Goal: Transaction & Acquisition: Download file/media

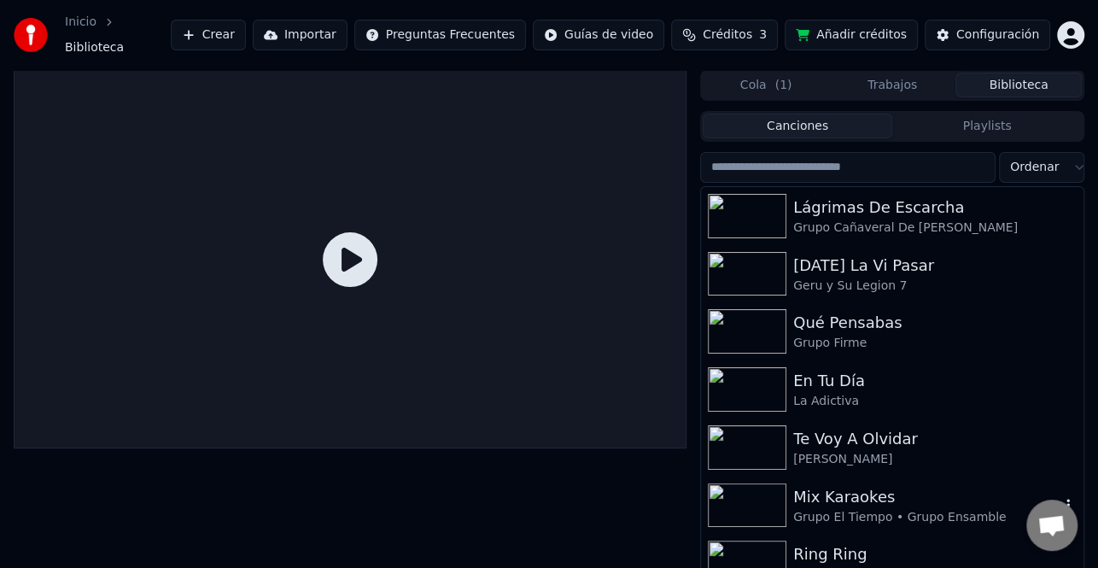
click at [830, 485] on div "Mix Karaokes" at bounding box center [926, 497] width 266 height 24
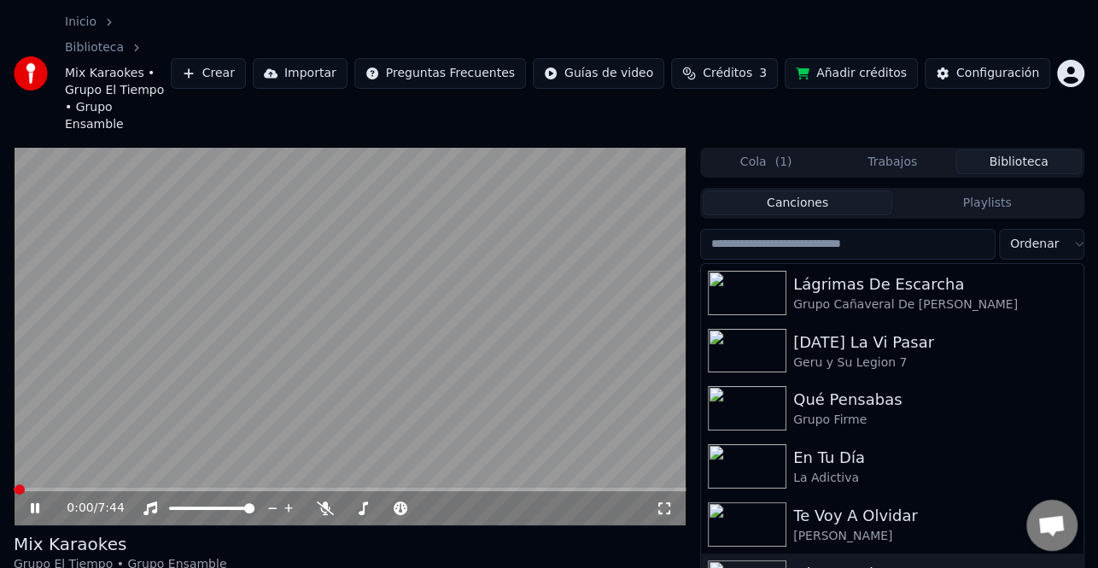
click at [38, 503] on icon at bounding box center [35, 508] width 9 height 10
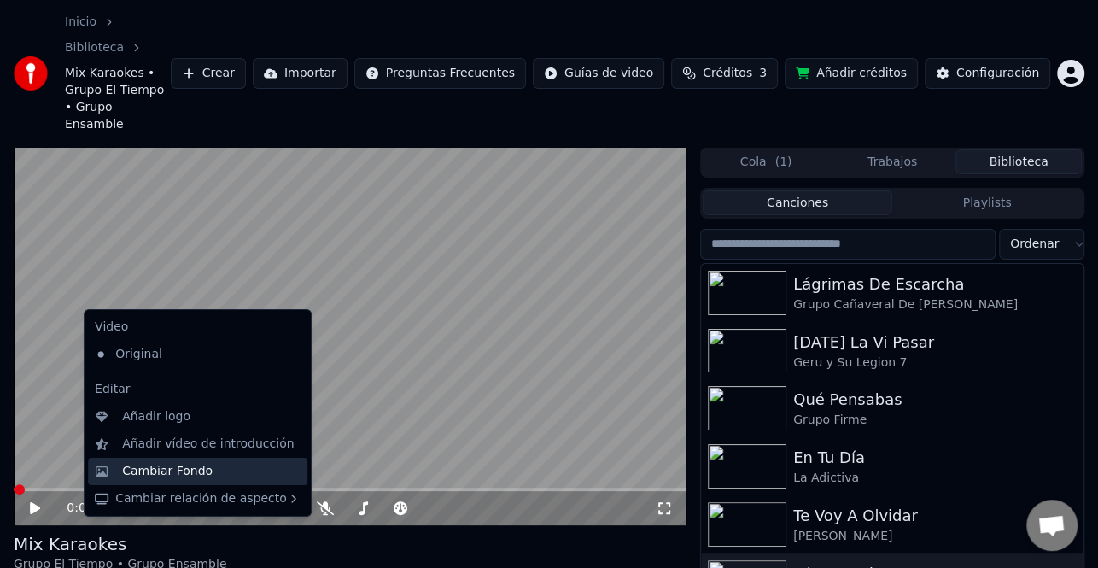
click at [201, 478] on div "Cambiar Fondo" at bounding box center [167, 471] width 90 height 17
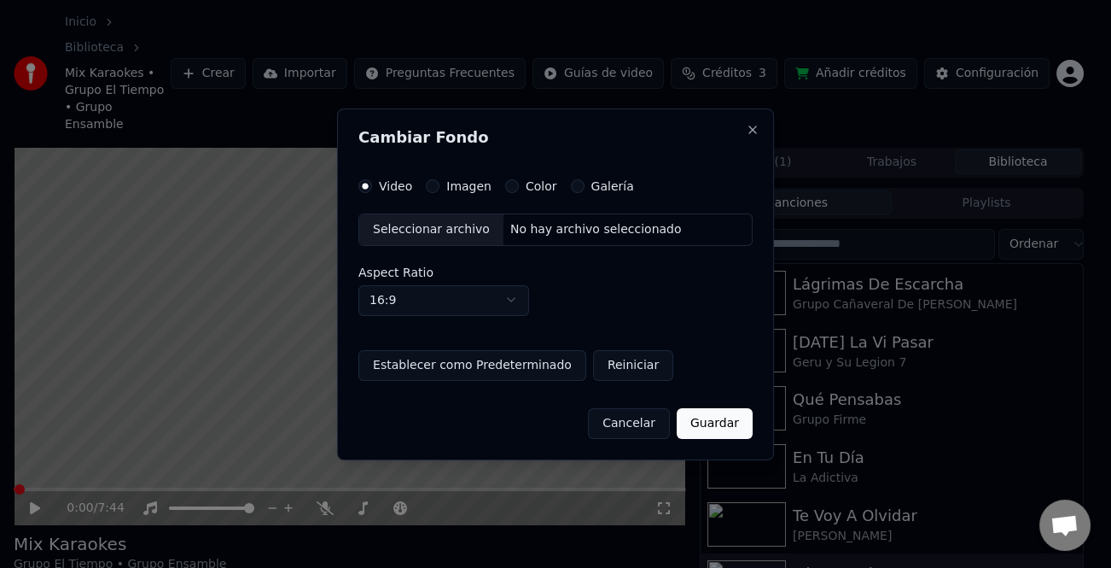
click at [575, 238] on div "Seleccionar archivo No hay archivo seleccionado" at bounding box center [555, 229] width 394 height 32
click at [454, 218] on div "Seleccionar archivo" at bounding box center [431, 229] width 144 height 31
click at [441, 222] on div "Seleccionar archivo" at bounding box center [431, 229] width 144 height 31
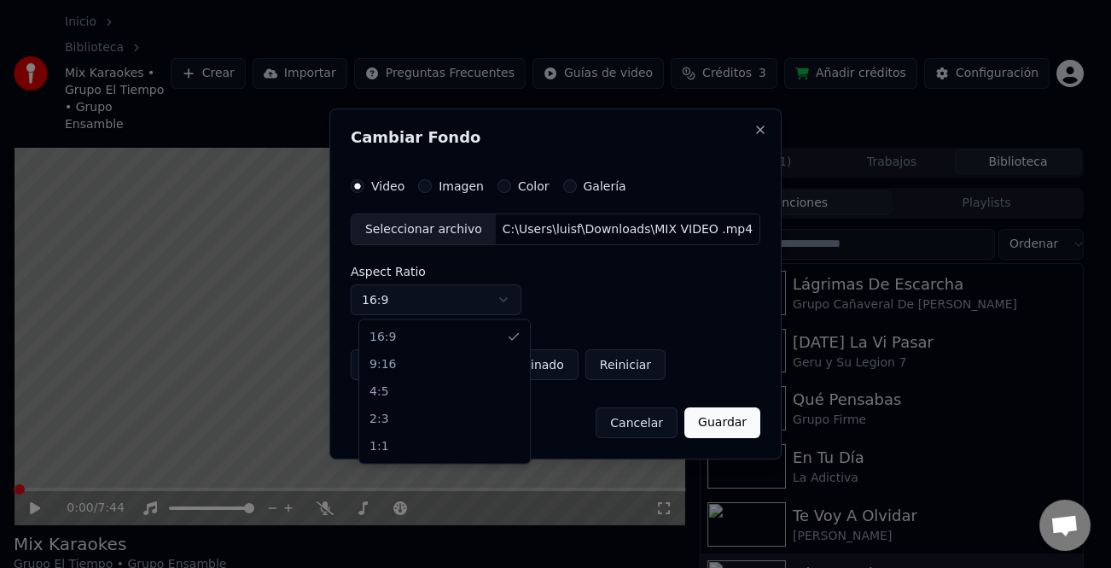
click at [514, 299] on body "Inicio Biblioteca Mix Karaokes • Grupo El Tiempo • Grupo Ensamble Crear Importa…" at bounding box center [549, 284] width 1098 height 568
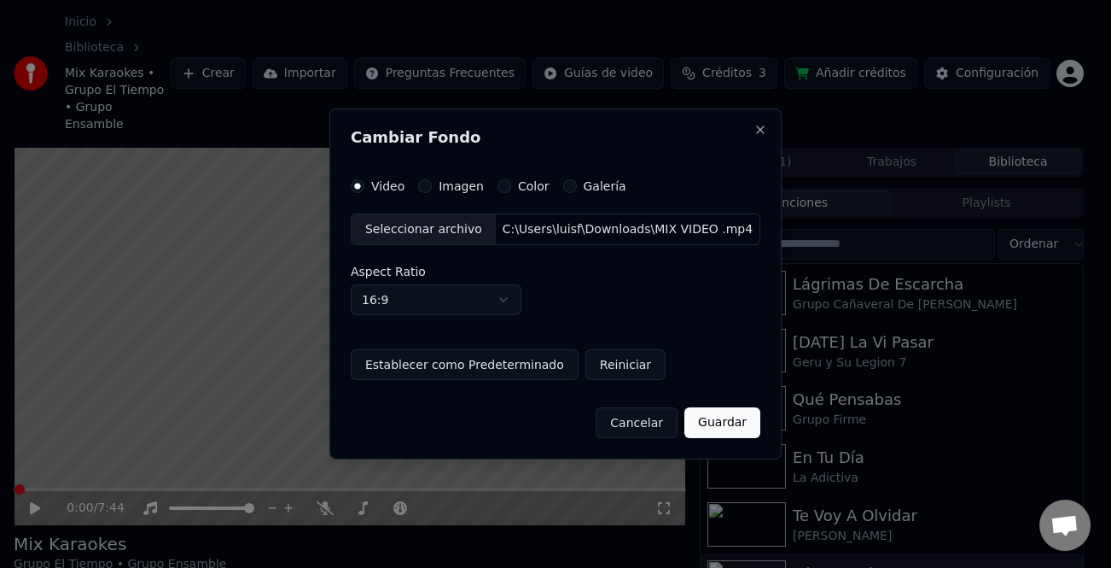
click at [514, 299] on body "Inicio Biblioteca Mix Karaokes • Grupo El Tiempo • Grupo Ensamble Crear Importa…" at bounding box center [549, 284] width 1098 height 568
click at [718, 420] on button "Guardar" at bounding box center [722, 422] width 76 height 31
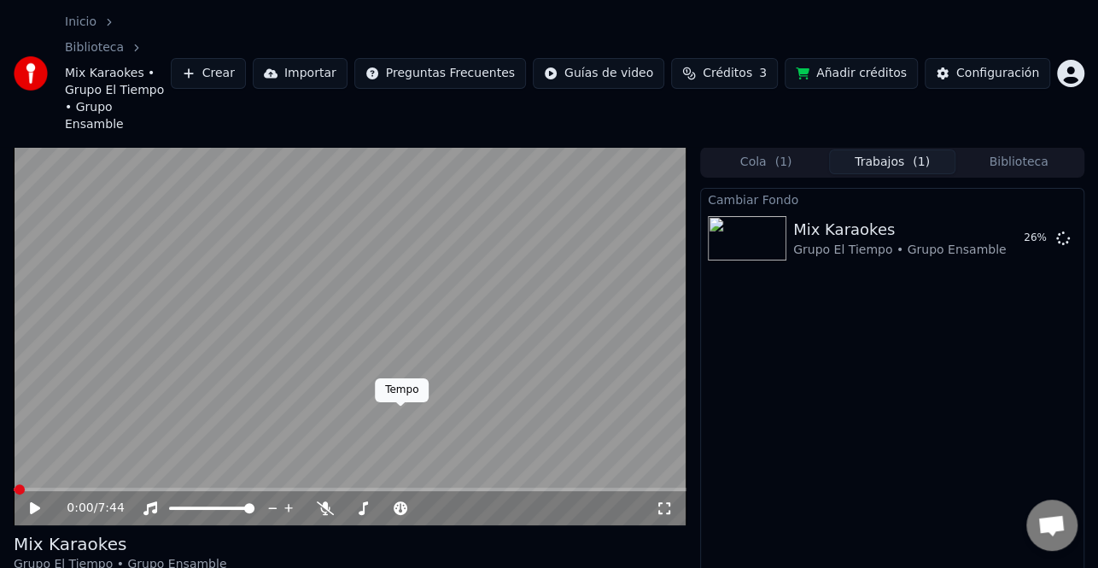
scroll to position [48, 0]
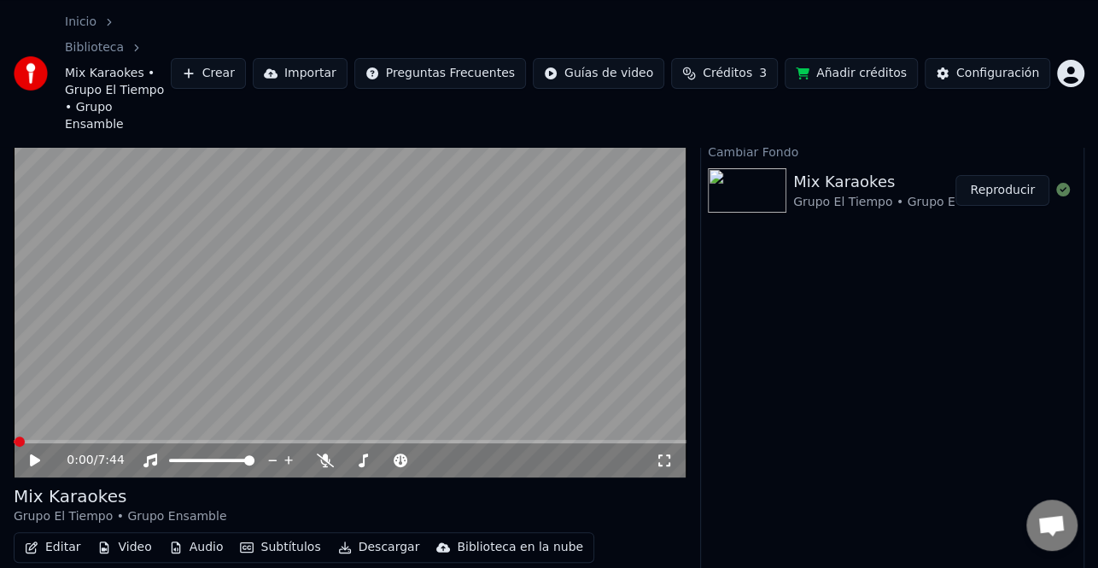
click at [1009, 175] on button "Reproducir" at bounding box center [1002, 190] width 94 height 31
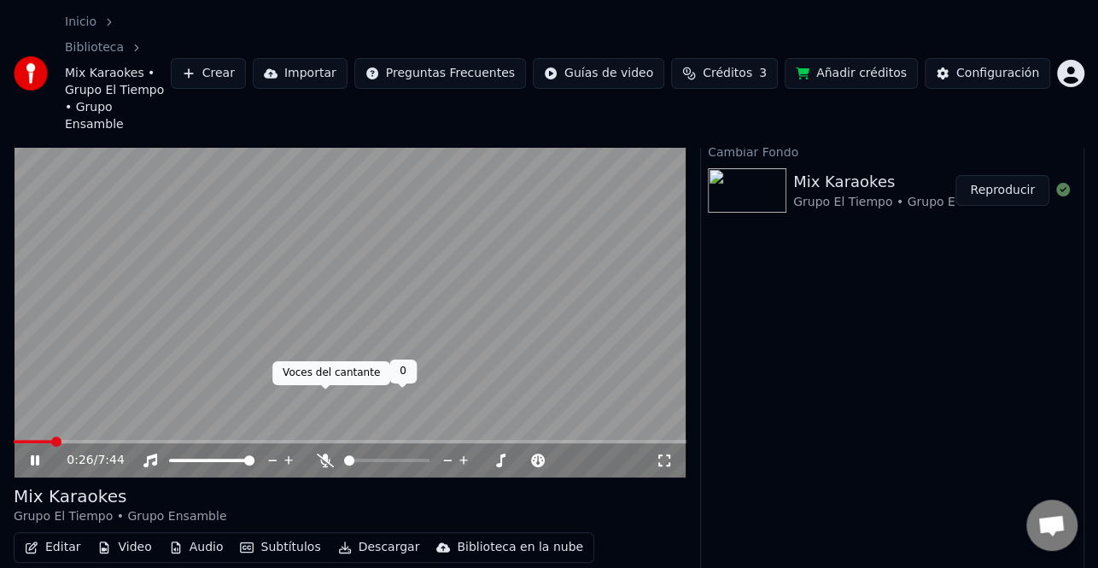
click at [321, 453] on icon at bounding box center [325, 460] width 17 height 14
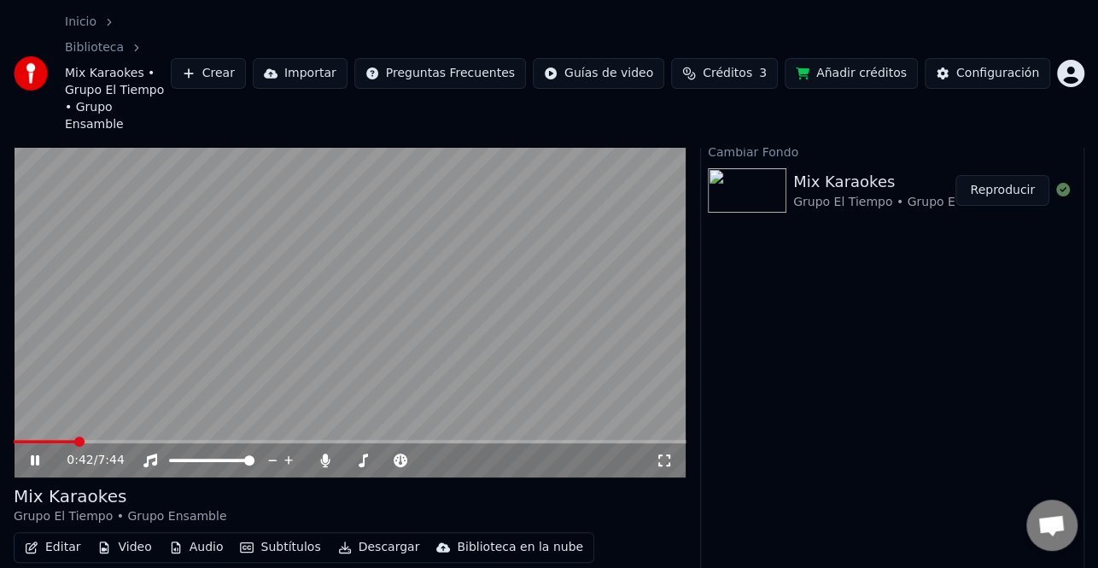
click at [408, 440] on span at bounding box center [350, 441] width 673 height 3
click at [32, 455] on icon at bounding box center [35, 460] width 9 height 10
click at [52, 535] on button "Editar" at bounding box center [52, 547] width 69 height 24
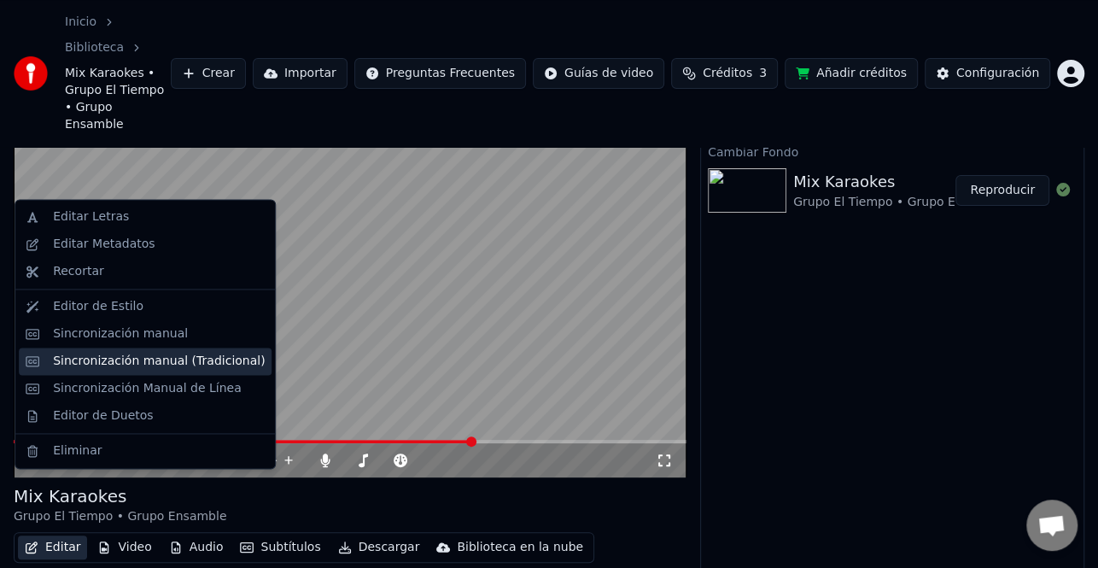
click at [136, 365] on div "Sincronización manual (Tradicional)" at bounding box center [159, 360] width 212 height 17
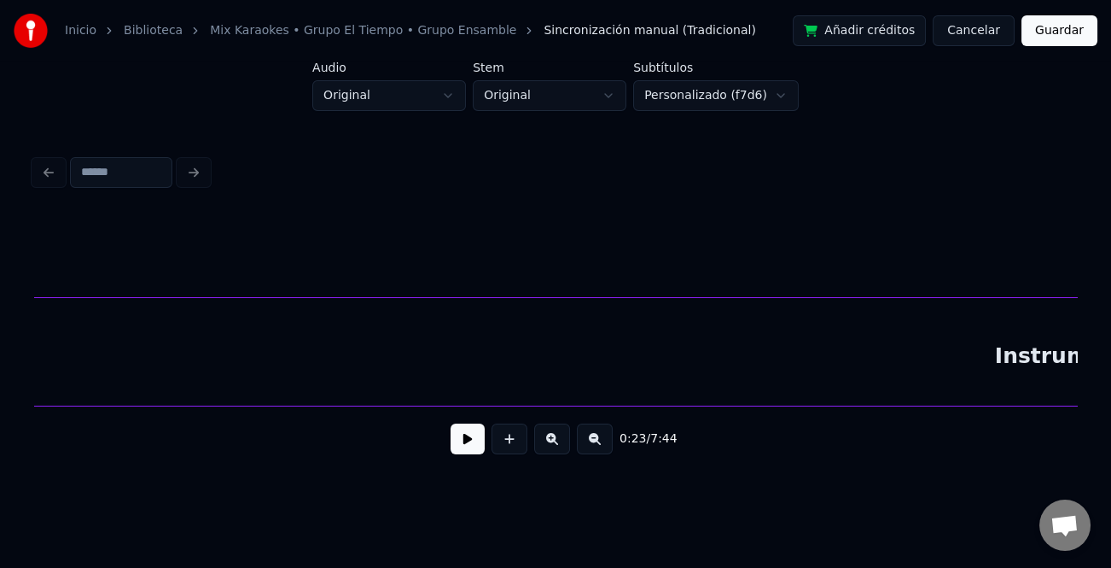
scroll to position [0, 8792]
click at [604, 440] on button at bounding box center [595, 438] width 36 height 31
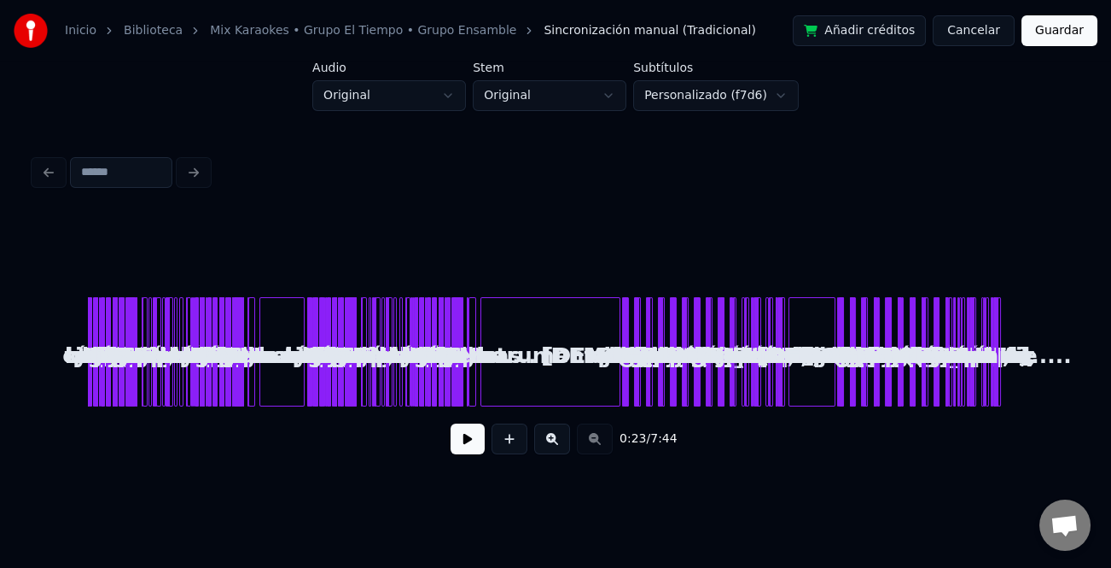
scroll to position [0, 0]
click at [592, 448] on div "0:23 / 7:44" at bounding box center [556, 439] width 1016 height 38
click at [553, 441] on button at bounding box center [552, 438] width 36 height 31
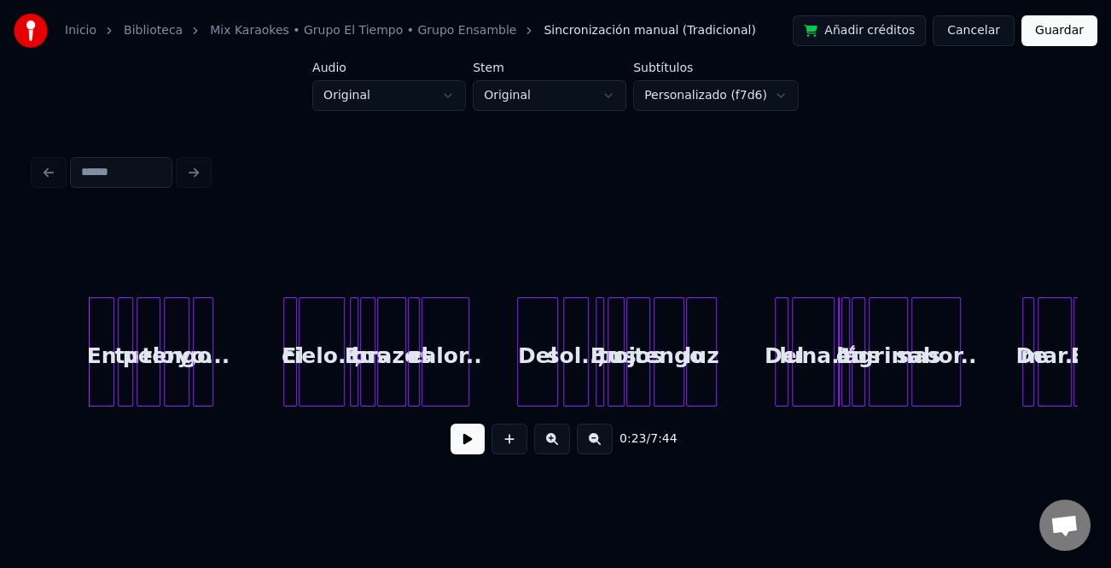
click at [554, 441] on button at bounding box center [552, 438] width 36 height 31
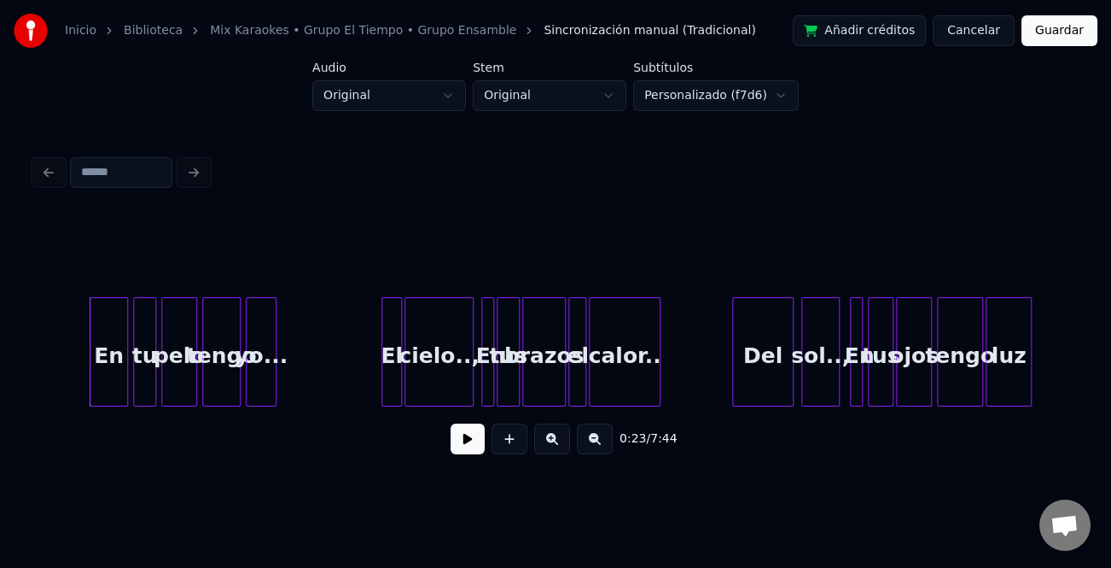
click at [556, 441] on button at bounding box center [552, 438] width 36 height 31
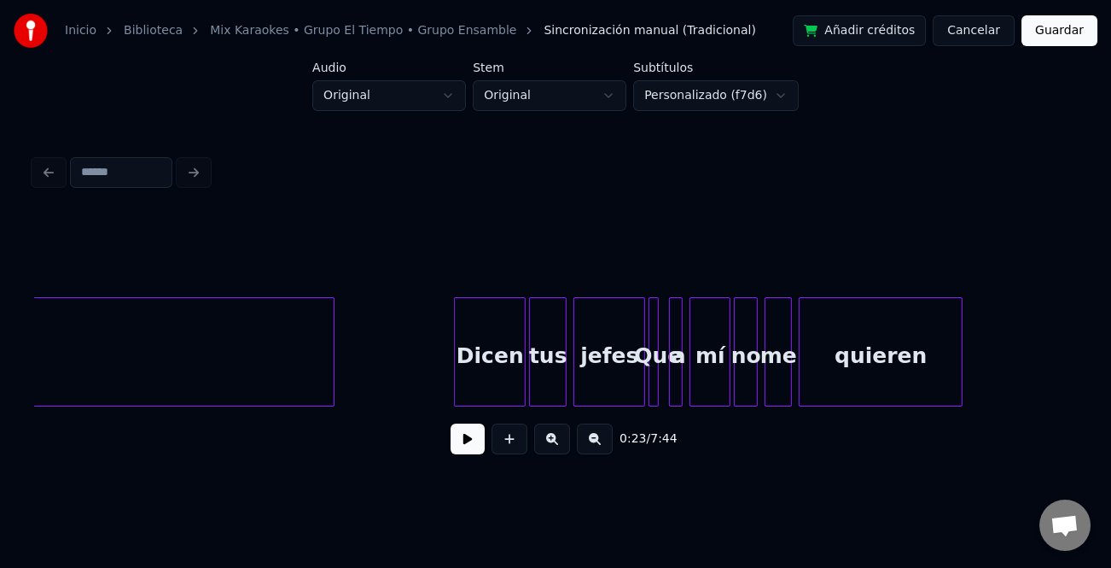
scroll to position [0, 44325]
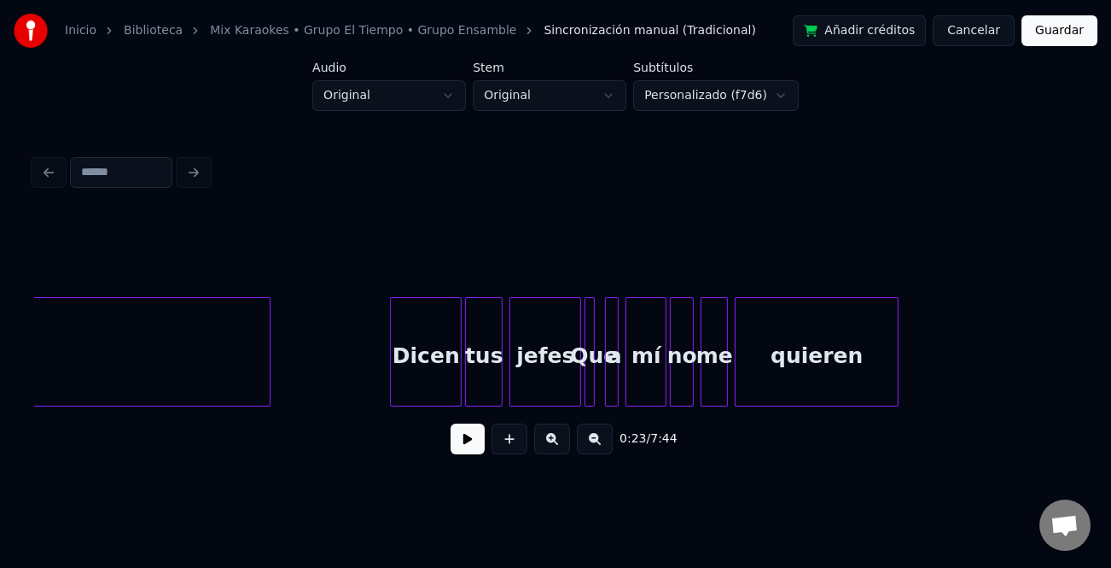
click at [553, 442] on button at bounding box center [552, 438] width 36 height 31
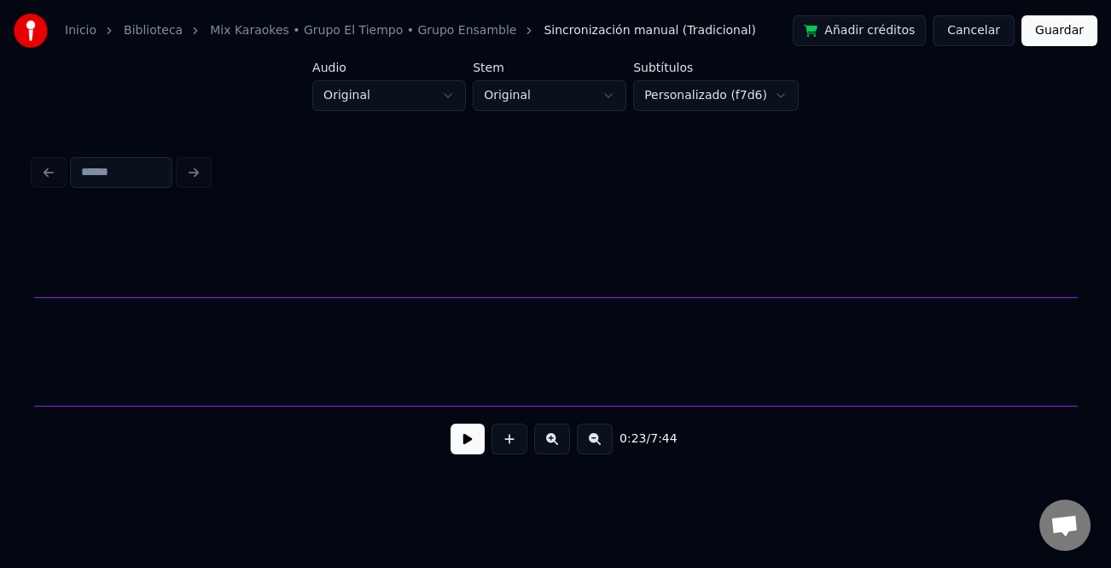
click at [553, 442] on button at bounding box center [552, 438] width 36 height 31
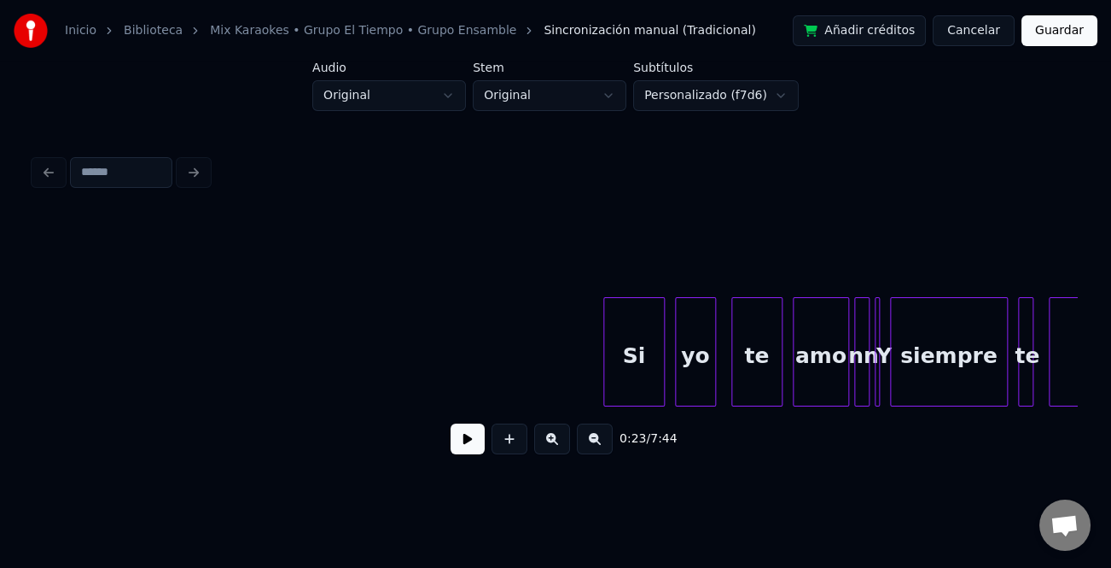
scroll to position [0, 73768]
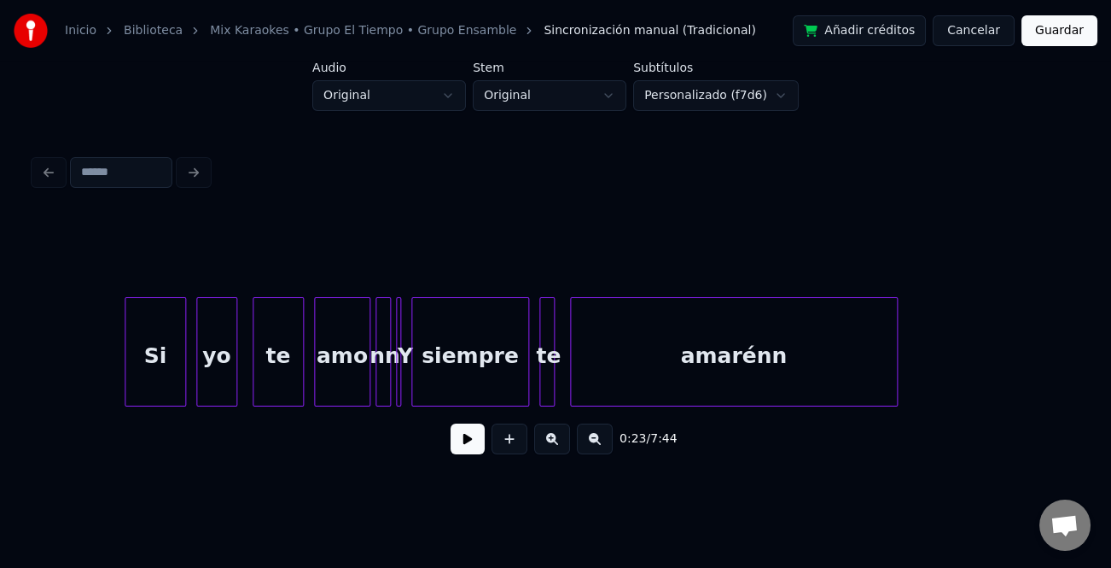
click at [282, 359] on div "te" at bounding box center [277, 356] width 49 height 116
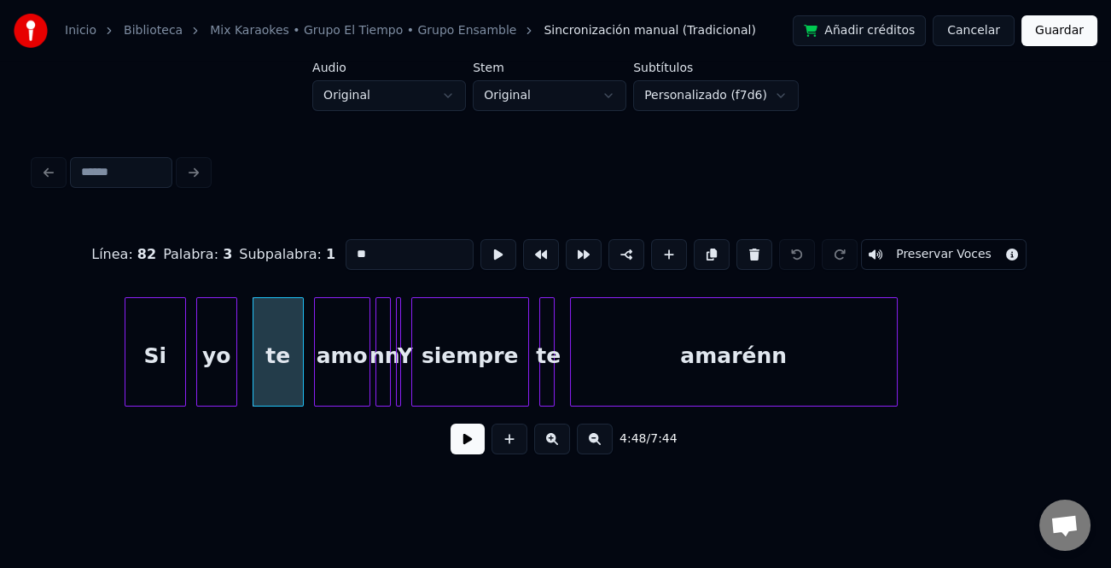
click at [162, 359] on div "Si" at bounding box center [155, 356] width 60 height 116
type input "**"
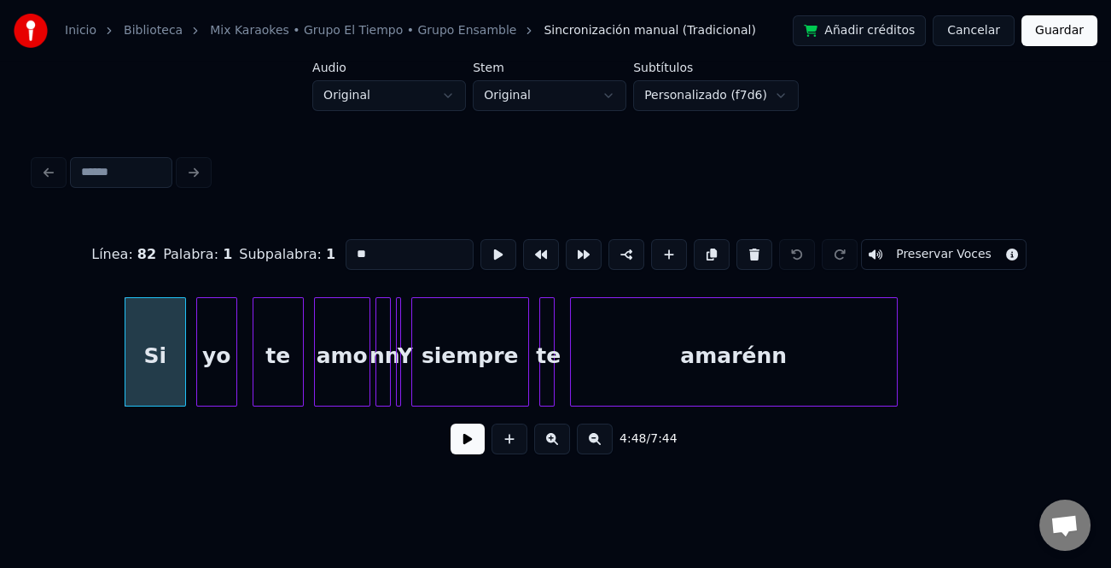
click at [462, 445] on button at bounding box center [468, 438] width 34 height 31
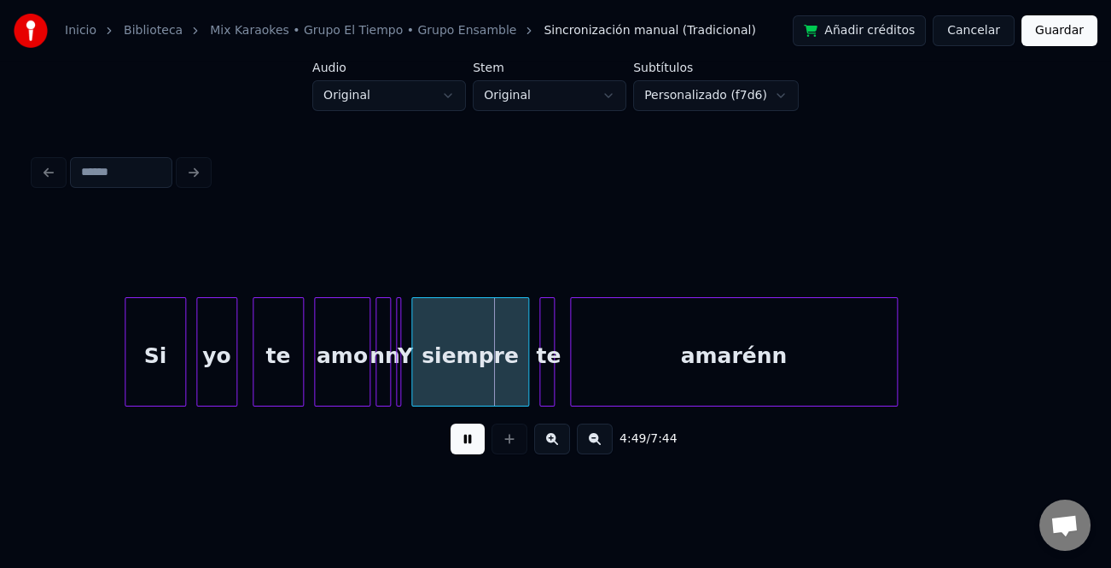
click at [462, 445] on button at bounding box center [468, 438] width 34 height 31
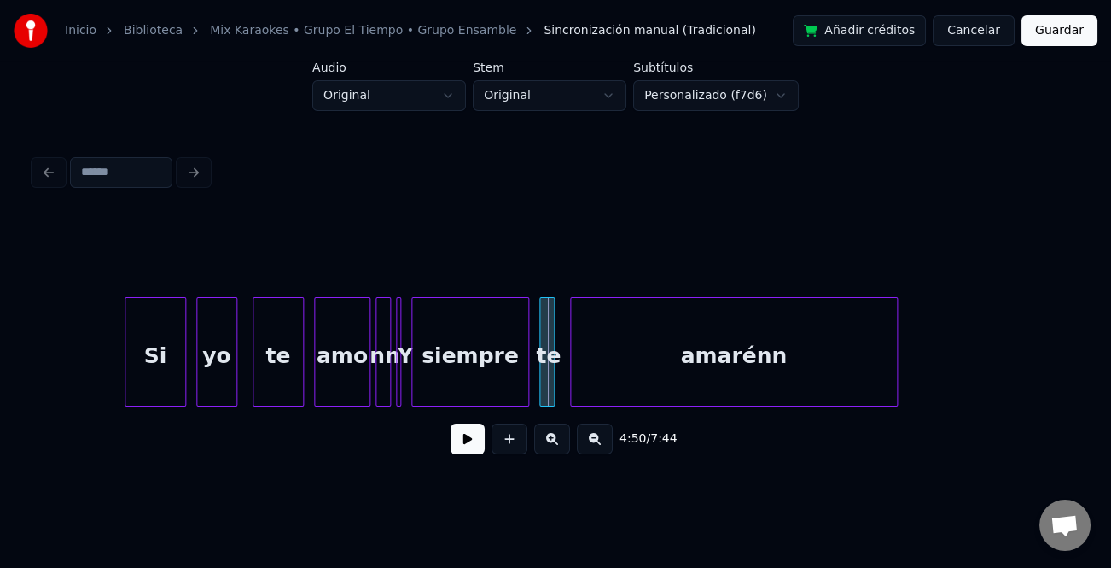
click at [386, 378] on div at bounding box center [387, 352] width 5 height 108
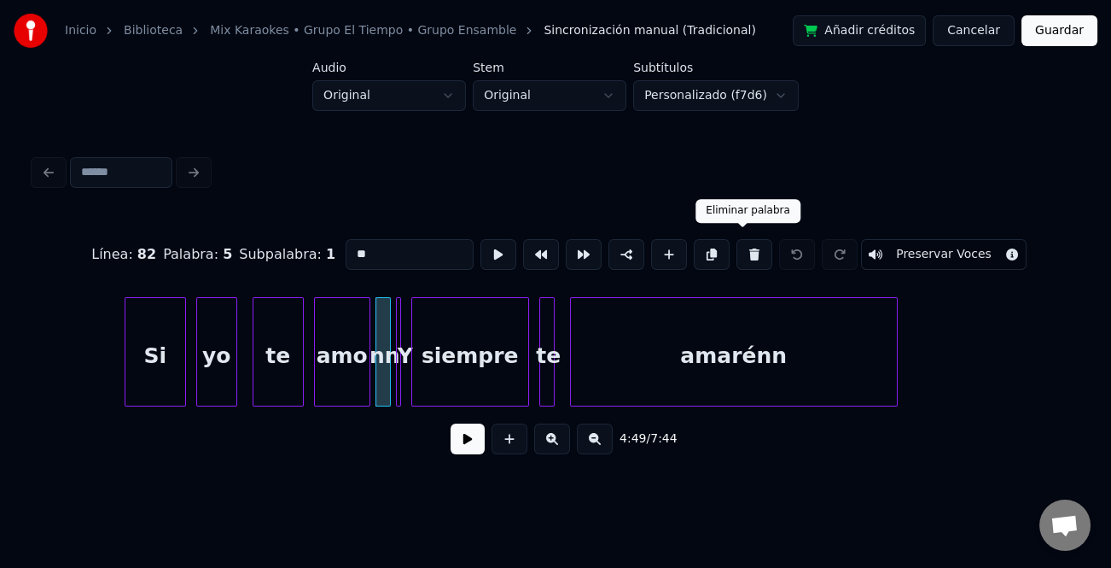
click at [737, 243] on button at bounding box center [755, 254] width 36 height 31
type input "***"
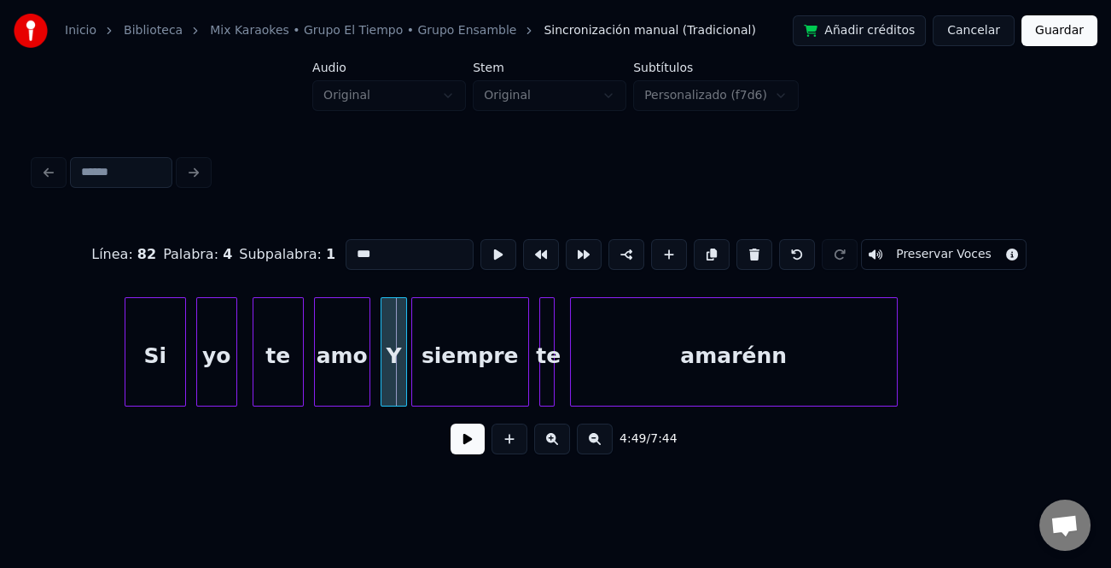
click at [381, 368] on div at bounding box center [383, 352] width 5 height 108
click at [348, 390] on div "amo" at bounding box center [342, 356] width 55 height 116
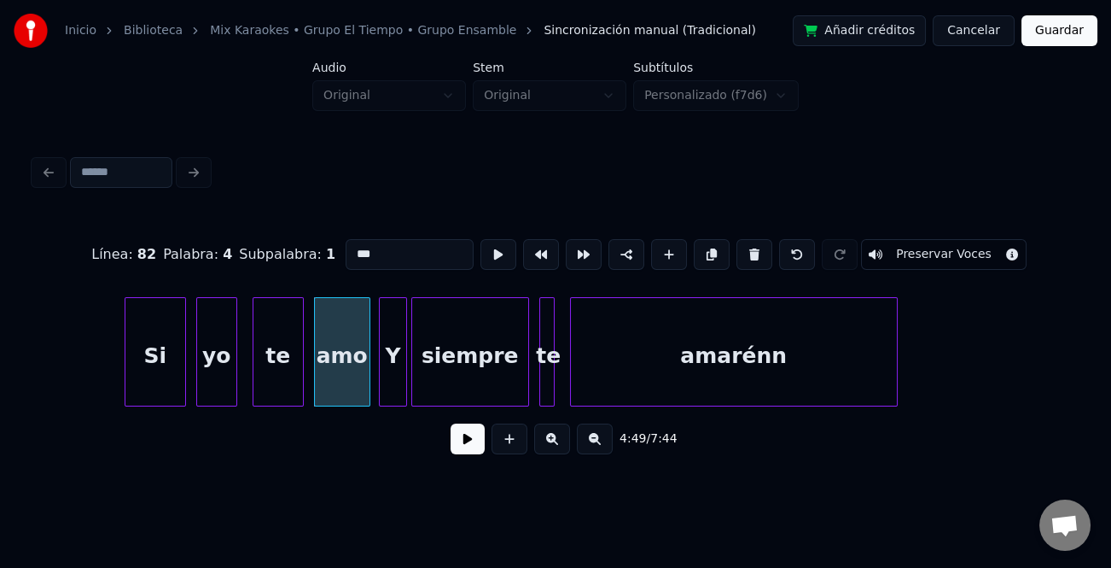
click at [461, 441] on button at bounding box center [468, 438] width 34 height 31
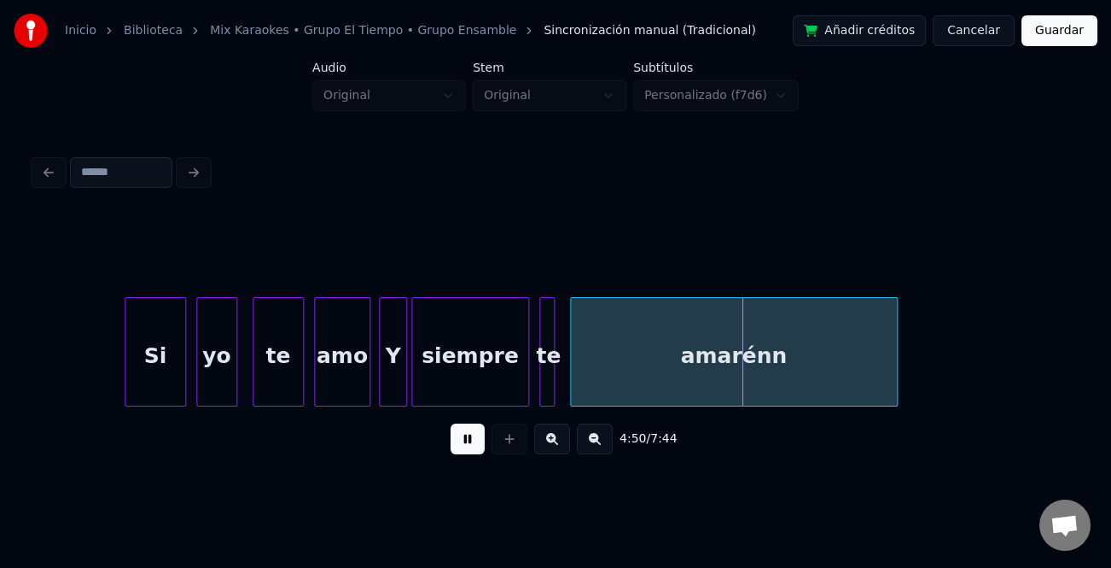
click at [462, 441] on button at bounding box center [468, 438] width 34 height 31
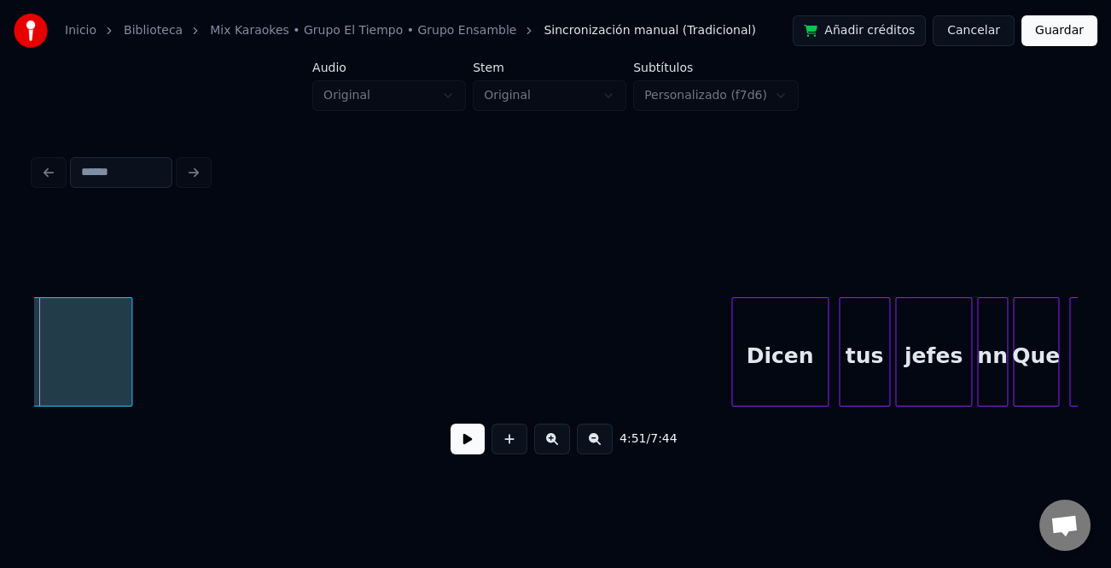
scroll to position [0, 74820]
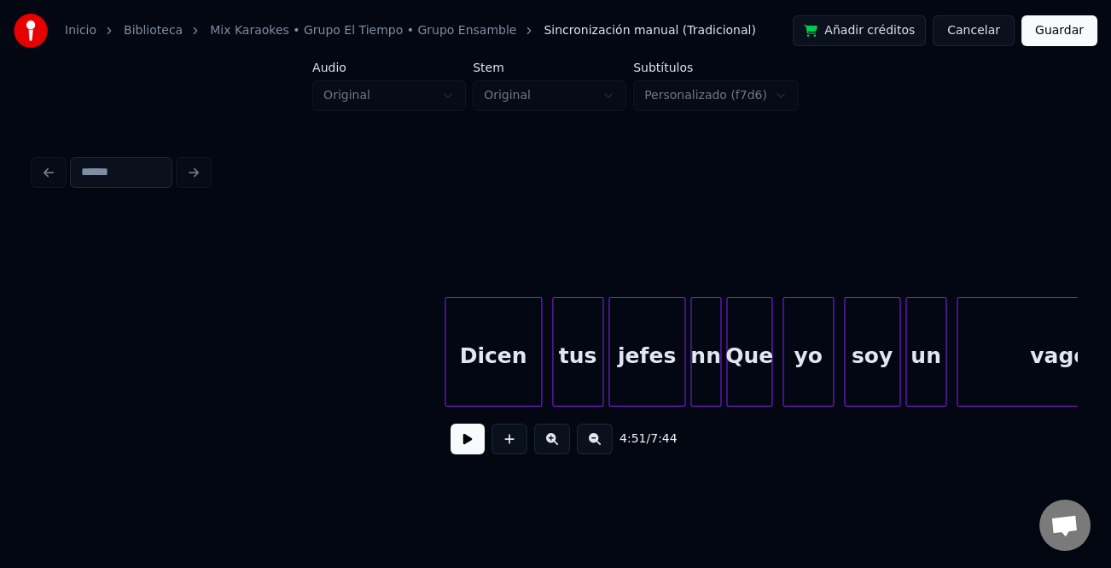
click at [707, 369] on div "nn" at bounding box center [705, 356] width 29 height 116
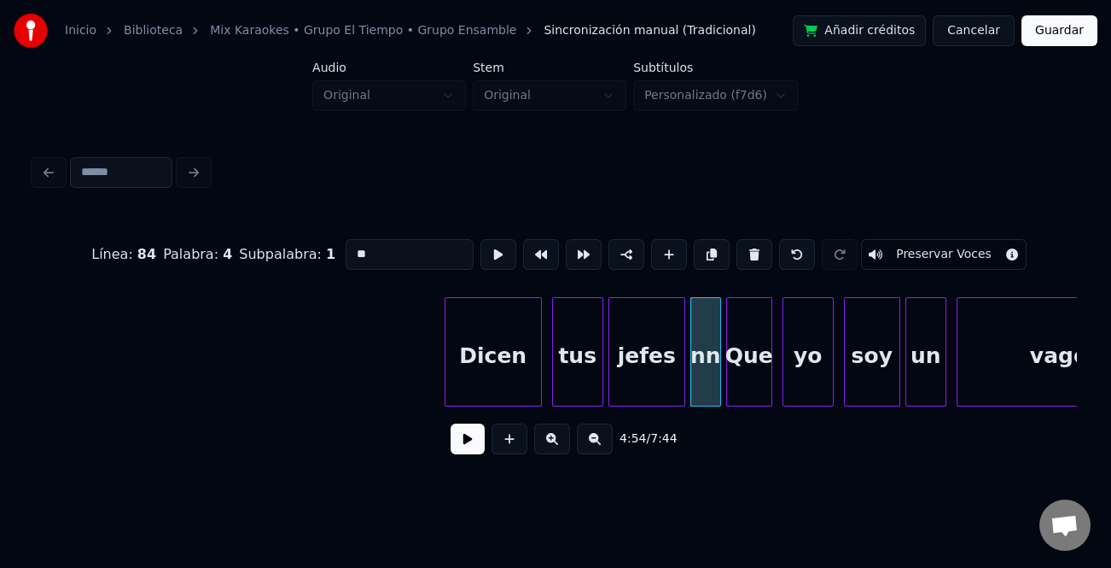
click at [747, 261] on button at bounding box center [755, 254] width 36 height 31
type input "*****"
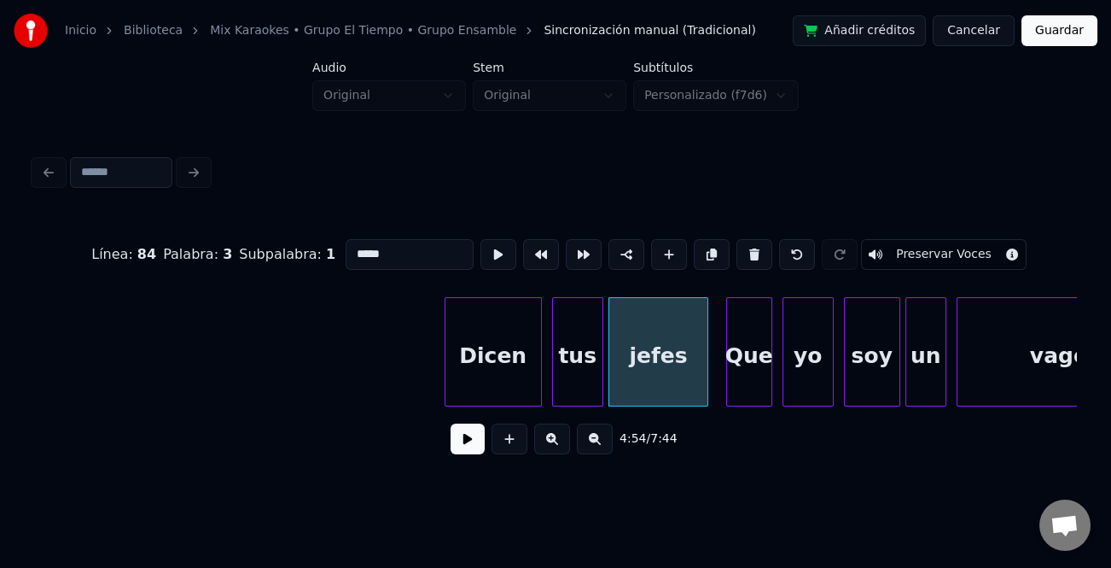
click at [707, 379] on div at bounding box center [704, 352] width 5 height 108
click at [474, 440] on button at bounding box center [468, 438] width 34 height 31
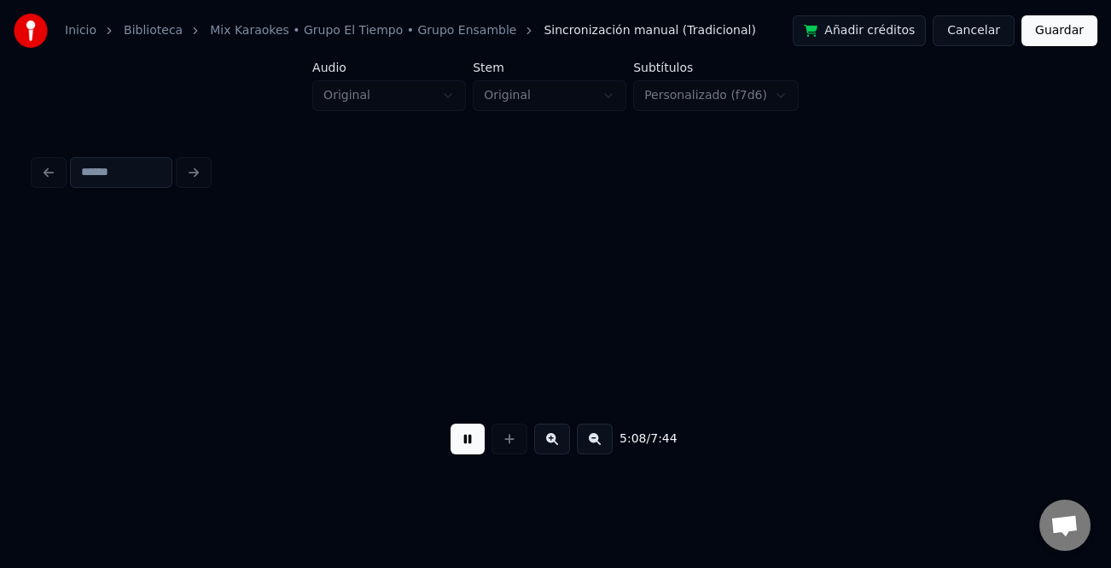
scroll to position [0, 78997]
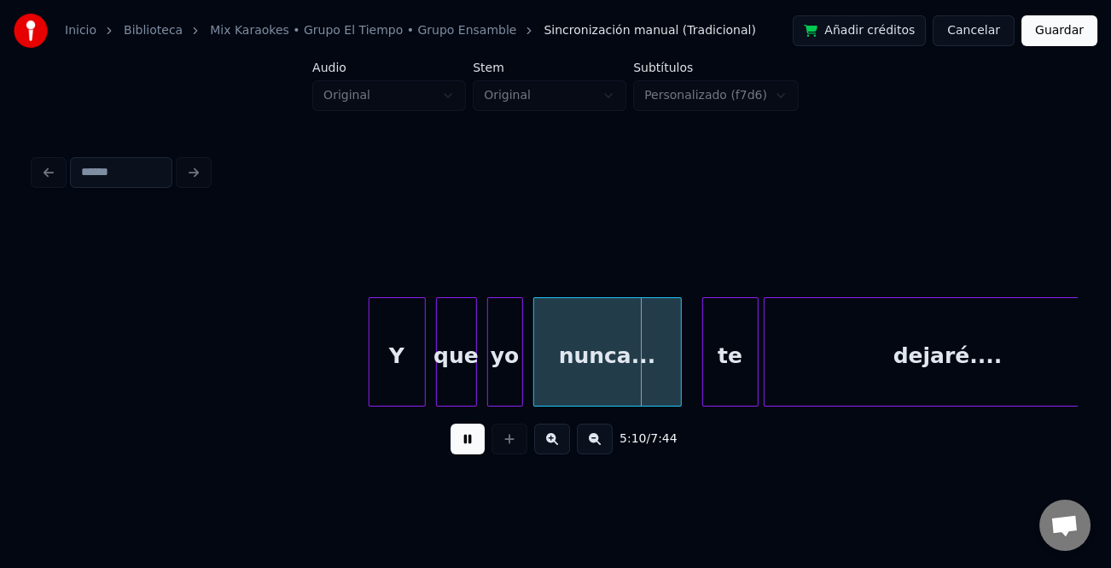
click at [370, 367] on div at bounding box center [372, 352] width 5 height 108
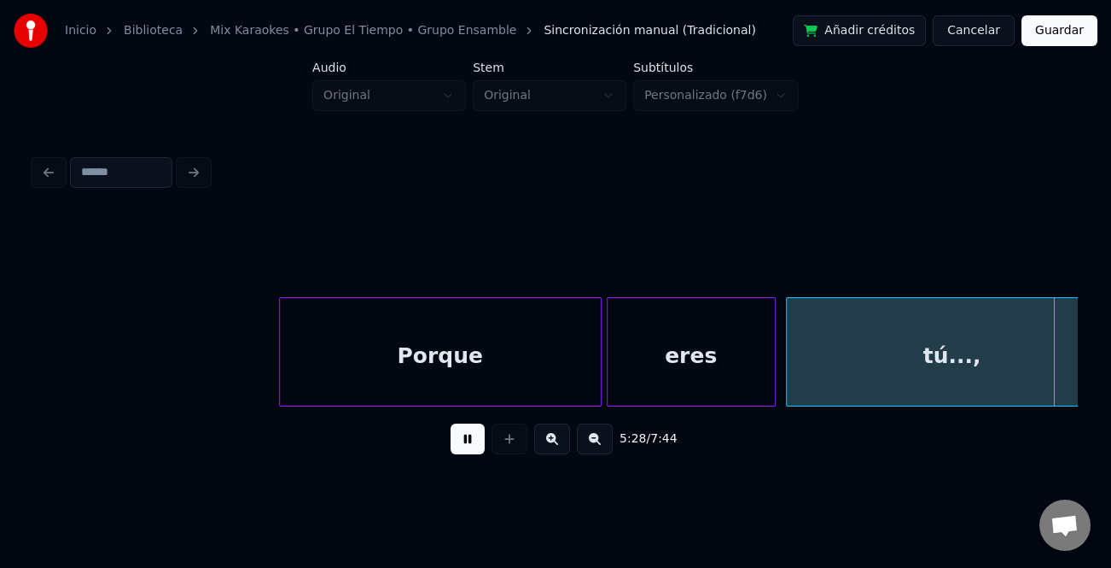
scroll to position [0, 84223]
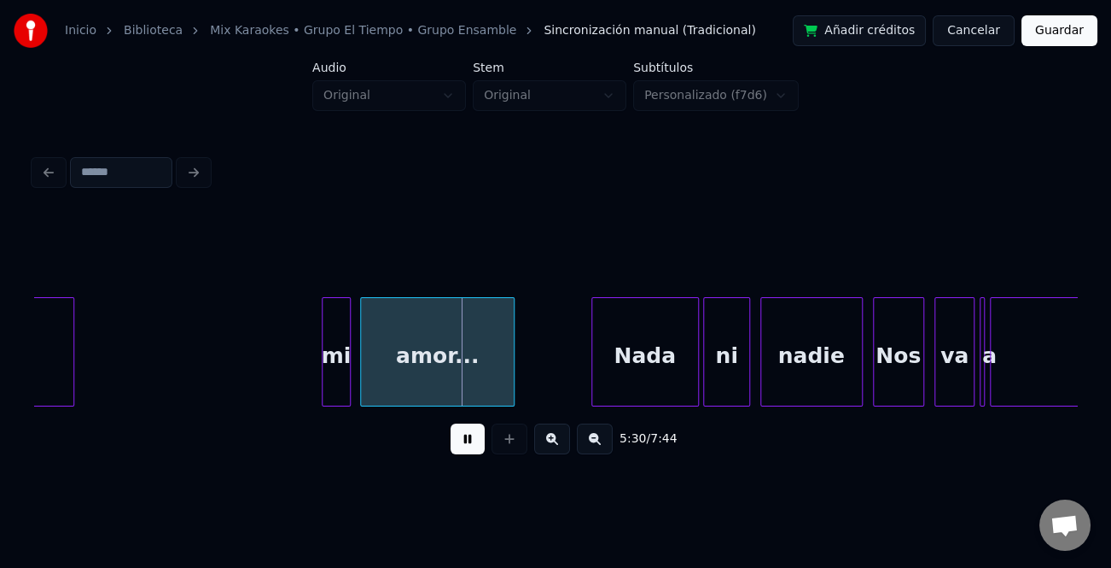
click at [323, 363] on div at bounding box center [325, 352] width 5 height 108
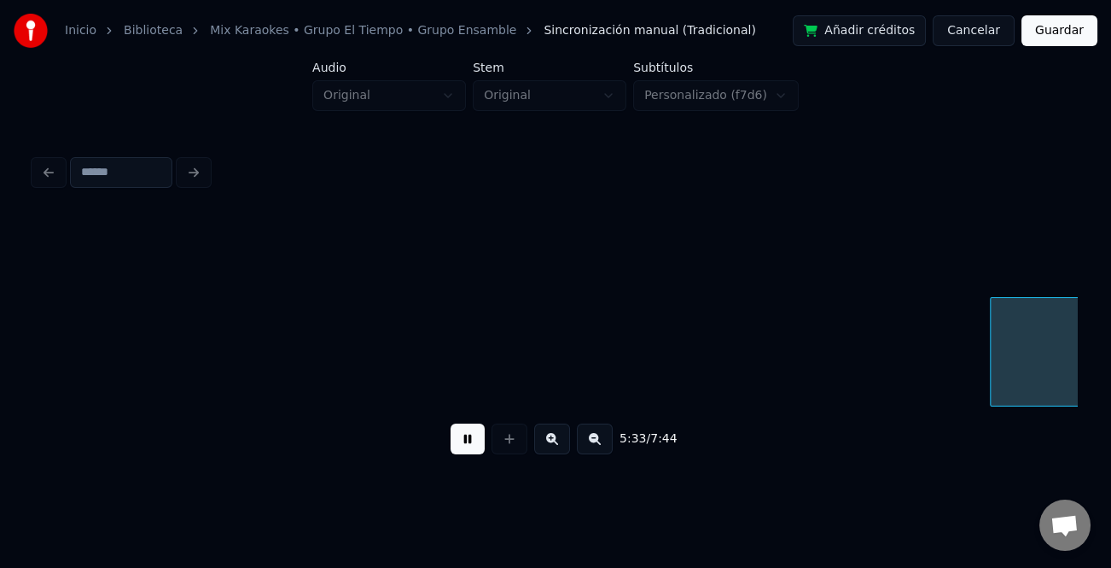
scroll to position [0, 85266]
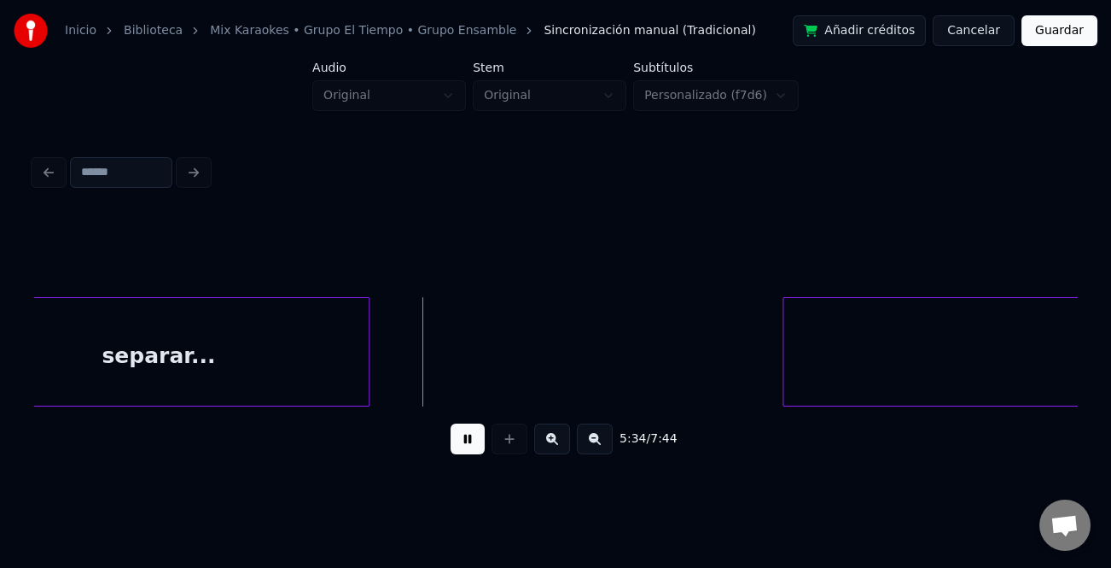
click at [467, 435] on button at bounding box center [468, 438] width 34 height 31
click at [583, 444] on button at bounding box center [595, 438] width 36 height 31
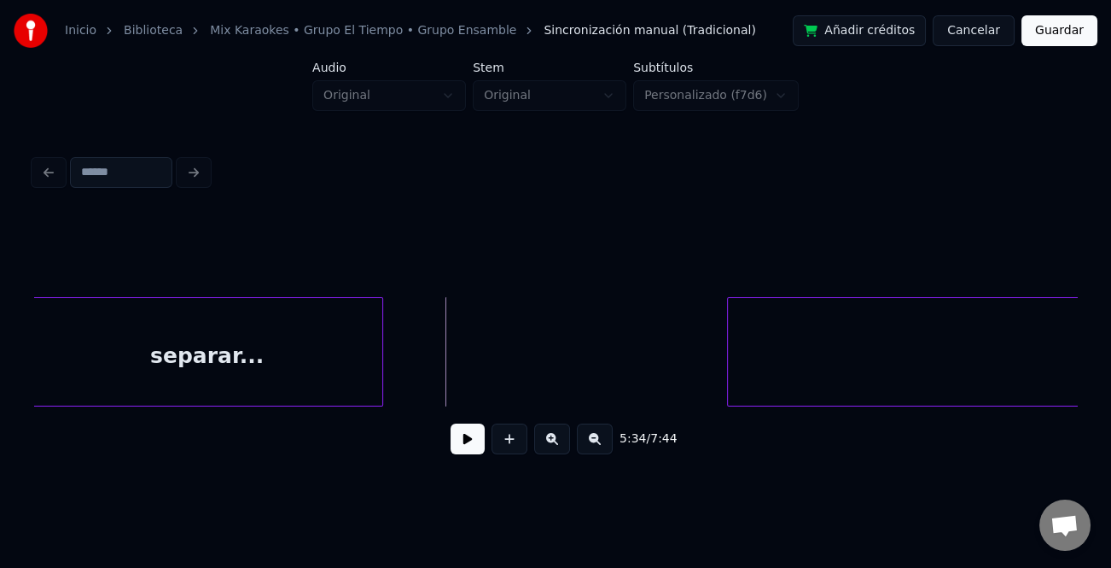
click at [583, 444] on button at bounding box center [595, 438] width 36 height 31
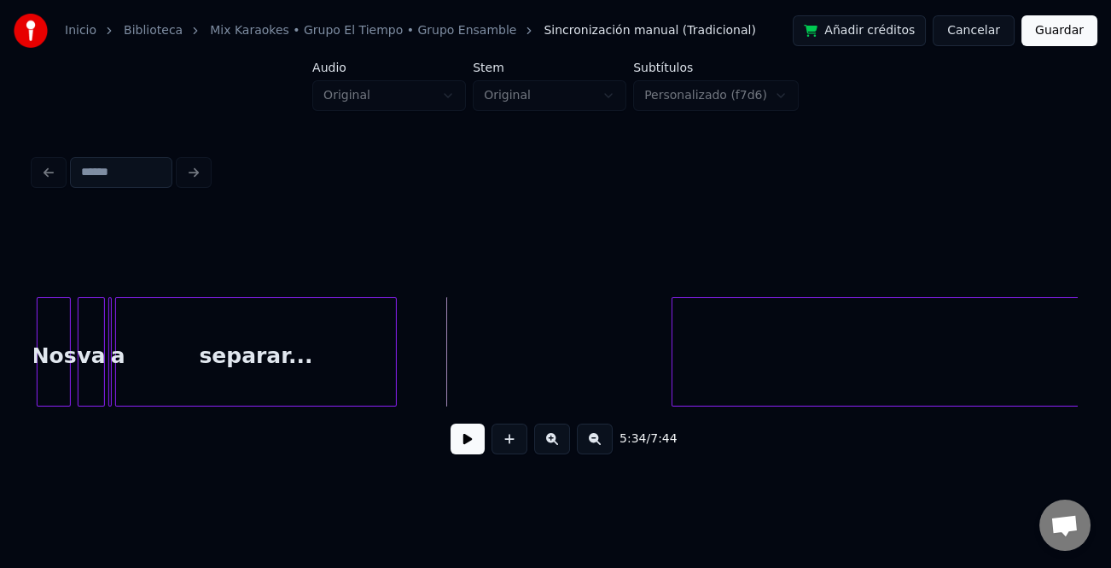
click at [584, 444] on button at bounding box center [595, 438] width 36 height 31
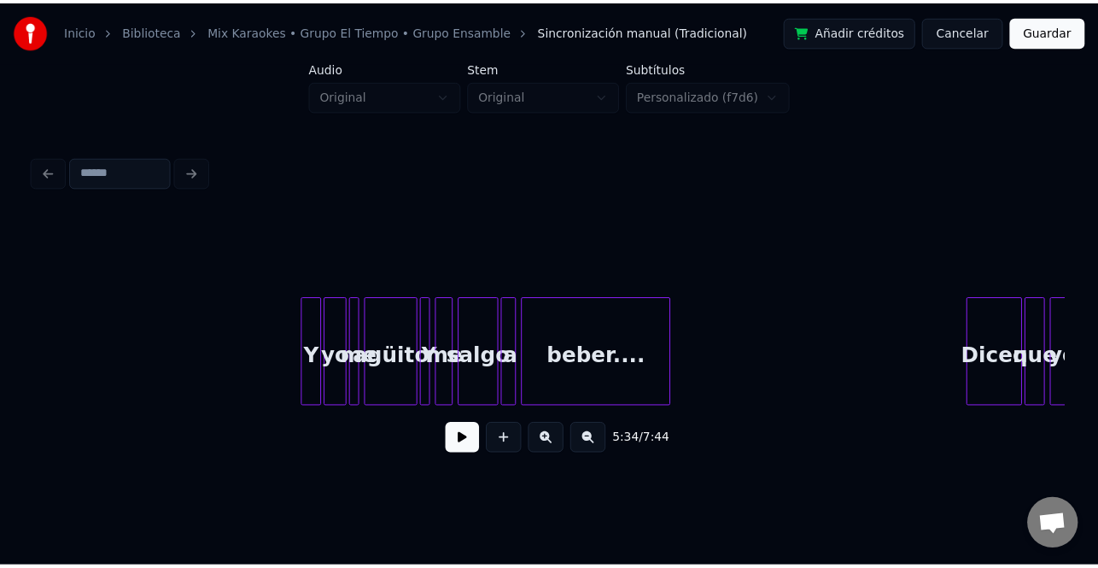
scroll to position [0, 46419]
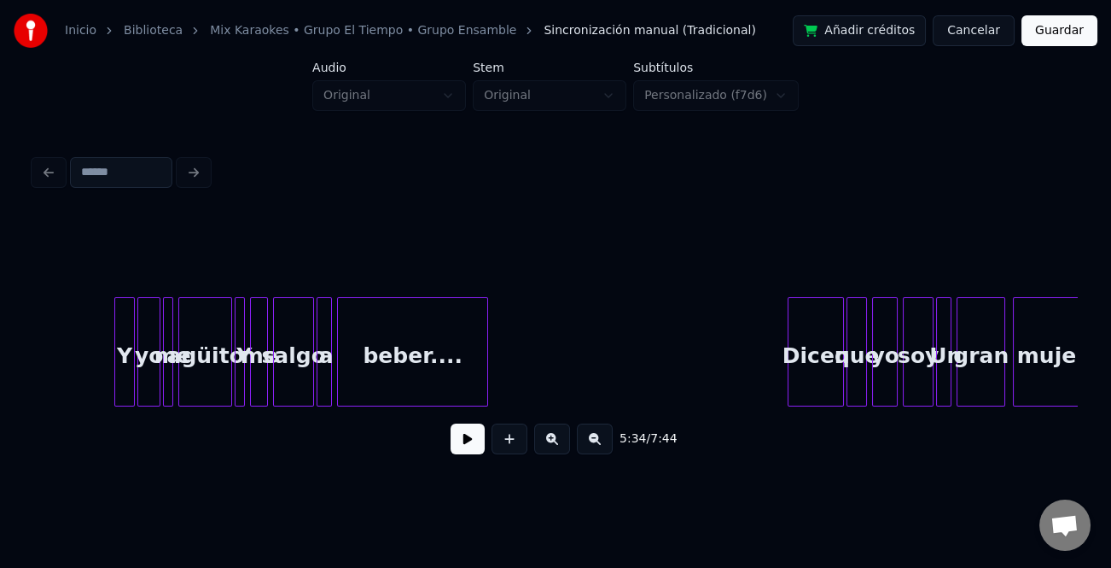
click at [1073, 32] on button "Guardar" at bounding box center [1060, 30] width 76 height 31
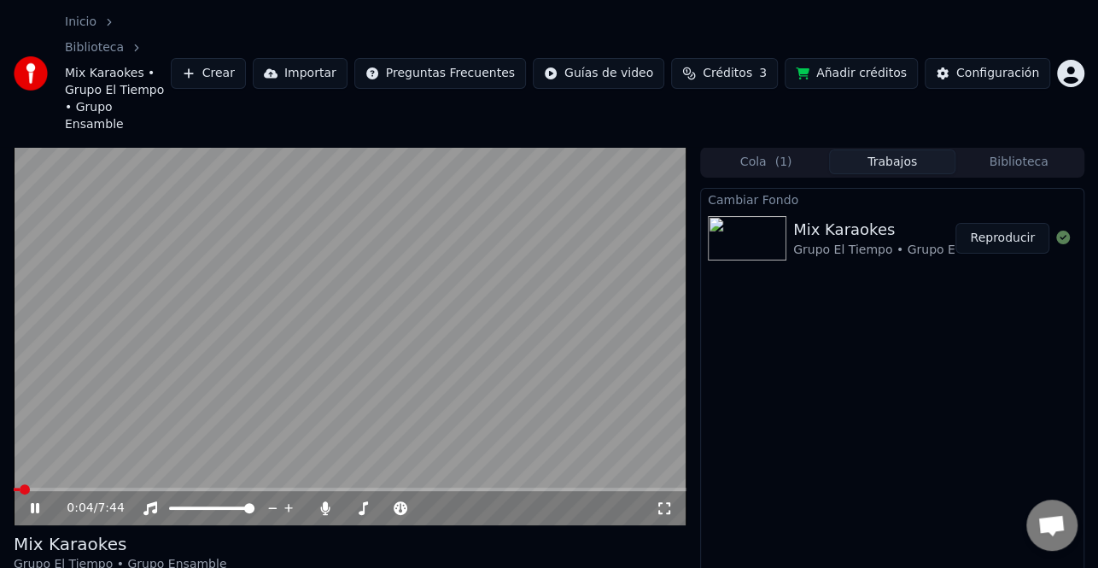
click at [31, 503] on icon at bounding box center [35, 508] width 9 height 10
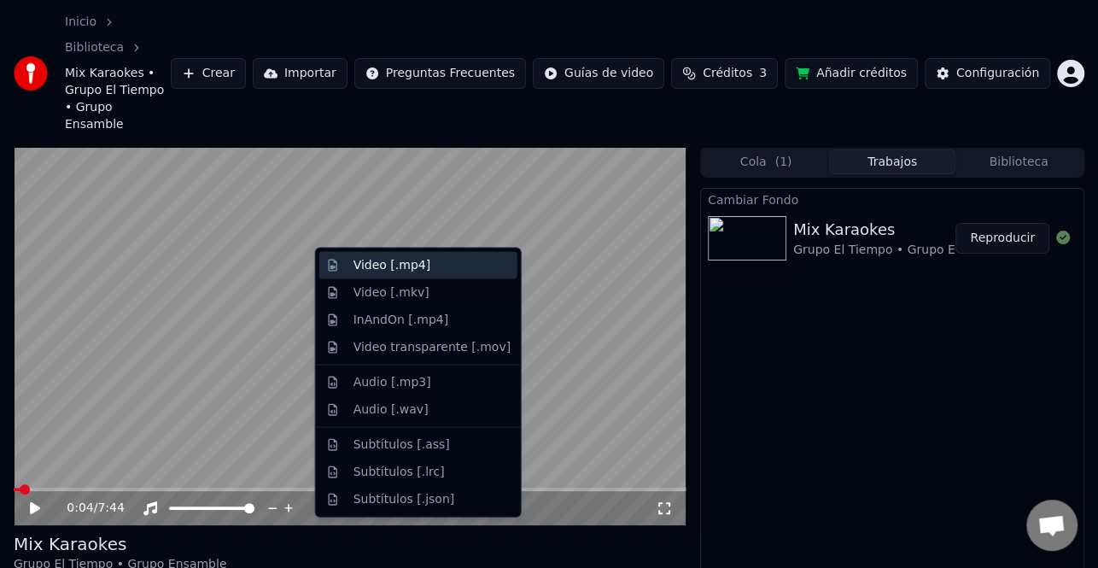
click at [404, 275] on div "Video [.mp4]" at bounding box center [418, 265] width 198 height 27
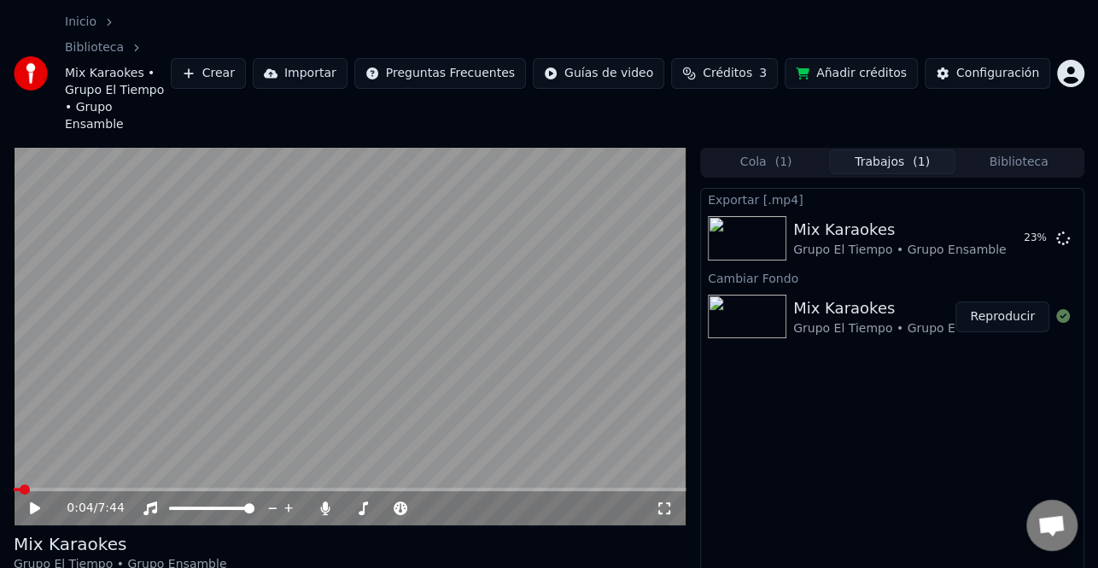
click at [1001, 149] on button "Biblioteca" at bounding box center [1018, 161] width 126 height 25
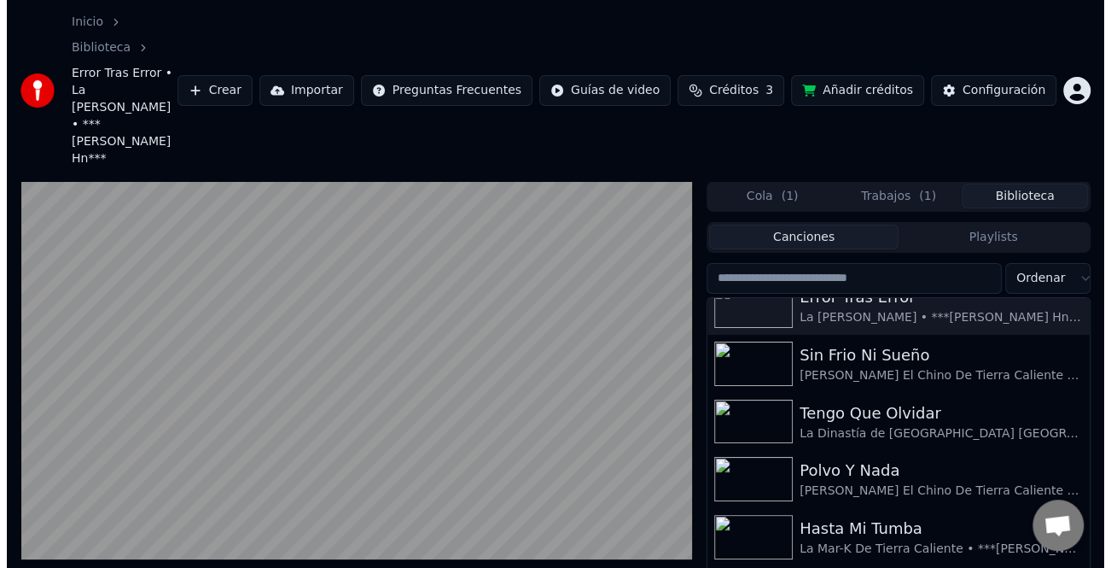
scroll to position [256, 0]
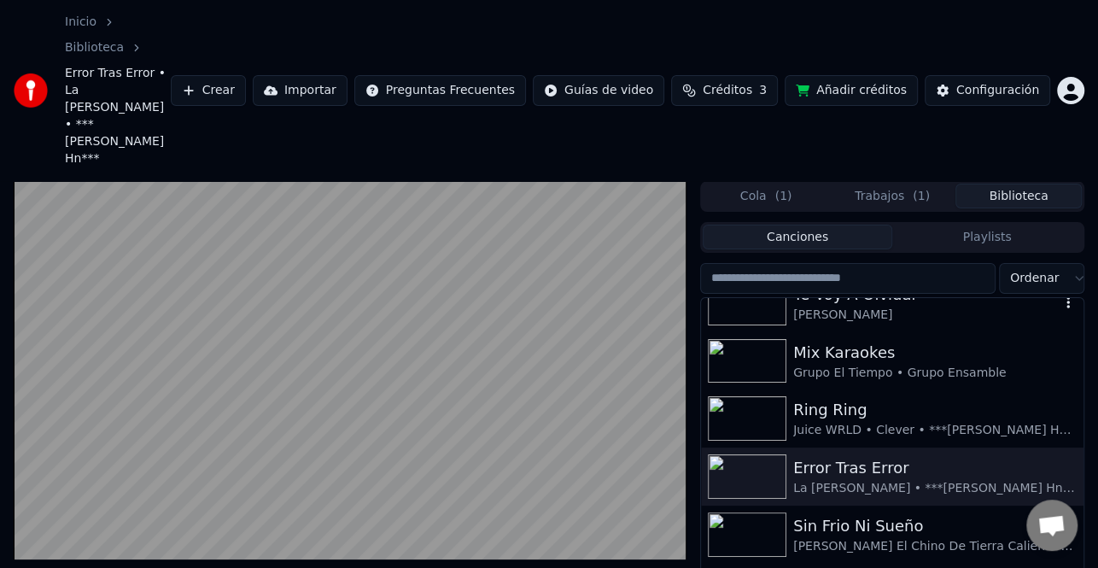
click at [833, 274] on div "Te Voy A Olvidar [PERSON_NAME]" at bounding box center [892, 303] width 382 height 58
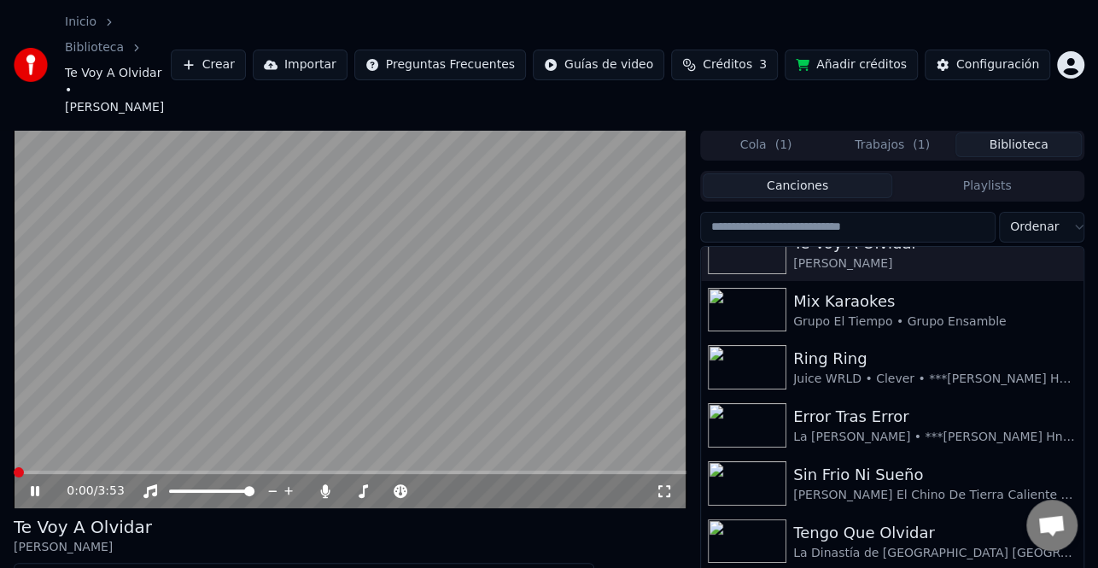
click at [37, 486] on icon at bounding box center [35, 491] width 9 height 10
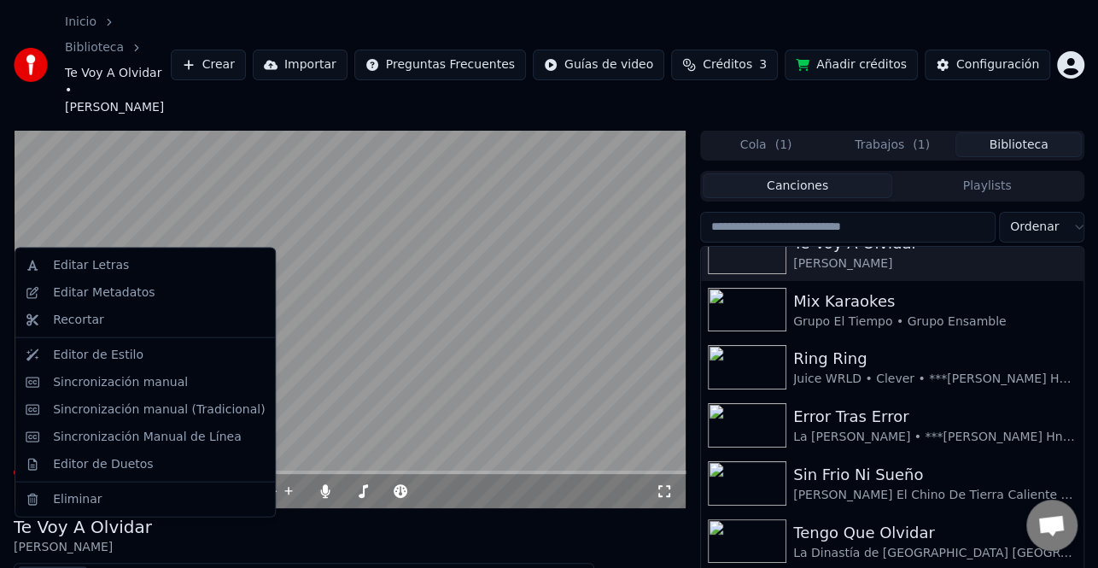
click at [60, 566] on button "Editar" at bounding box center [52, 578] width 69 height 24
click at [112, 290] on div "Editar Metadatos" at bounding box center [104, 292] width 102 height 17
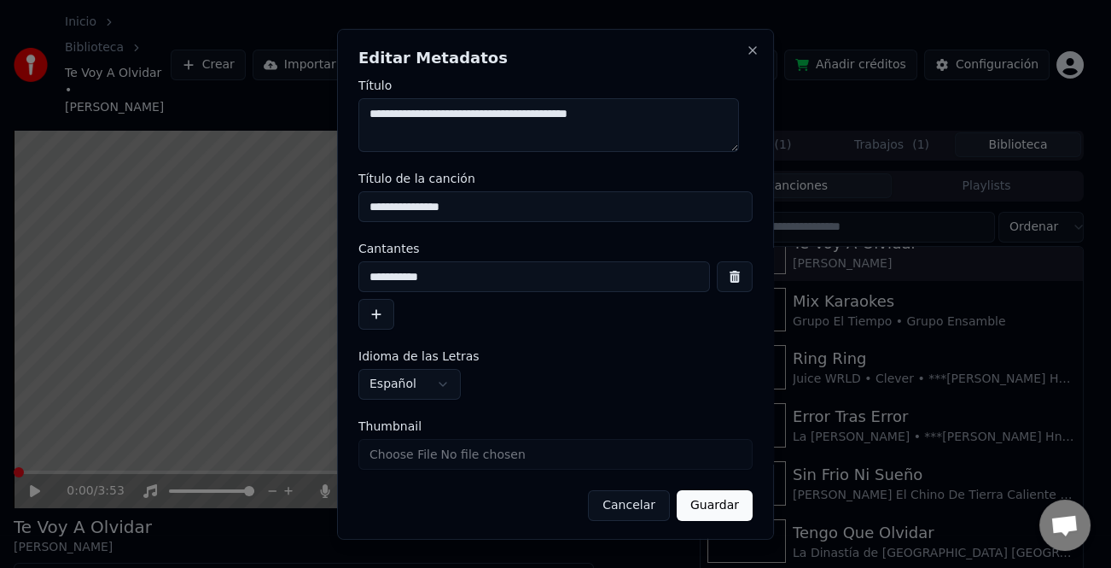
click at [376, 314] on button "button" at bounding box center [376, 314] width 36 height 31
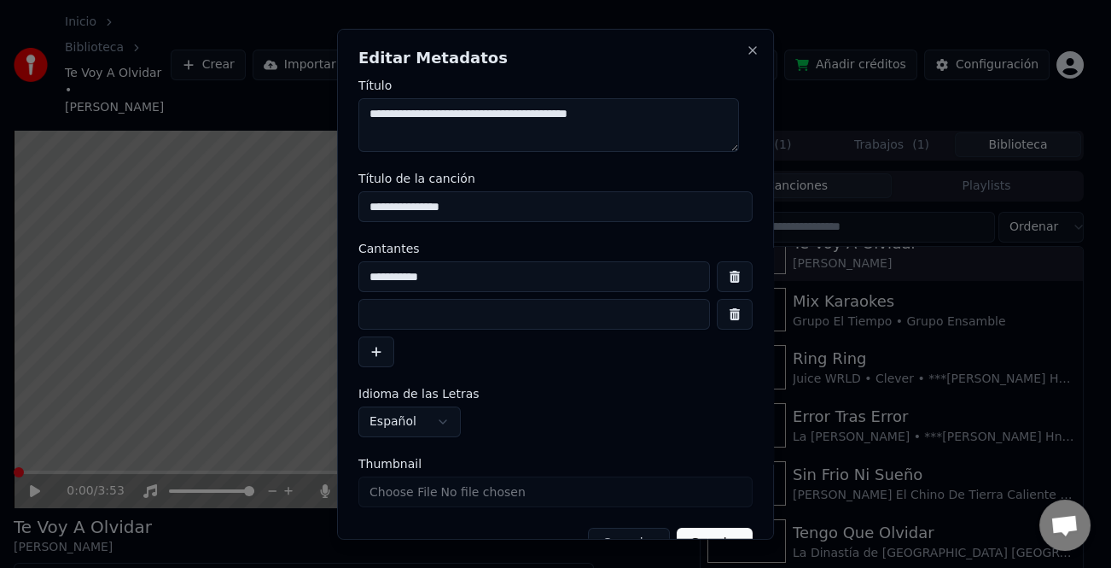
click at [463, 316] on input at bounding box center [534, 314] width 352 height 31
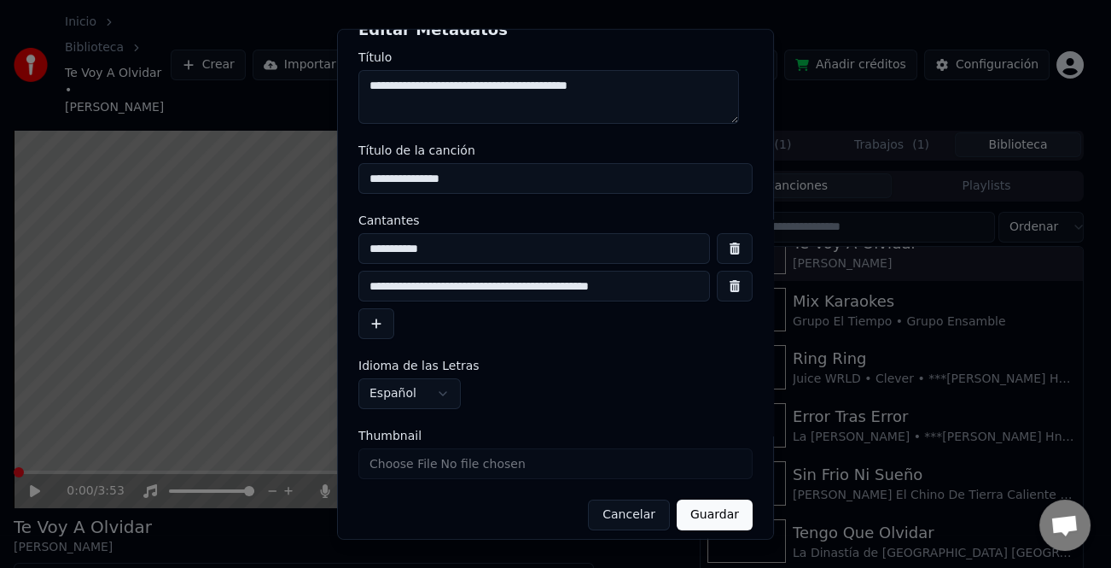
scroll to position [40, 0]
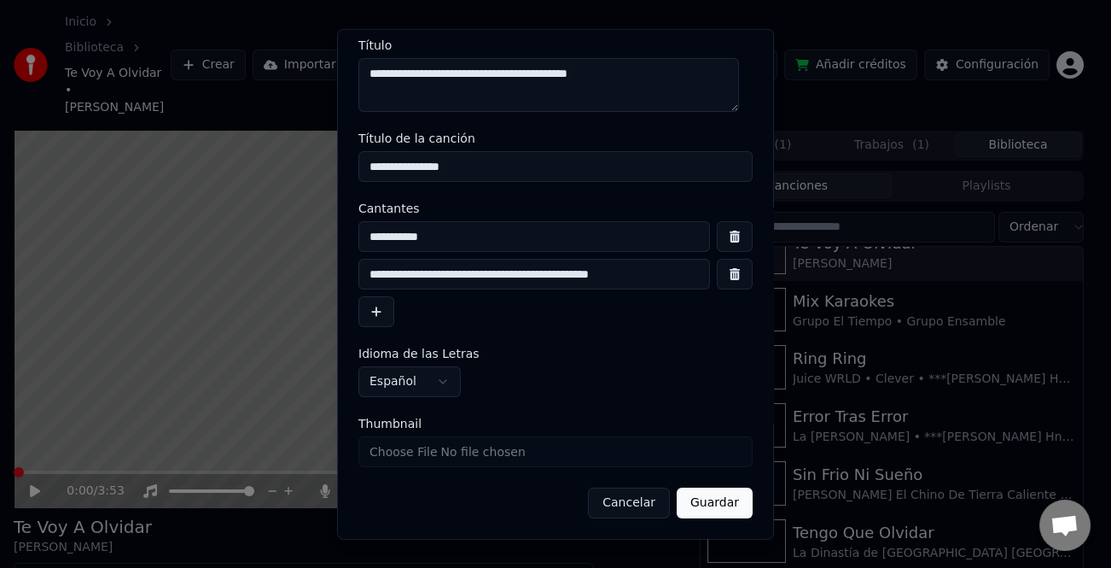
type input "**********"
click at [719, 499] on button "Guardar" at bounding box center [715, 502] width 76 height 31
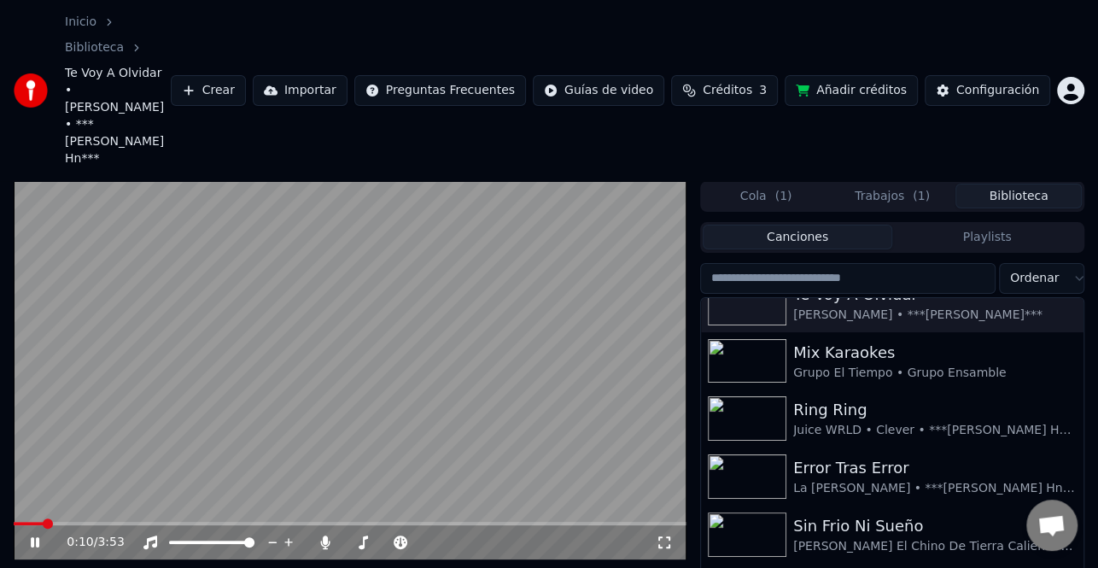
click at [34, 535] on icon at bounding box center [46, 542] width 39 height 14
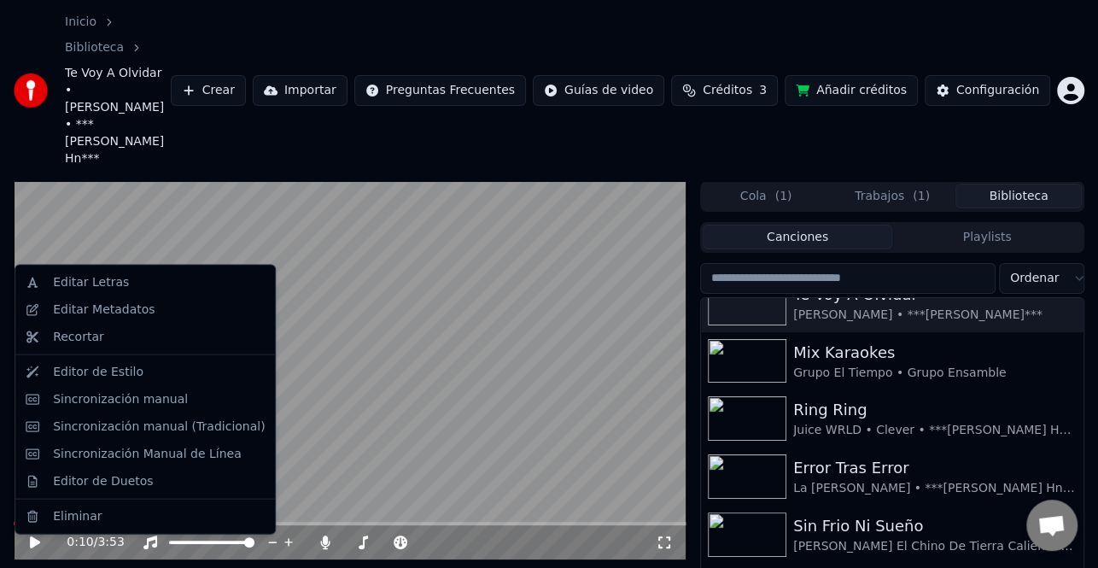
click at [137, 434] on div "Sincronización manual (Tradicional)" at bounding box center [145, 425] width 253 height 27
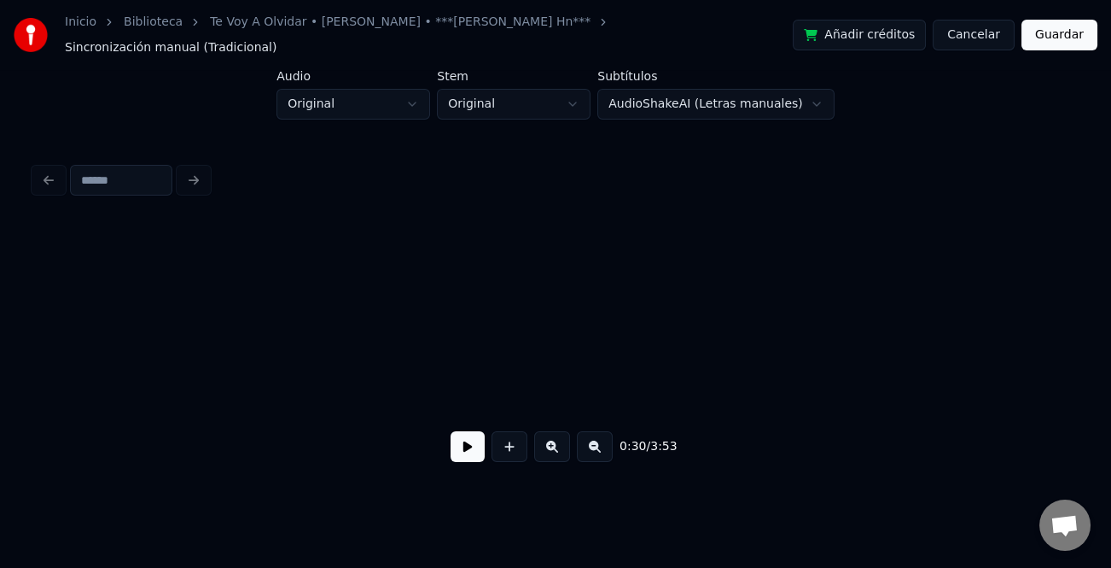
scroll to position [0, 3845]
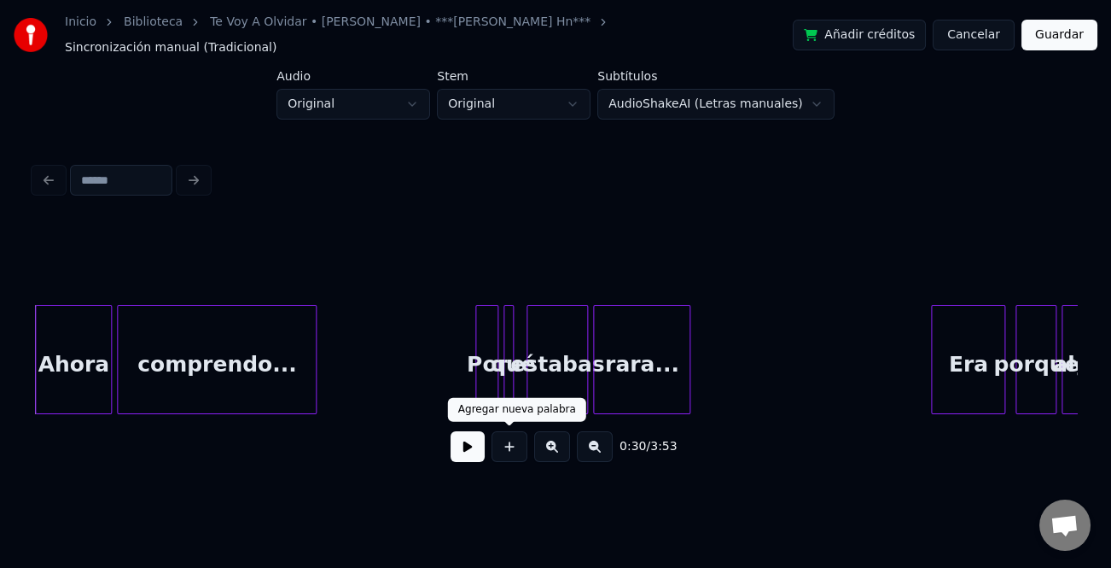
click at [477, 442] on button at bounding box center [468, 446] width 34 height 31
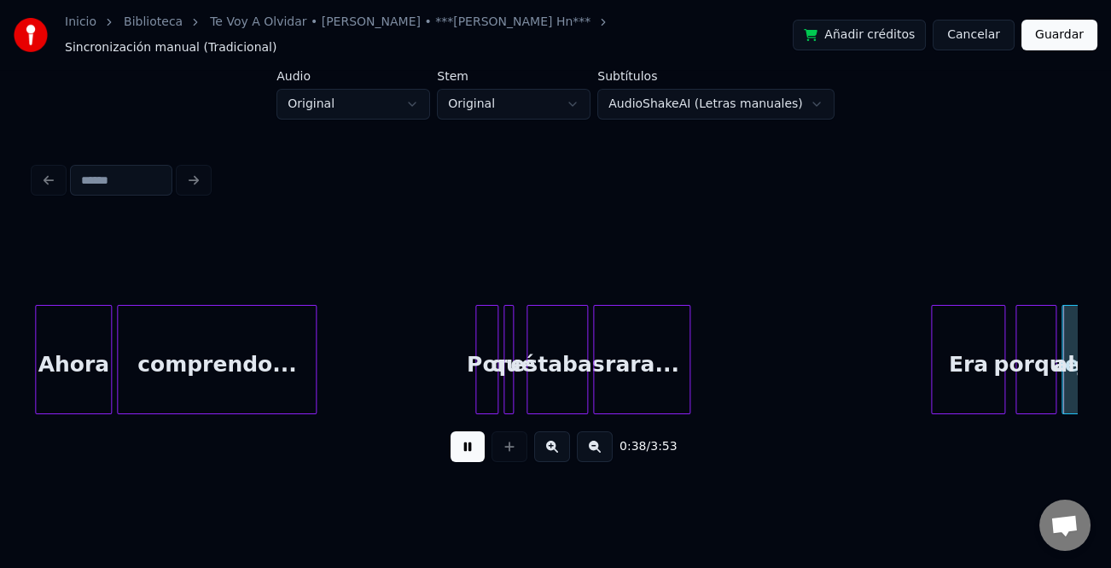
scroll to position [0, 4889]
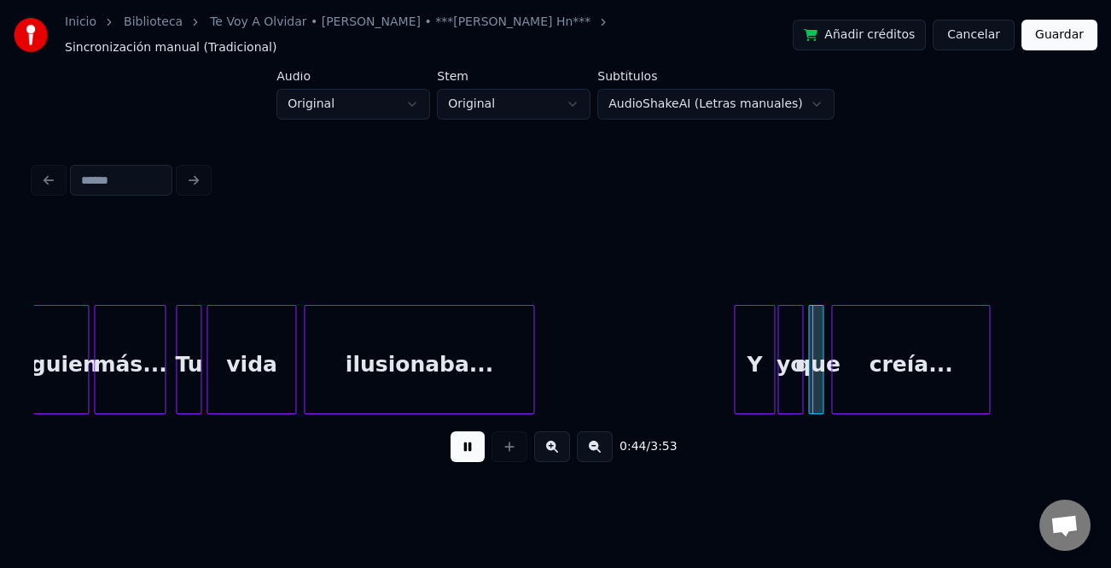
click at [736, 362] on div at bounding box center [737, 360] width 5 height 108
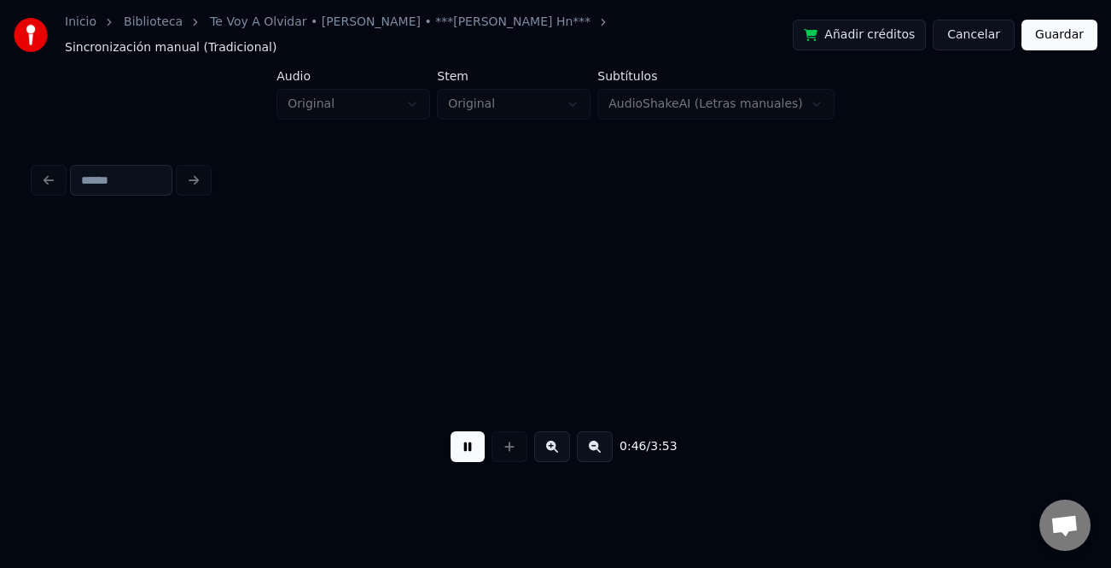
scroll to position [0, 5933]
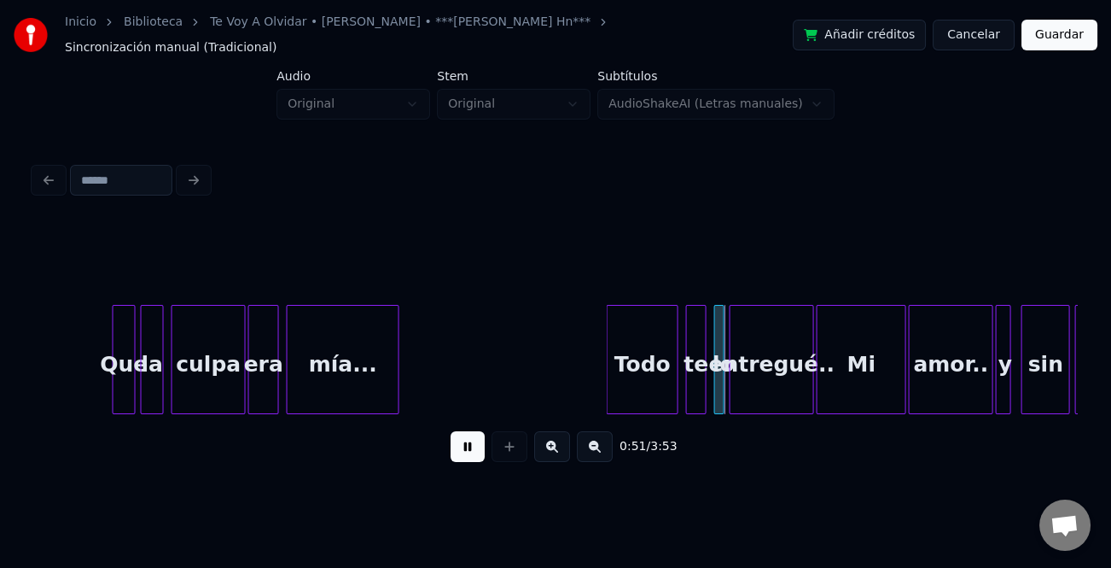
click at [565, 454] on button at bounding box center [552, 446] width 36 height 31
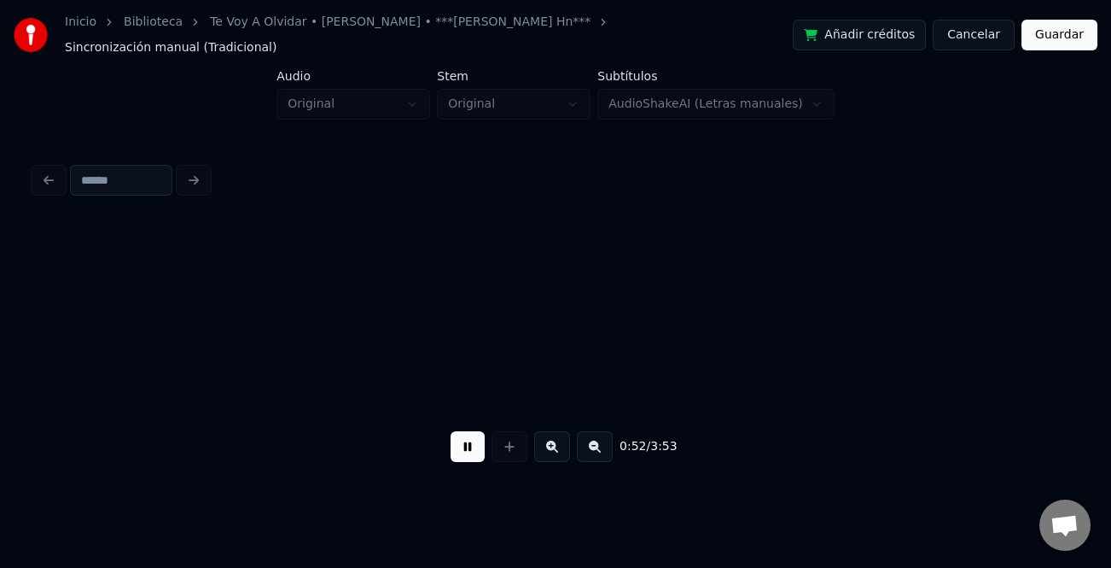
click at [565, 454] on button at bounding box center [552, 446] width 36 height 31
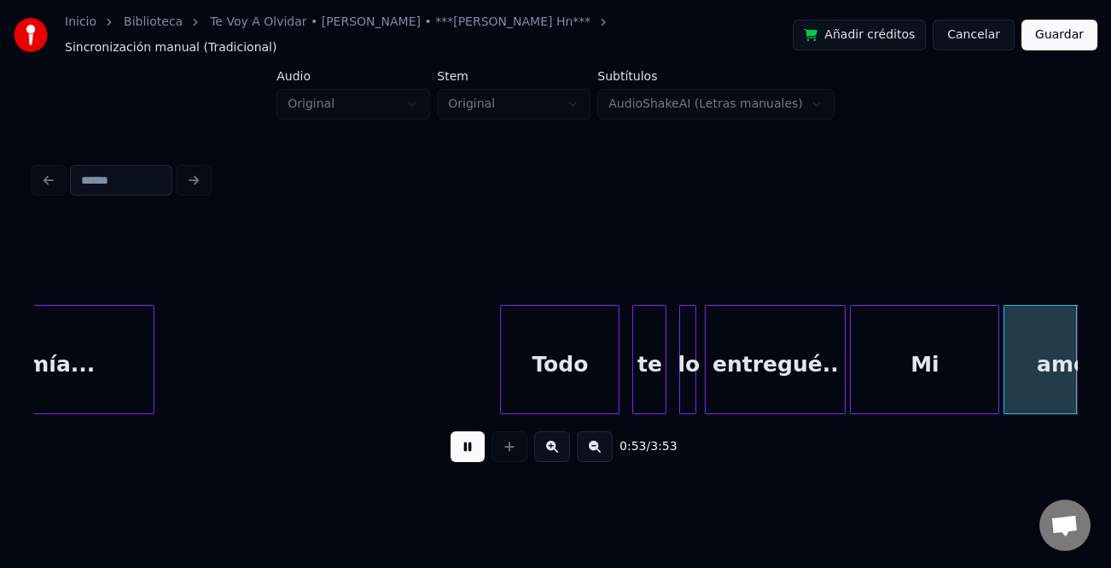
scroll to position [0, 11421]
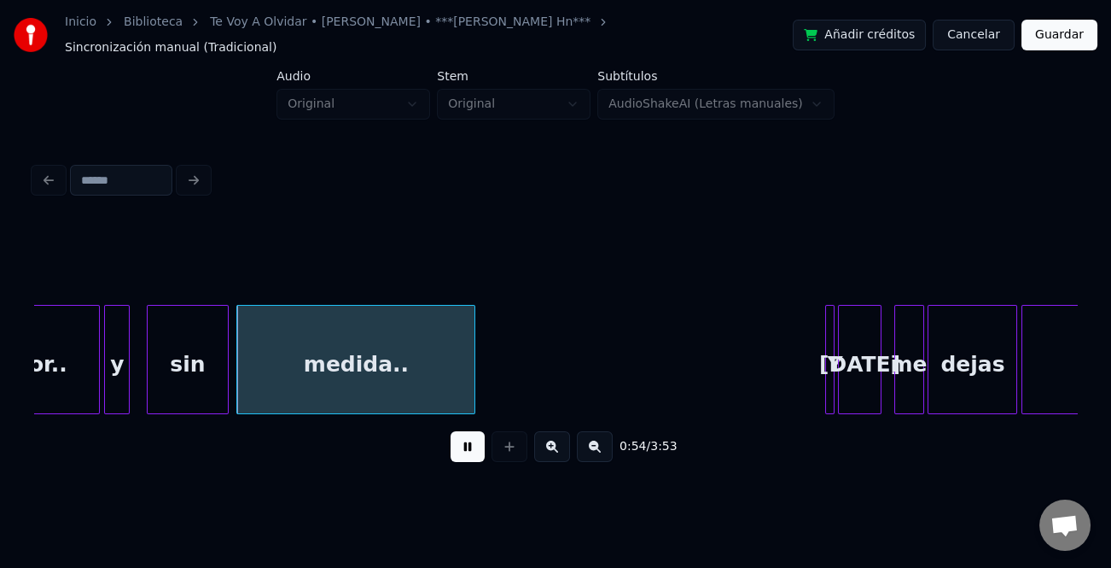
click at [478, 453] on button at bounding box center [468, 446] width 34 height 31
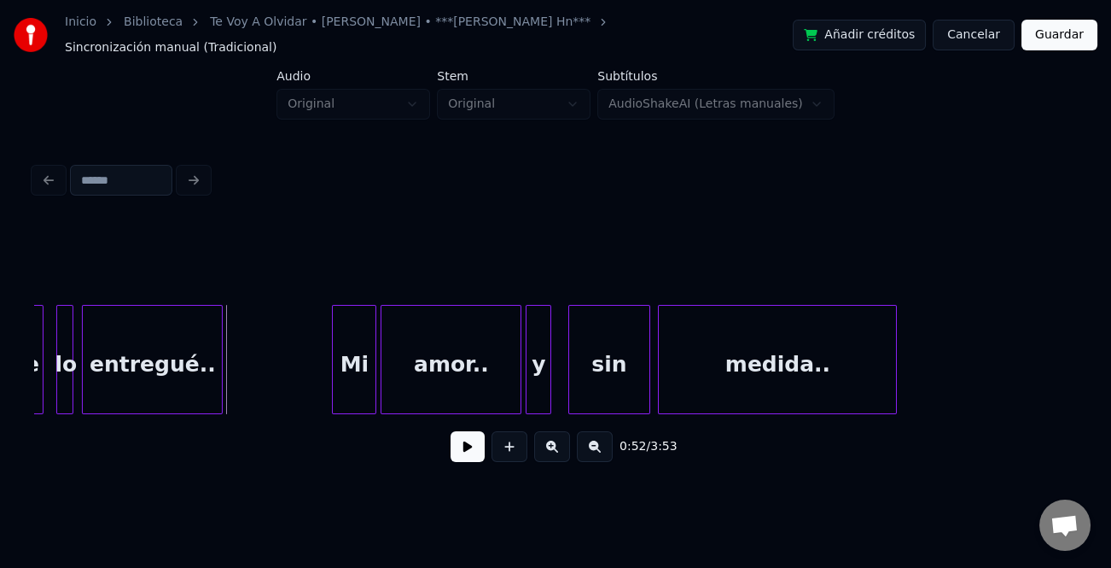
click at [333, 370] on div at bounding box center [335, 360] width 5 height 108
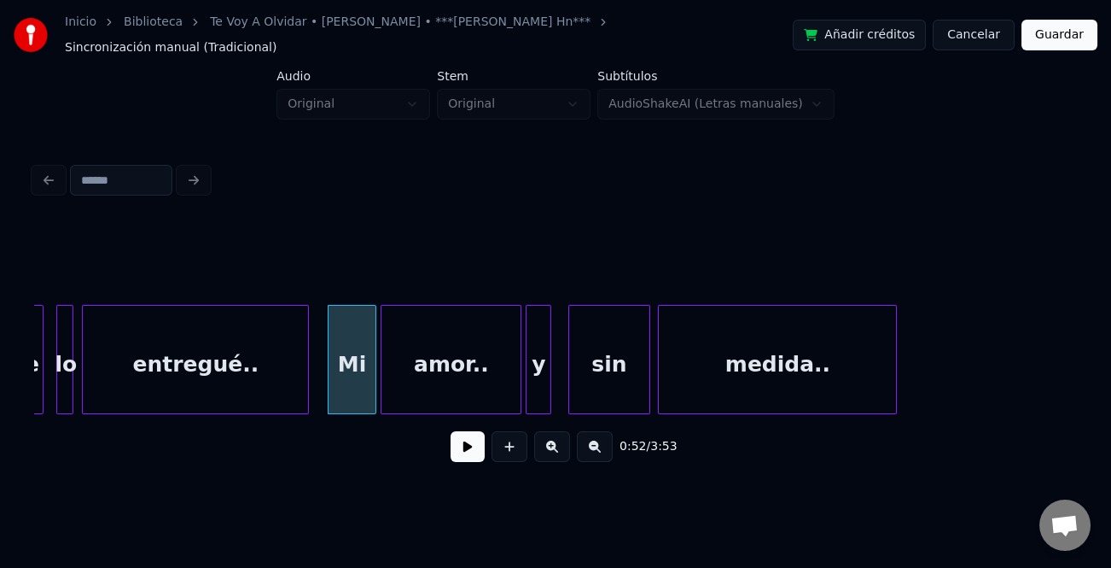
click at [306, 361] on div at bounding box center [305, 360] width 5 height 108
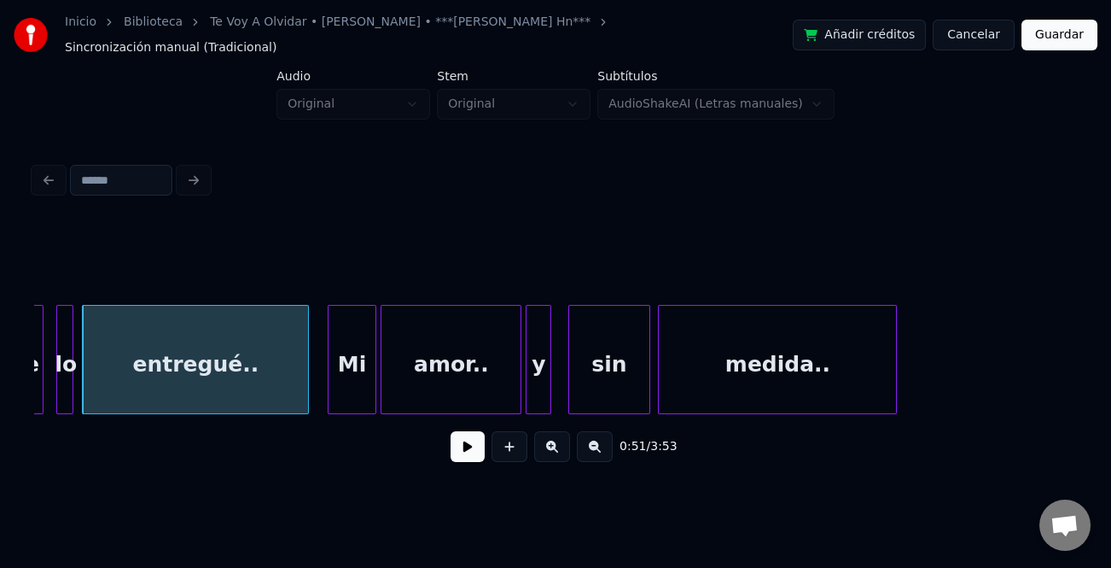
click at [276, 359] on div "entregué.." at bounding box center [195, 364] width 225 height 116
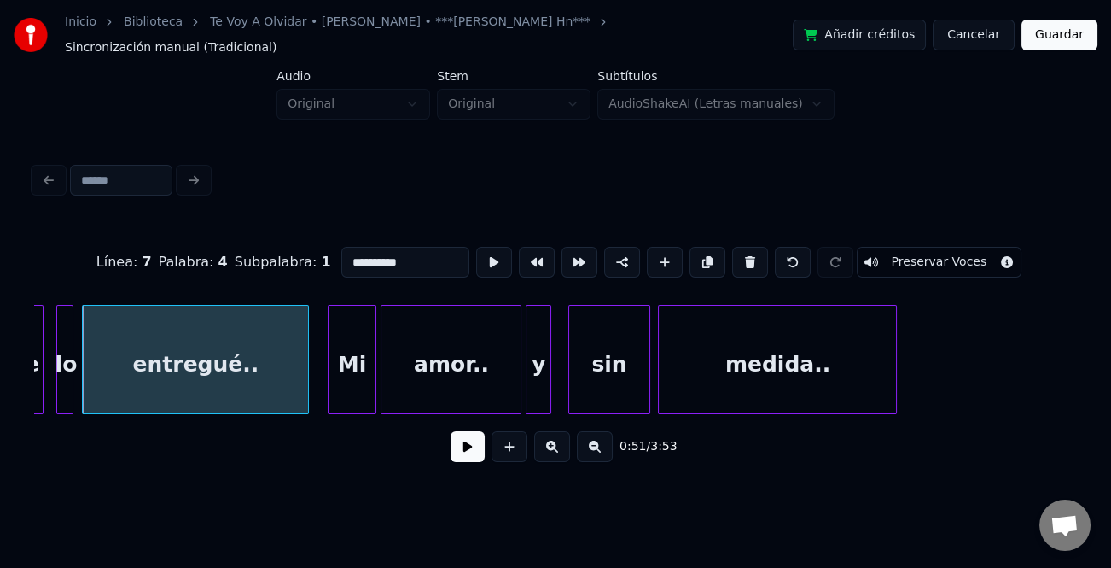
drag, startPoint x: 474, startPoint y: 447, endPoint x: 463, endPoint y: 447, distance: 10.2
click at [473, 447] on button at bounding box center [468, 446] width 34 height 31
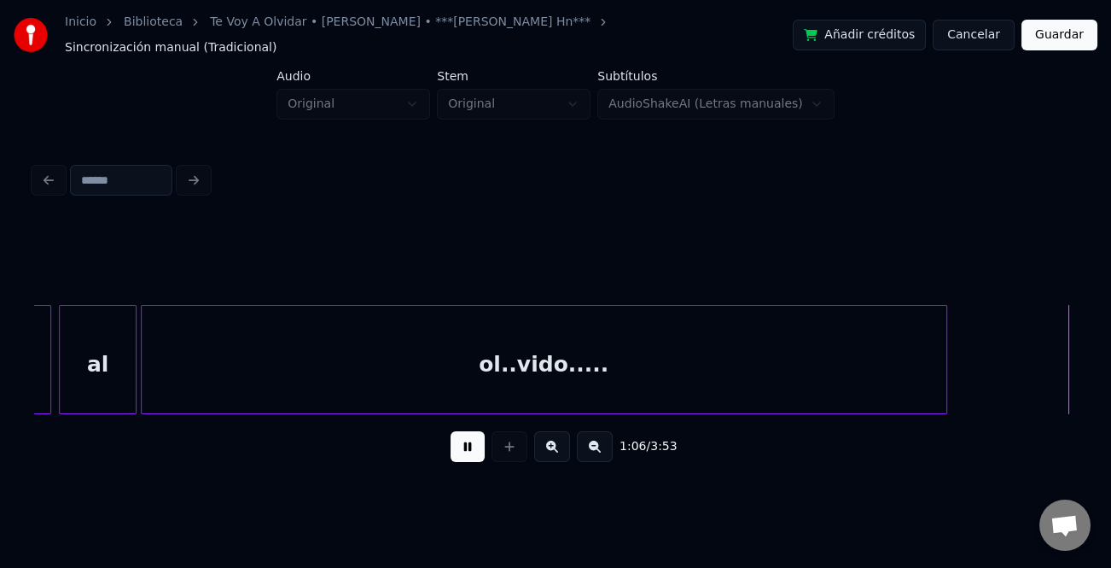
scroll to position [0, 14131]
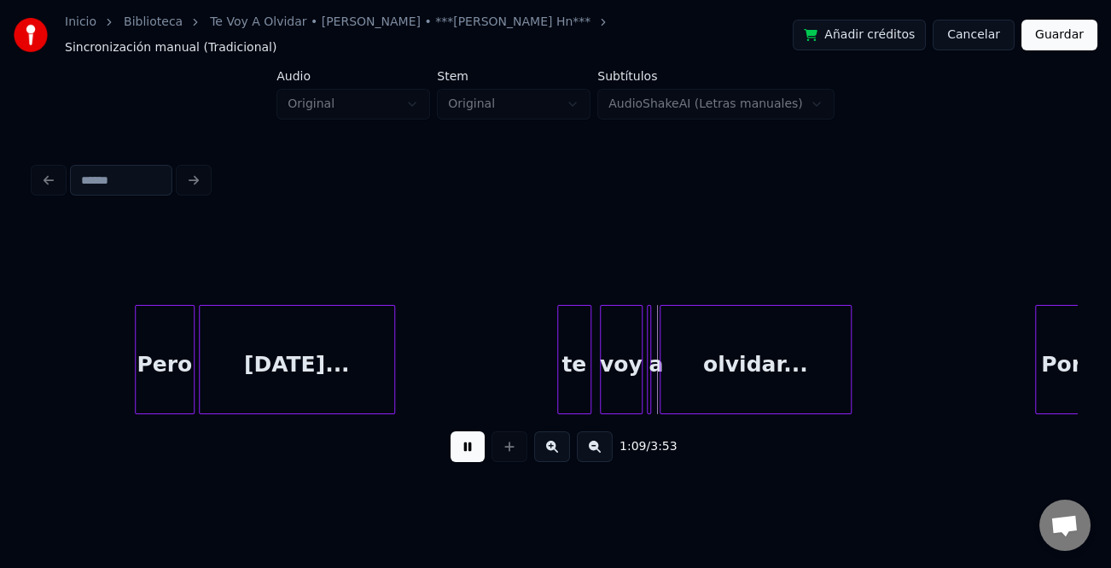
click at [469, 436] on button at bounding box center [468, 446] width 34 height 31
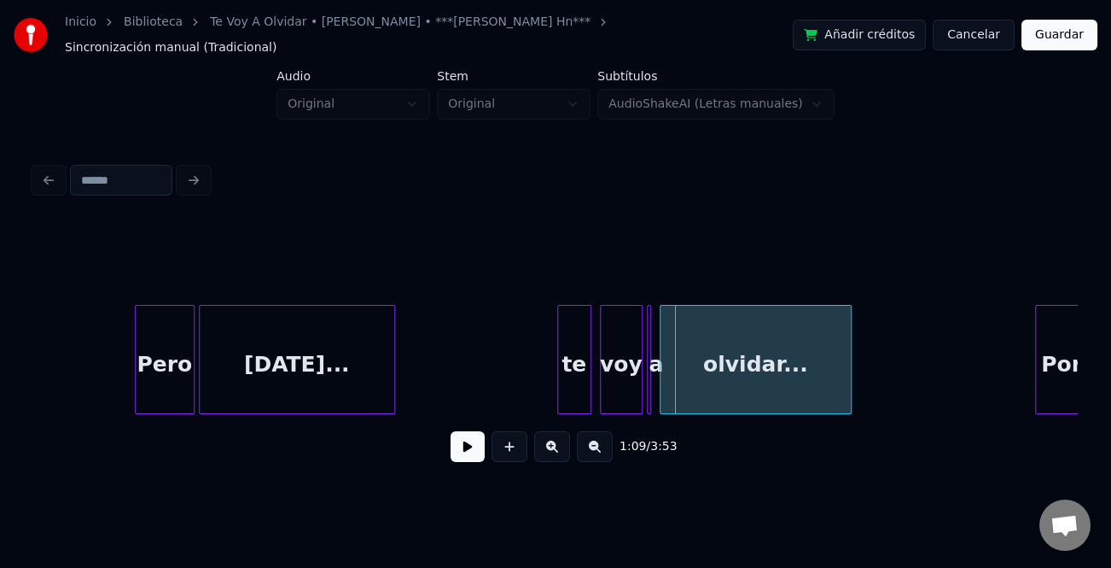
click at [564, 361] on div "te" at bounding box center [574, 364] width 32 height 116
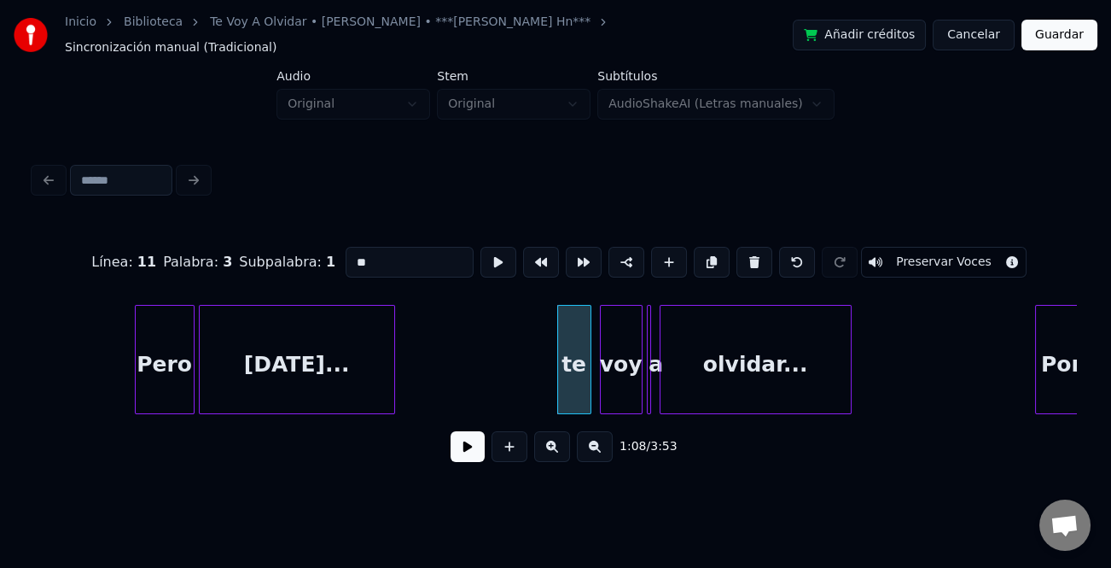
click at [349, 249] on input "**" at bounding box center [410, 262] width 128 height 31
type input "**"
click at [474, 450] on button at bounding box center [468, 446] width 34 height 31
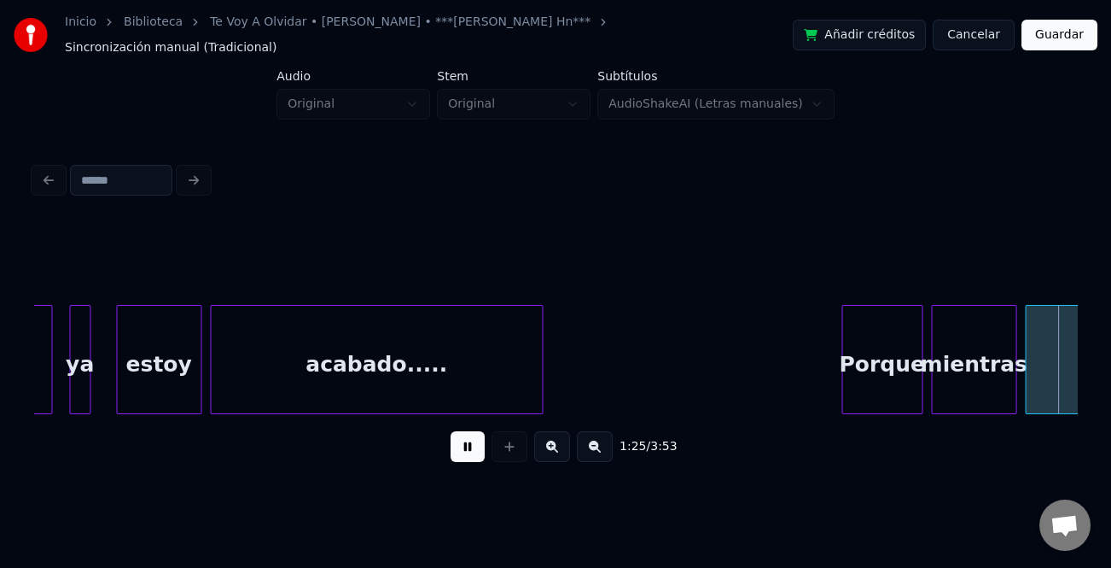
scroll to position [0, 18306]
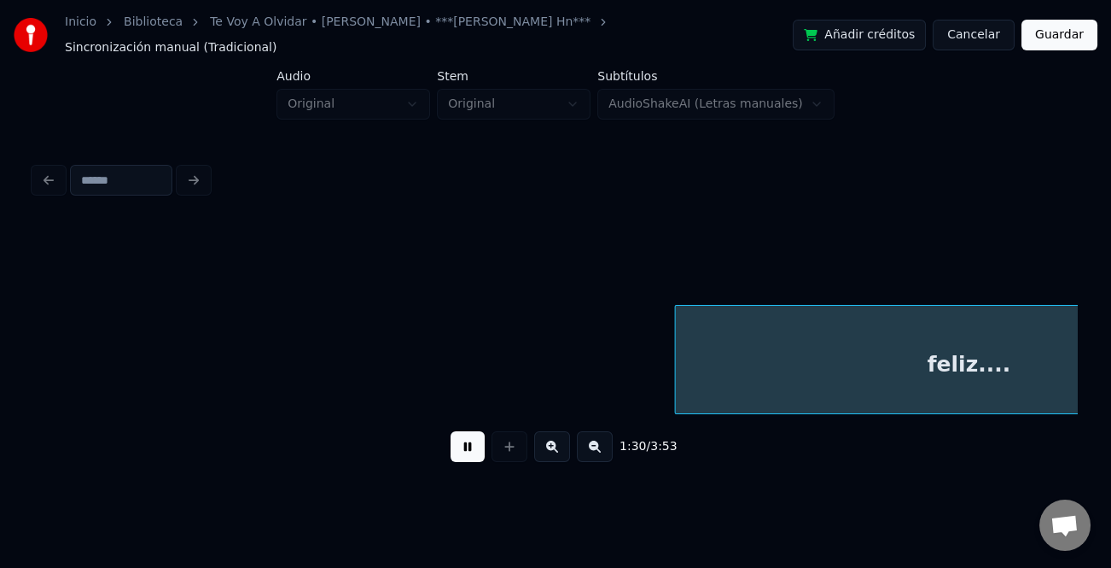
click at [472, 448] on button at bounding box center [468, 446] width 34 height 31
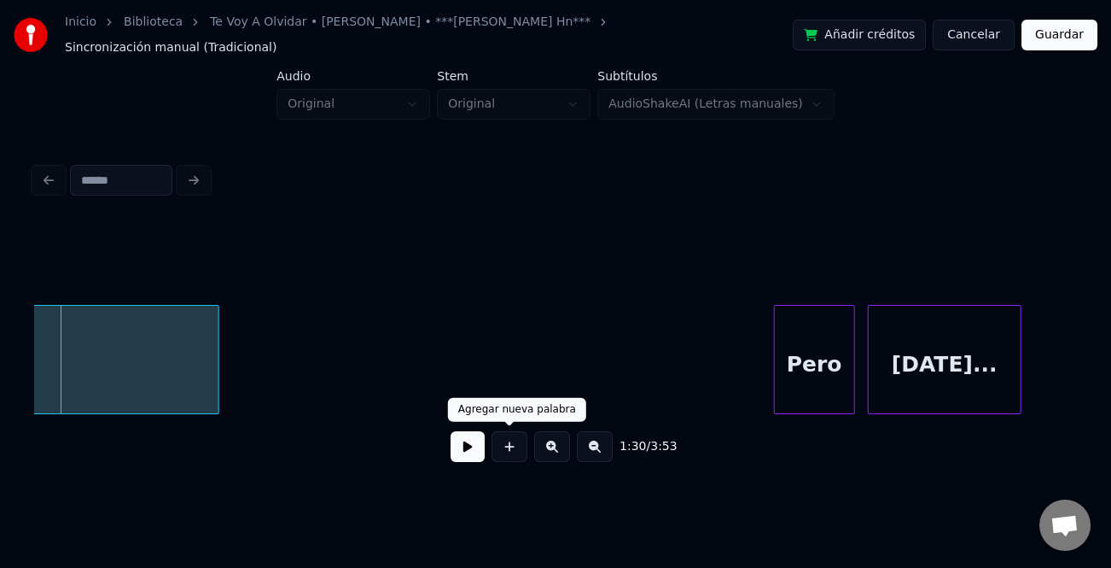
click at [464, 444] on button at bounding box center [468, 446] width 34 height 31
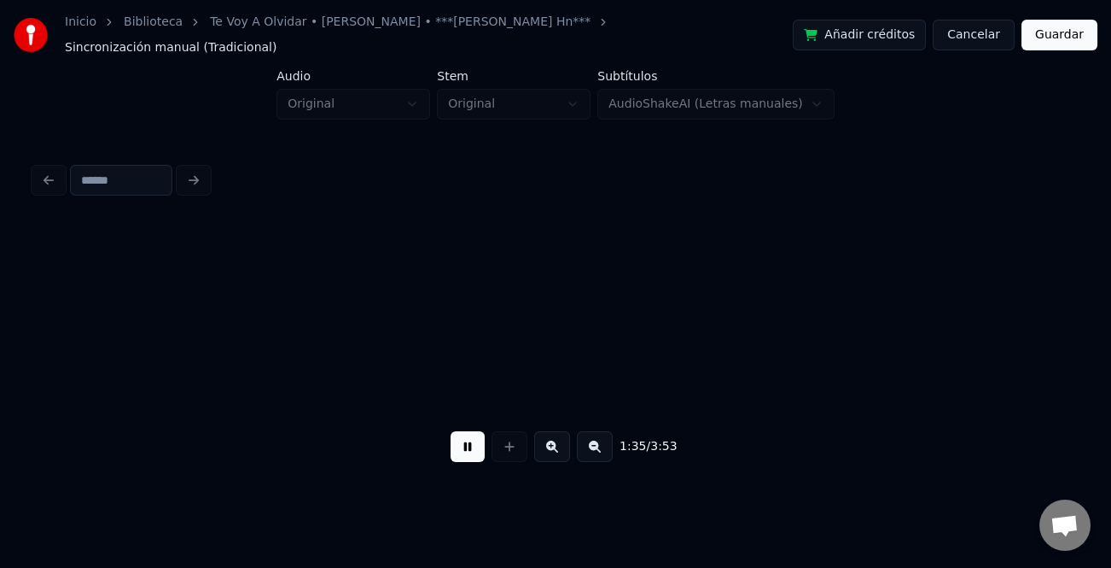
scroll to position [0, 20397]
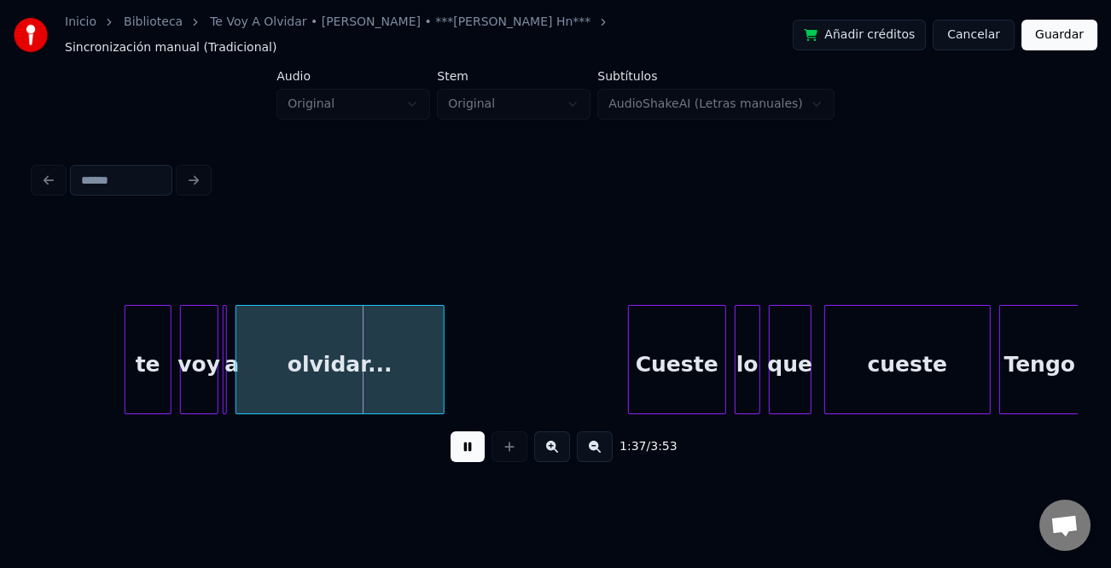
click at [463, 445] on button at bounding box center [468, 446] width 34 height 31
click at [143, 371] on div "te" at bounding box center [147, 364] width 45 height 116
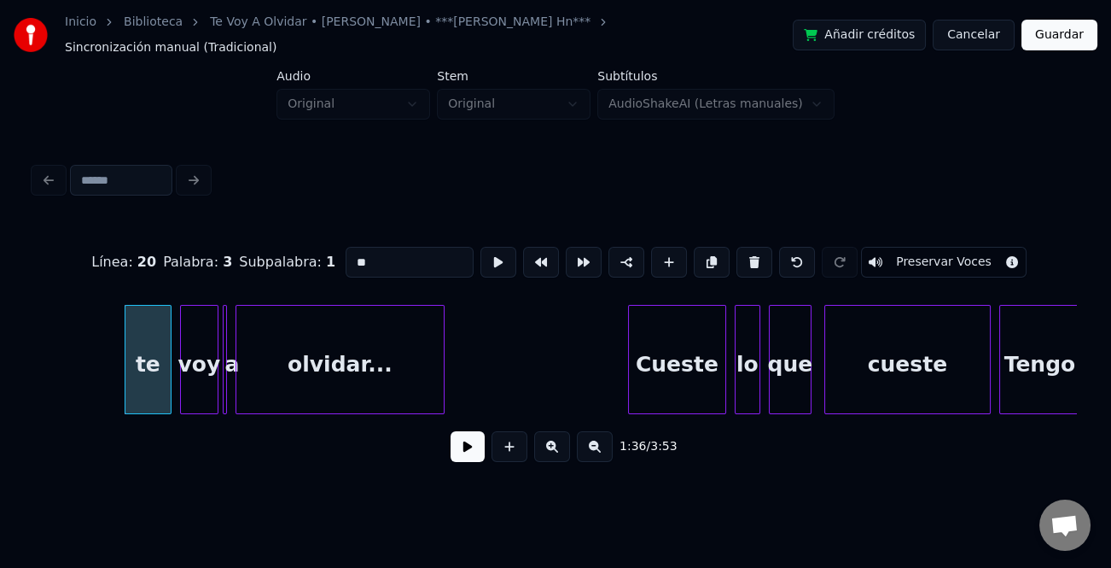
click at [351, 251] on input "**" at bounding box center [410, 262] width 128 height 31
type input "**"
click at [463, 444] on button at bounding box center [468, 446] width 34 height 31
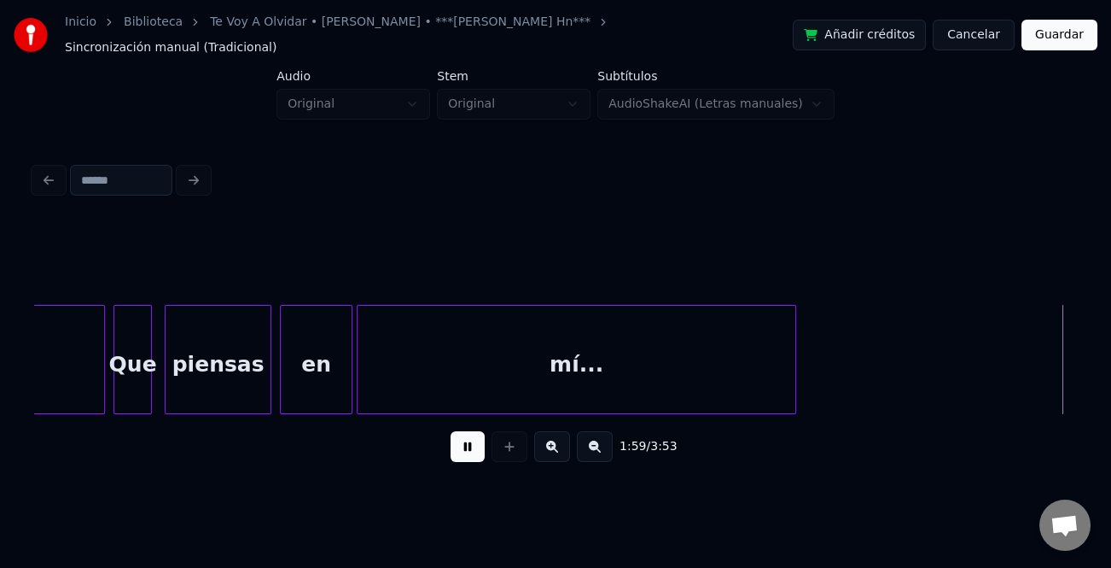
scroll to position [0, 25618]
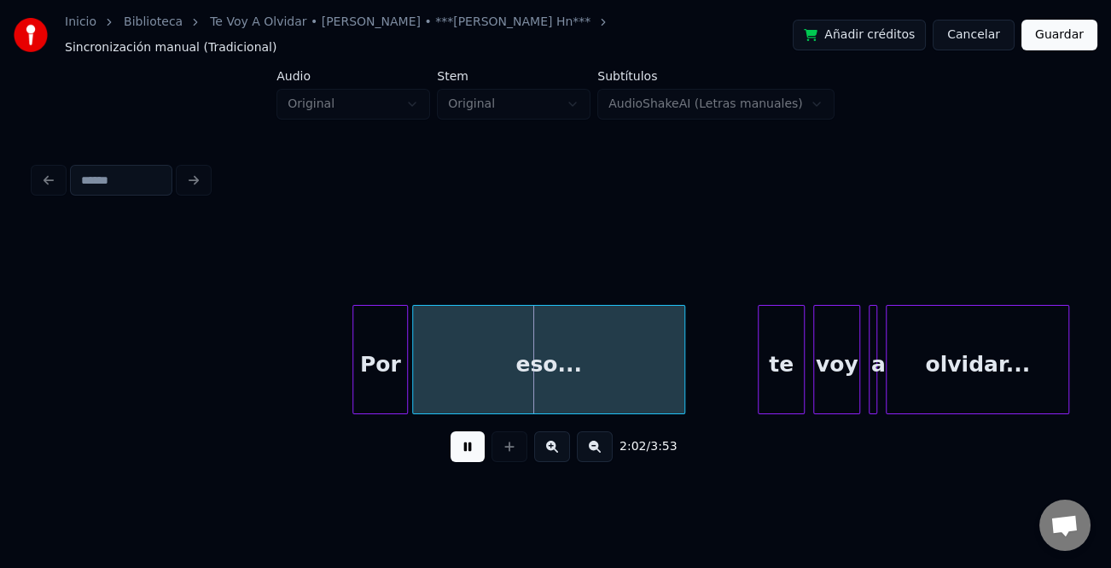
click at [353, 359] on div at bounding box center [355, 360] width 5 height 108
click at [469, 435] on button at bounding box center [468, 446] width 34 height 31
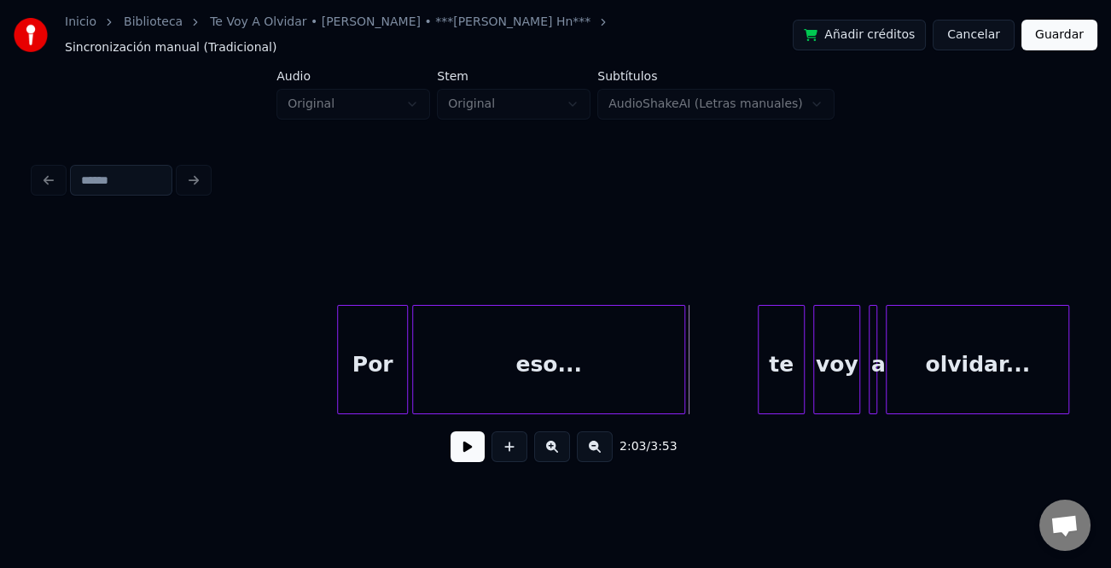
click at [776, 369] on div "te" at bounding box center [781, 364] width 45 height 116
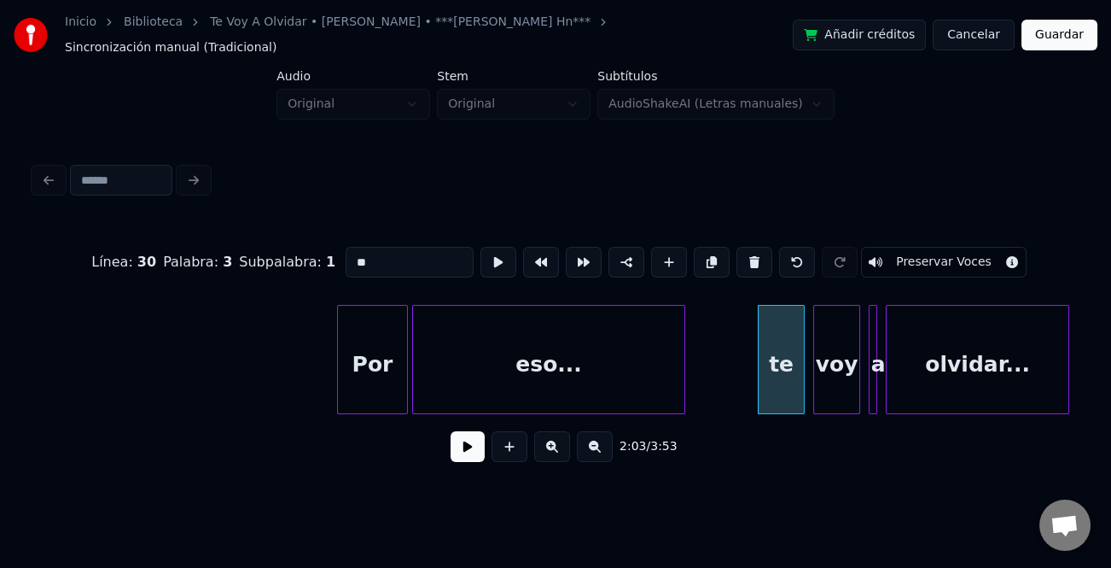
click at [346, 247] on input "**" at bounding box center [410, 262] width 128 height 31
type input "**"
click at [469, 435] on button at bounding box center [468, 446] width 34 height 31
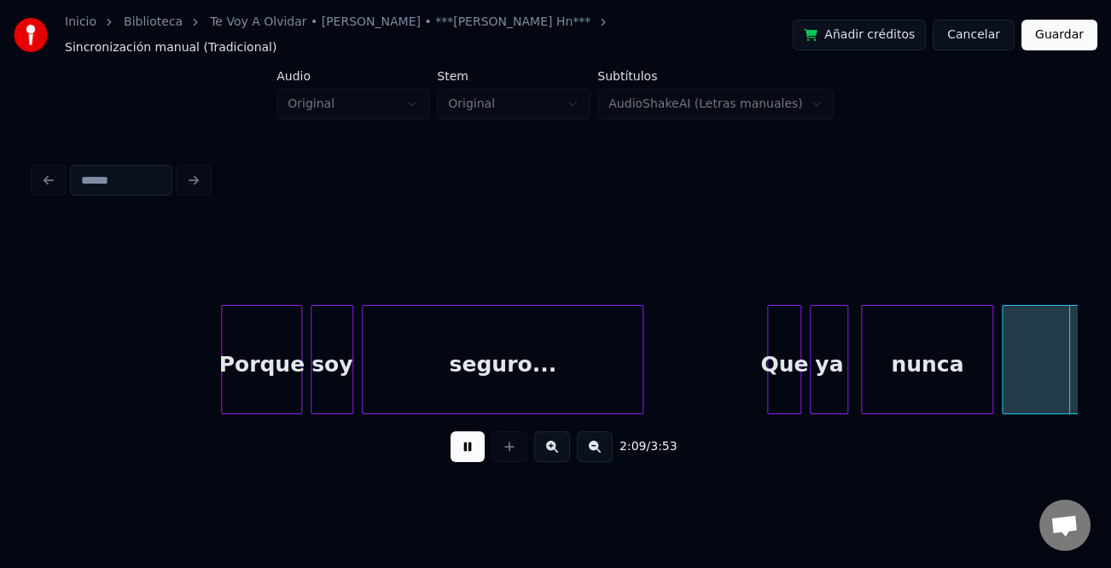
scroll to position [0, 27709]
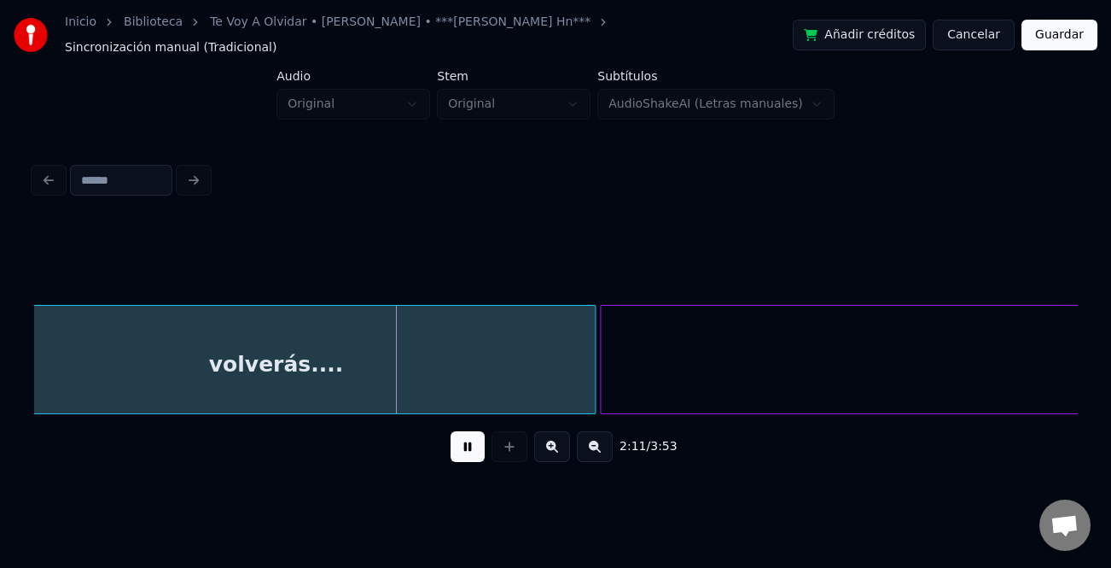
click at [580, 440] on button at bounding box center [595, 446] width 36 height 31
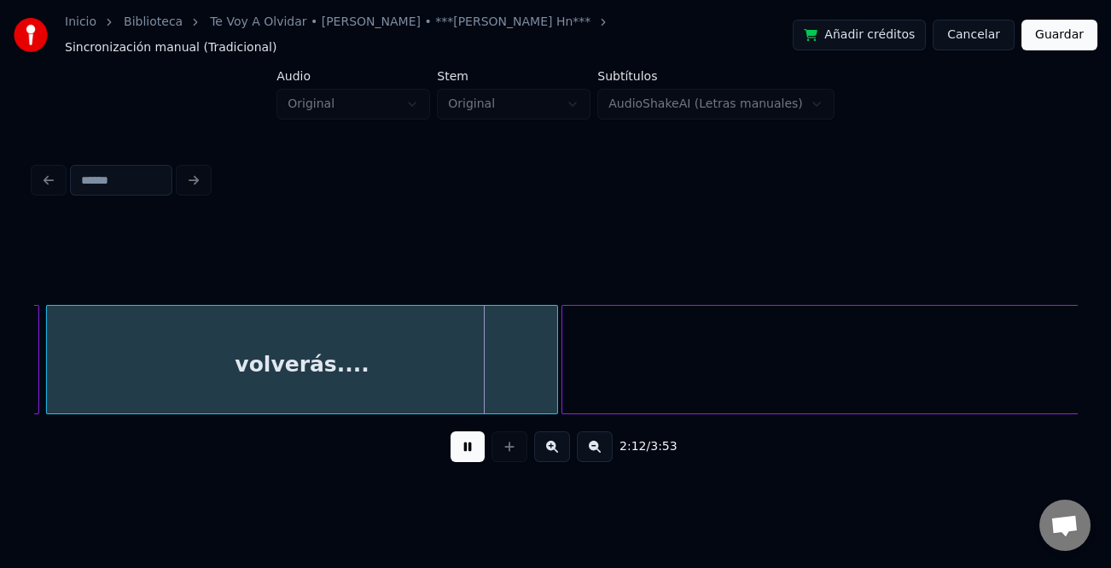
click at [591, 444] on button at bounding box center [595, 446] width 36 height 31
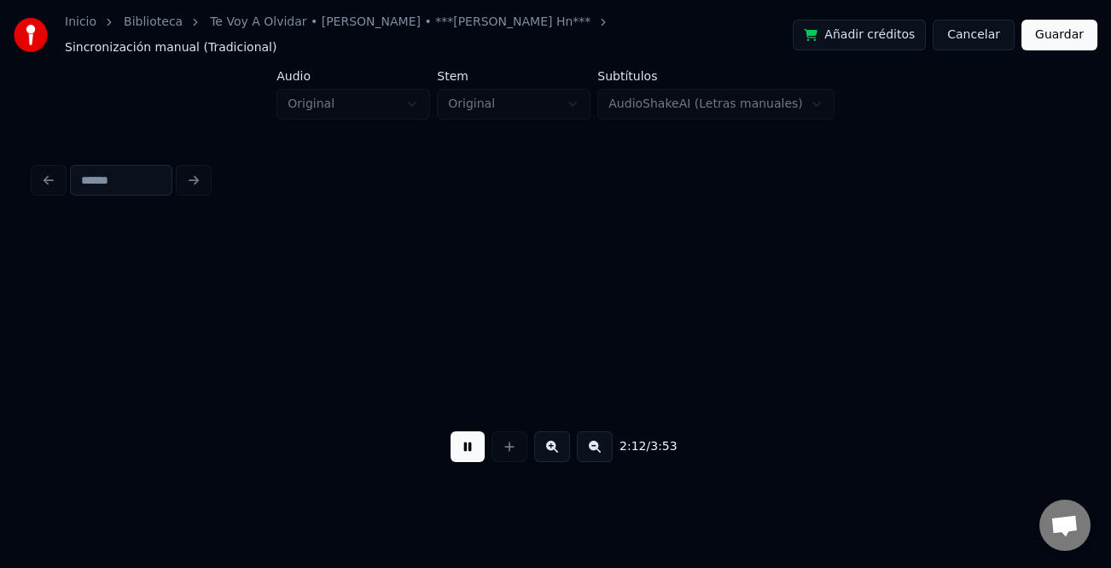
scroll to position [0, 16450]
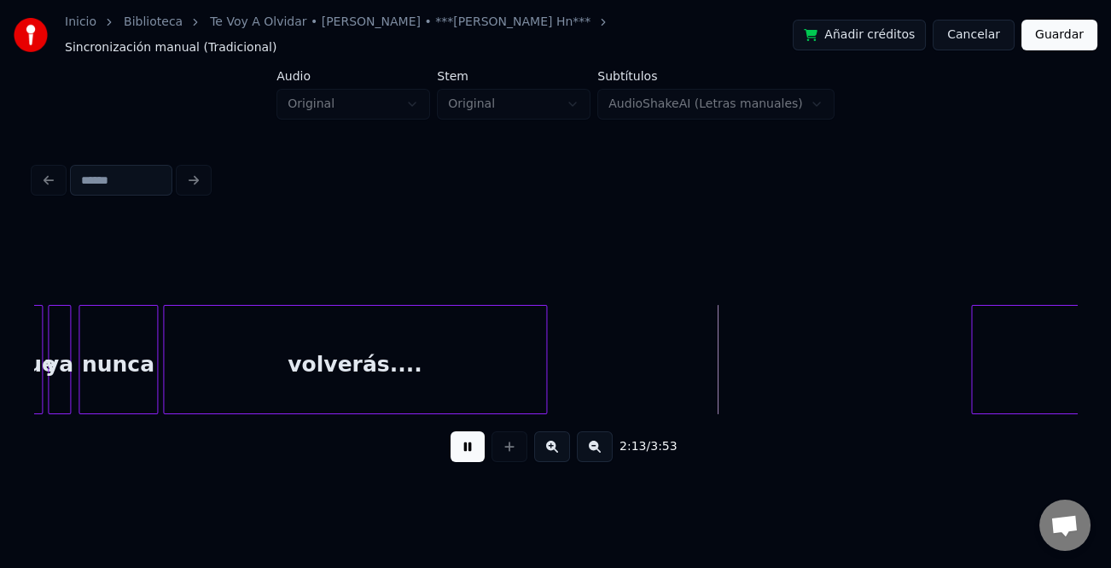
click at [979, 405] on div "volverás.... Instrumental... nunca Que ya" at bounding box center [555, 359] width 1043 height 109
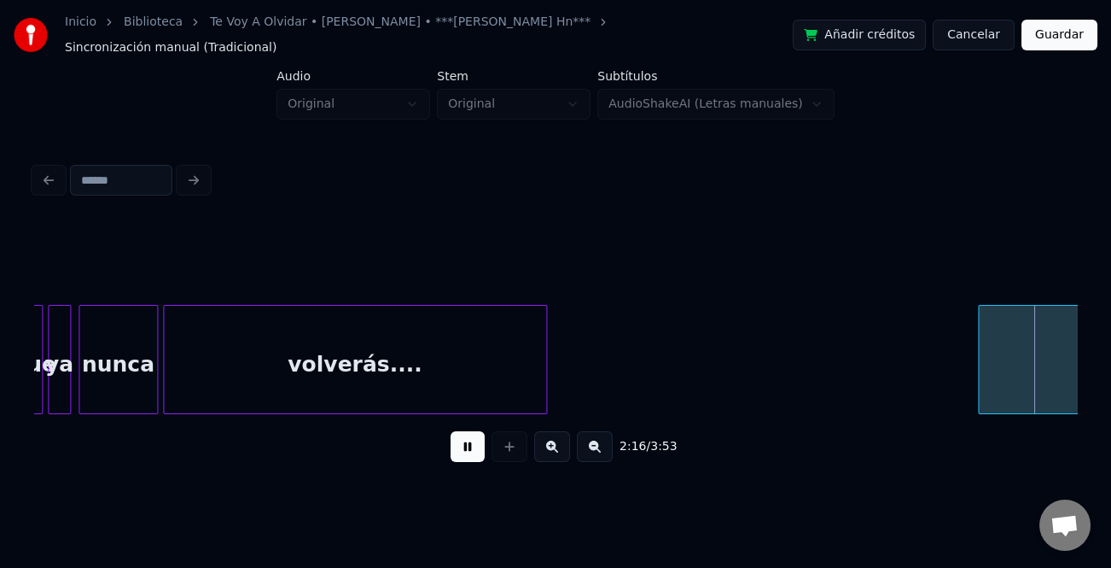
click at [473, 444] on button at bounding box center [468, 446] width 34 height 31
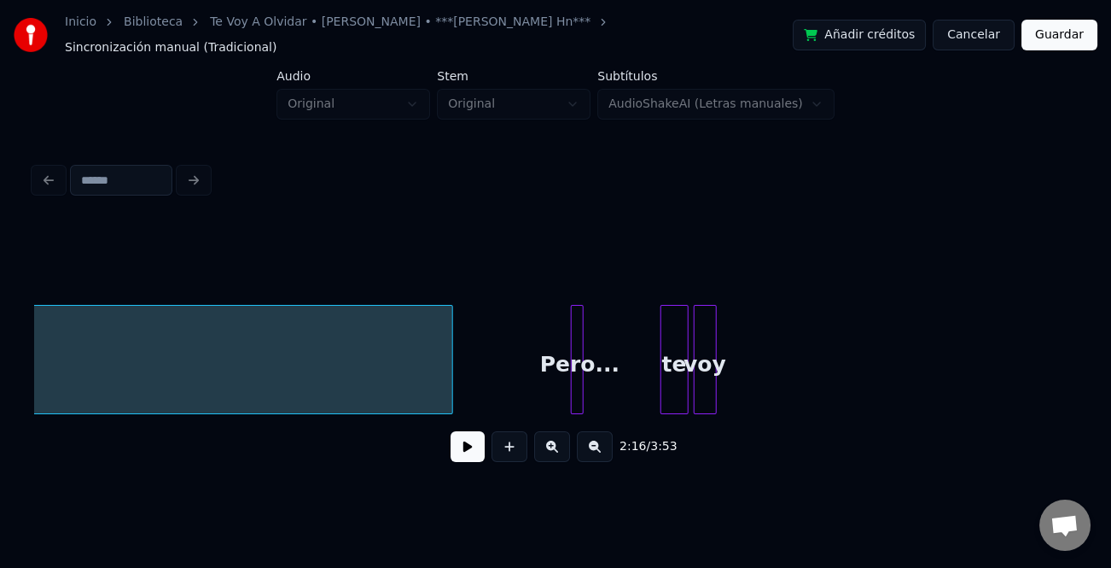
scroll to position [0, 19594]
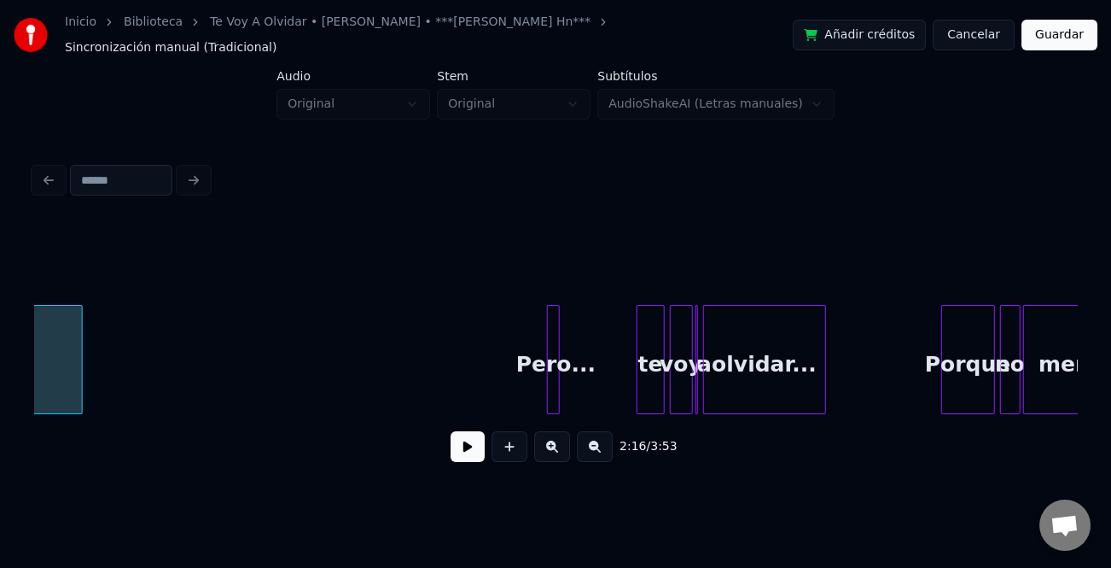
click at [82, 352] on div at bounding box center [79, 360] width 5 height 108
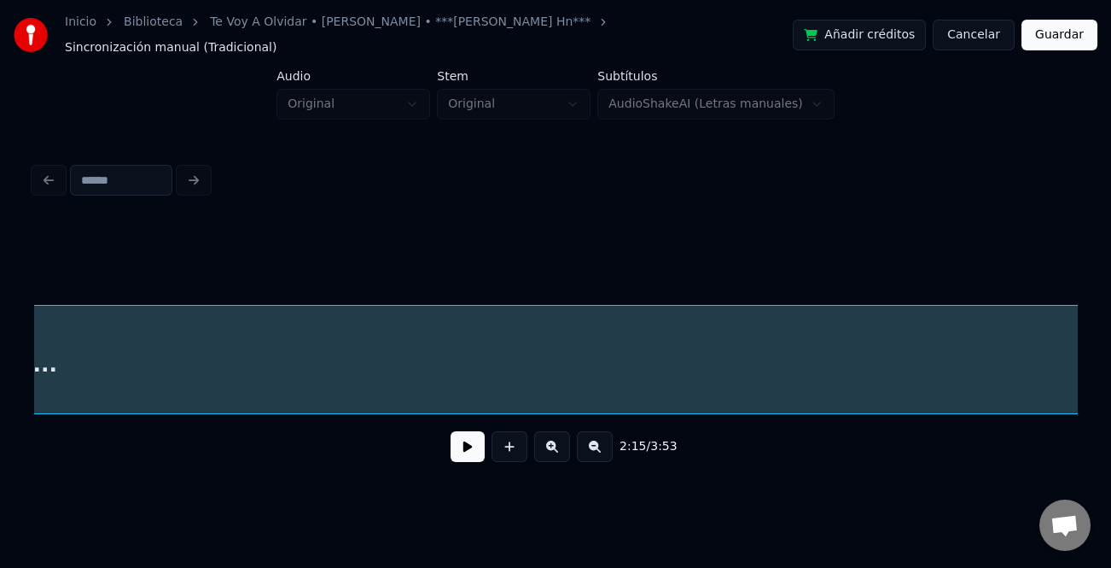
scroll to position [0, 19497]
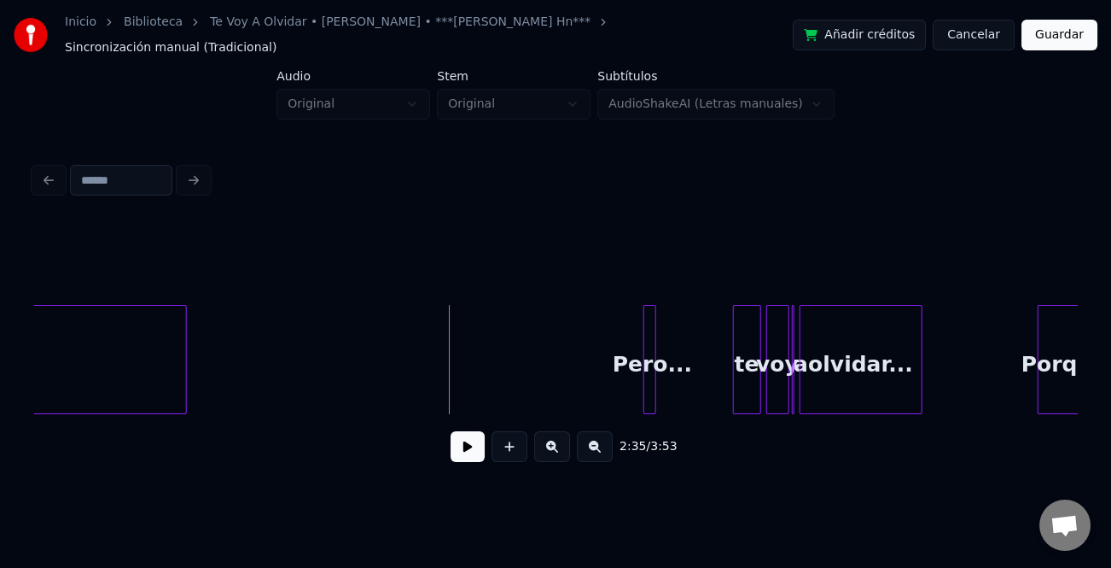
drag, startPoint x: 468, startPoint y: 443, endPoint x: 479, endPoint y: 442, distance: 11.1
click at [471, 442] on button at bounding box center [468, 446] width 34 height 31
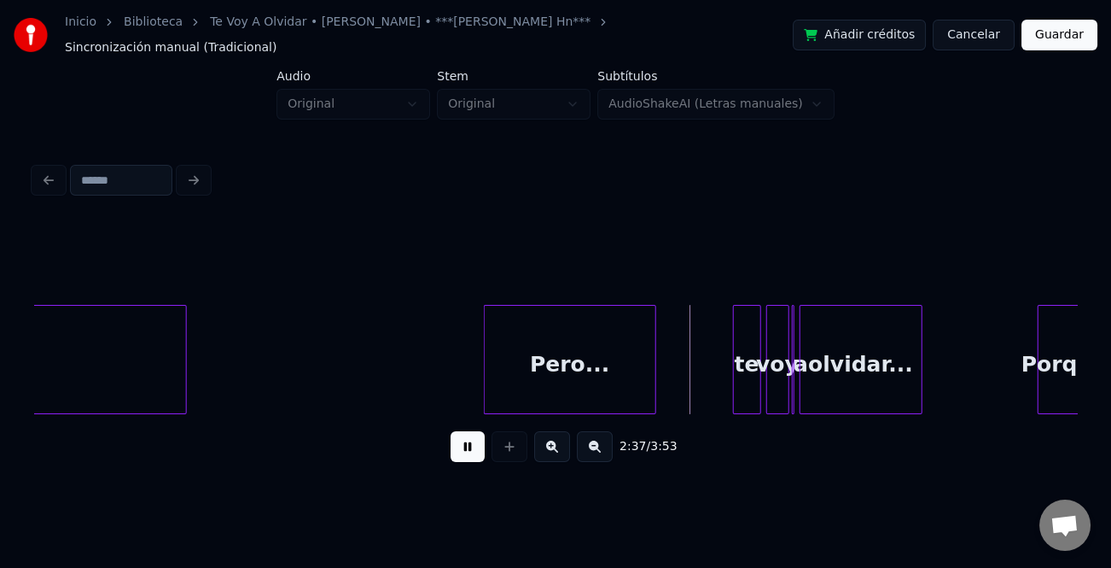
click at [486, 368] on div at bounding box center [487, 360] width 5 height 108
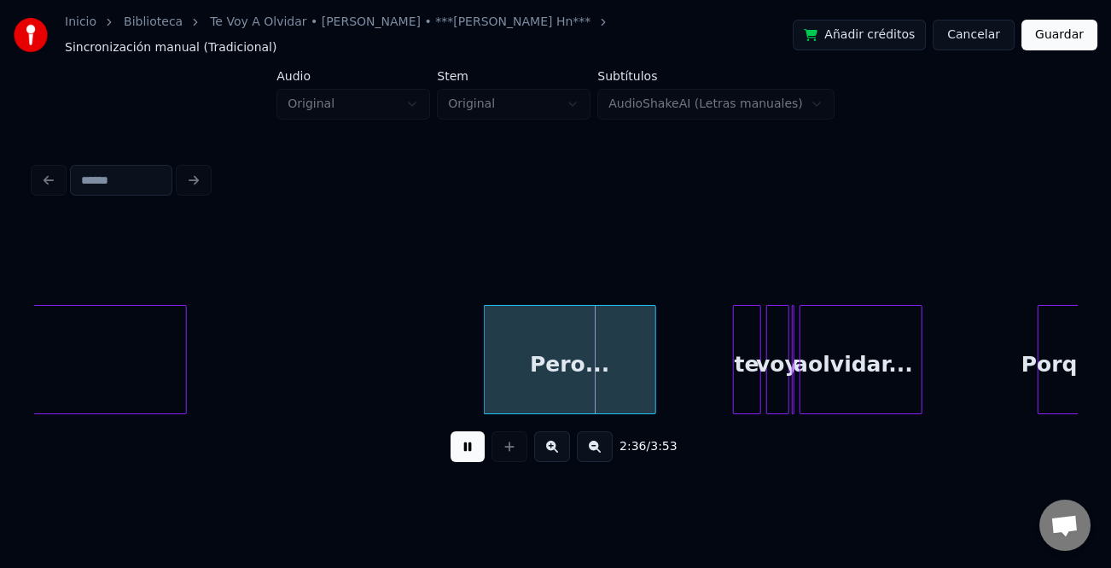
drag, startPoint x: 475, startPoint y: 440, endPoint x: 654, endPoint y: 389, distance: 186.2
click at [482, 440] on button at bounding box center [468, 446] width 34 height 31
click at [734, 374] on div "te" at bounding box center [744, 364] width 26 height 116
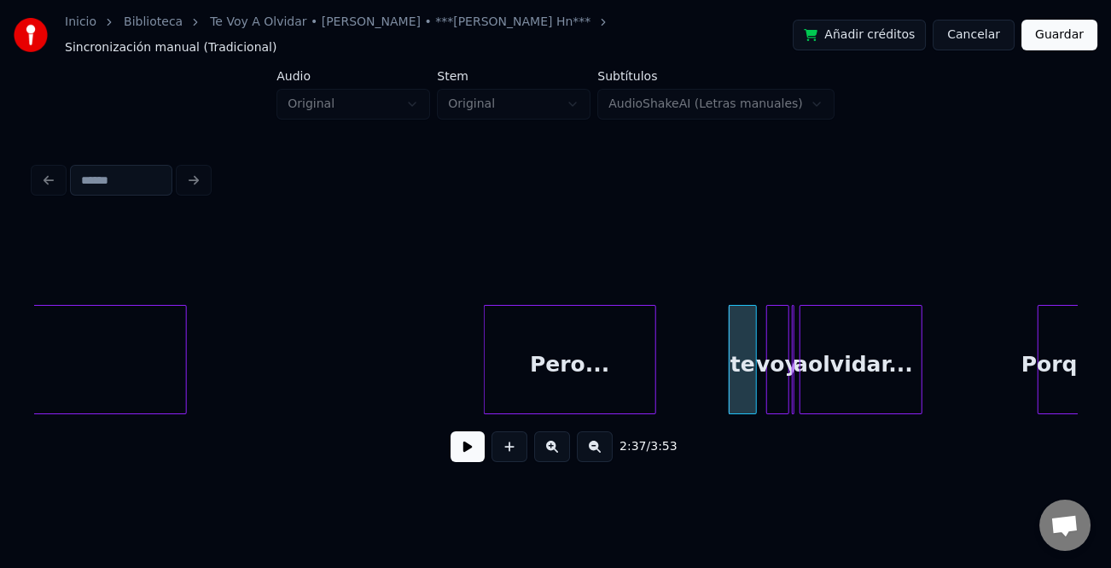
click at [736, 373] on div "te" at bounding box center [743, 364] width 26 height 116
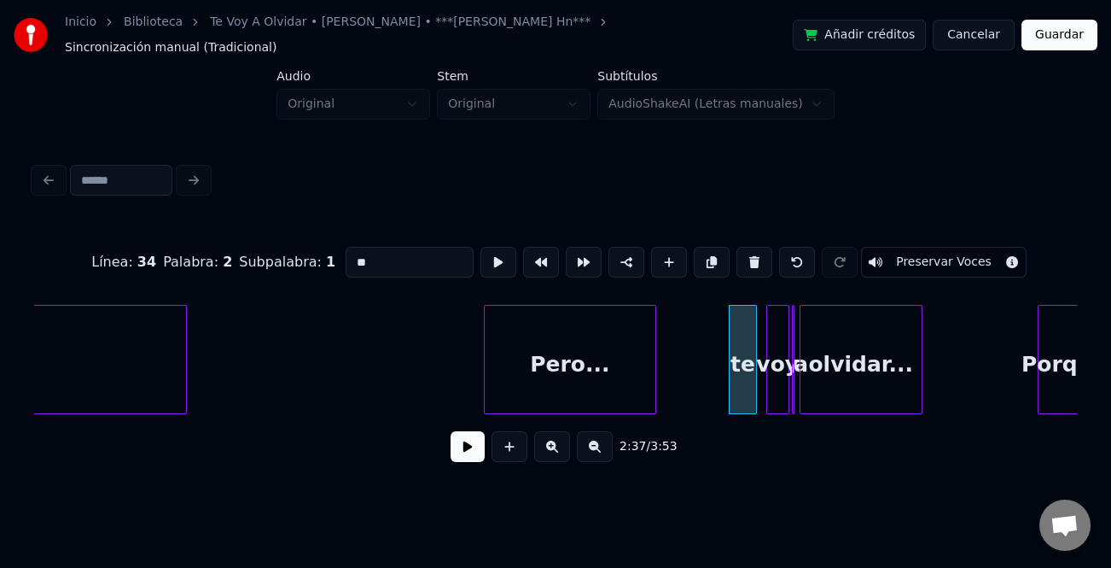
click at [350, 247] on input "**" at bounding box center [410, 262] width 128 height 31
type input "**"
click at [467, 444] on button at bounding box center [468, 446] width 34 height 31
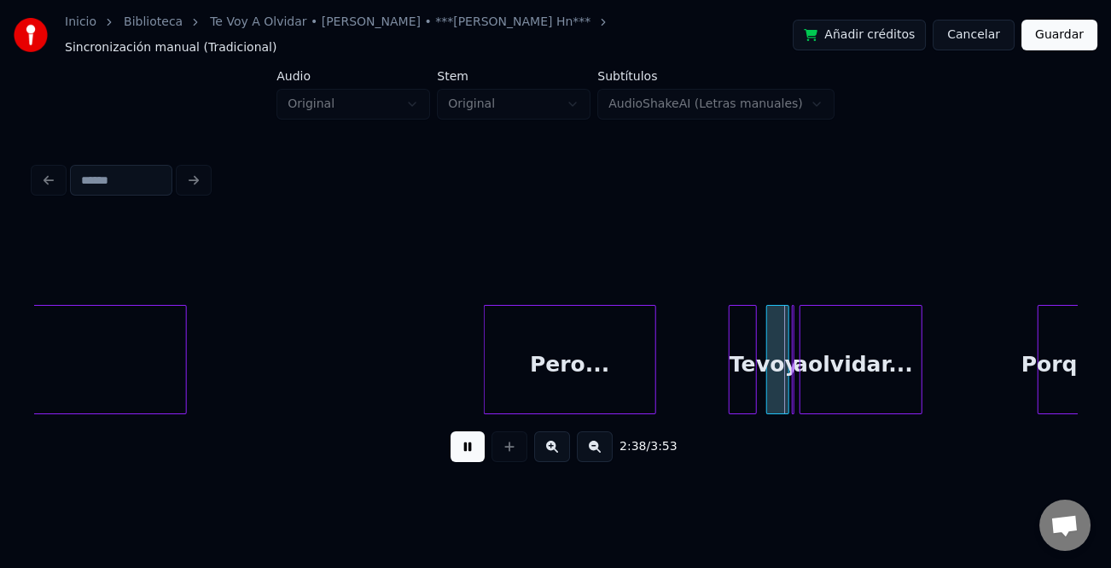
click at [1046, 364] on div "Porque" at bounding box center [1065, 364] width 52 height 116
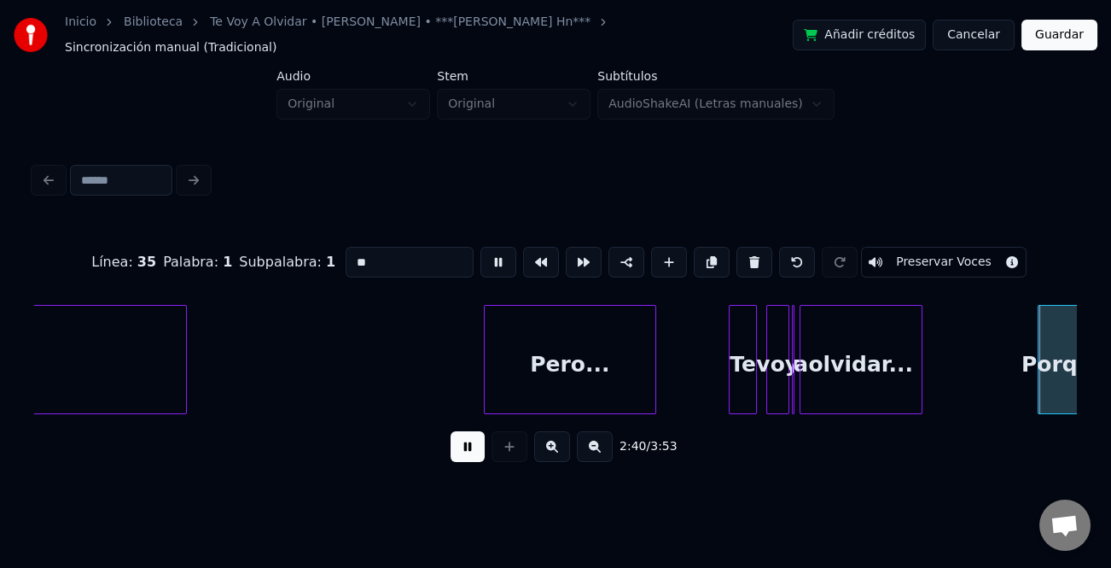
type input "******"
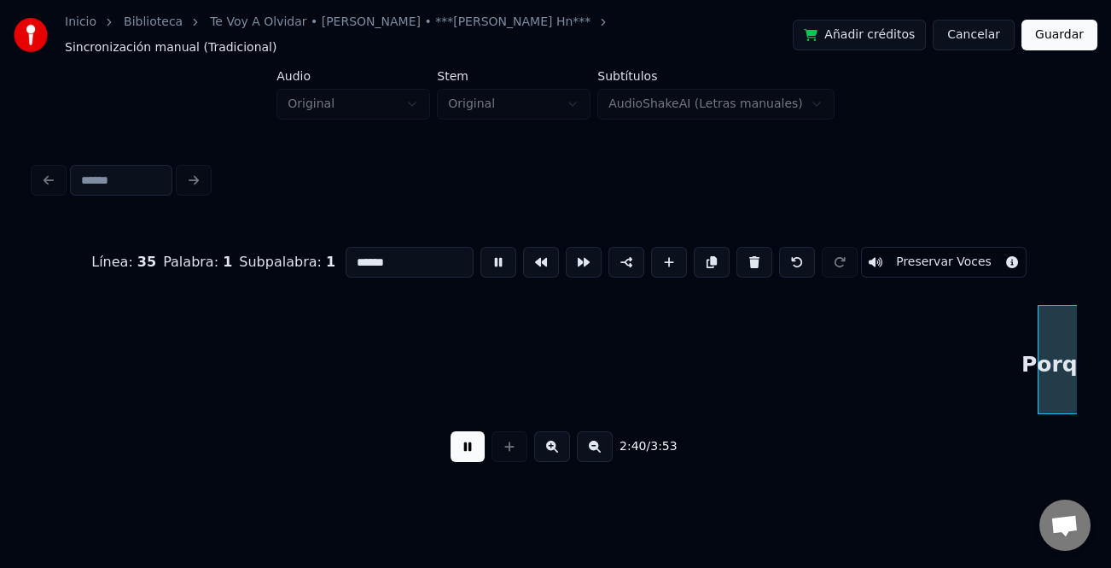
scroll to position [0, 20499]
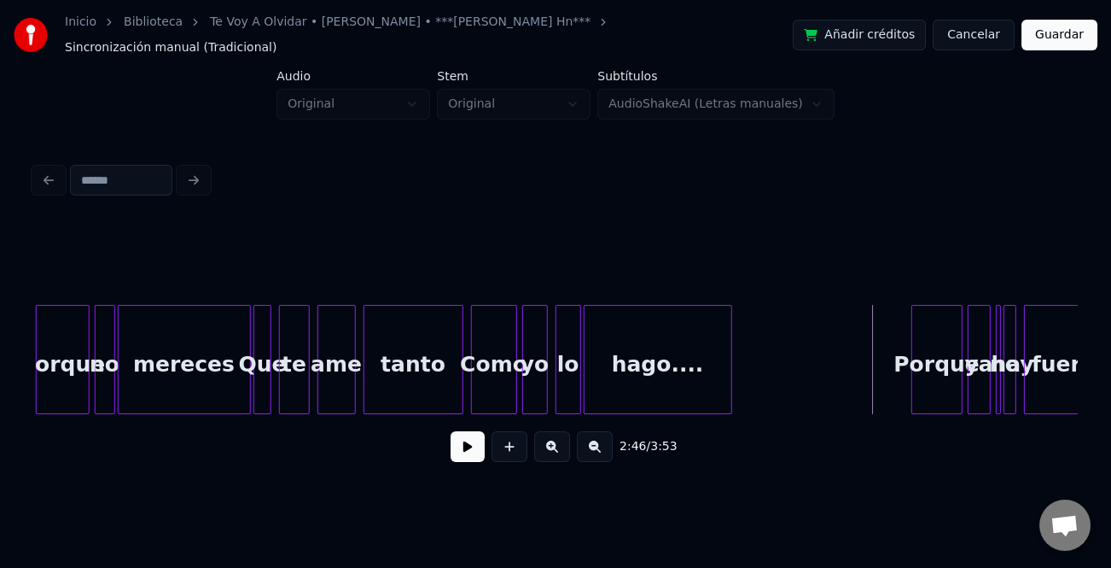
click at [465, 456] on button at bounding box center [468, 446] width 34 height 31
click at [555, 444] on button at bounding box center [552, 446] width 36 height 31
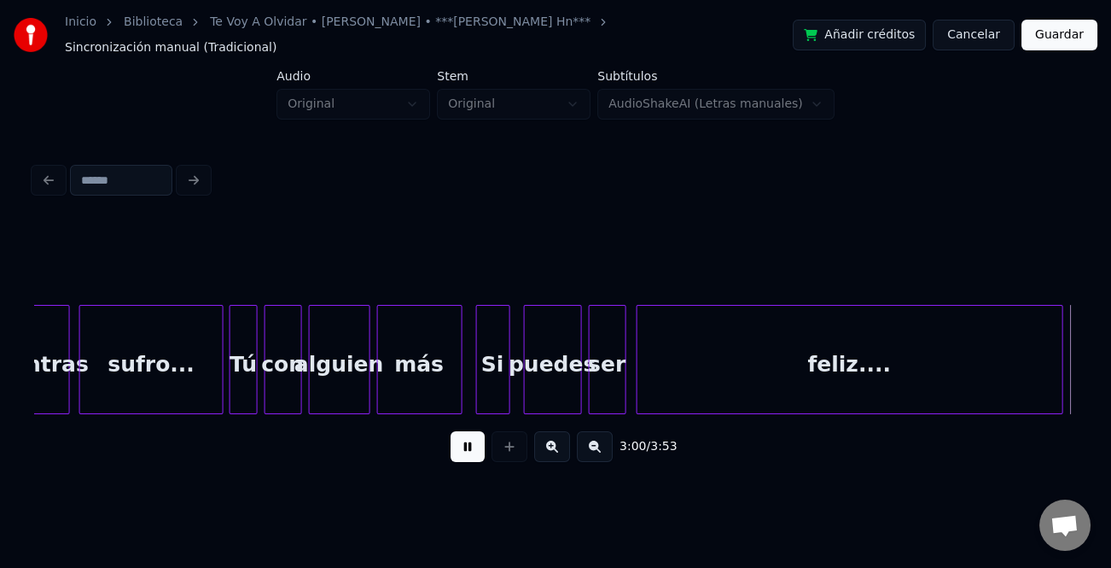
scroll to position [0, 30816]
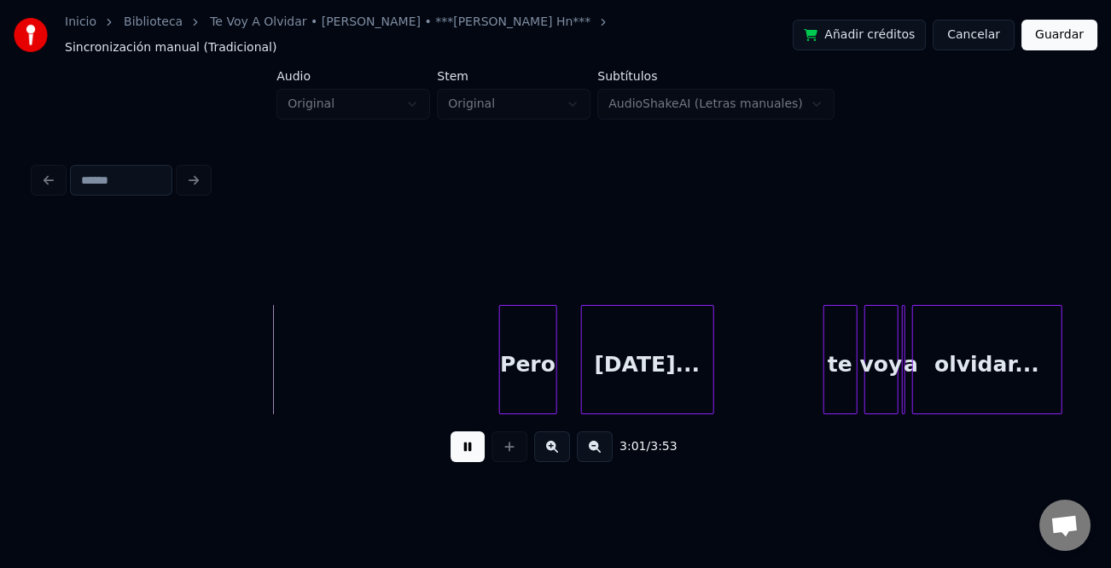
click at [500, 341] on div at bounding box center [502, 360] width 5 height 108
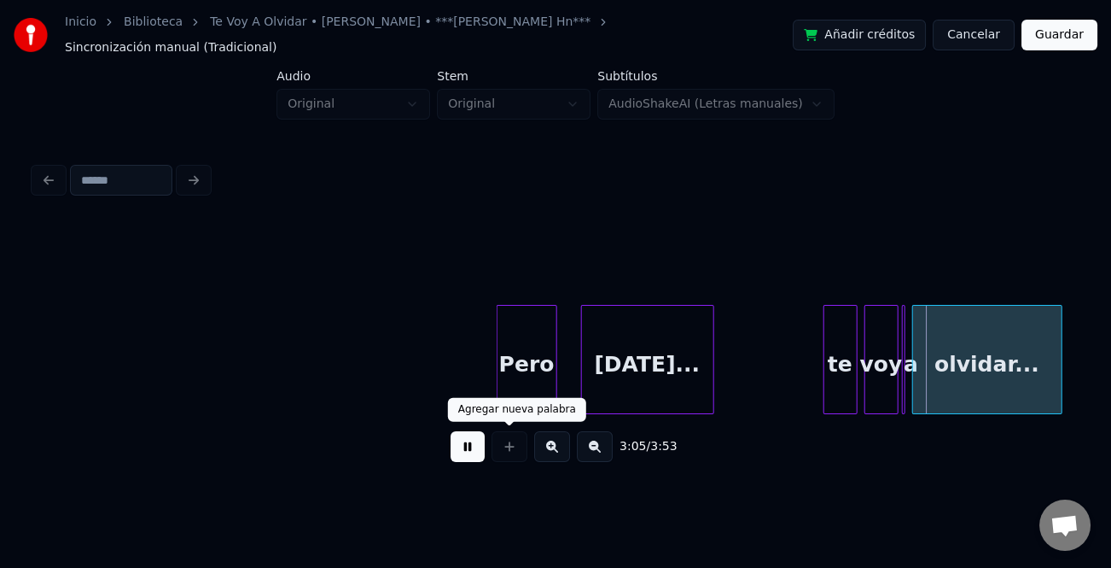
click at [478, 442] on button at bounding box center [468, 446] width 34 height 31
click at [841, 363] on div "te" at bounding box center [840, 364] width 32 height 116
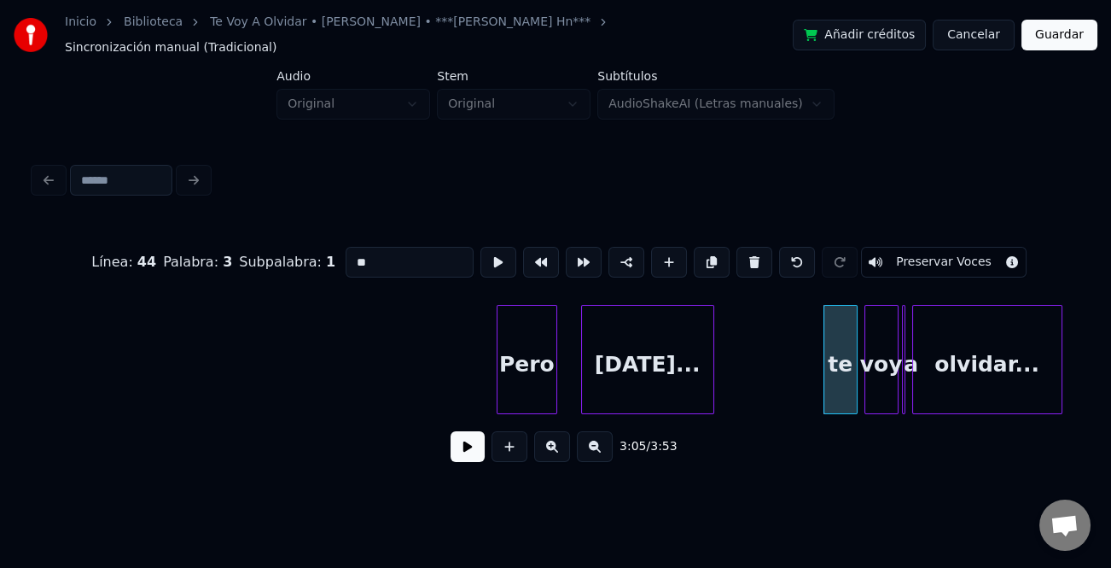
click at [349, 247] on input "**" at bounding box center [410, 262] width 128 height 31
type input "**"
click at [483, 448] on button at bounding box center [468, 446] width 34 height 31
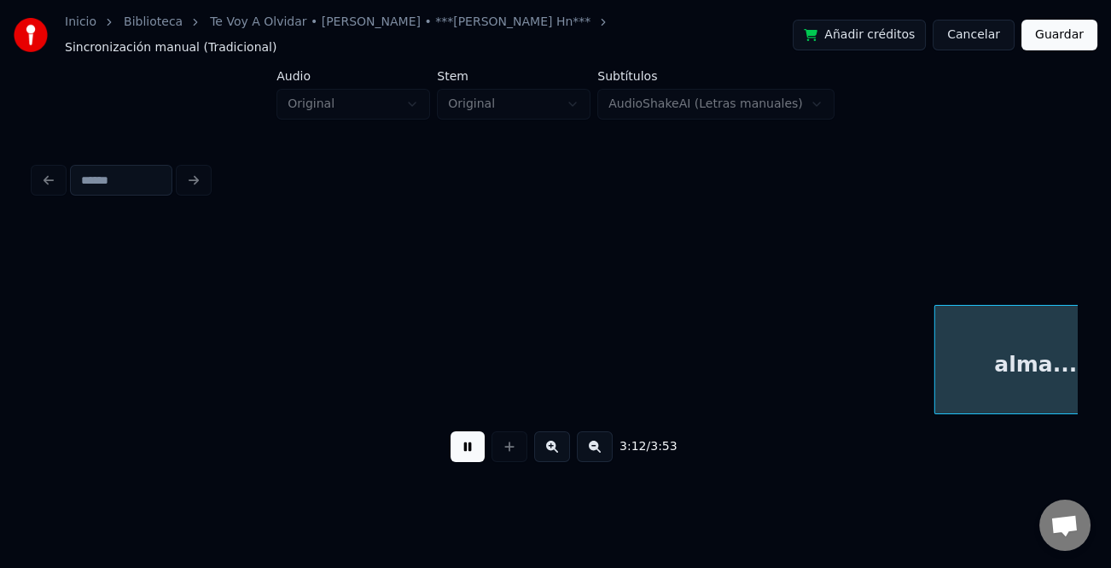
scroll to position [0, 32903]
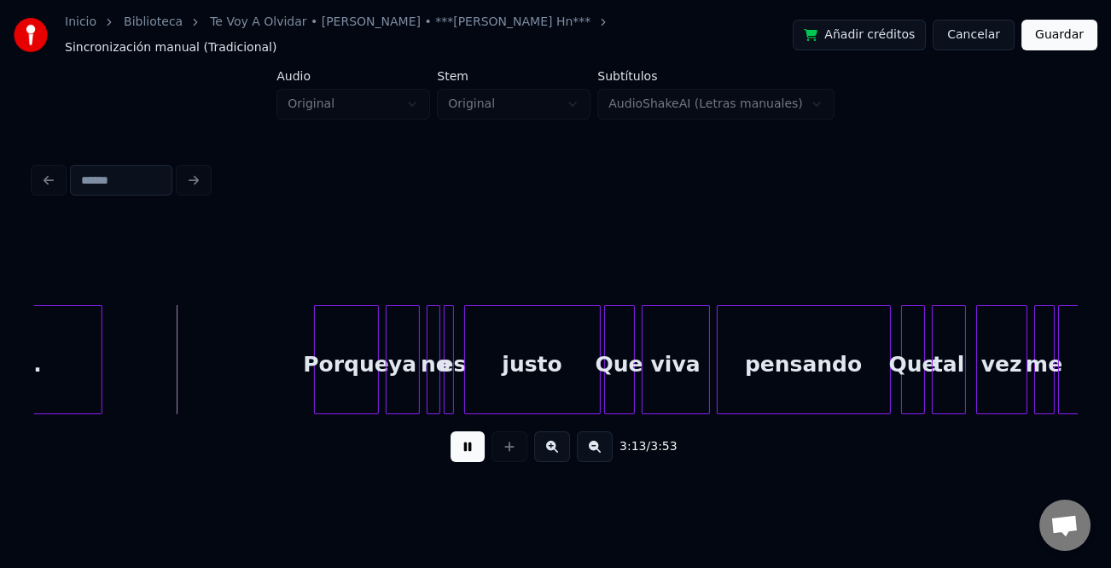
click at [317, 332] on div at bounding box center [317, 360] width 5 height 108
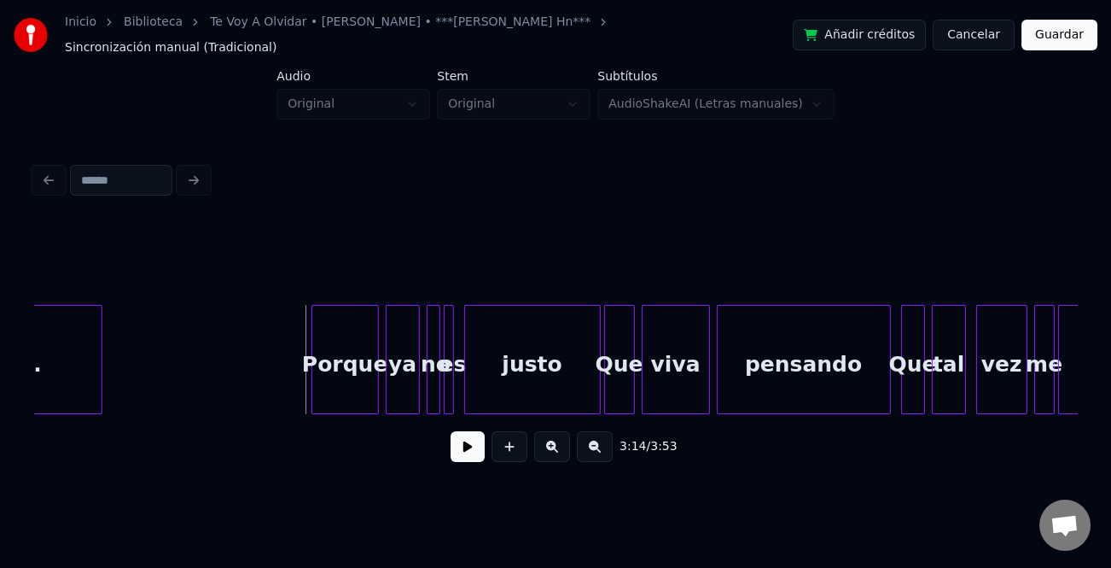
click at [313, 346] on div at bounding box center [314, 360] width 5 height 108
click at [467, 440] on button at bounding box center [468, 446] width 34 height 31
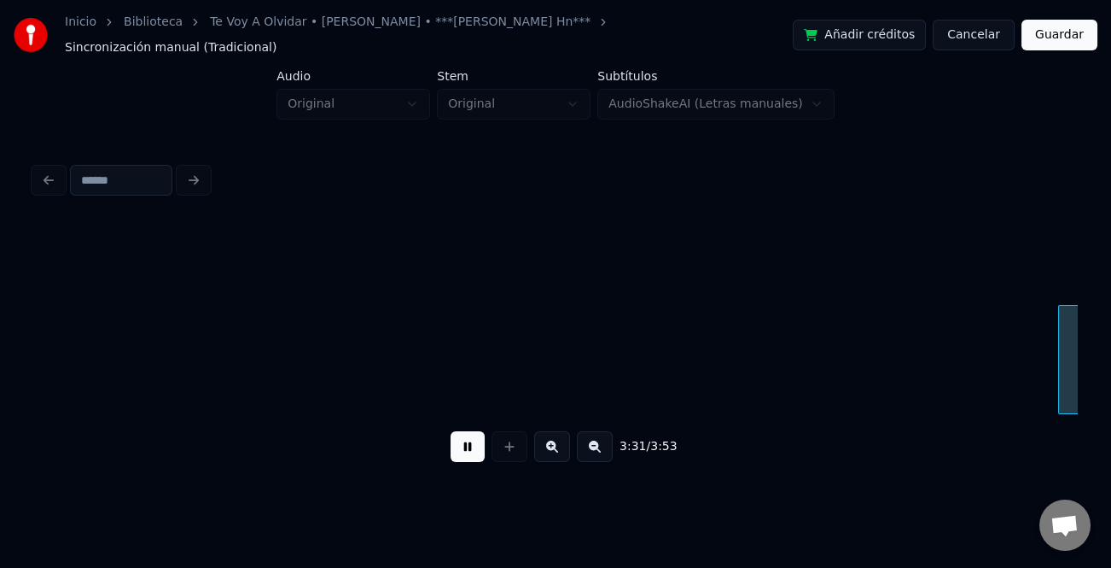
scroll to position [0, 36036]
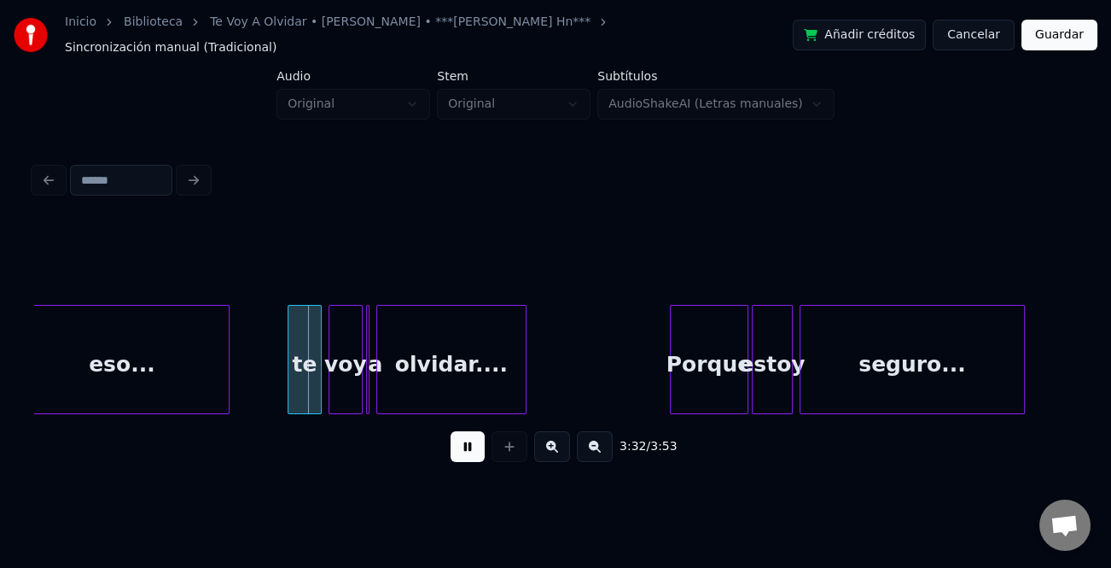
click at [288, 356] on div at bounding box center [290, 360] width 5 height 108
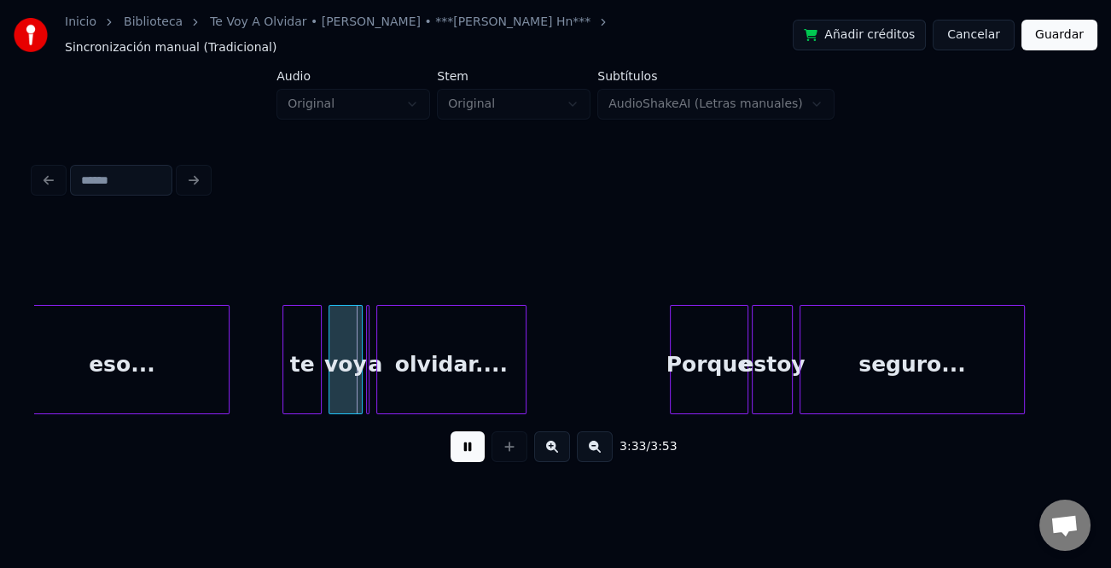
drag, startPoint x: 469, startPoint y: 445, endPoint x: 244, endPoint y: 352, distance: 242.6
click at [457, 442] on button at bounding box center [468, 446] width 34 height 31
drag, startPoint x: 278, startPoint y: 353, endPoint x: 299, endPoint y: 359, distance: 21.3
click at [300, 358] on div "te" at bounding box center [302, 364] width 38 height 116
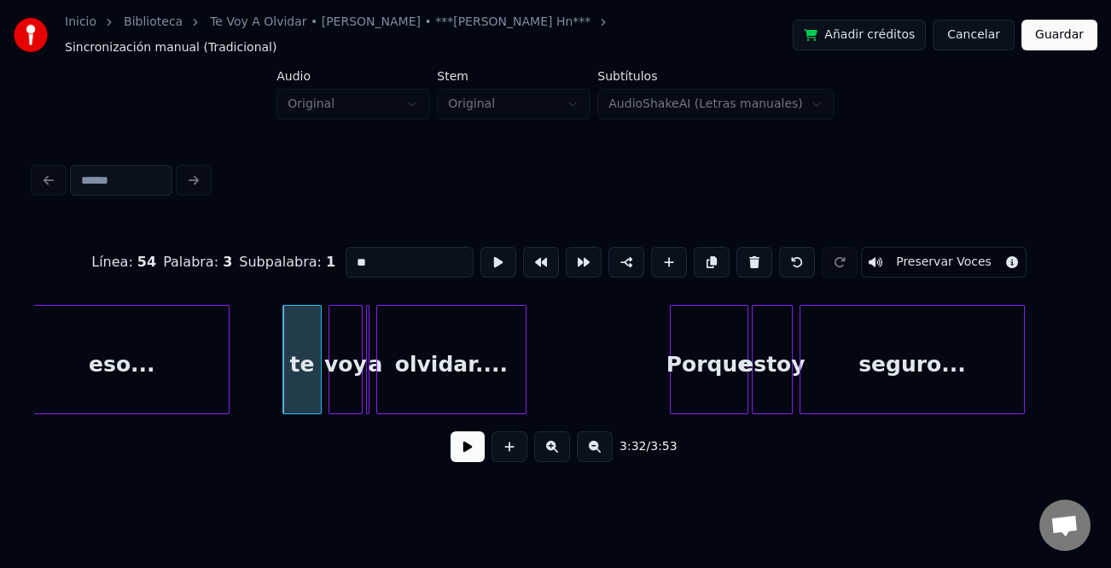
click at [346, 251] on input "**" at bounding box center [410, 262] width 128 height 31
type input "**"
click at [445, 431] on div "3:32 / 3:53" at bounding box center [556, 447] width 1016 height 38
click at [466, 438] on button at bounding box center [468, 446] width 34 height 31
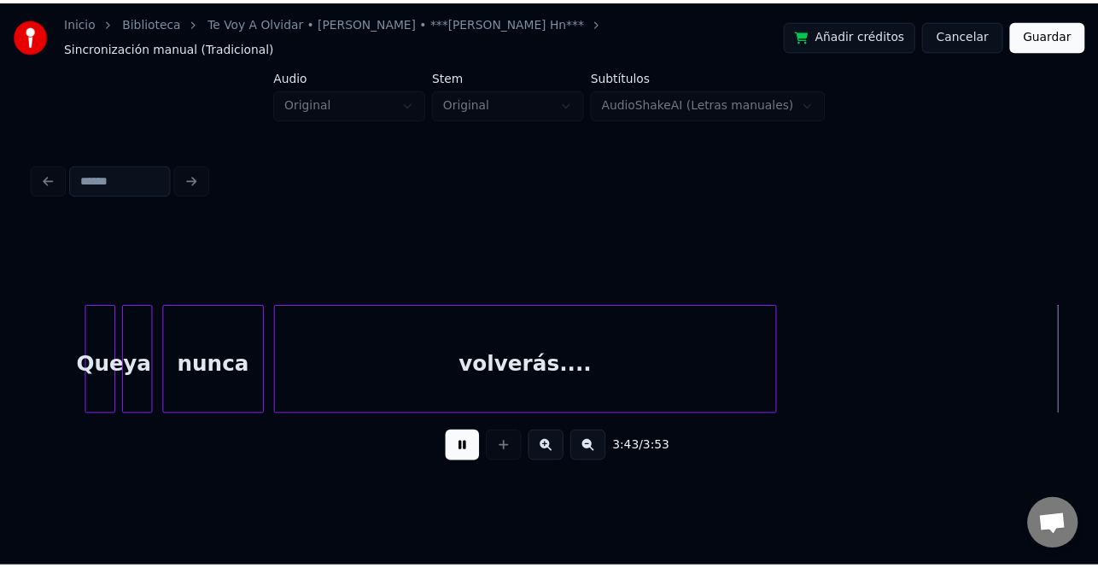
scroll to position [0, 38124]
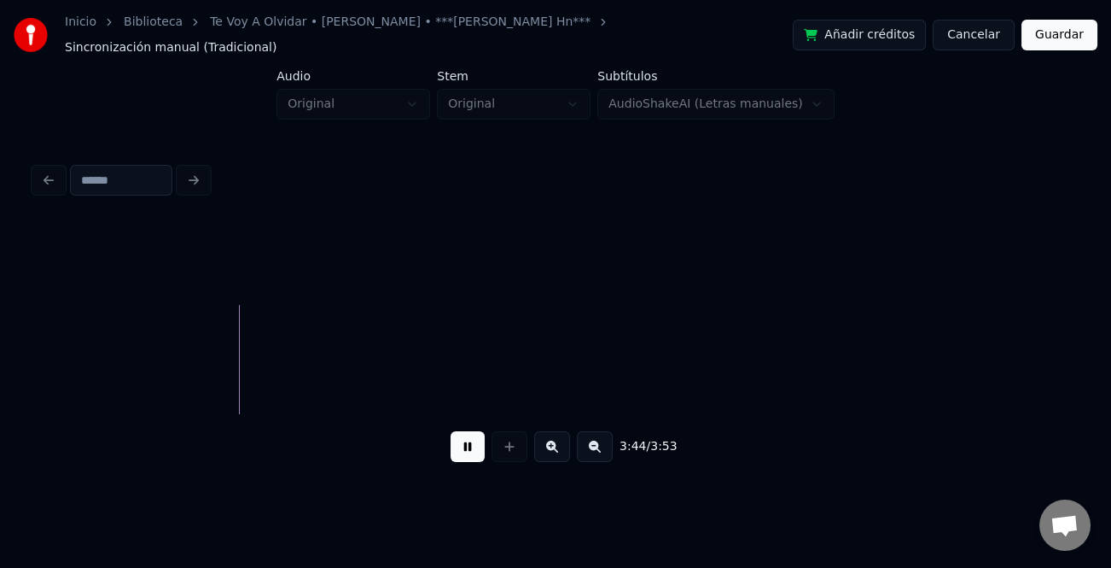
click at [1066, 35] on button "Guardar" at bounding box center [1060, 35] width 76 height 31
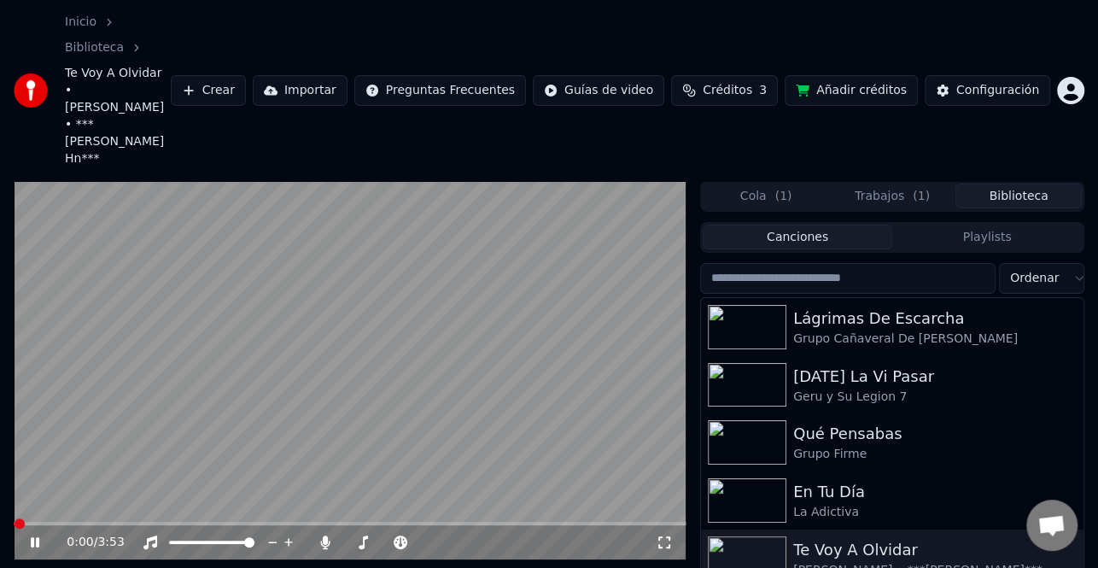
click at [35, 535] on icon at bounding box center [46, 542] width 39 height 14
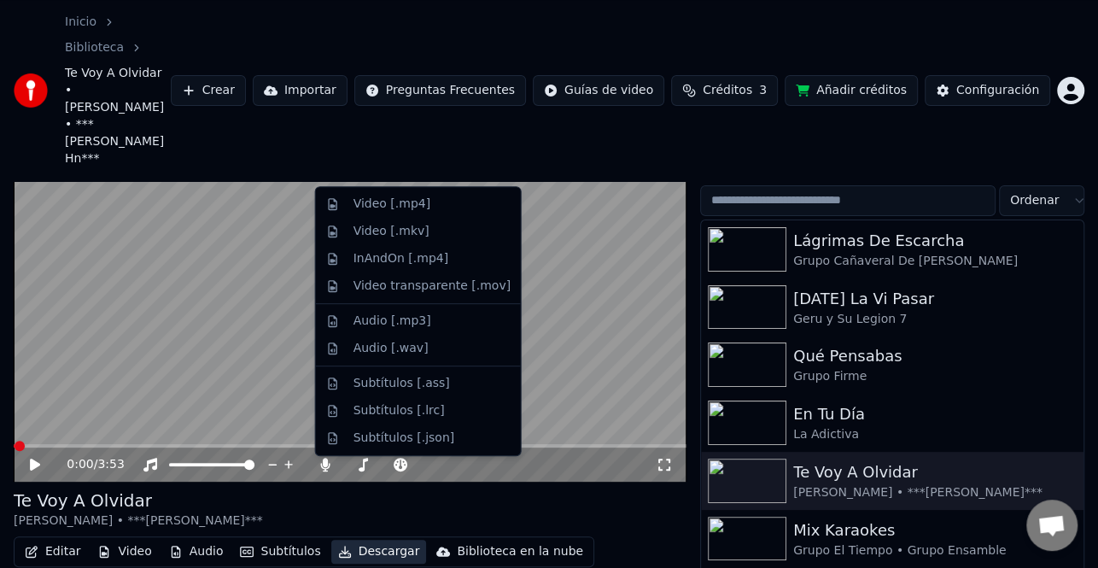
click at [379, 539] on button "Descargar" at bounding box center [379, 551] width 96 height 24
click at [414, 212] on div "Video [.mp4]" at bounding box center [391, 203] width 77 height 17
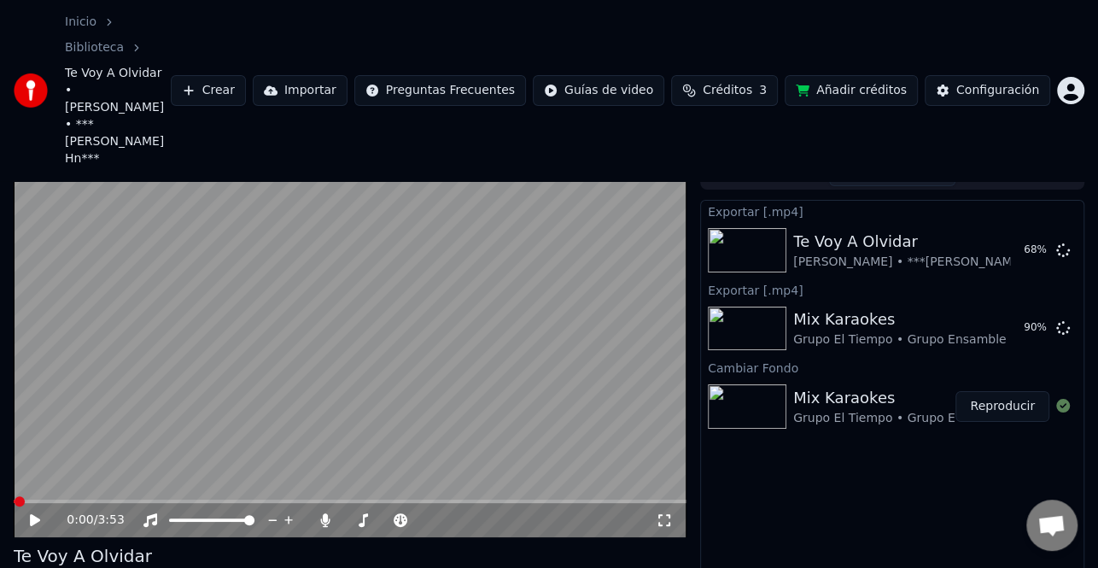
scroll to position [0, 0]
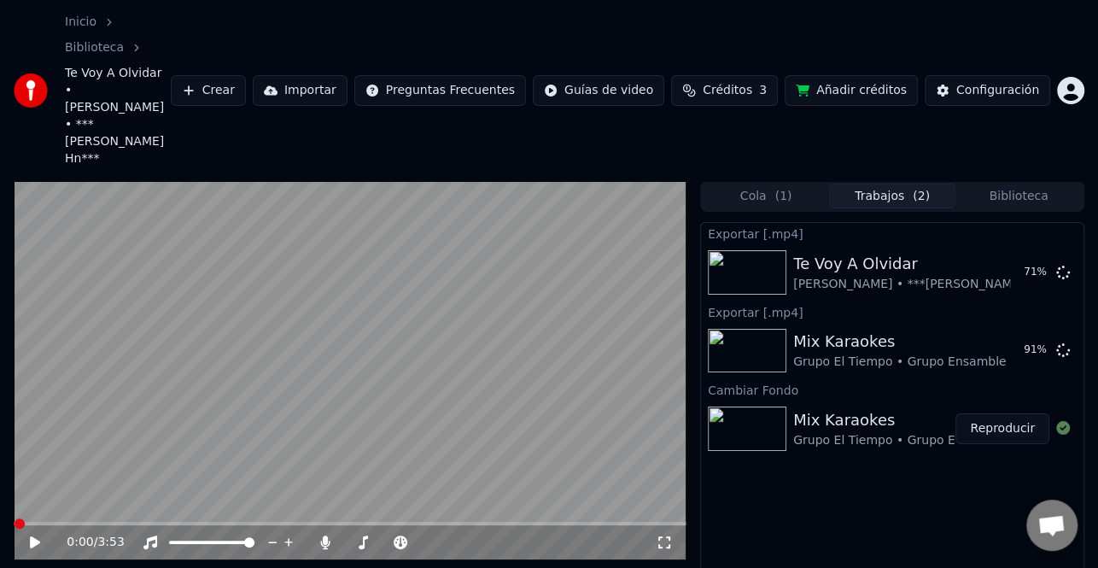
click at [1002, 183] on button "Biblioteca" at bounding box center [1018, 195] width 126 height 25
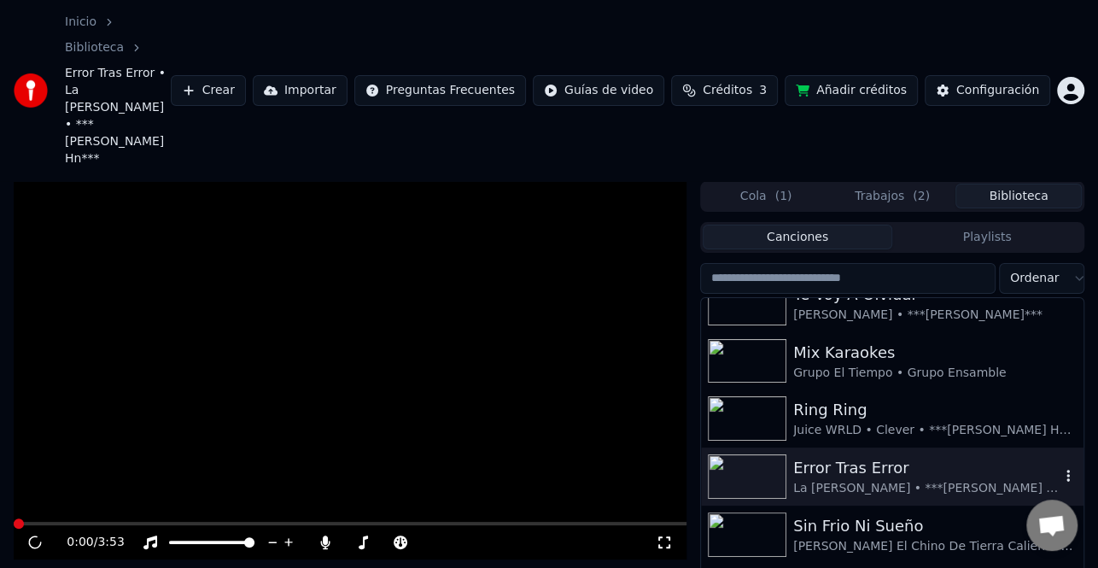
scroll to position [256, 0]
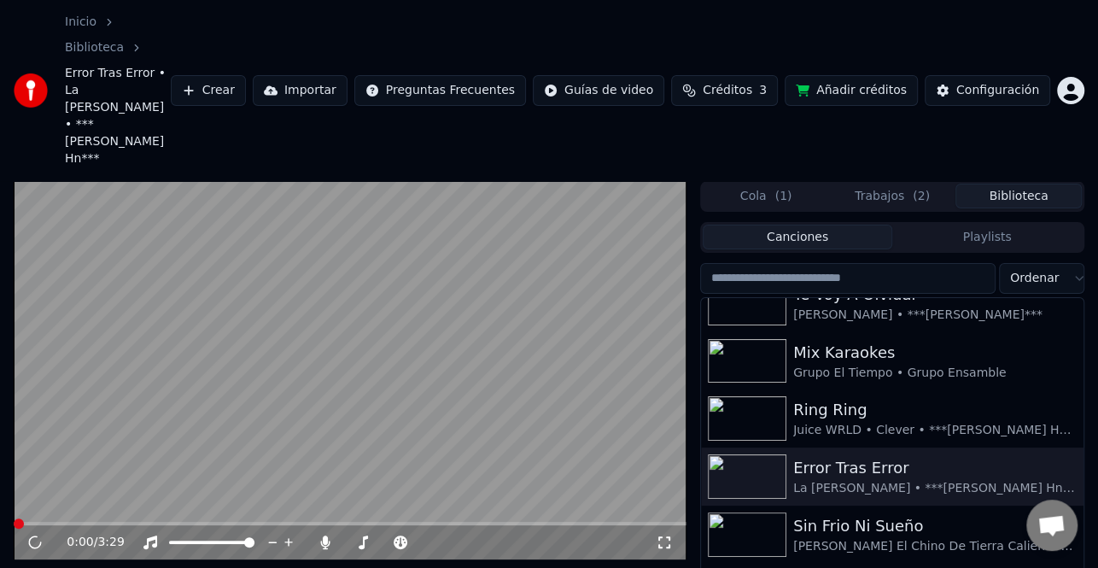
click at [1025, 183] on button "Biblioteca" at bounding box center [1018, 195] width 126 height 25
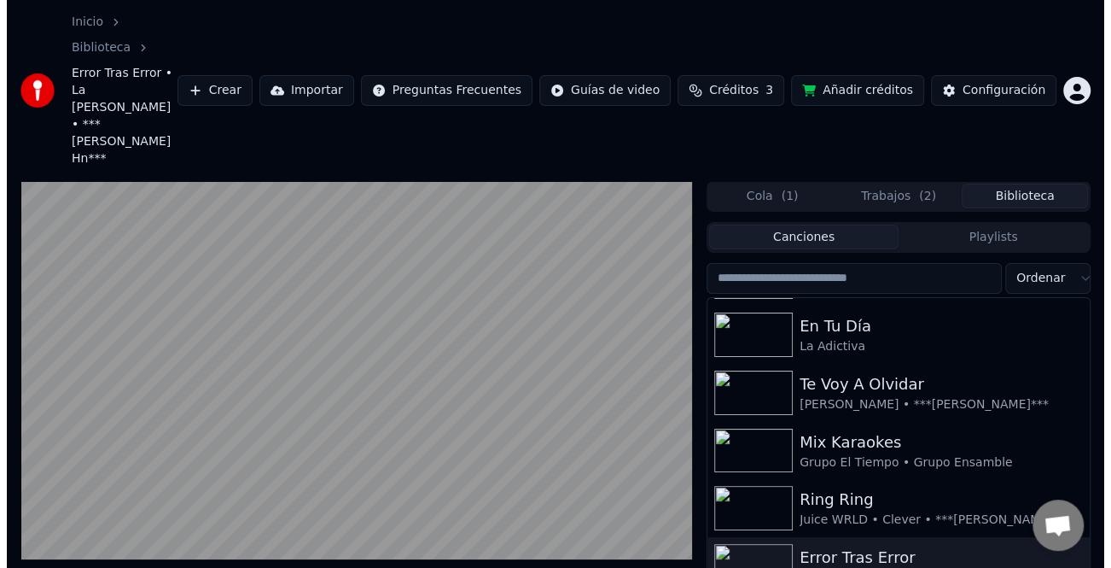
scroll to position [0, 0]
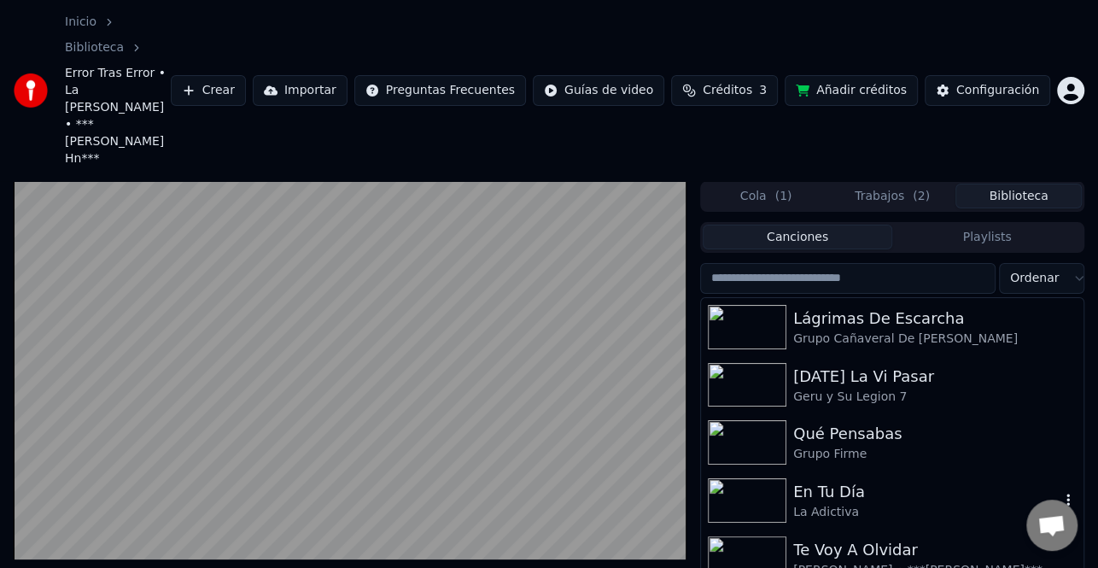
click at [854, 480] on div "En Tu Día" at bounding box center [926, 492] width 266 height 24
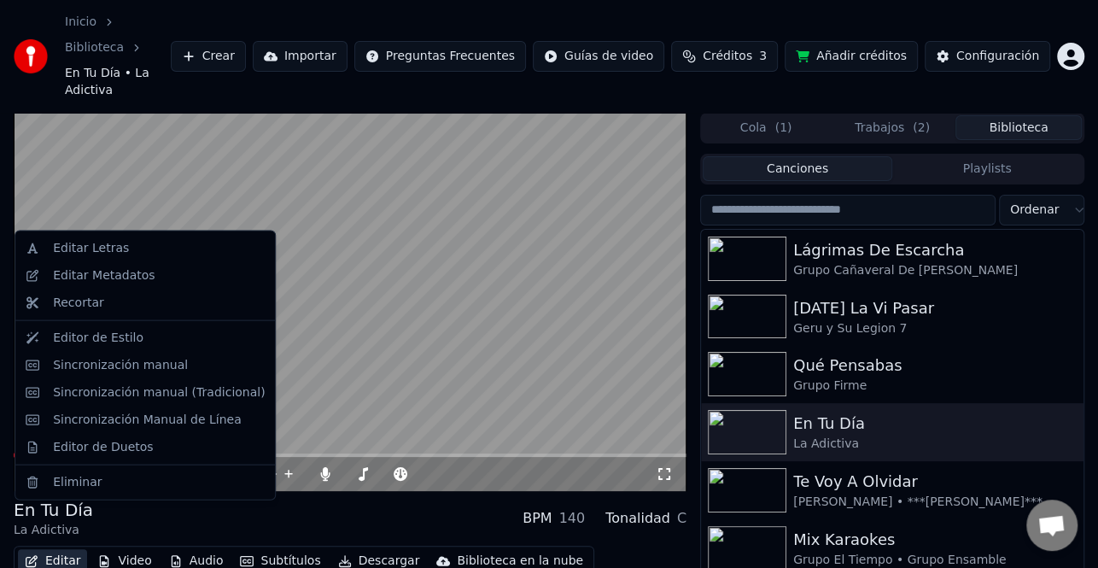
click at [56, 549] on button "Editar" at bounding box center [52, 561] width 69 height 24
drag, startPoint x: 82, startPoint y: 248, endPoint x: 95, endPoint y: 271, distance: 26.4
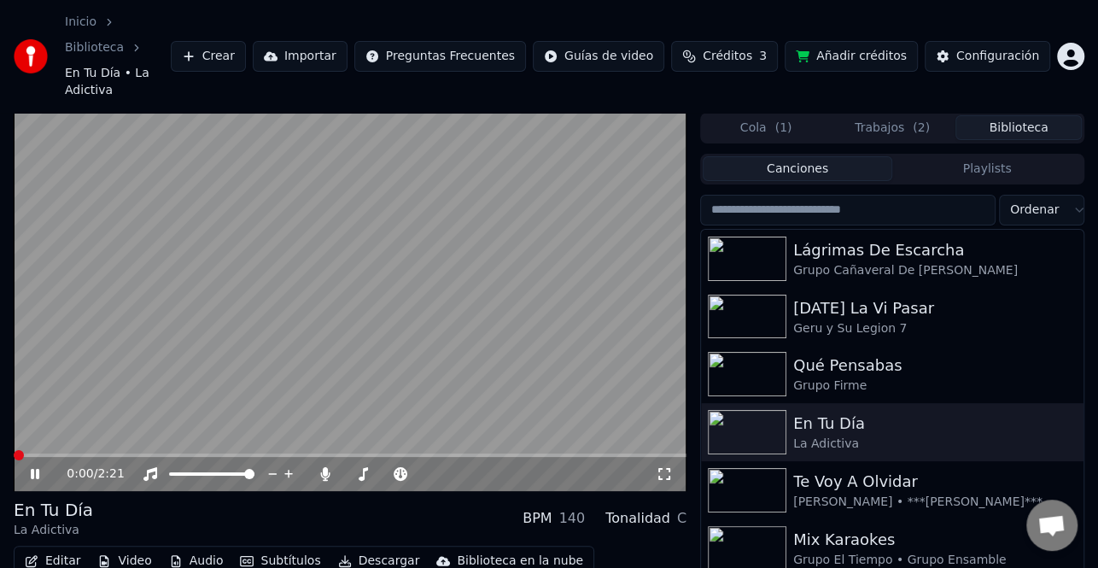
click at [64, 549] on button "Editar" at bounding box center [52, 561] width 69 height 24
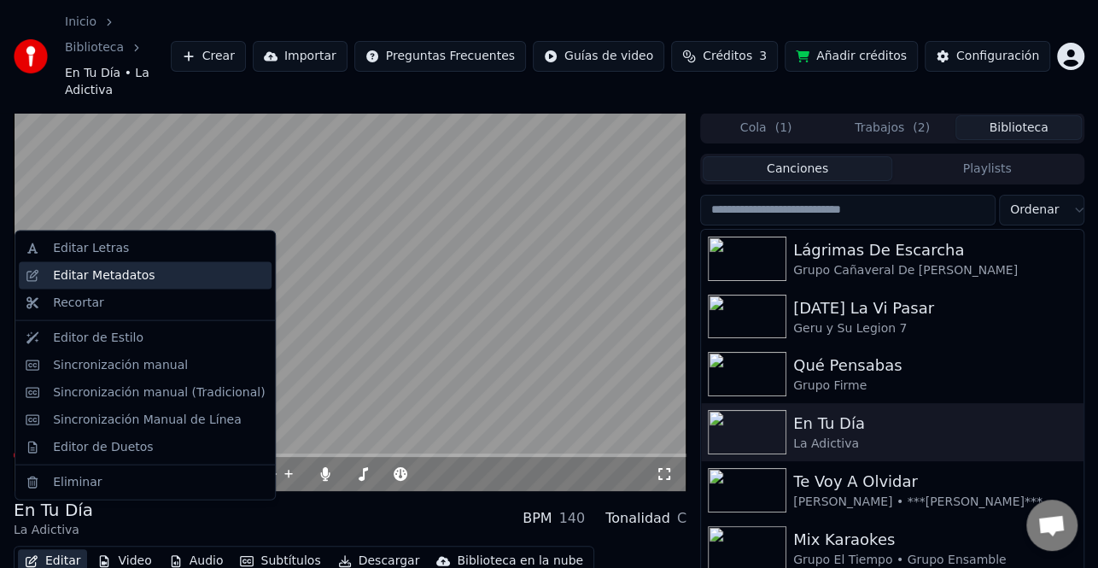
click at [140, 276] on div "Editar Metadatos" at bounding box center [104, 275] width 102 height 17
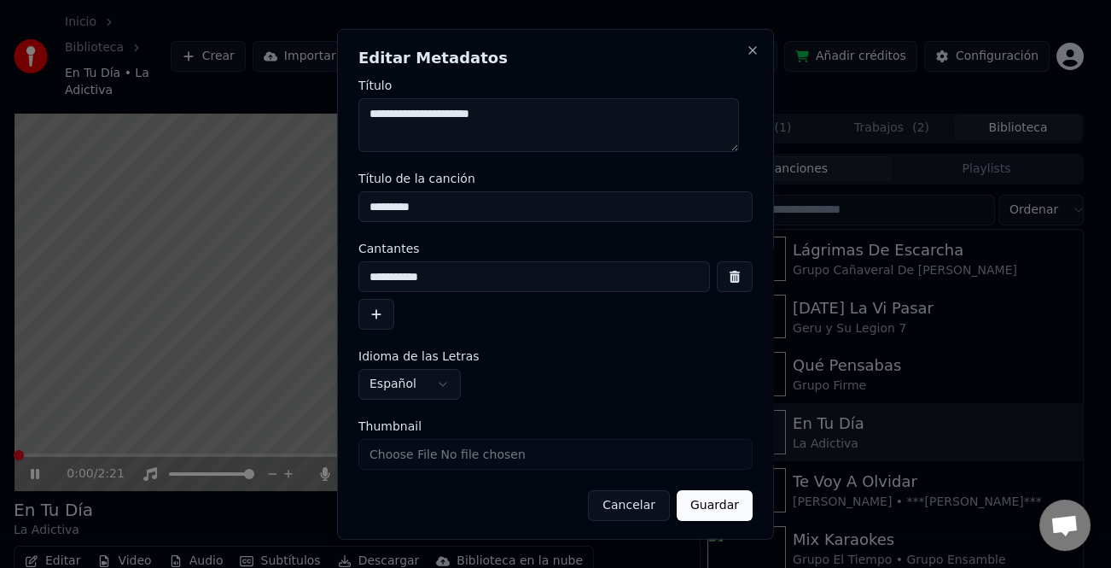
click at [383, 320] on button "button" at bounding box center [376, 314] width 36 height 31
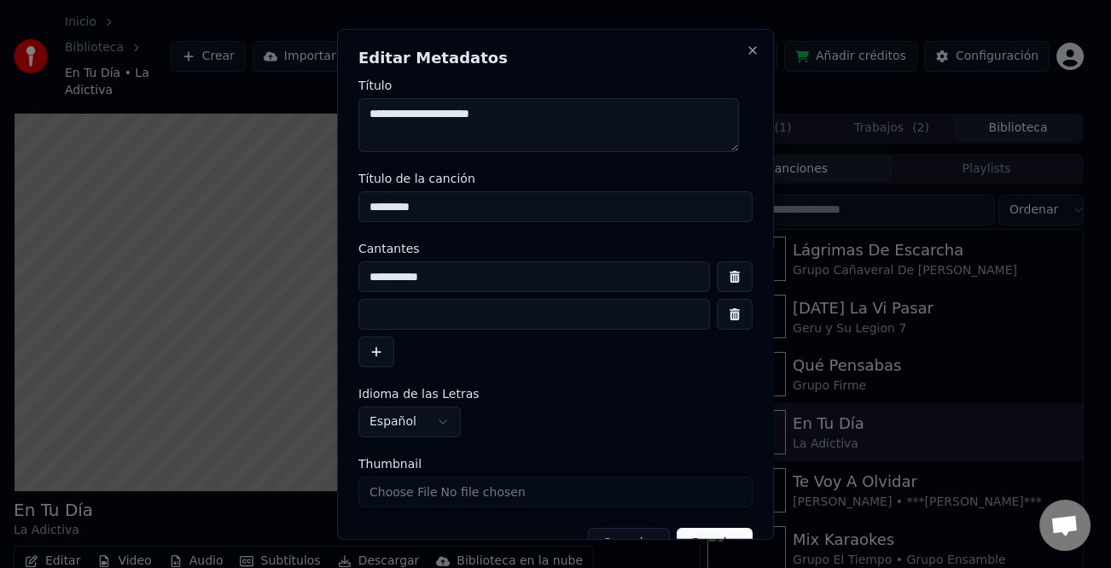
click at [441, 323] on input at bounding box center [534, 314] width 352 height 31
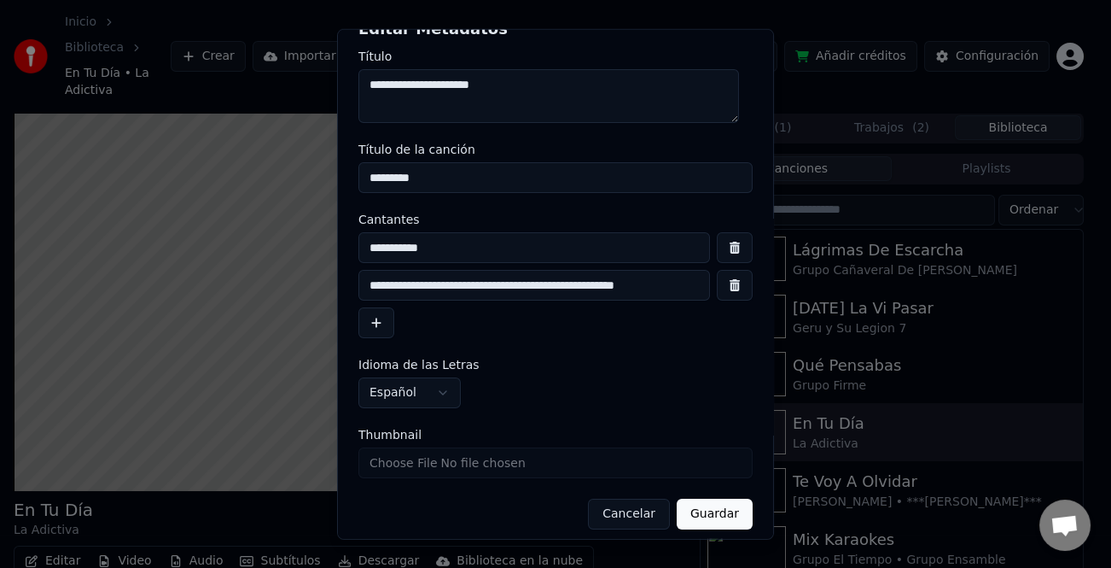
scroll to position [40, 0]
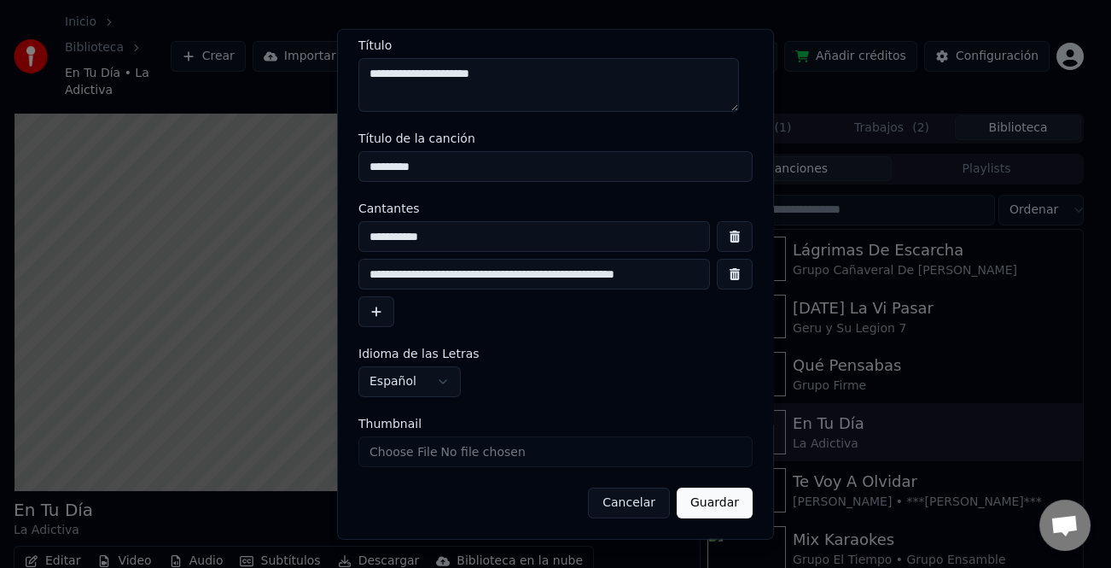
type input "**********"
click at [705, 499] on button "Guardar" at bounding box center [715, 502] width 76 height 31
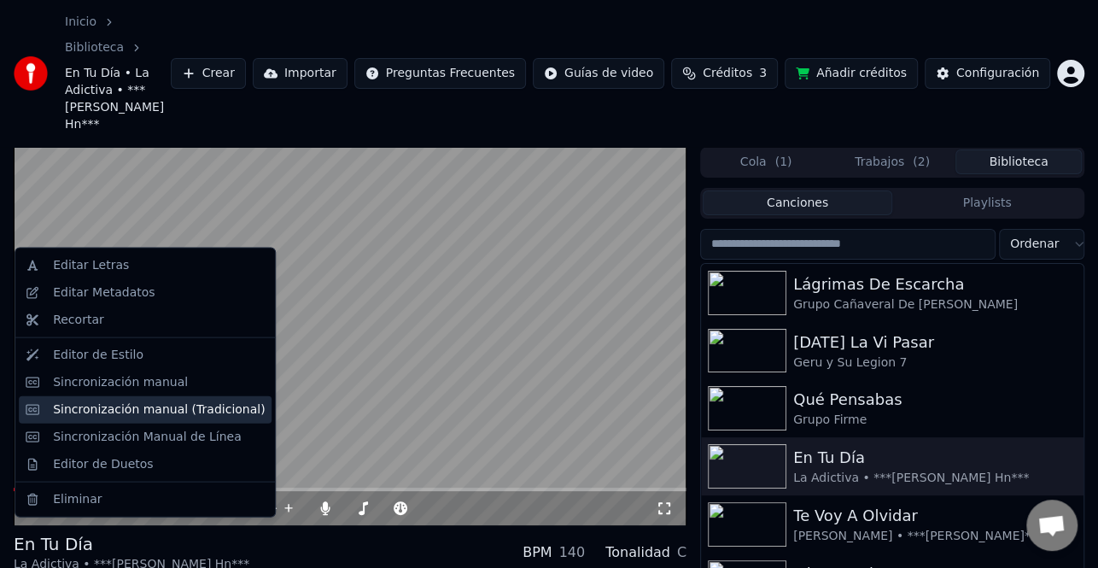
click at [140, 416] on div "Sincronización manual (Tradicional)" at bounding box center [159, 408] width 212 height 17
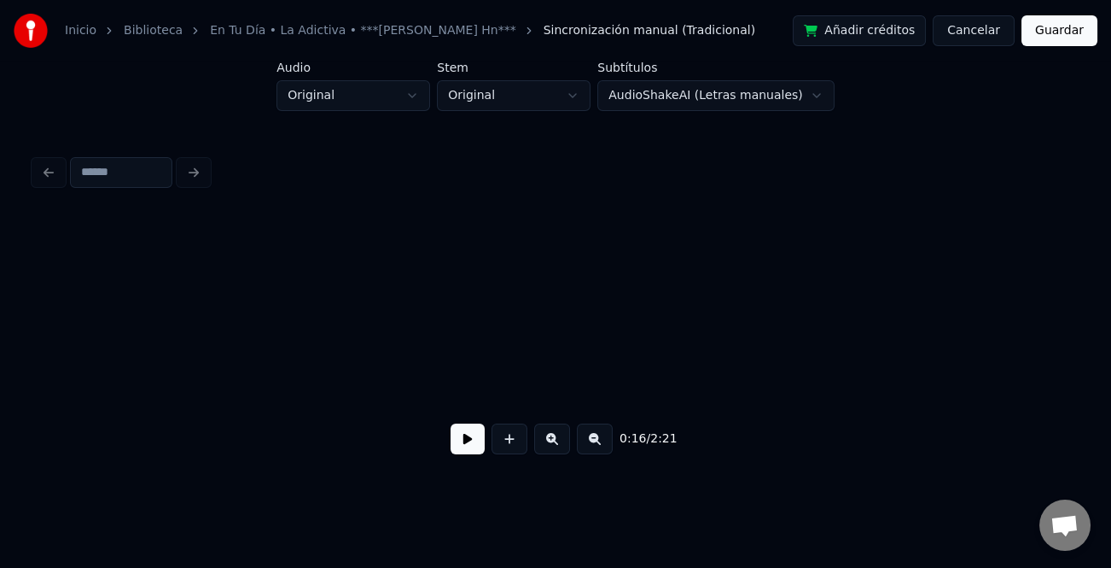
scroll to position [0, 2790]
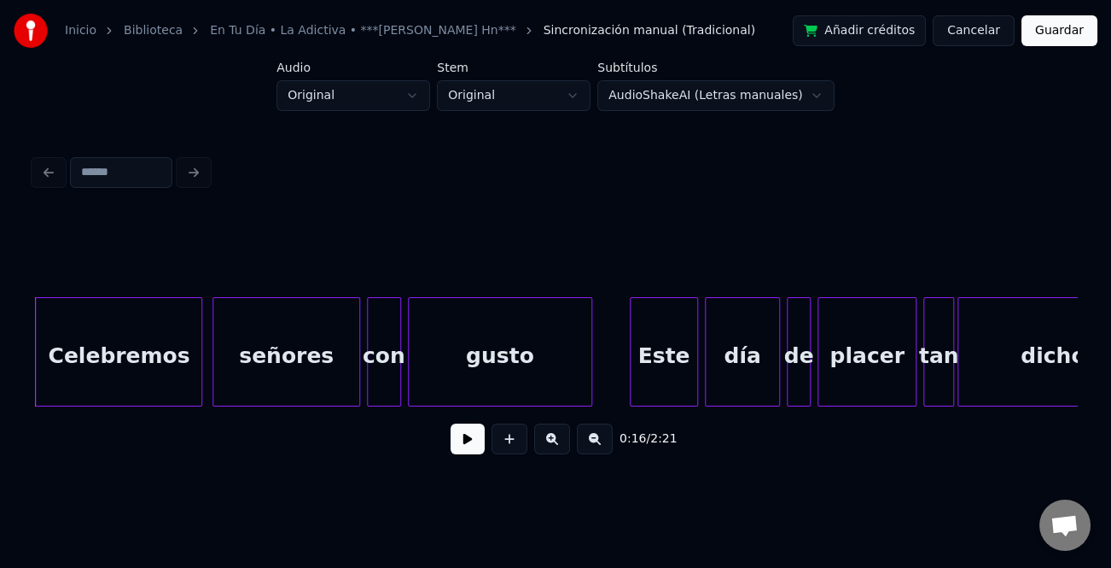
click at [468, 438] on button at bounding box center [468, 438] width 34 height 31
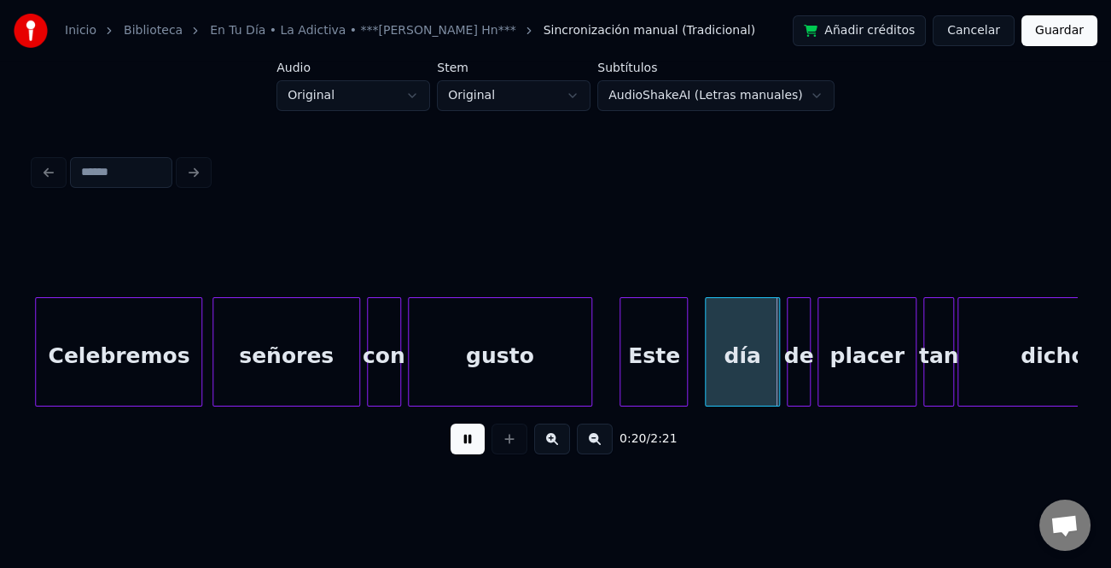
click at [632, 380] on div "Este" at bounding box center [653, 356] width 67 height 116
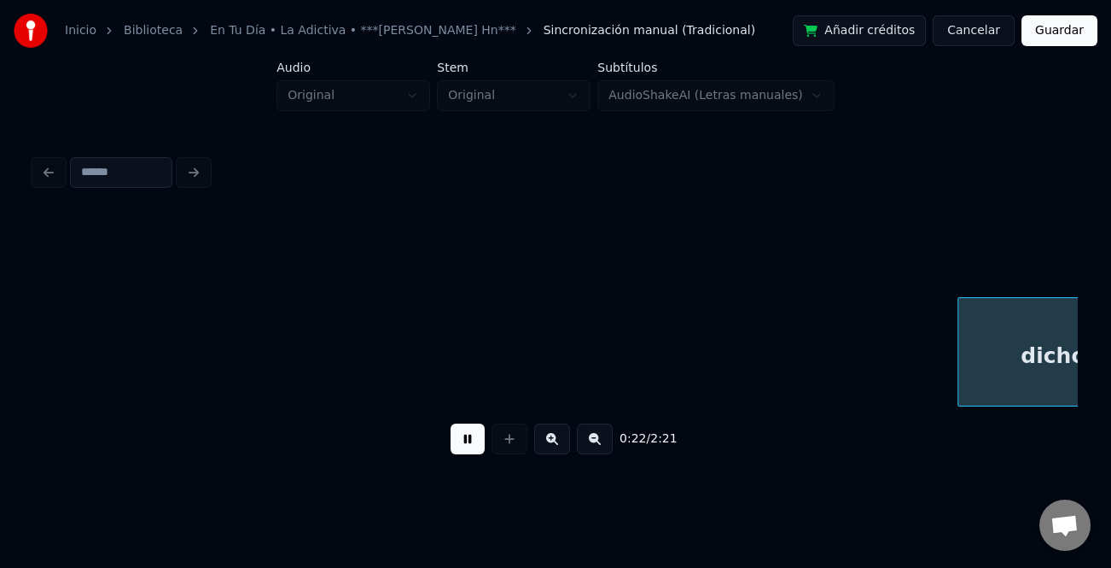
scroll to position [0, 3833]
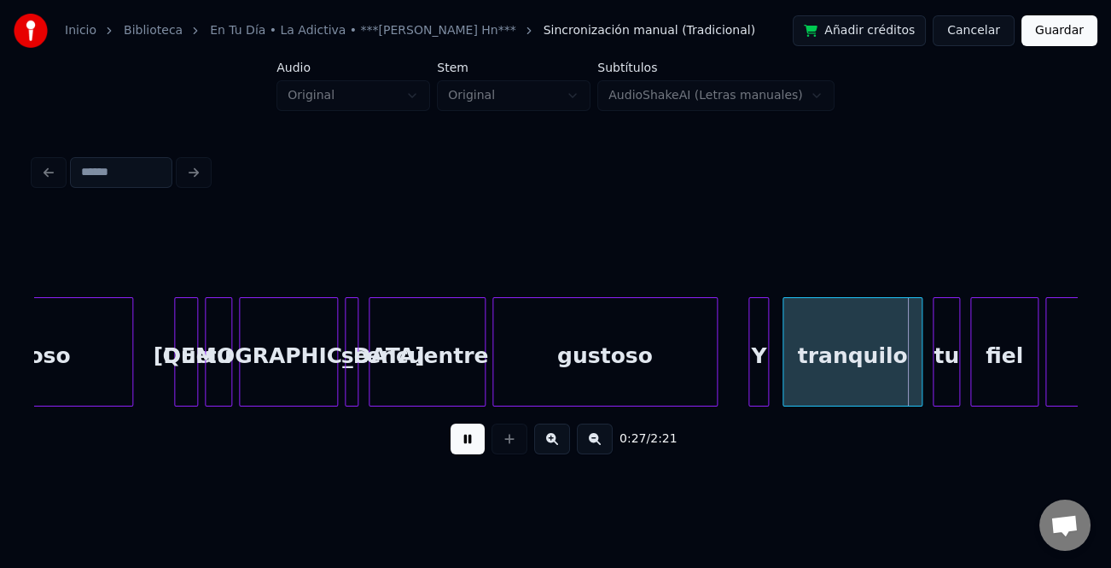
click at [754, 370] on div "Y" at bounding box center [758, 356] width 19 height 116
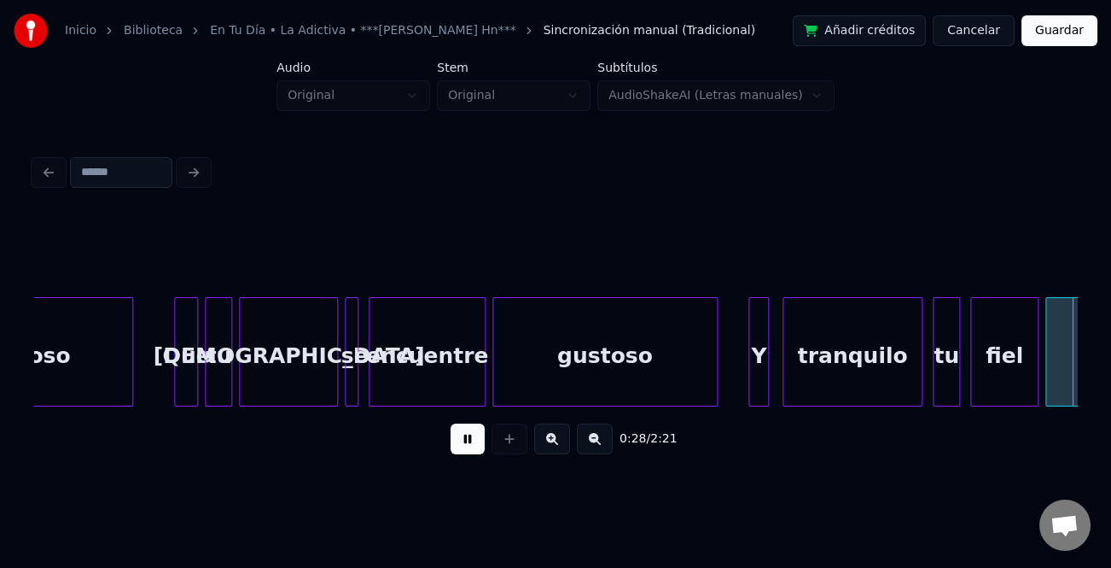
scroll to position [0, 4876]
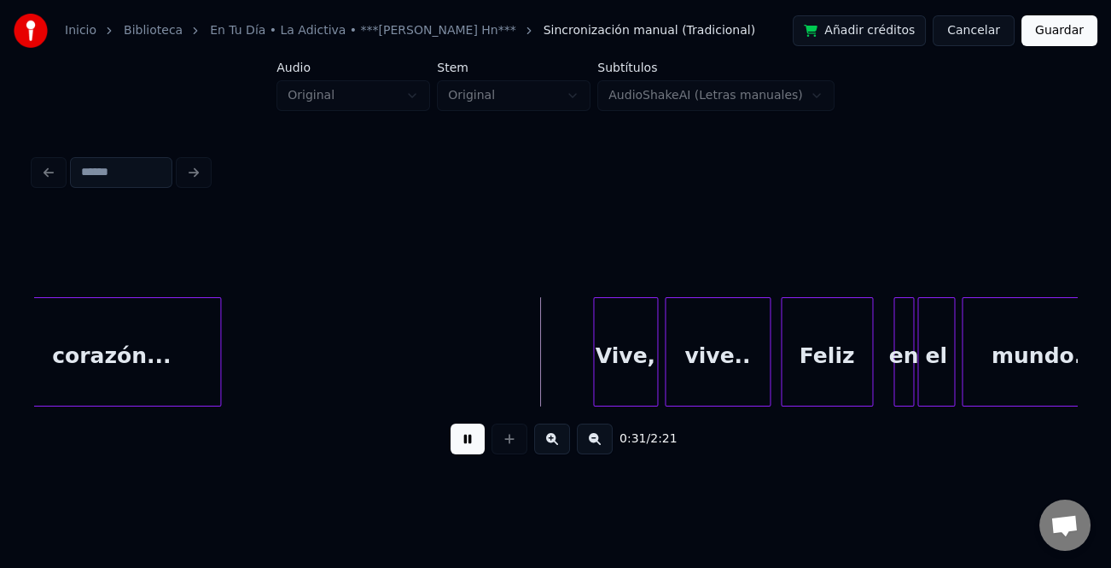
click at [218, 357] on div at bounding box center [217, 352] width 5 height 108
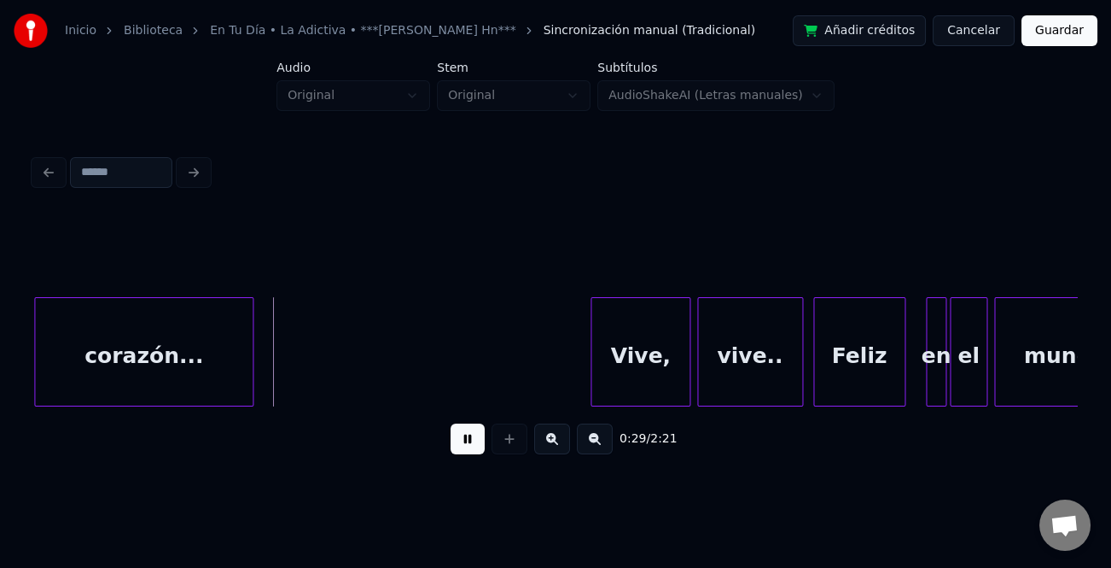
click at [591, 377] on div at bounding box center [593, 352] width 5 height 108
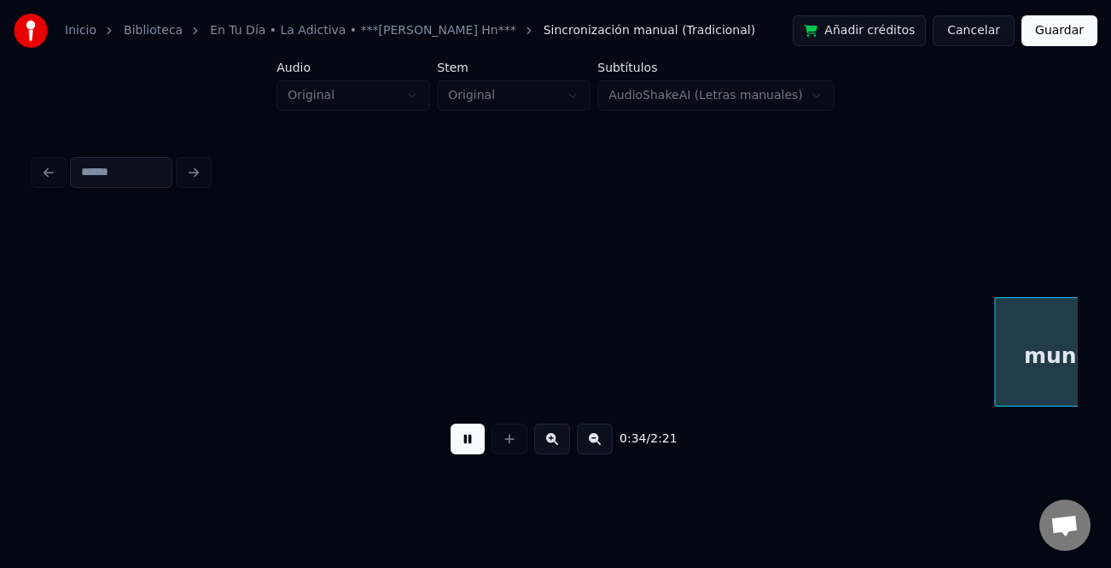
scroll to position [0, 5887]
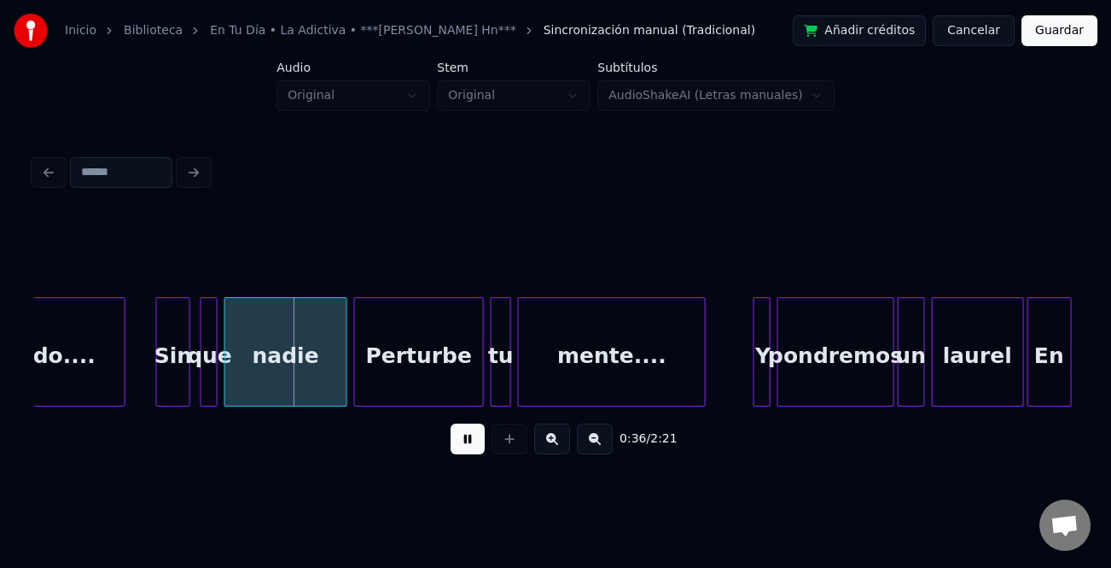
click at [172, 394] on div "Sin" at bounding box center [173, 356] width 32 height 116
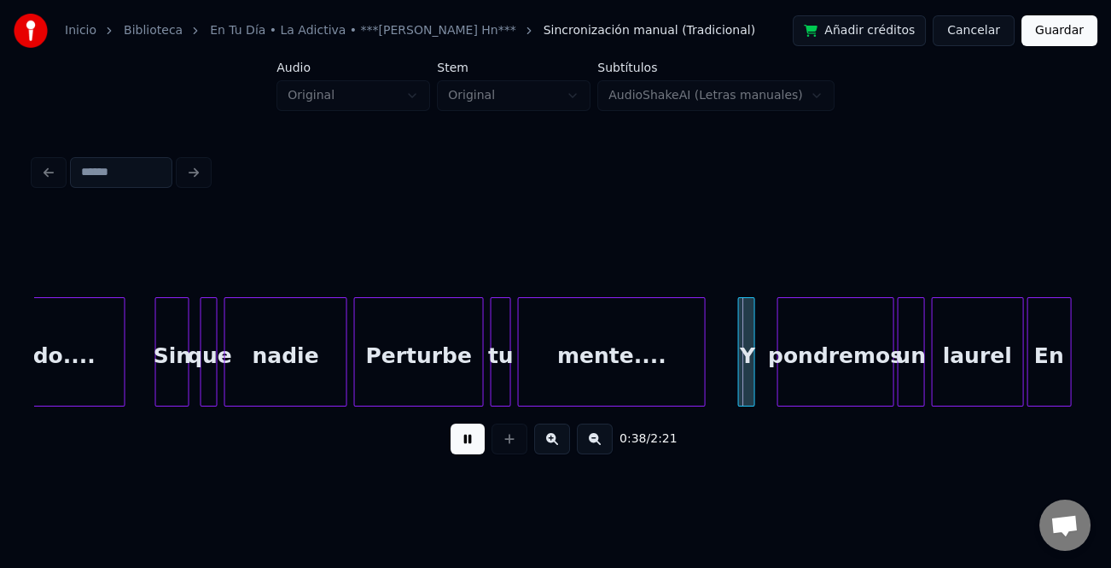
click at [748, 367] on div "Y" at bounding box center [747, 356] width 17 height 116
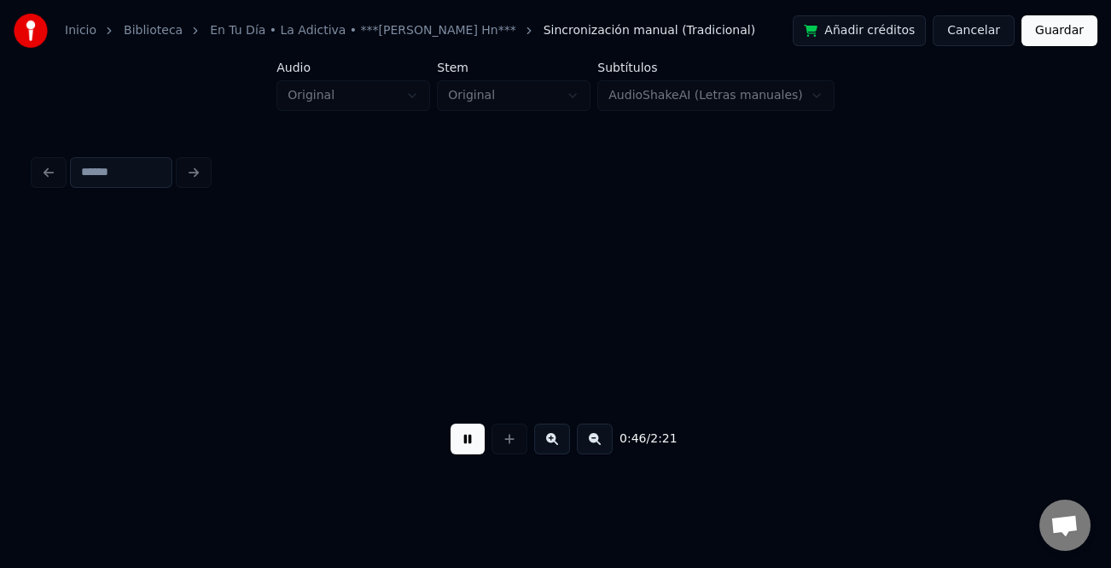
scroll to position [0, 7974]
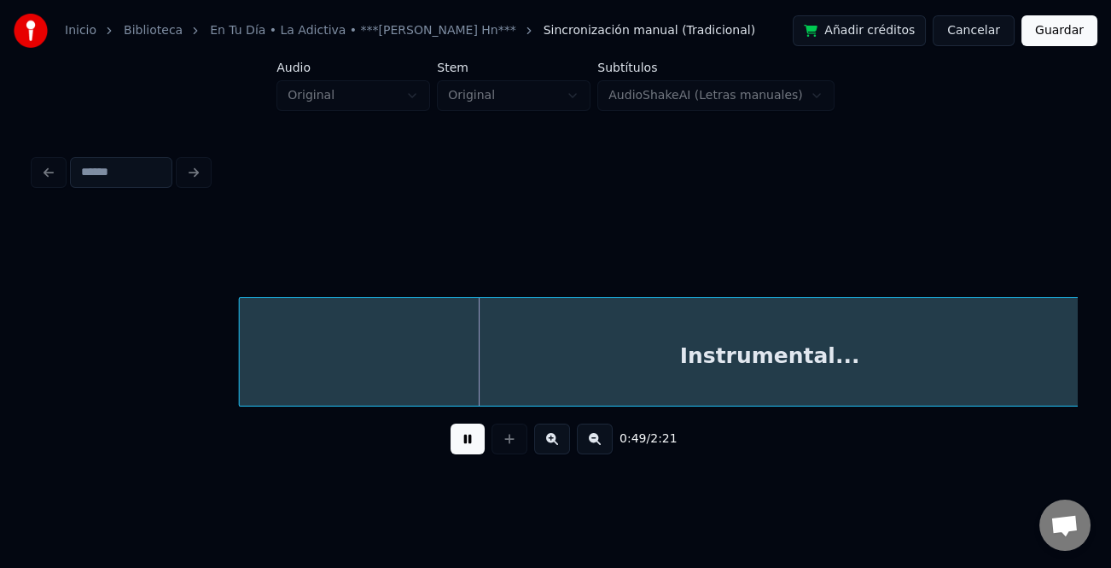
click at [240, 387] on div at bounding box center [242, 352] width 5 height 108
click at [606, 451] on button at bounding box center [595, 438] width 36 height 31
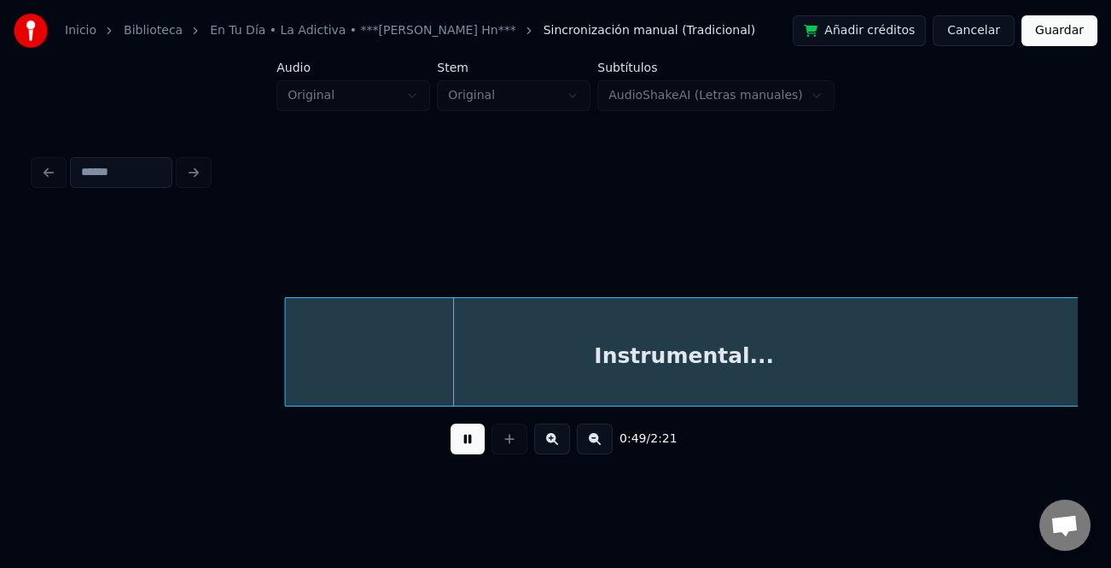
click at [605, 451] on button at bounding box center [595, 438] width 36 height 31
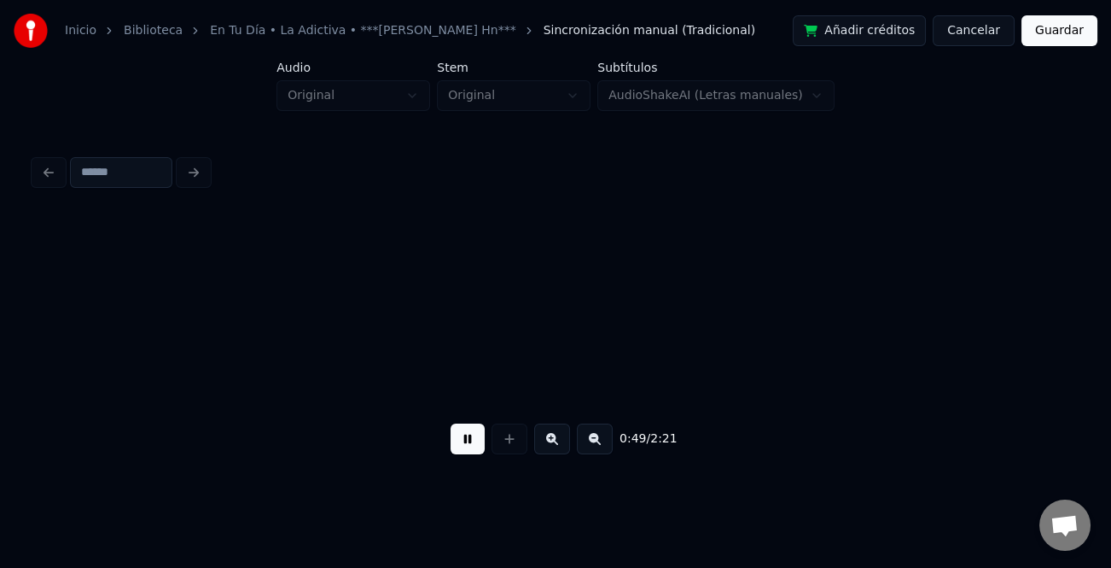
scroll to position [0, 3776]
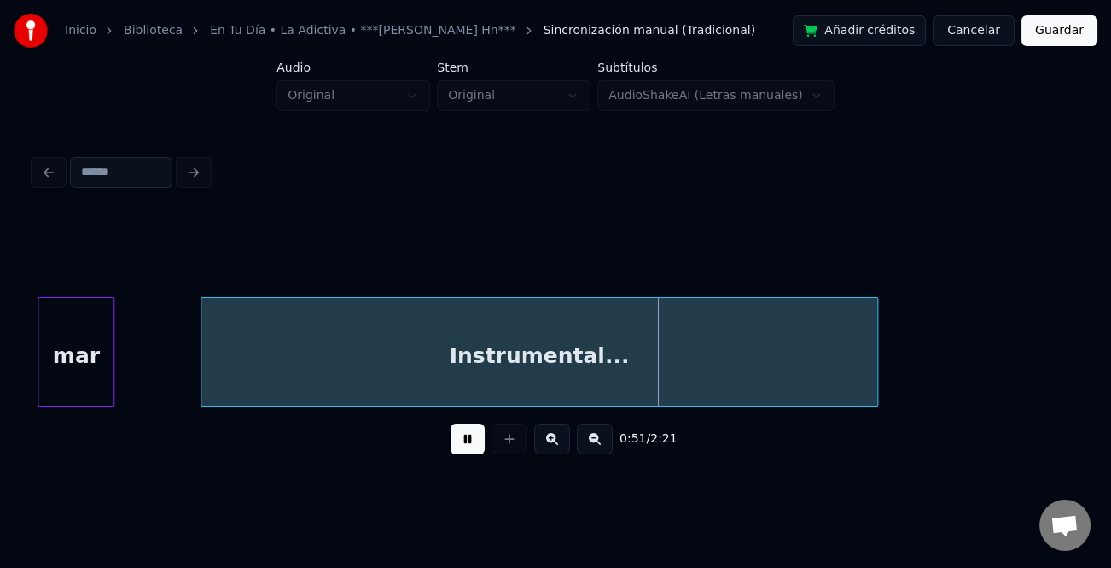
click at [204, 381] on div at bounding box center [203, 352] width 5 height 108
click at [461, 441] on button at bounding box center [468, 438] width 34 height 31
drag, startPoint x: 417, startPoint y: 411, endPoint x: 447, endPoint y: 408, distance: 30.1
click at [447, 406] on div "Instrumental... mar" at bounding box center [555, 351] width 1043 height 109
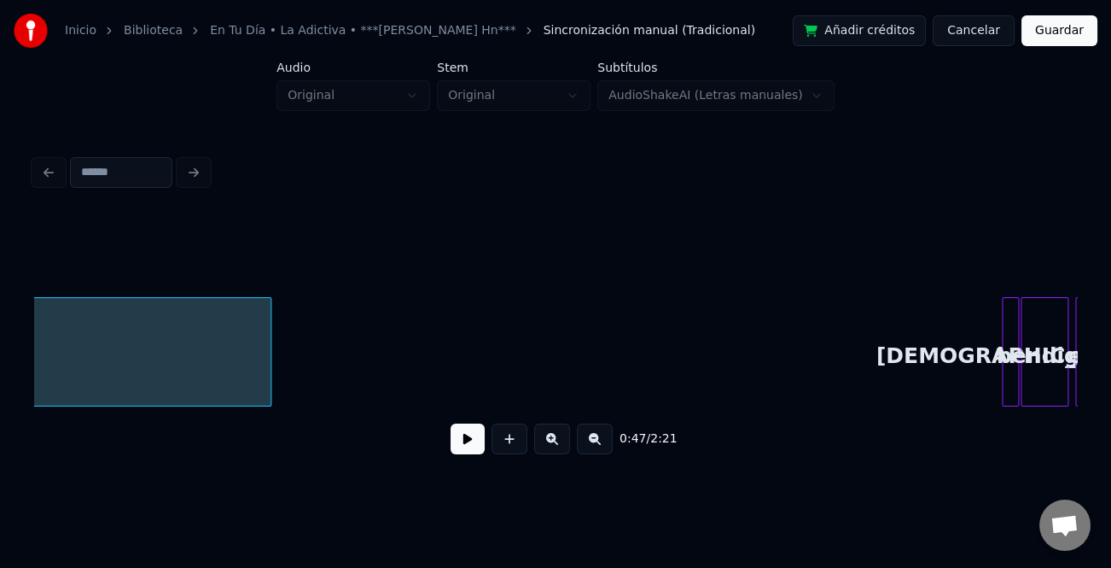
scroll to position [0, 4384]
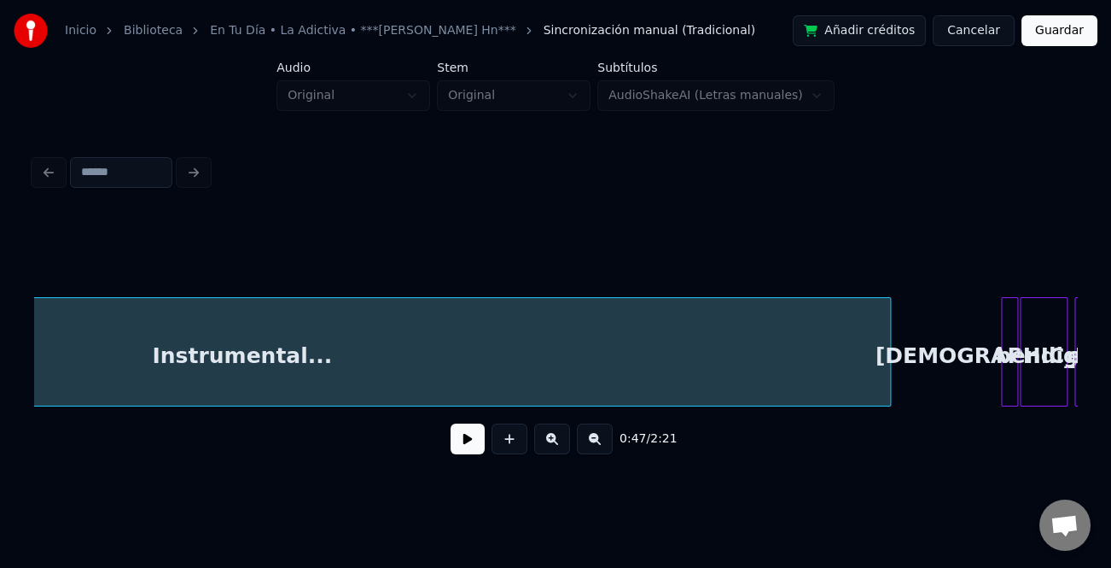
click at [888, 388] on div at bounding box center [887, 352] width 5 height 108
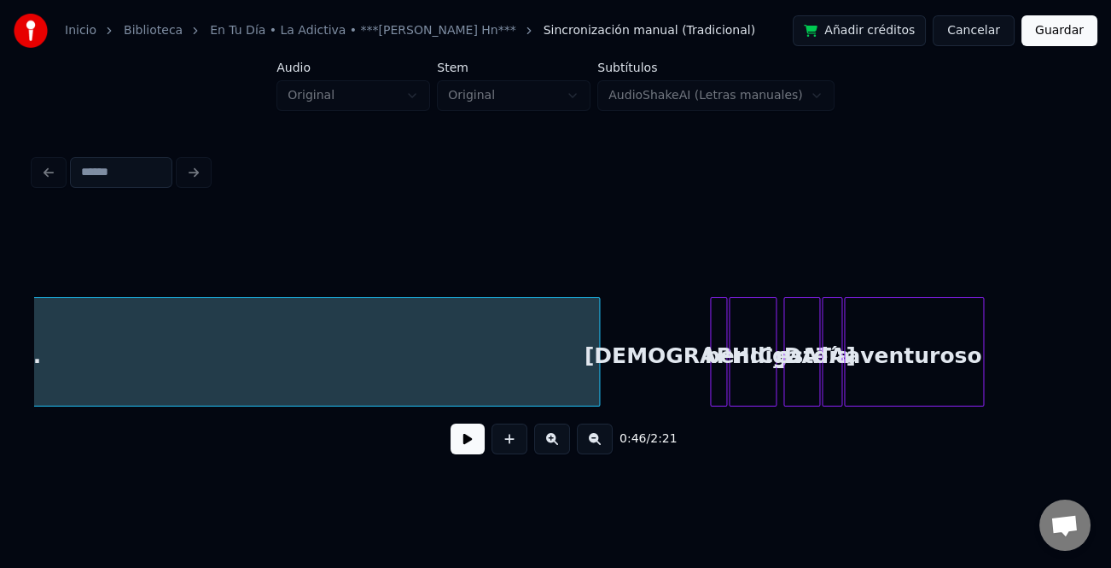
scroll to position [0, 4907]
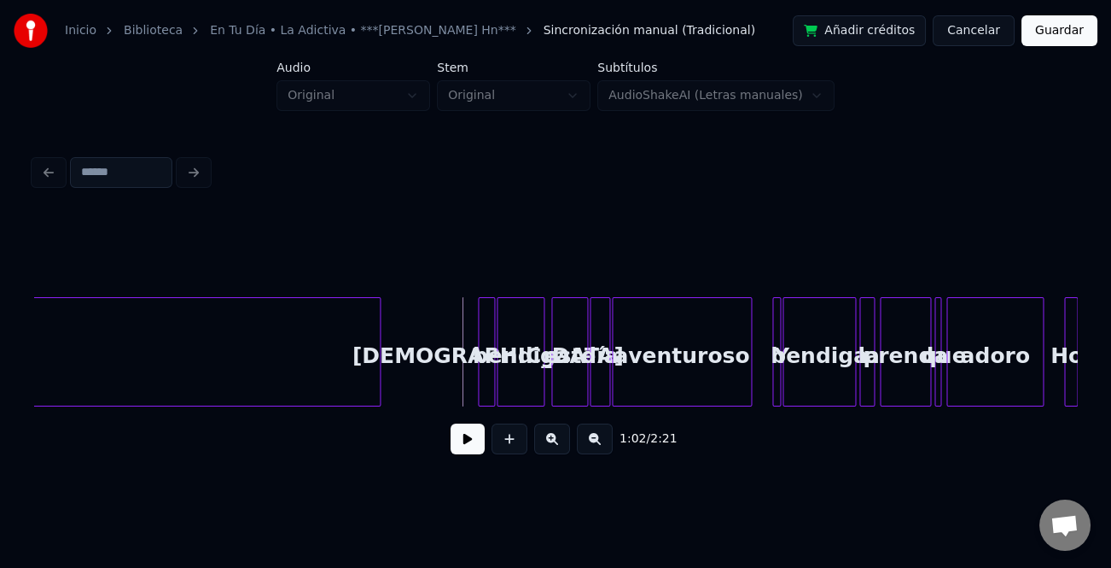
click at [378, 367] on div at bounding box center [377, 352] width 5 height 108
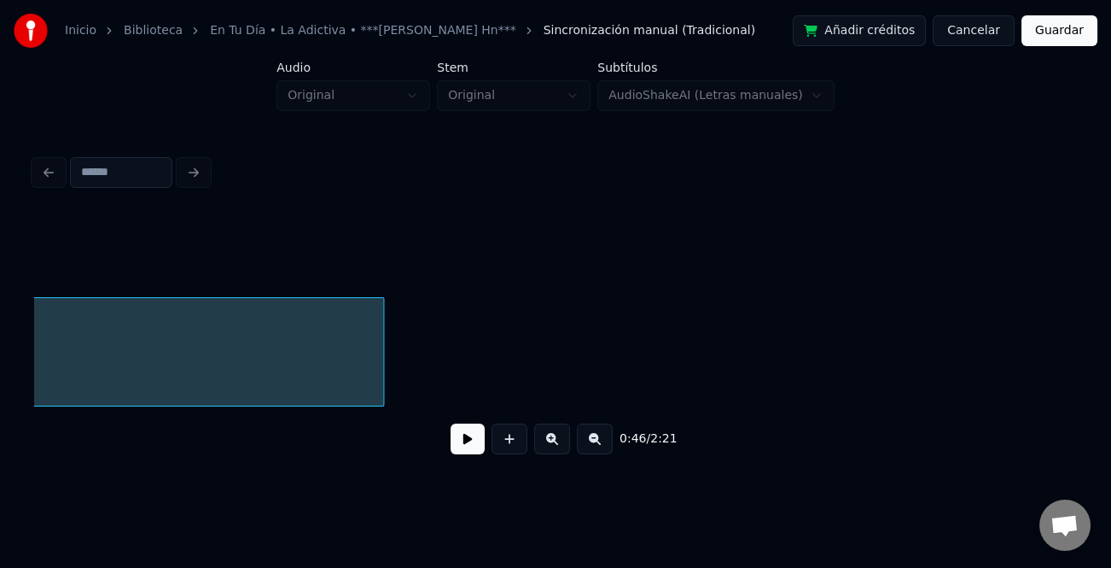
scroll to position [0, 3942]
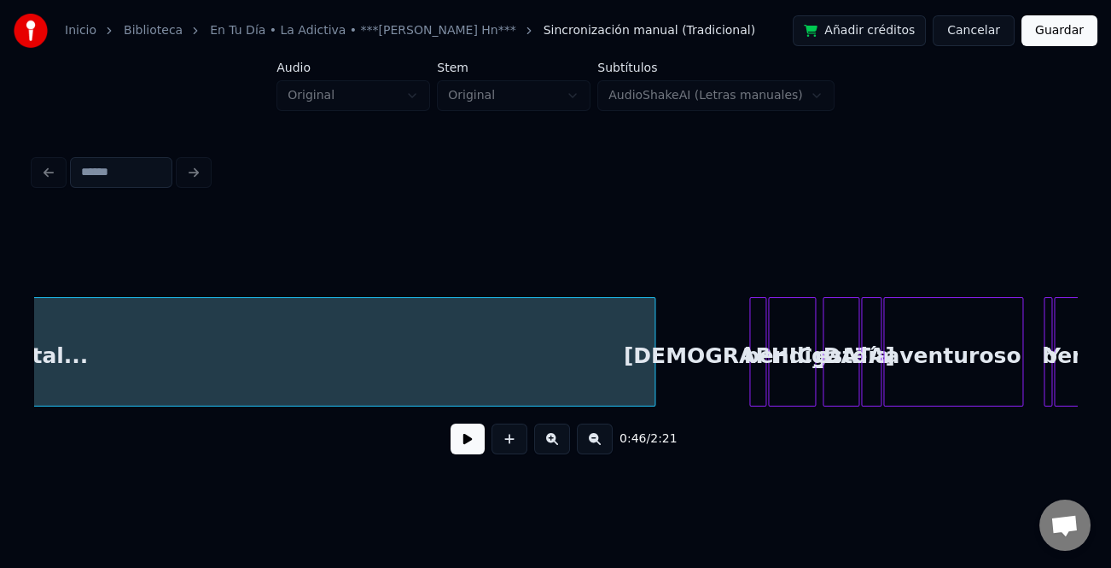
click at [454, 440] on button at bounding box center [468, 438] width 34 height 31
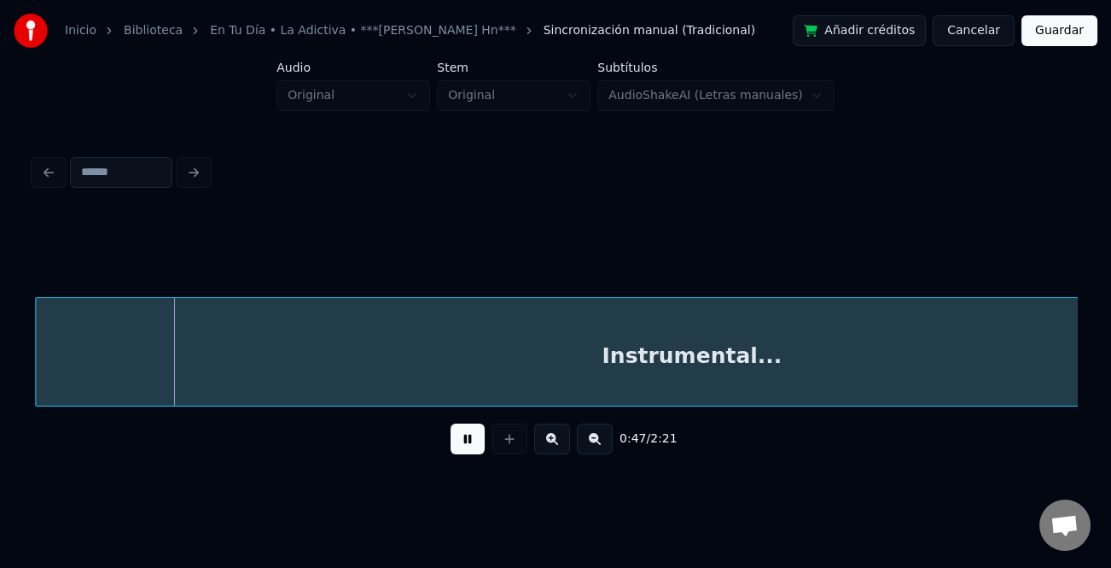
click at [469, 438] on button at bounding box center [468, 438] width 34 height 31
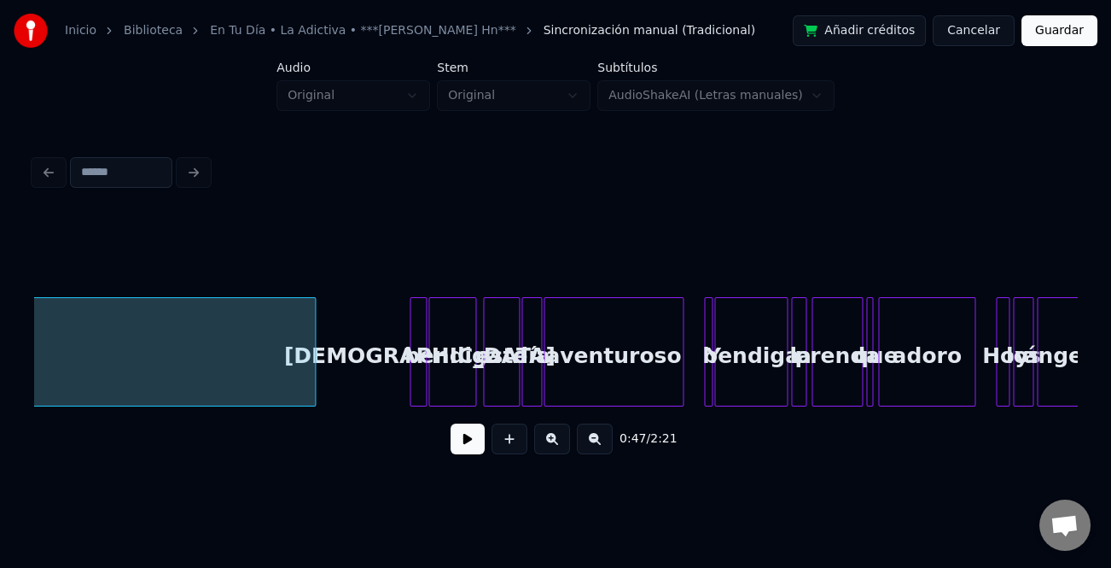
scroll to position [0, 4946]
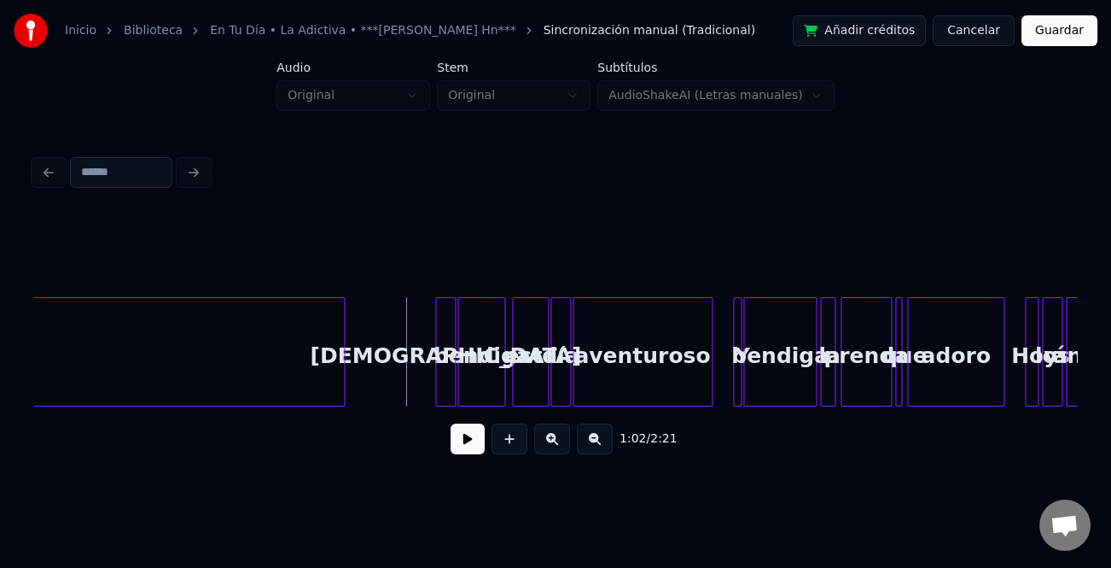
click at [437, 376] on div at bounding box center [438, 352] width 5 height 108
click at [456, 443] on button at bounding box center [468, 438] width 34 height 31
click at [556, 445] on button at bounding box center [552, 438] width 36 height 31
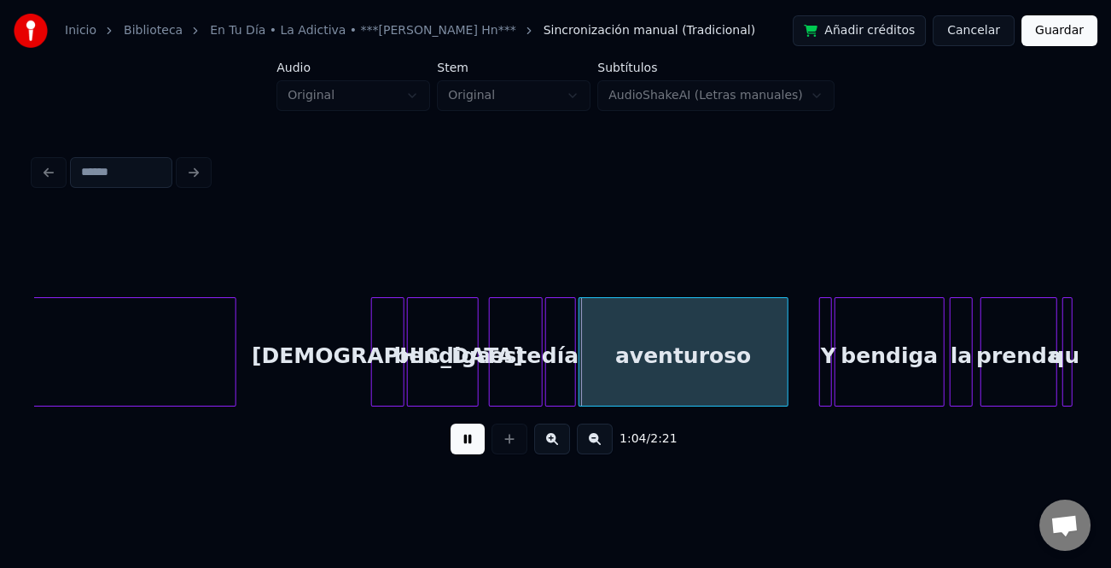
click at [556, 445] on button at bounding box center [552, 438] width 36 height 31
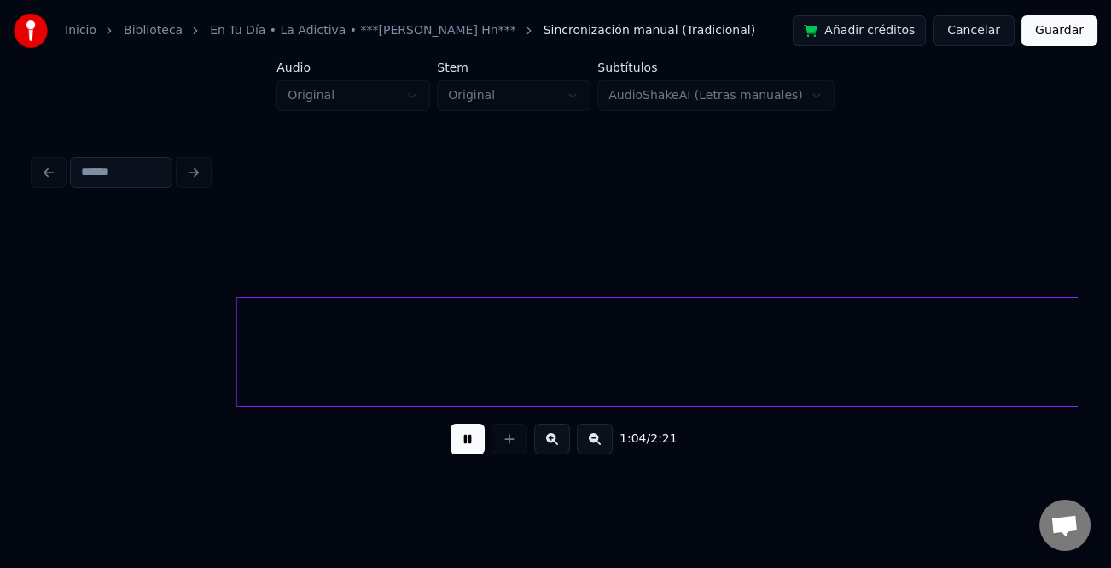
scroll to position [0, 10429]
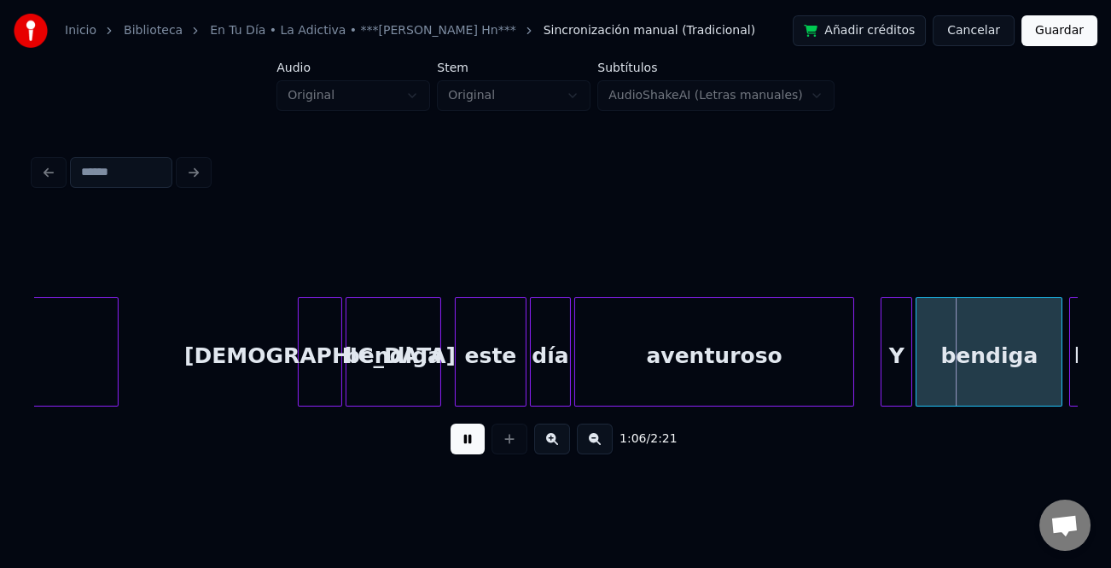
click at [884, 379] on div at bounding box center [884, 352] width 5 height 108
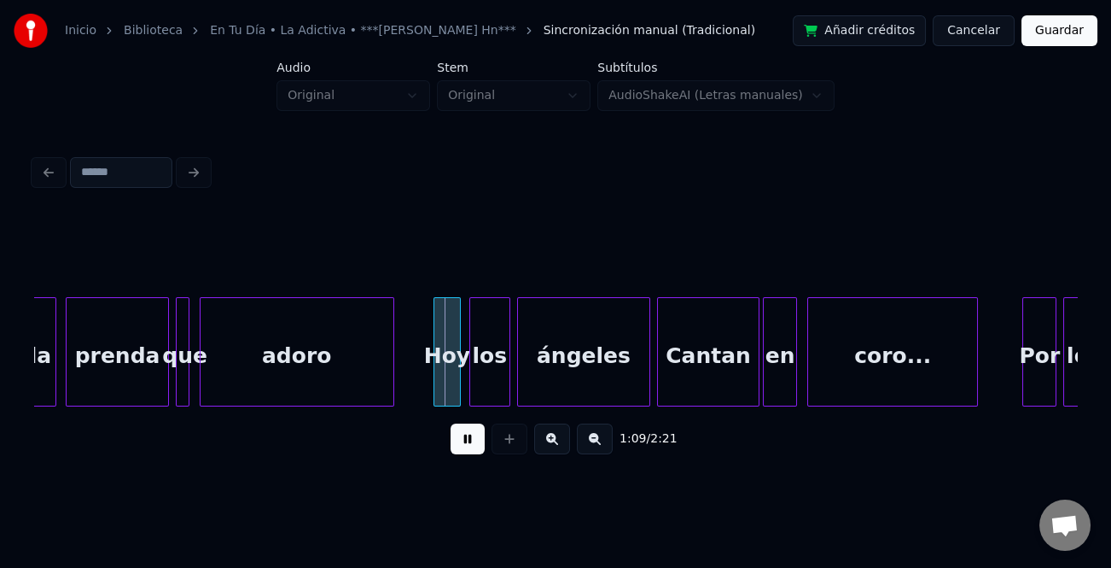
click at [447, 370] on div "Hoy" at bounding box center [447, 356] width 26 height 116
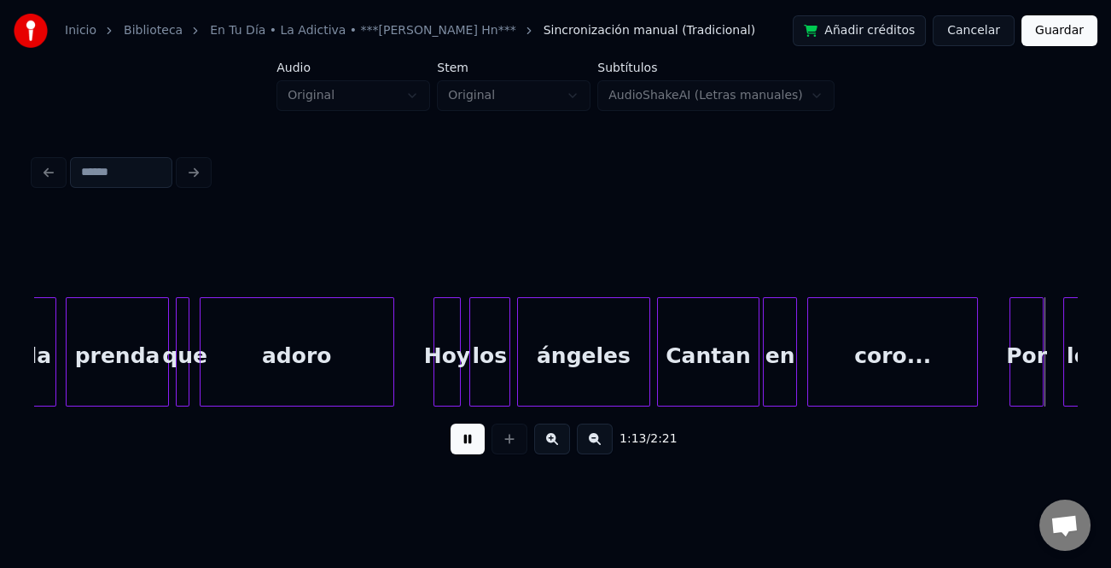
click at [1025, 377] on div "Por" at bounding box center [1026, 356] width 32 height 116
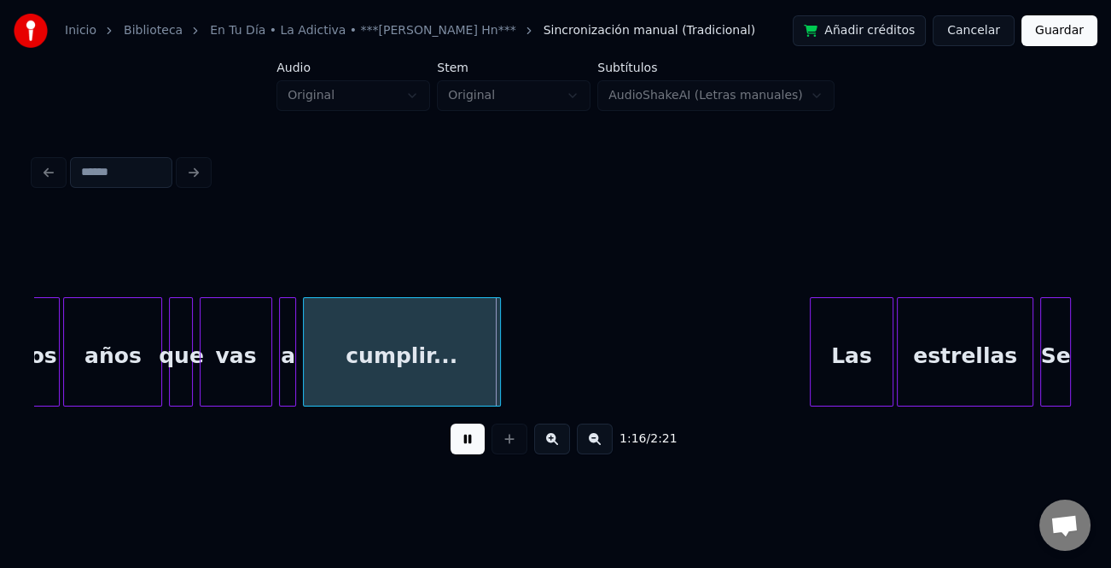
click at [812, 383] on div at bounding box center [813, 352] width 5 height 108
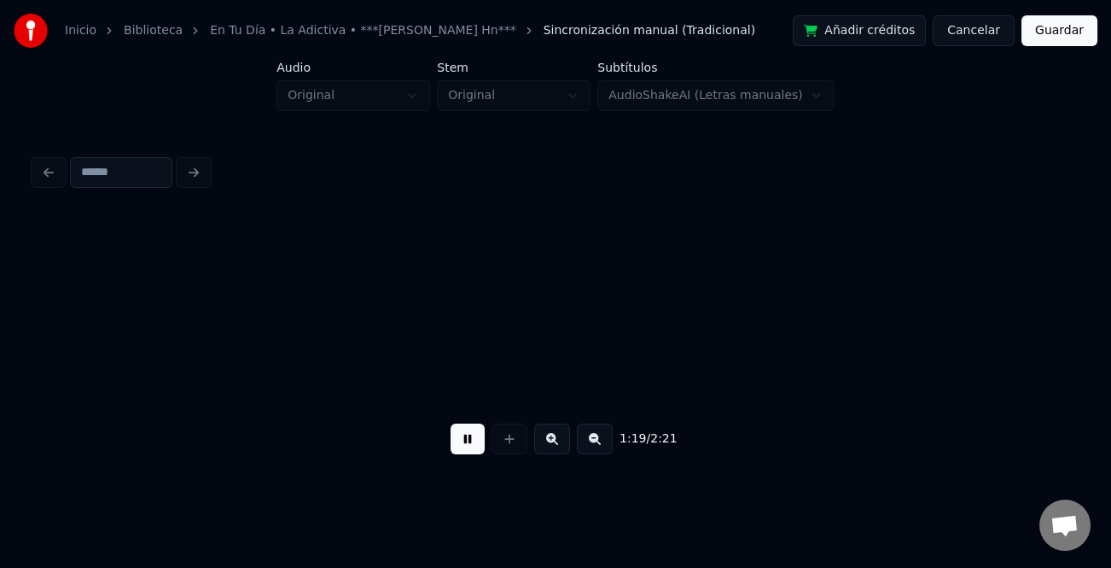
scroll to position [0, 13563]
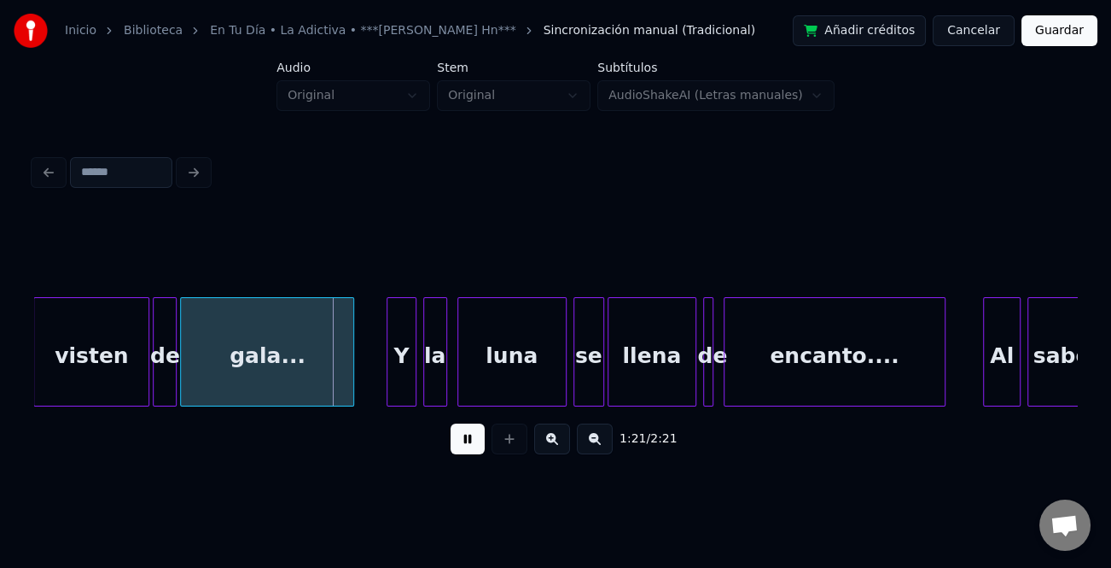
click at [387, 371] on div at bounding box center [389, 352] width 5 height 108
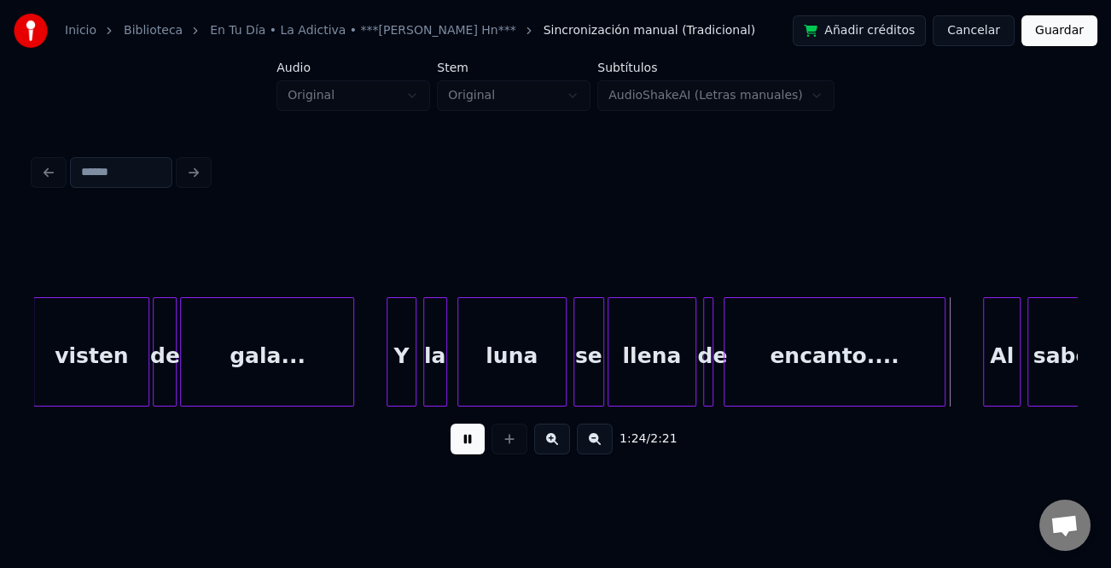
click at [476, 444] on button at bounding box center [468, 438] width 34 height 31
click at [990, 375] on div "Al" at bounding box center [992, 356] width 36 height 116
click at [462, 446] on button at bounding box center [468, 438] width 34 height 31
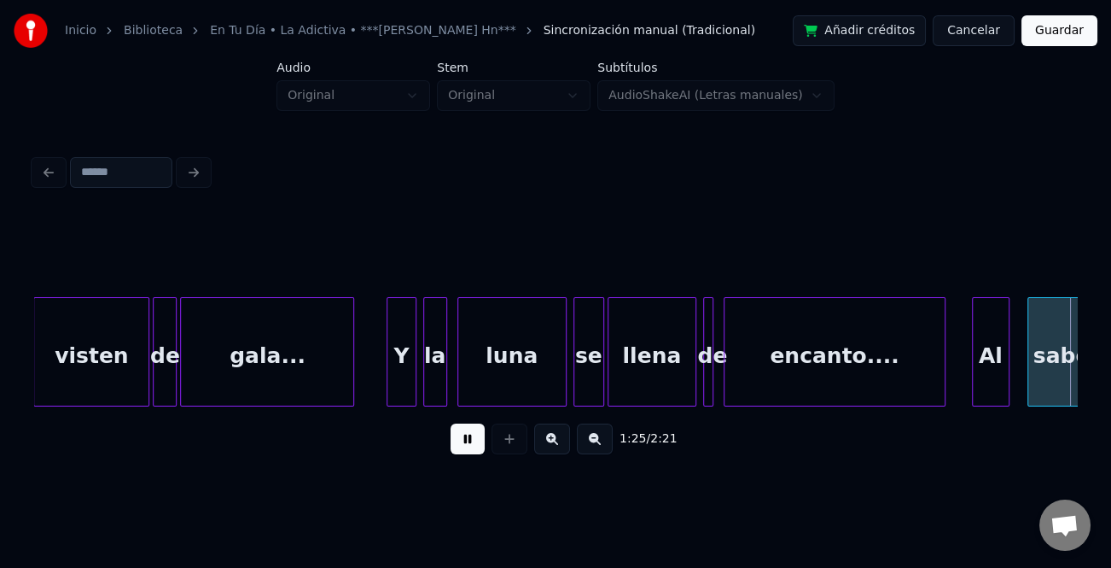
scroll to position [0, 14606]
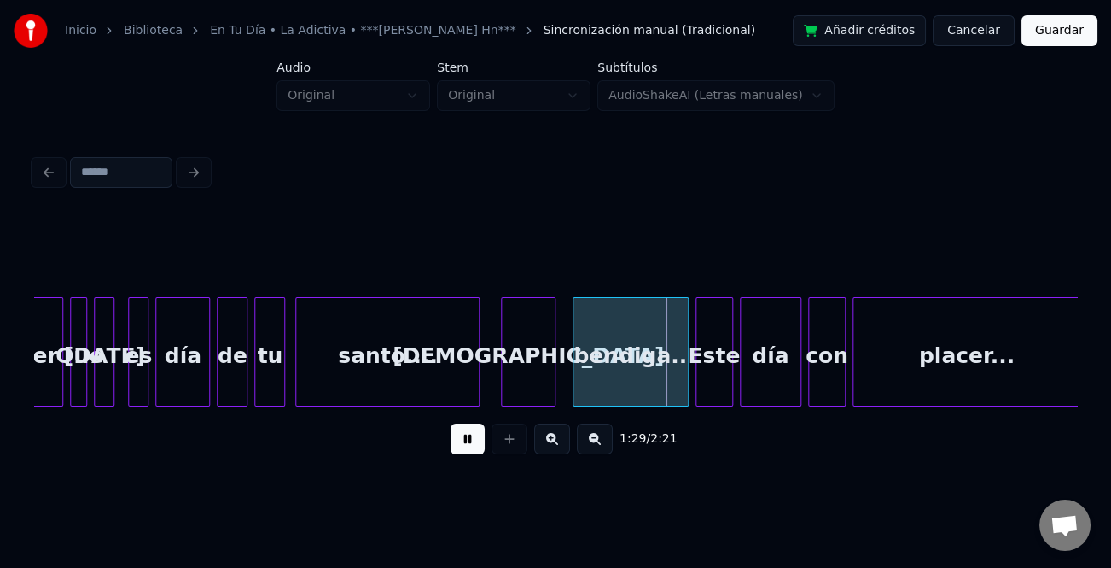
click at [527, 365] on div "[DEMOGRAPHIC_DATA]" at bounding box center [528, 356] width 53 height 116
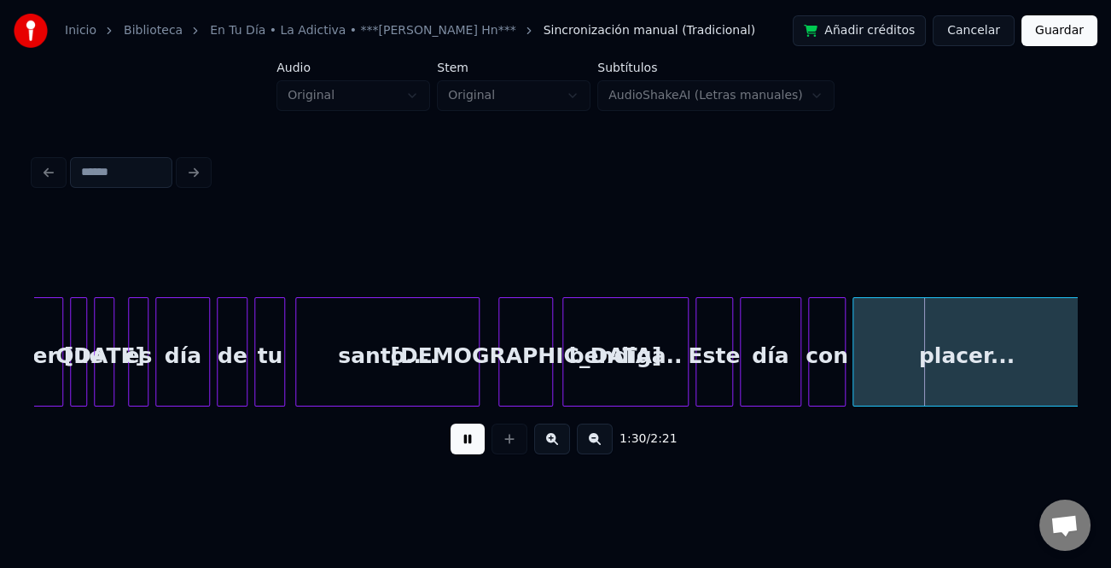
click at [567, 380] on div at bounding box center [565, 352] width 5 height 108
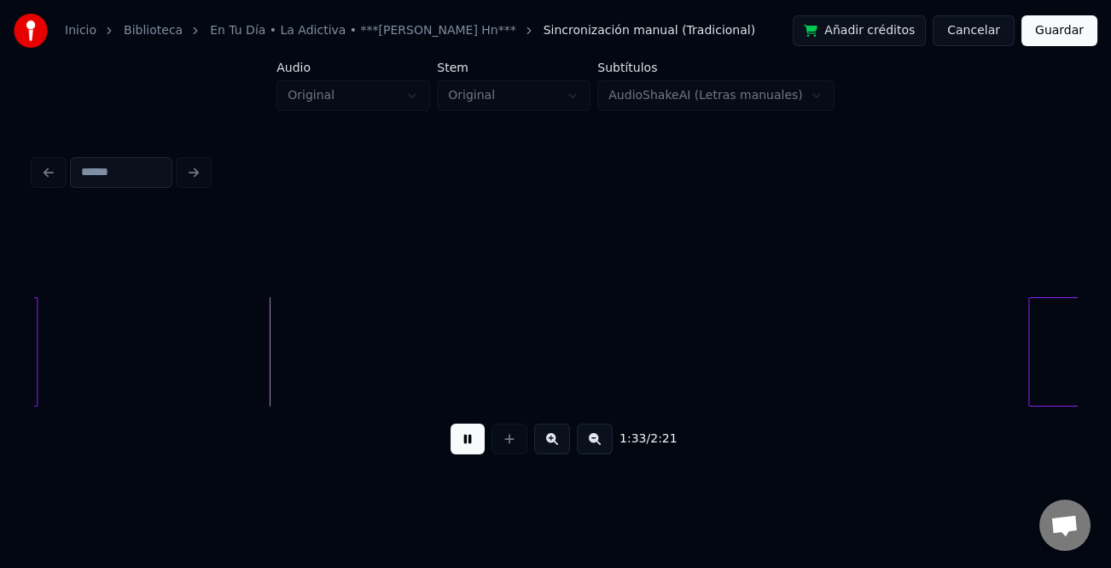
click at [596, 441] on button at bounding box center [595, 438] width 36 height 31
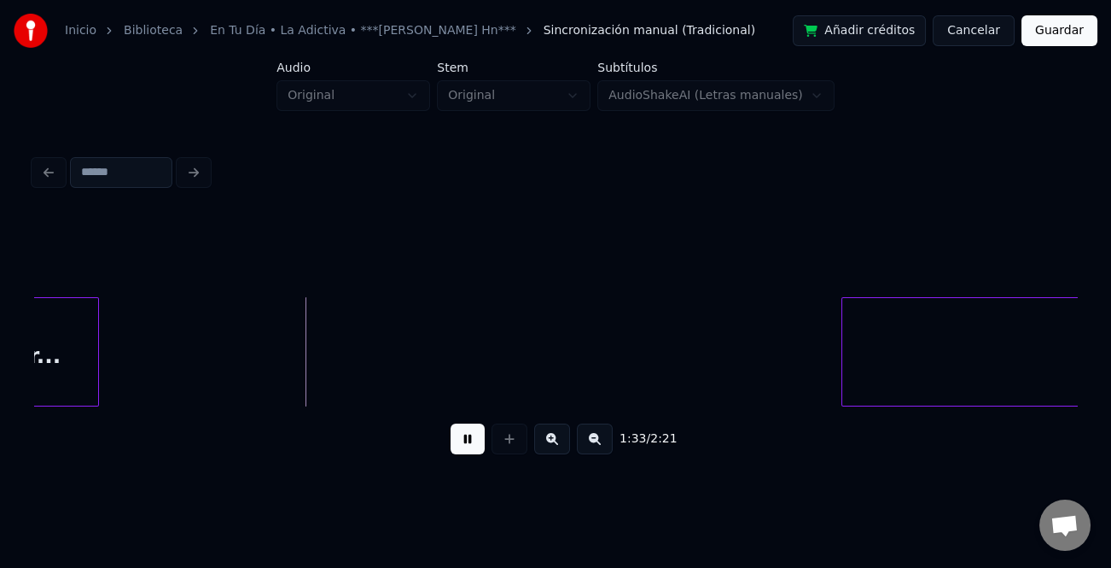
click at [596, 441] on button at bounding box center [595, 438] width 36 height 31
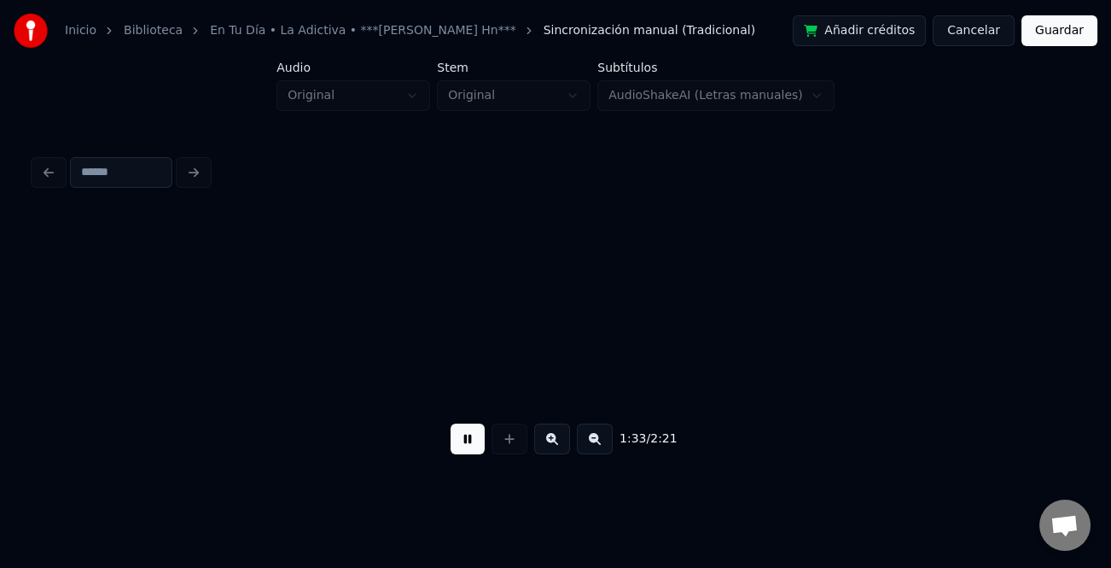
click at [596, 441] on button at bounding box center [595, 438] width 36 height 31
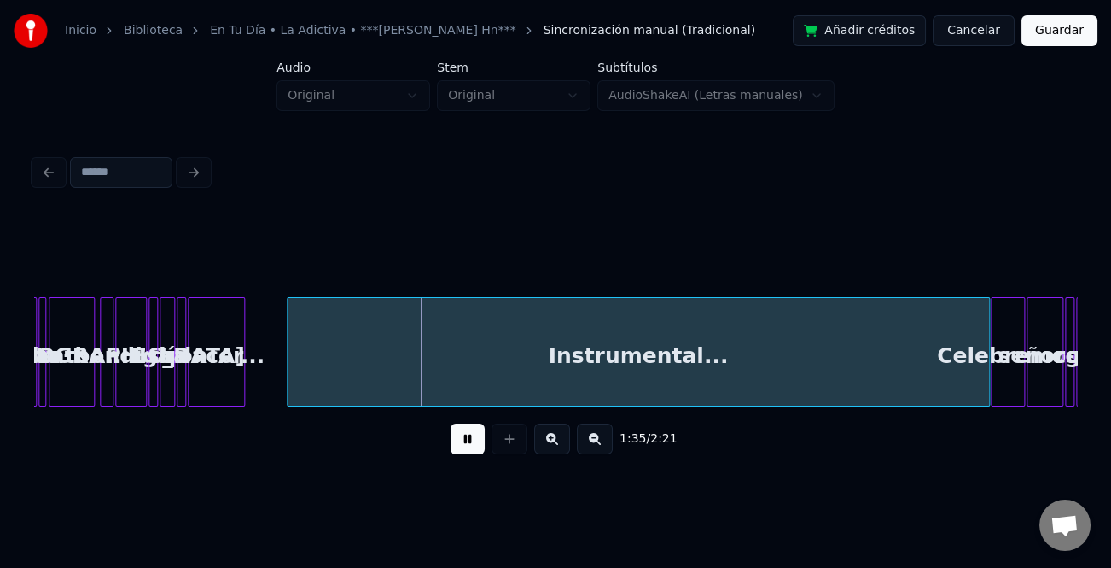
click at [289, 381] on div at bounding box center [290, 352] width 5 height 108
click at [478, 450] on button at bounding box center [468, 438] width 34 height 31
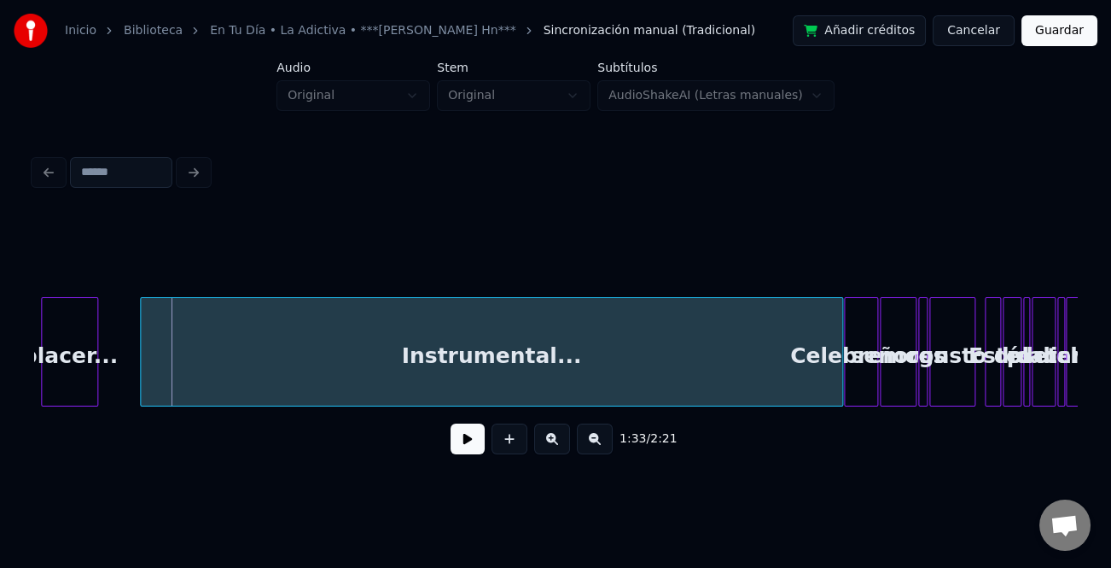
scroll to position [0, 3858]
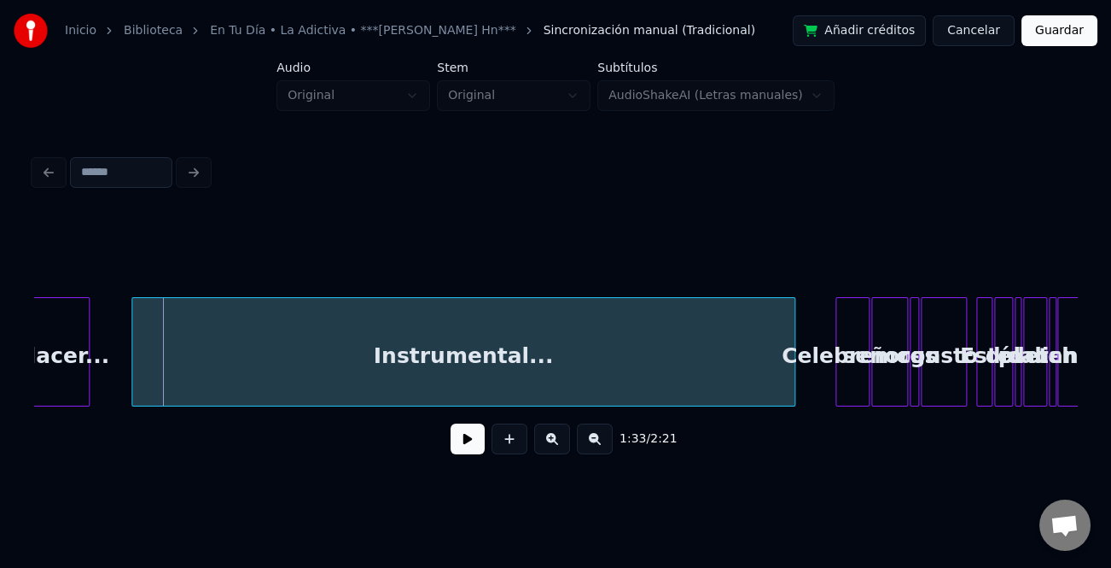
click at [789, 388] on div at bounding box center [791, 352] width 5 height 108
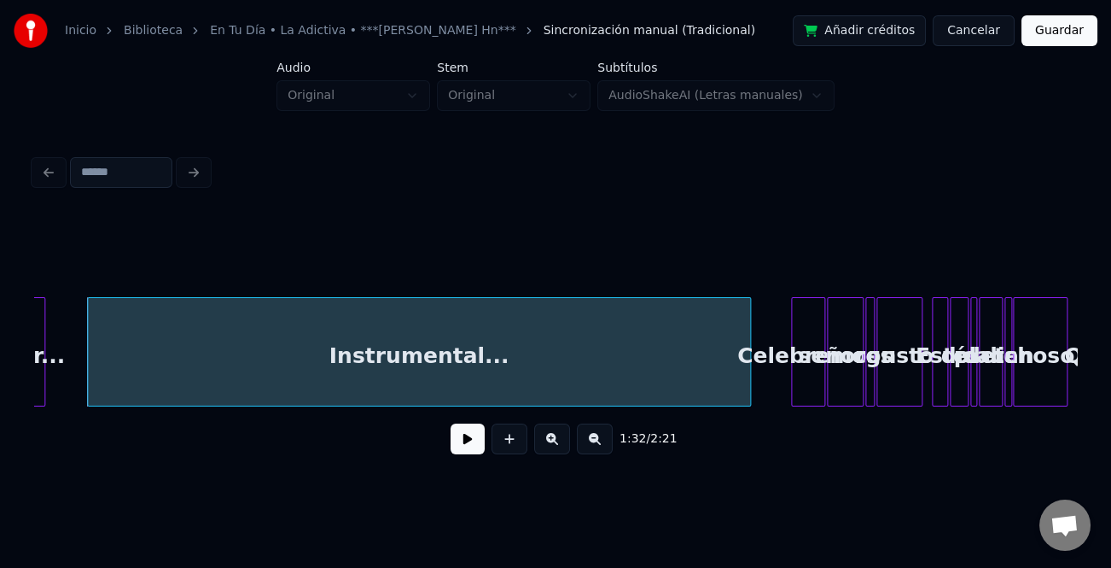
scroll to position [0, 3908]
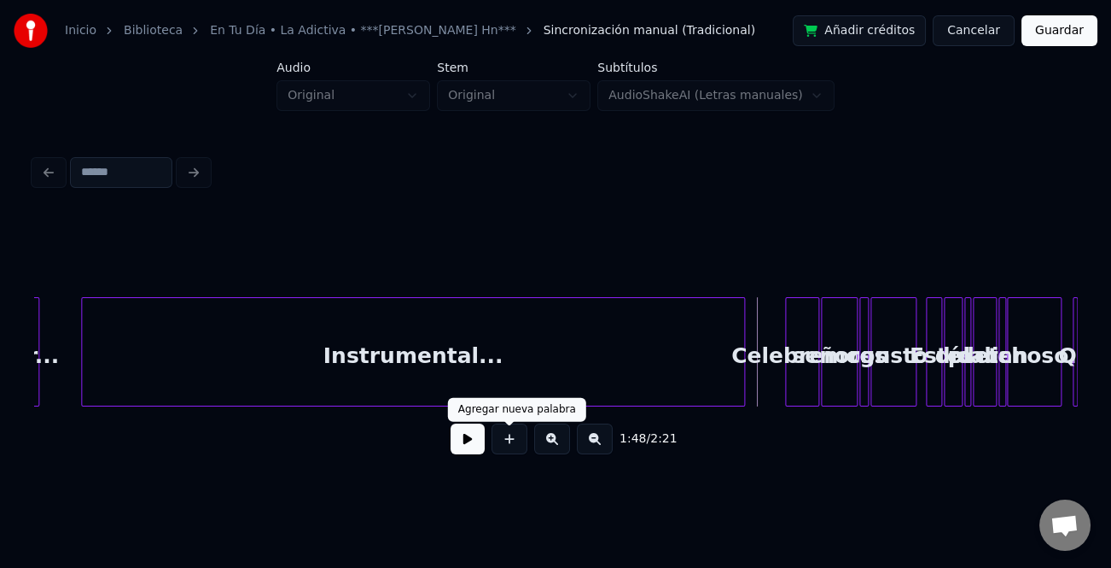
drag, startPoint x: 456, startPoint y: 442, endPoint x: 464, endPoint y: 445, distance: 8.9
click at [461, 444] on button at bounding box center [468, 438] width 34 height 31
click at [555, 451] on button at bounding box center [552, 438] width 36 height 31
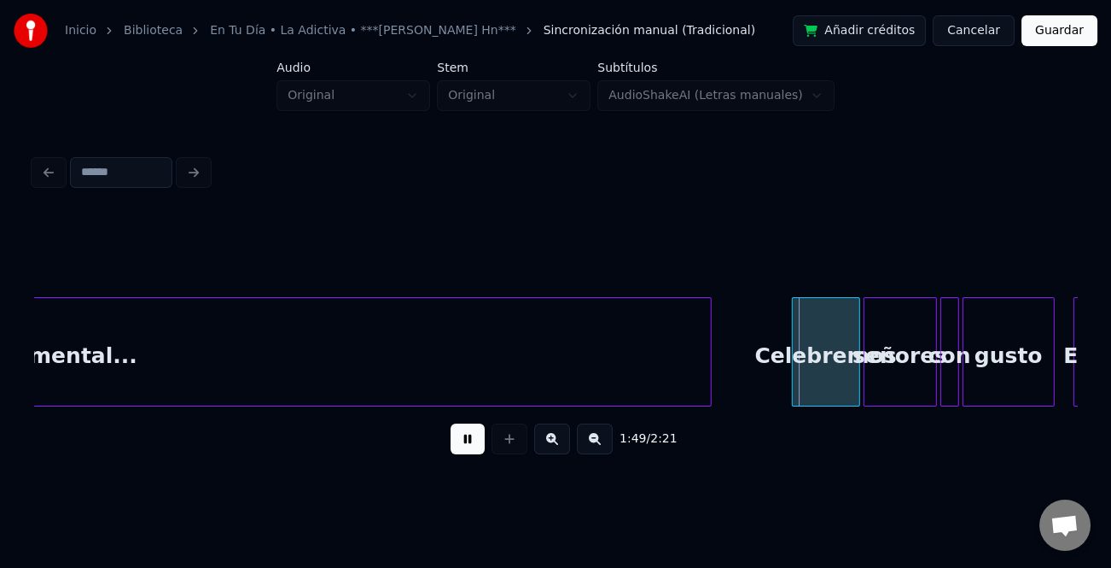
click at [555, 451] on button at bounding box center [552, 438] width 36 height 31
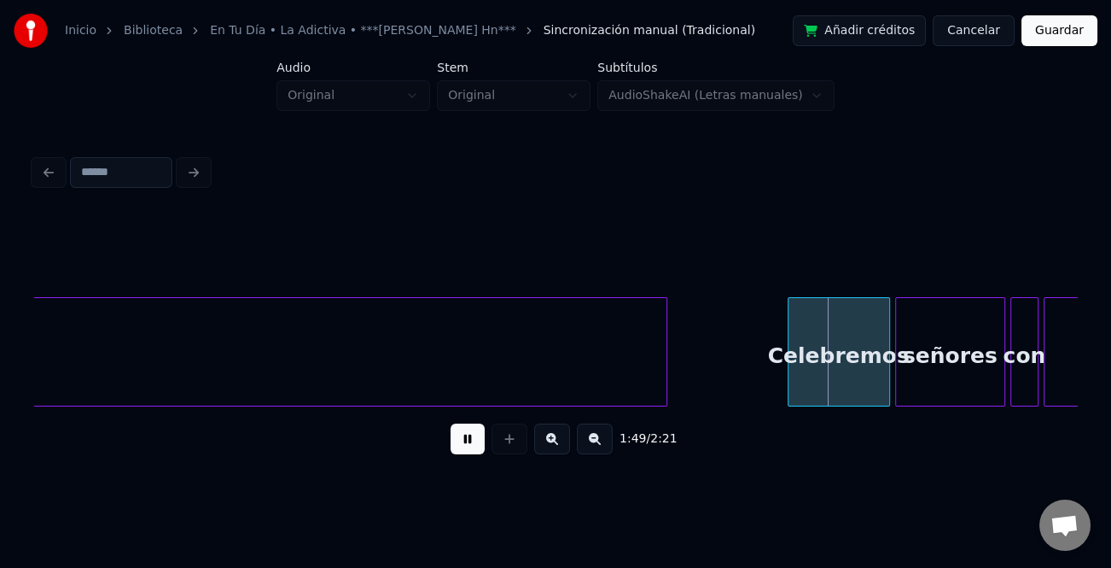
click at [555, 451] on button at bounding box center [552, 438] width 36 height 31
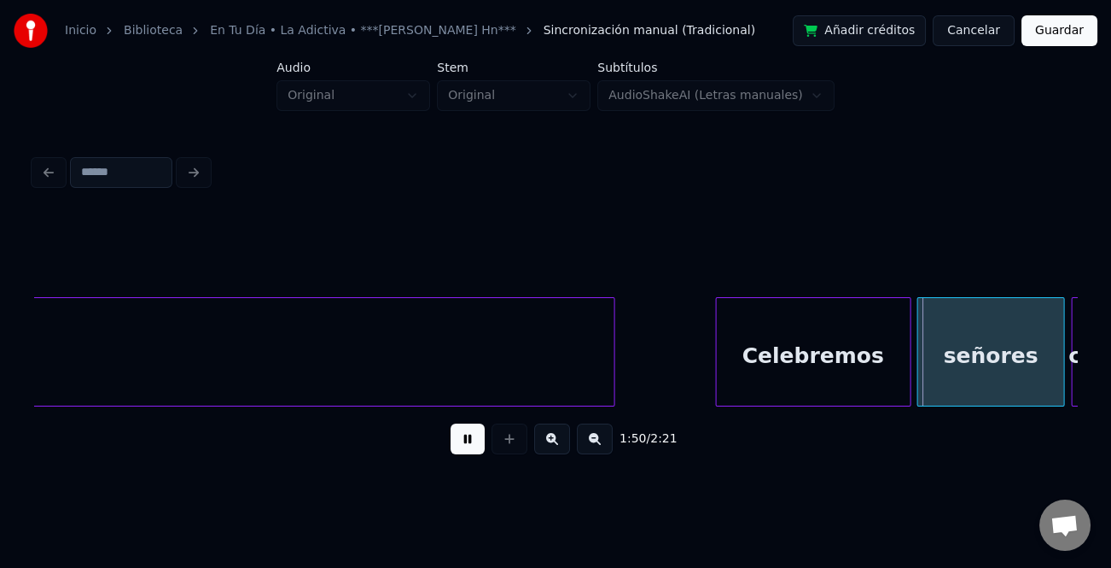
click at [719, 376] on div at bounding box center [719, 352] width 5 height 108
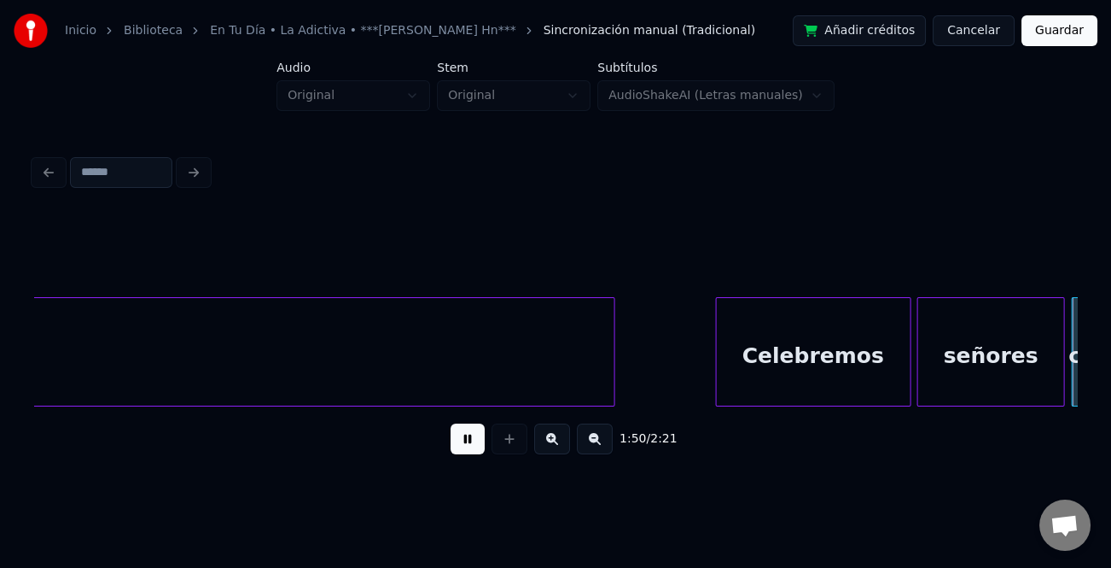
scroll to position [0, 18938]
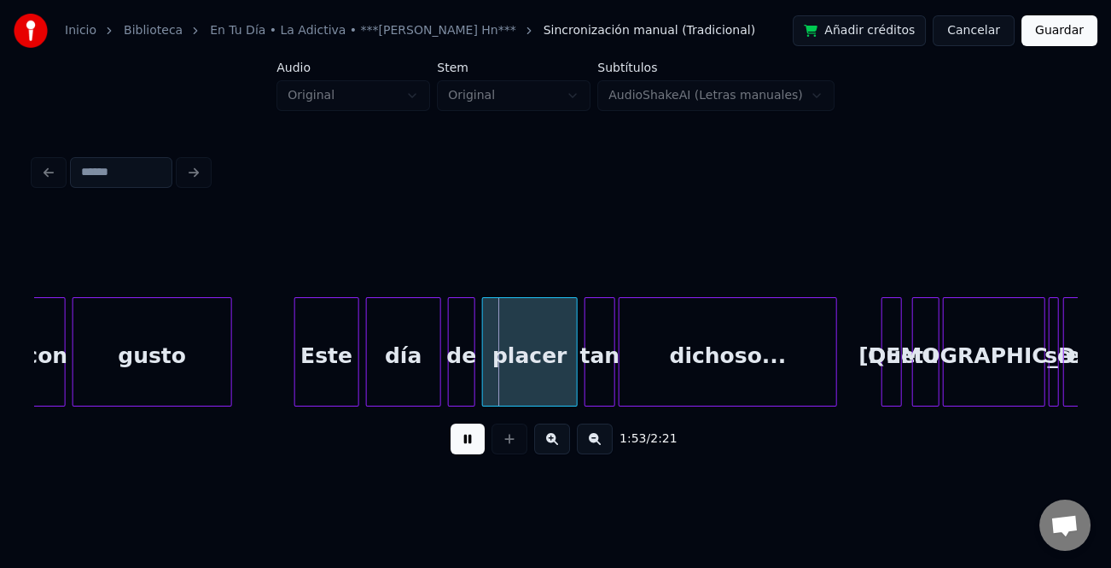
click at [226, 371] on div at bounding box center [228, 352] width 5 height 108
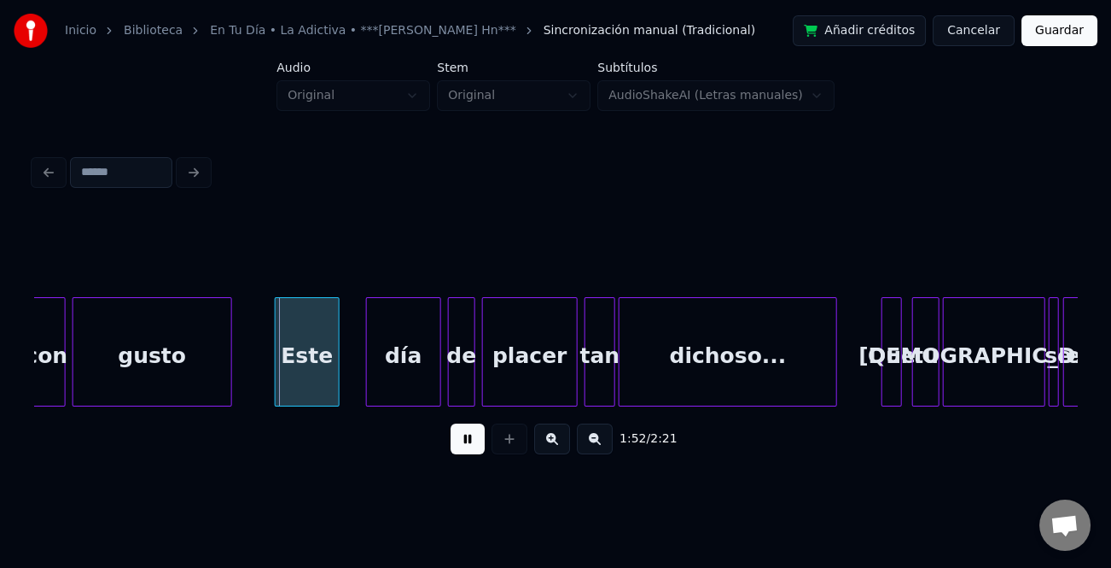
click at [321, 393] on div "Este" at bounding box center [307, 356] width 63 height 116
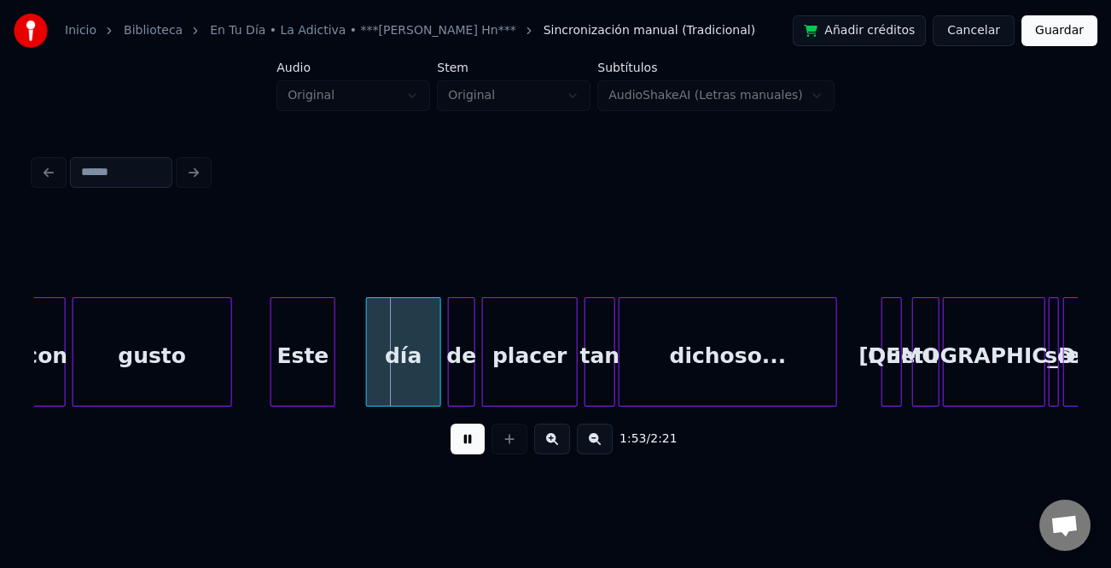
click at [324, 386] on div "Este" at bounding box center [302, 356] width 63 height 116
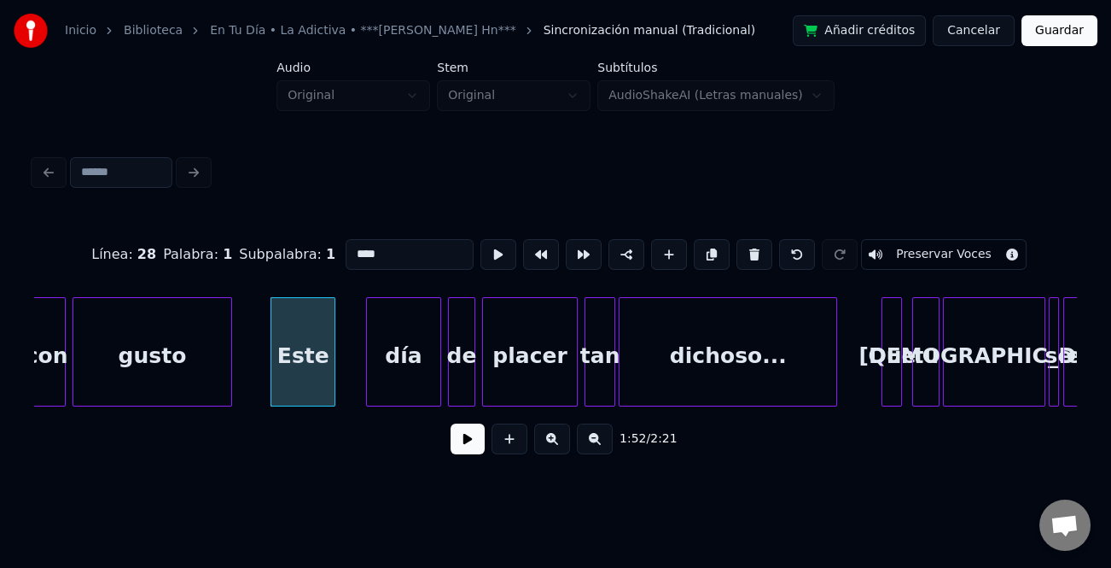
click at [335, 383] on div "Este" at bounding box center [303, 351] width 65 height 109
click at [346, 393] on div at bounding box center [348, 352] width 5 height 108
click at [464, 440] on button at bounding box center [468, 438] width 34 height 31
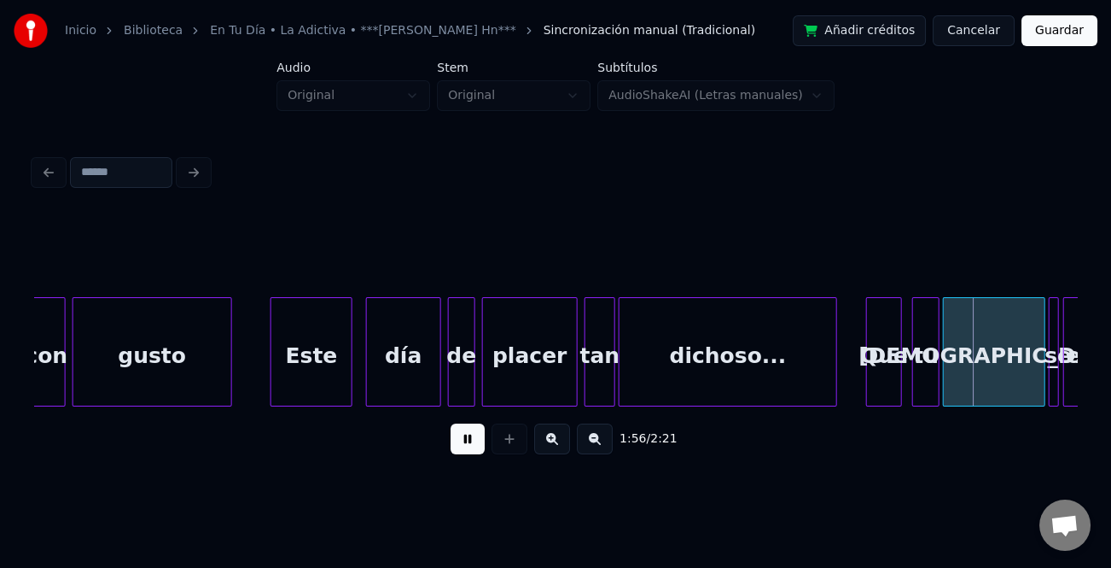
click at [870, 370] on div at bounding box center [869, 352] width 5 height 108
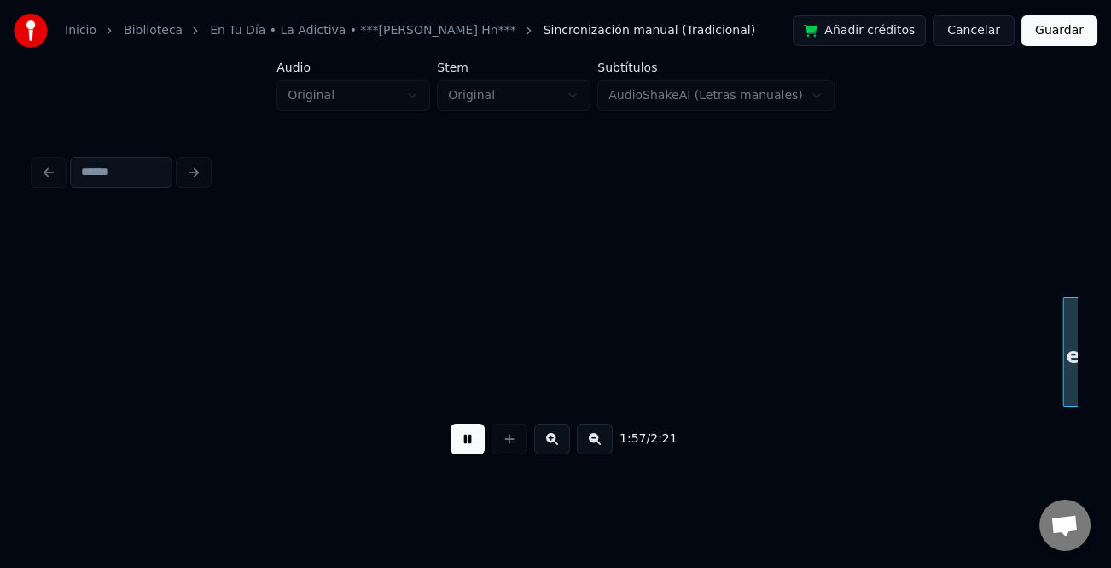
scroll to position [0, 19982]
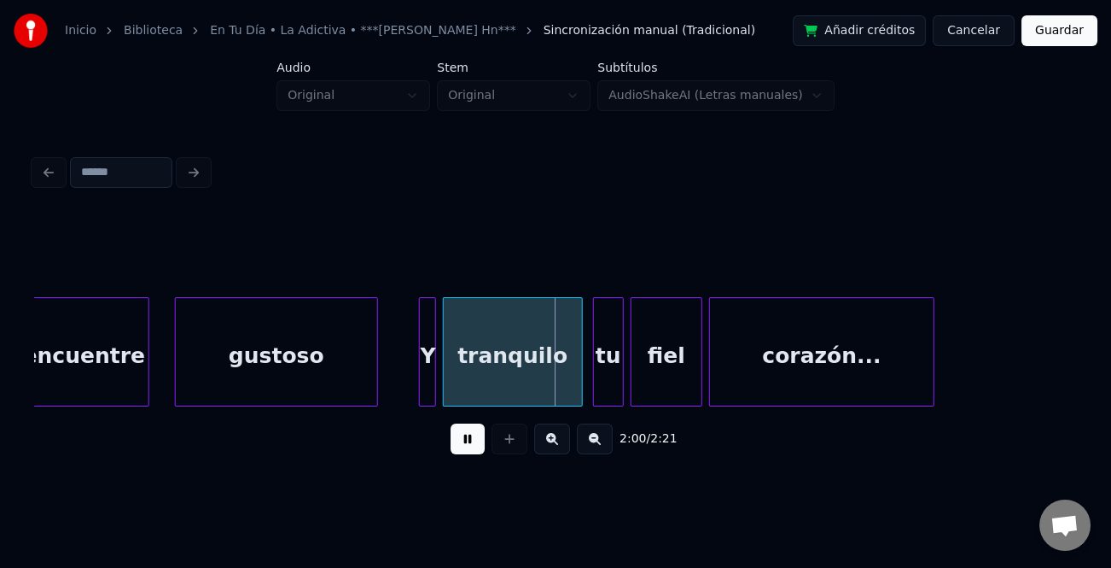
click at [181, 364] on div at bounding box center [178, 352] width 5 height 108
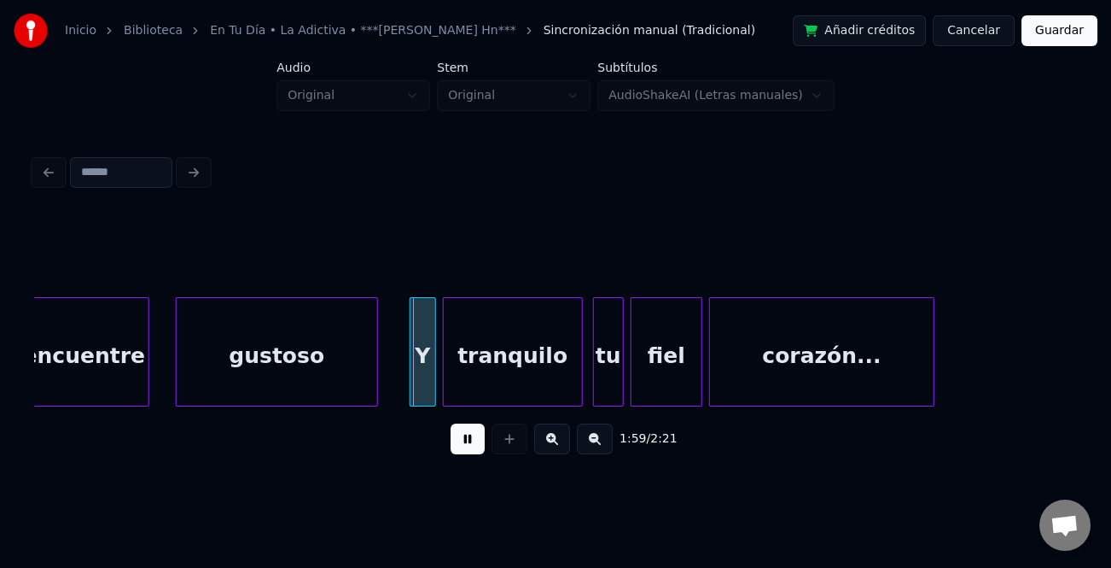
click at [410, 372] on div at bounding box center [412, 352] width 5 height 108
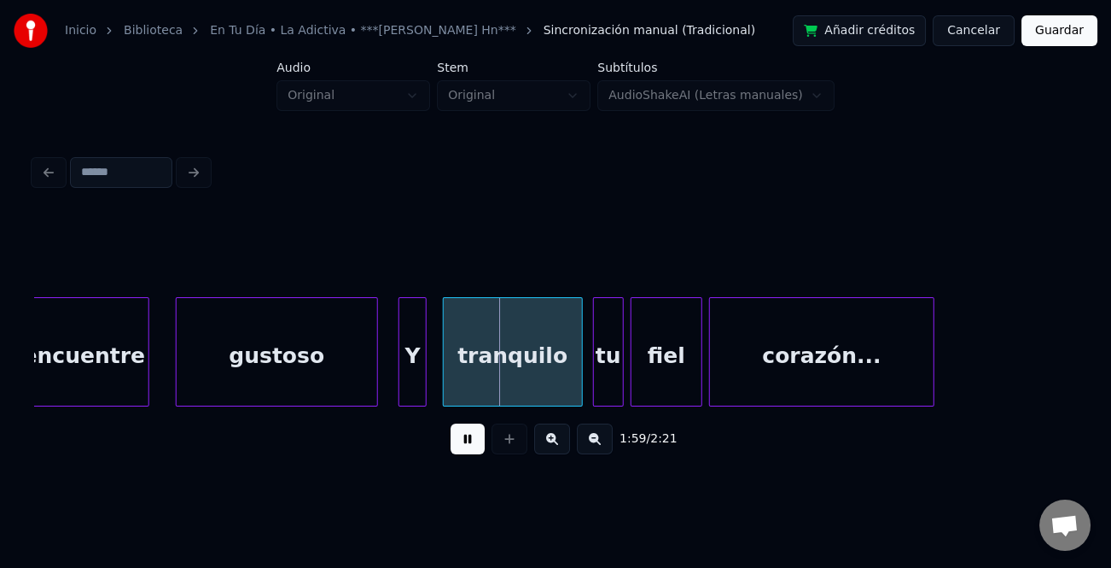
click at [410, 376] on div "Y" at bounding box center [412, 356] width 26 height 116
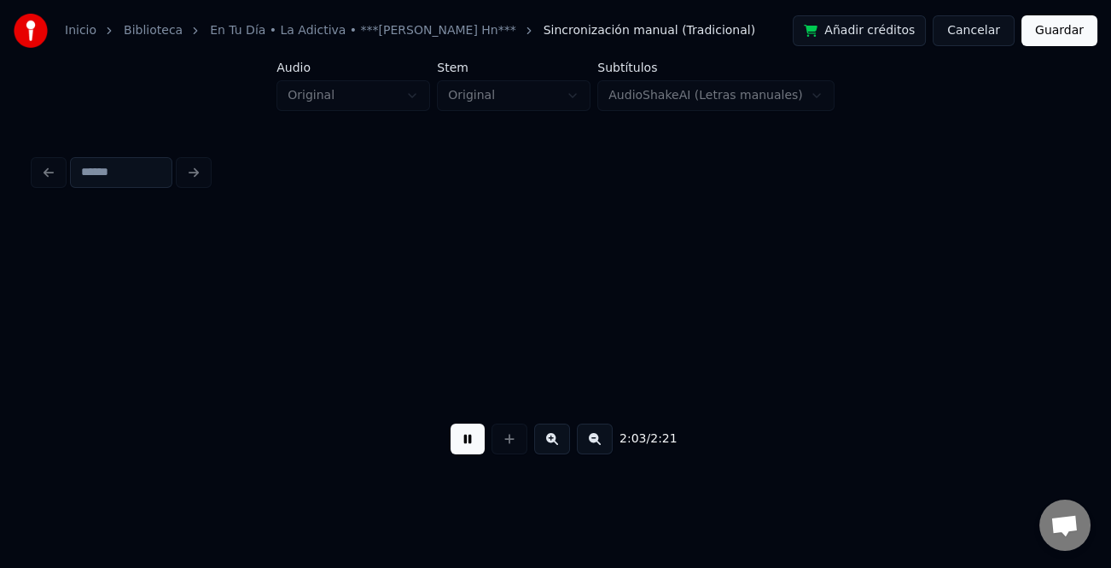
scroll to position [0, 21025]
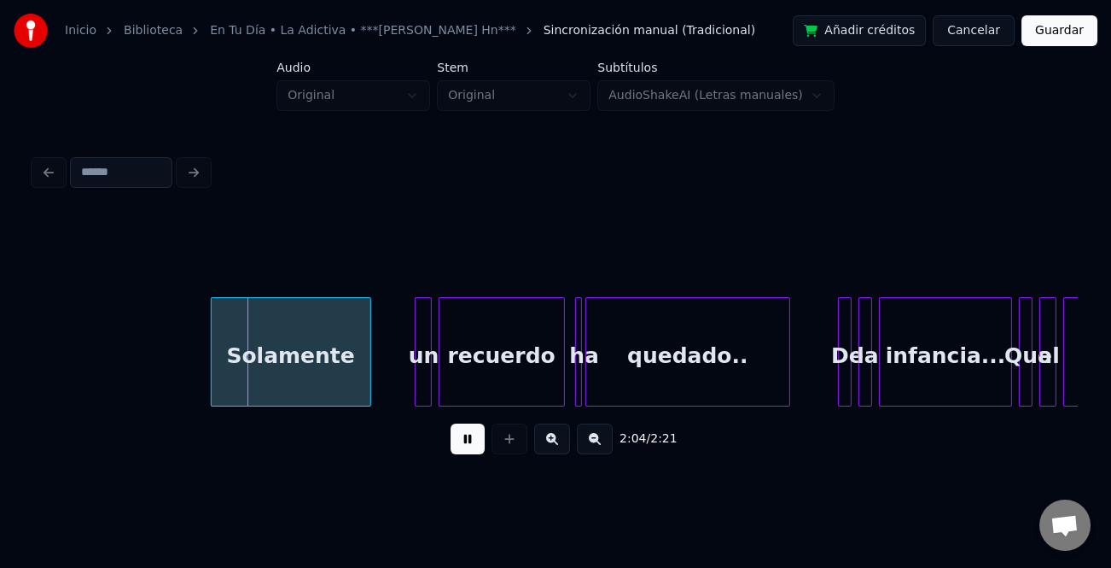
click at [311, 367] on div "Solamente" at bounding box center [291, 356] width 159 height 116
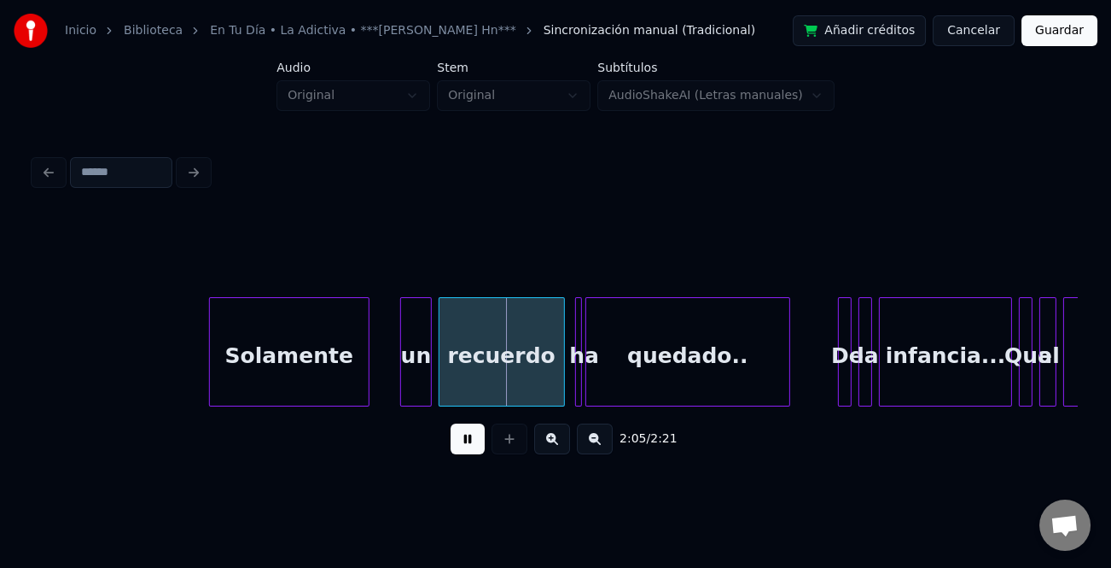
click at [401, 383] on div at bounding box center [403, 352] width 5 height 108
click at [396, 386] on div "un" at bounding box center [400, 356] width 39 height 116
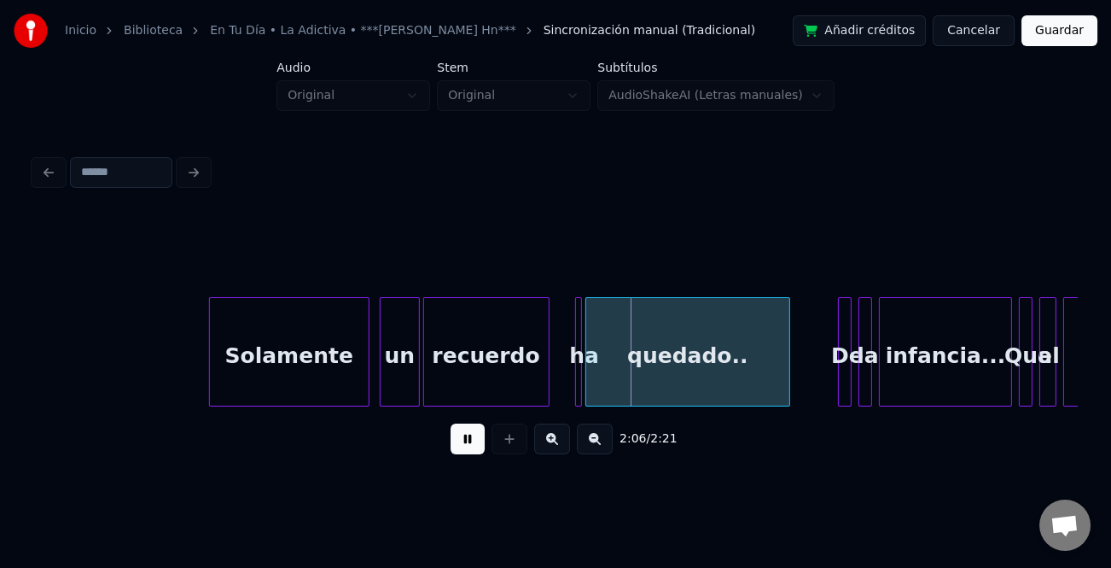
click at [500, 383] on div "recuerdo" at bounding box center [486, 356] width 125 height 116
click at [523, 379] on div at bounding box center [523, 352] width 5 height 108
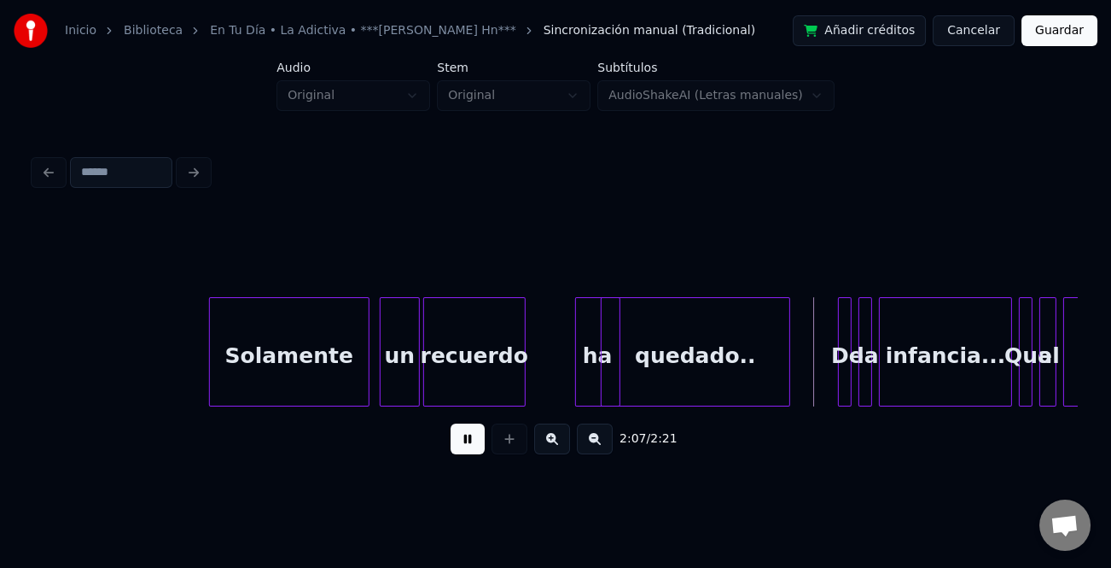
click at [605, 388] on div at bounding box center [604, 352] width 5 height 108
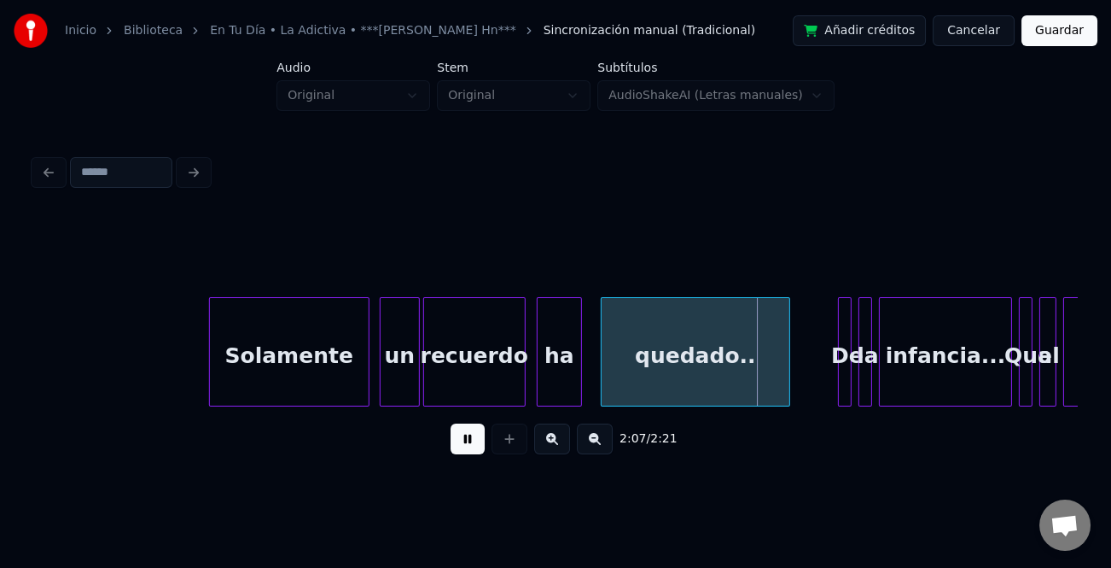
click at [544, 378] on div "ha" at bounding box center [560, 356] width 44 height 116
click at [564, 380] on div at bounding box center [566, 352] width 5 height 108
click at [579, 389] on div at bounding box center [580, 352] width 5 height 108
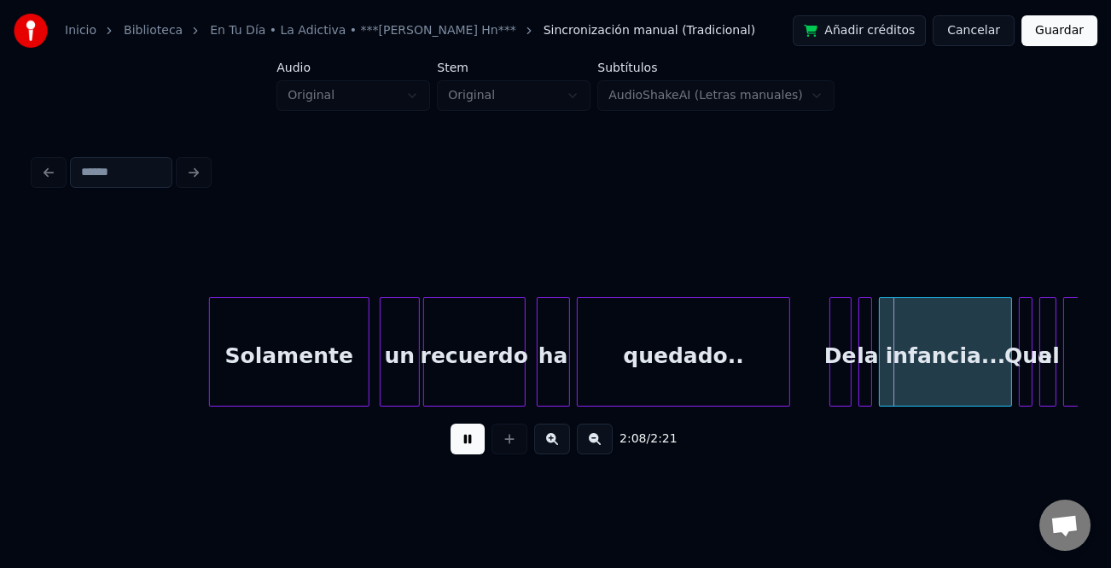
click at [831, 371] on div at bounding box center [832, 352] width 5 height 108
click at [825, 381] on div at bounding box center [823, 352] width 5 height 108
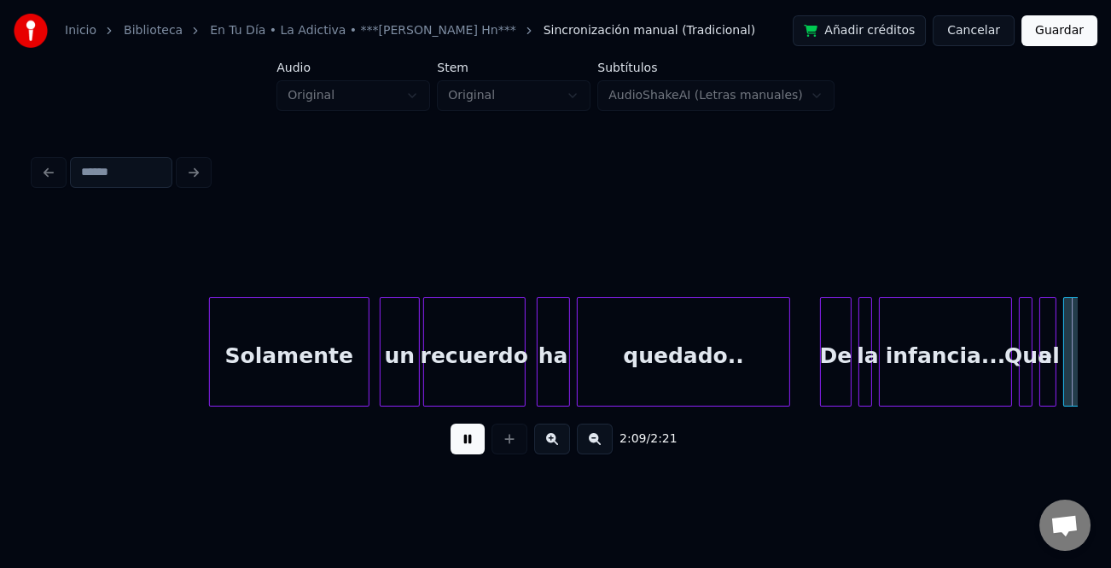
scroll to position [0, 22069]
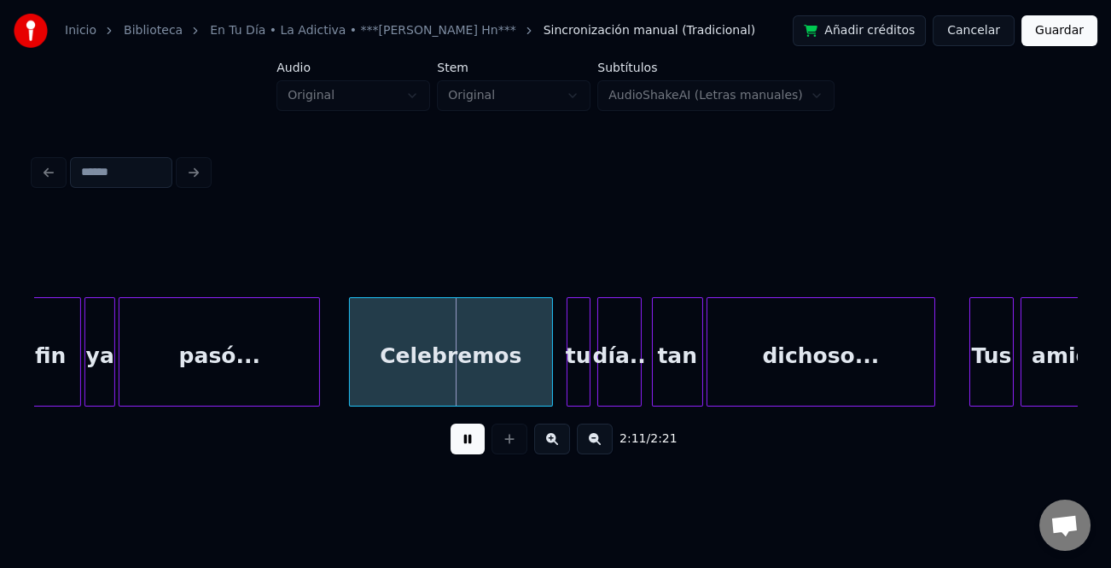
click at [351, 361] on div at bounding box center [352, 352] width 5 height 108
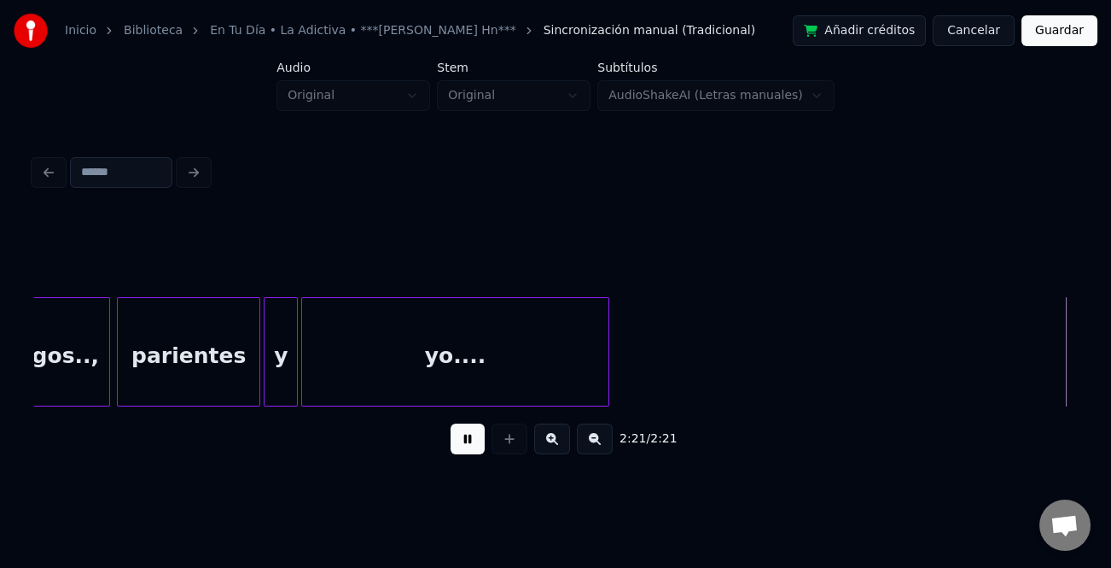
scroll to position [0, 23177]
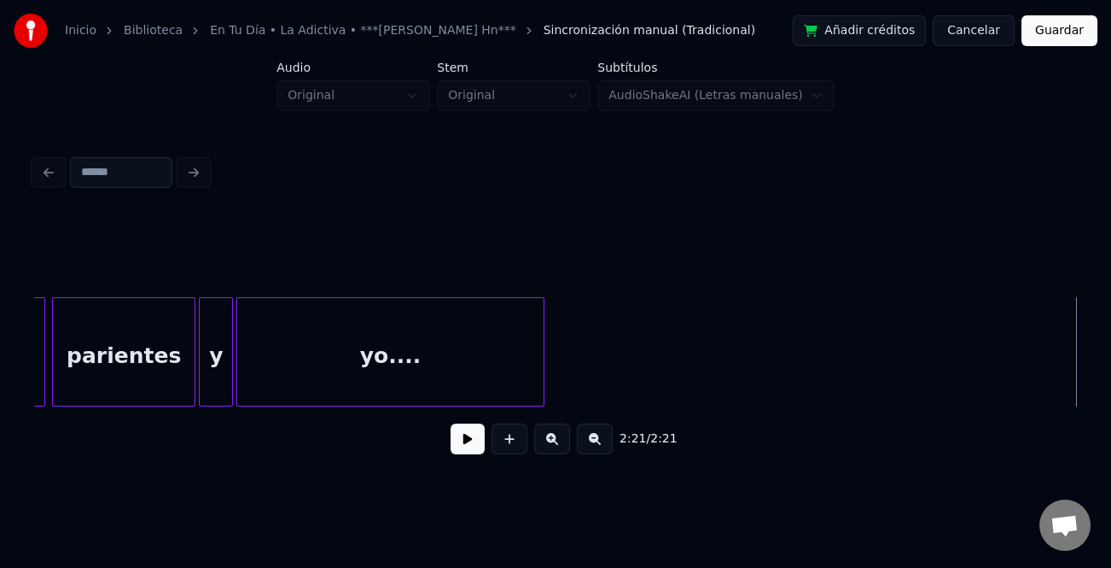
click at [1073, 23] on button "Guardar" at bounding box center [1060, 30] width 76 height 31
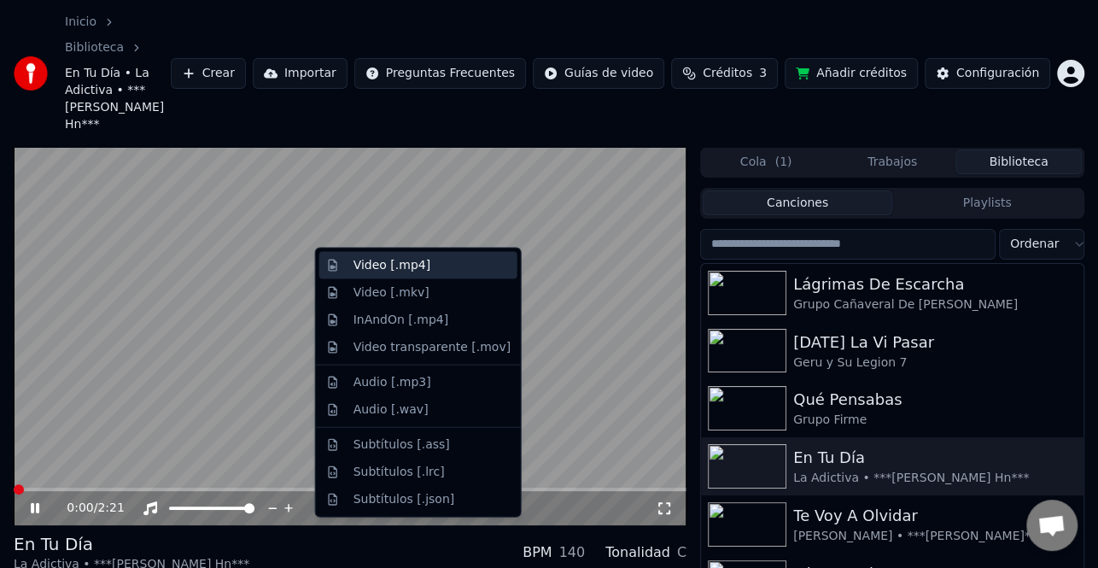
click at [436, 271] on div "Video [.mp4]" at bounding box center [431, 265] width 157 height 17
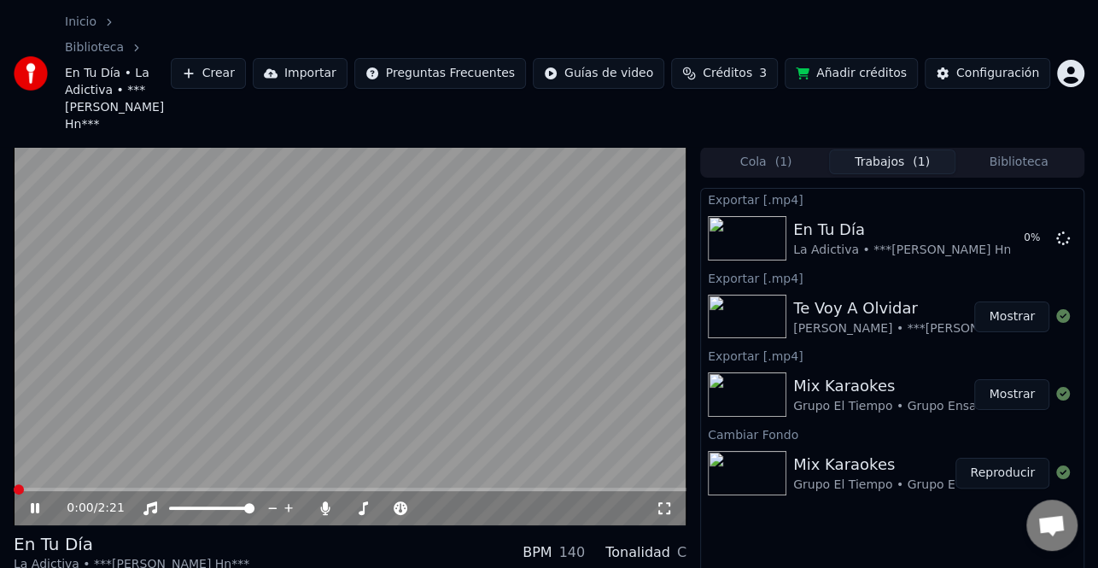
click at [37, 503] on icon at bounding box center [35, 508] width 9 height 10
click at [1029, 149] on button "Biblioteca" at bounding box center [1018, 161] width 126 height 25
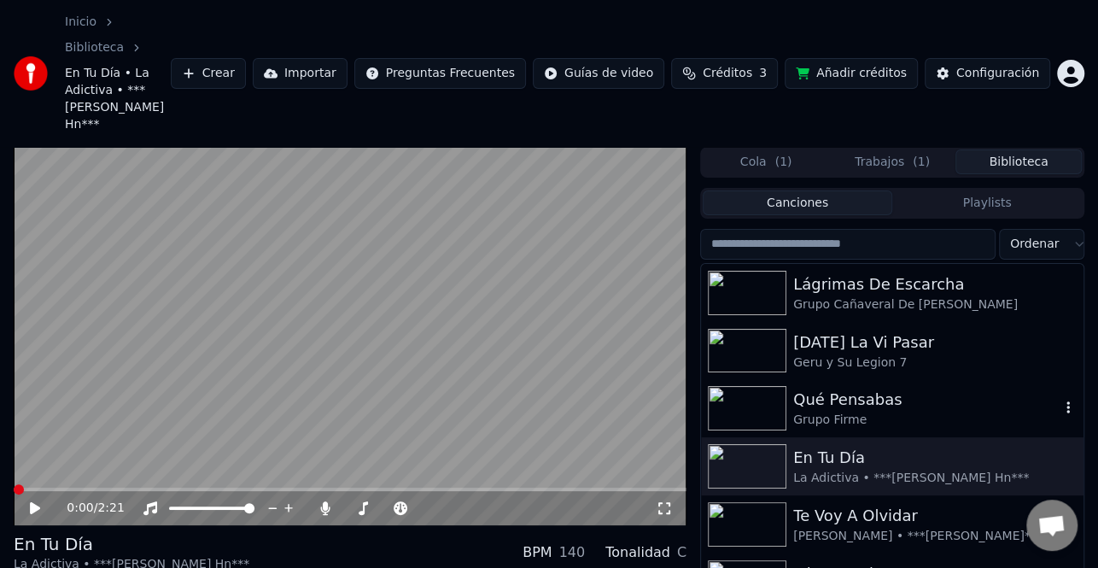
click at [823, 411] on div "Grupo Firme" at bounding box center [926, 419] width 266 height 17
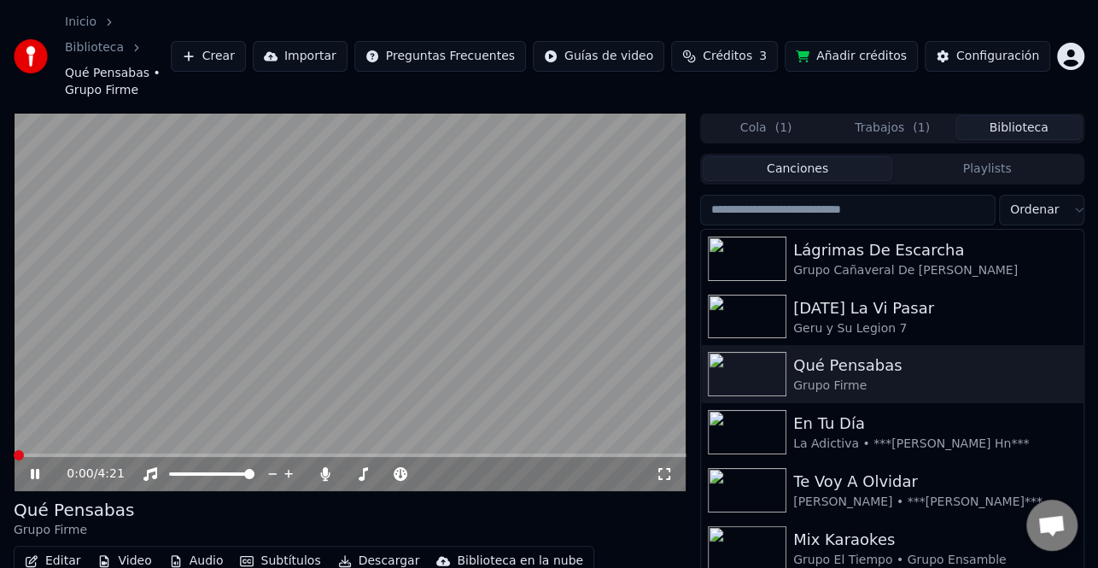
click at [53, 549] on button "Editar" at bounding box center [52, 561] width 69 height 24
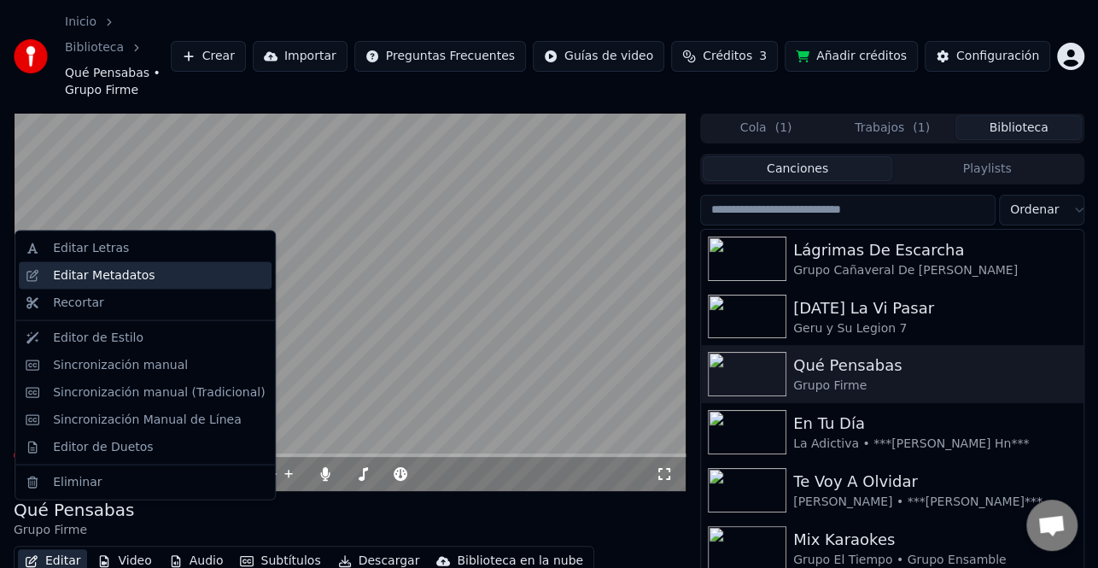
click at [107, 285] on div "Editar Metadatos" at bounding box center [145, 275] width 253 height 27
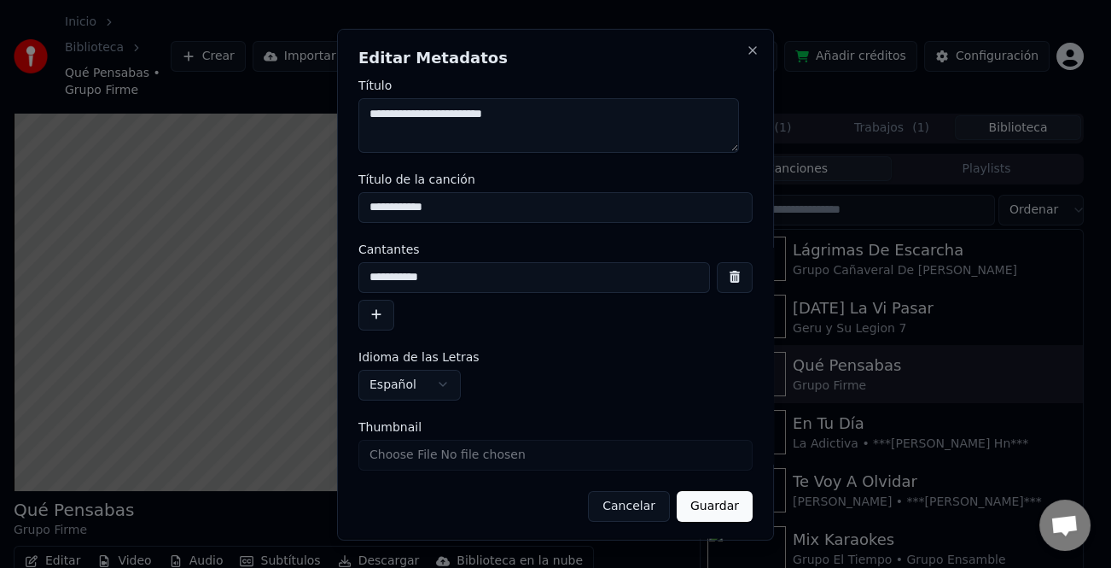
click at [386, 310] on button "button" at bounding box center [376, 314] width 36 height 31
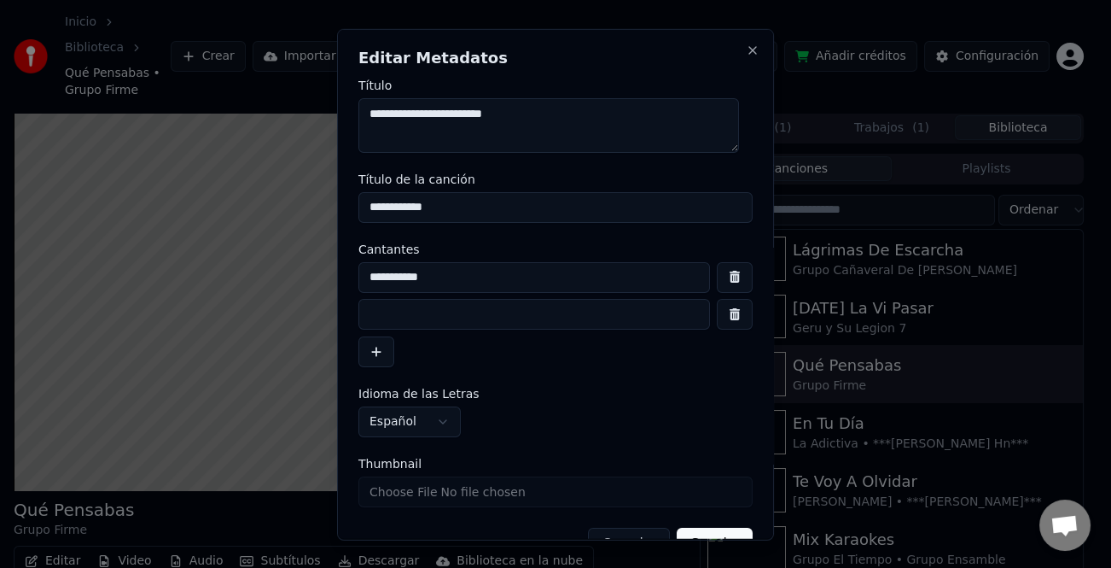
click at [403, 313] on input at bounding box center [534, 314] width 352 height 31
click at [371, 313] on input "**********" at bounding box center [534, 314] width 352 height 31
type input "**********"
click at [710, 533] on button "Guardar" at bounding box center [715, 542] width 76 height 31
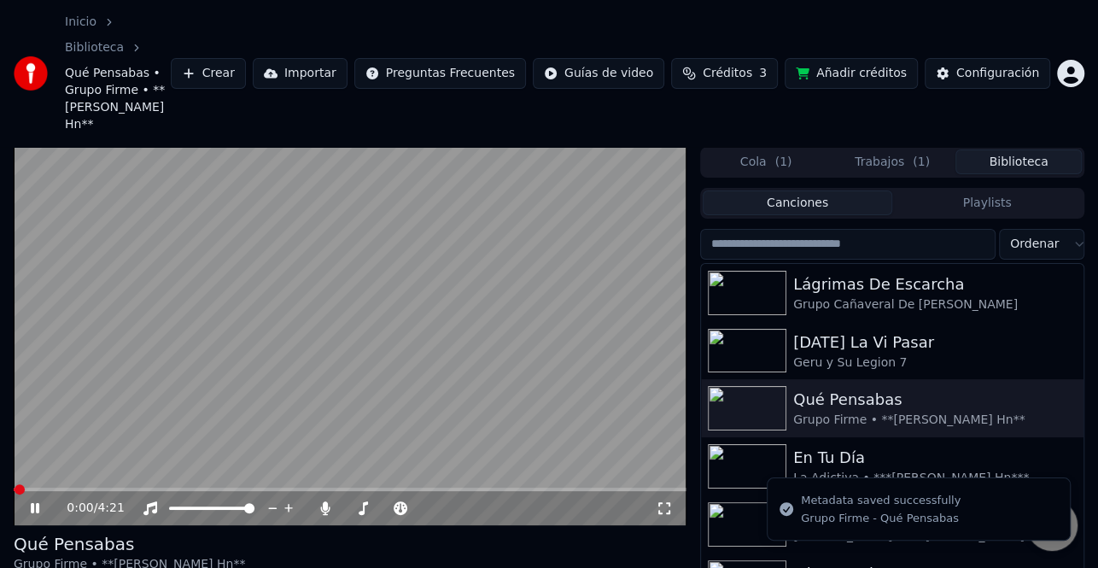
click at [35, 501] on icon at bounding box center [46, 508] width 39 height 14
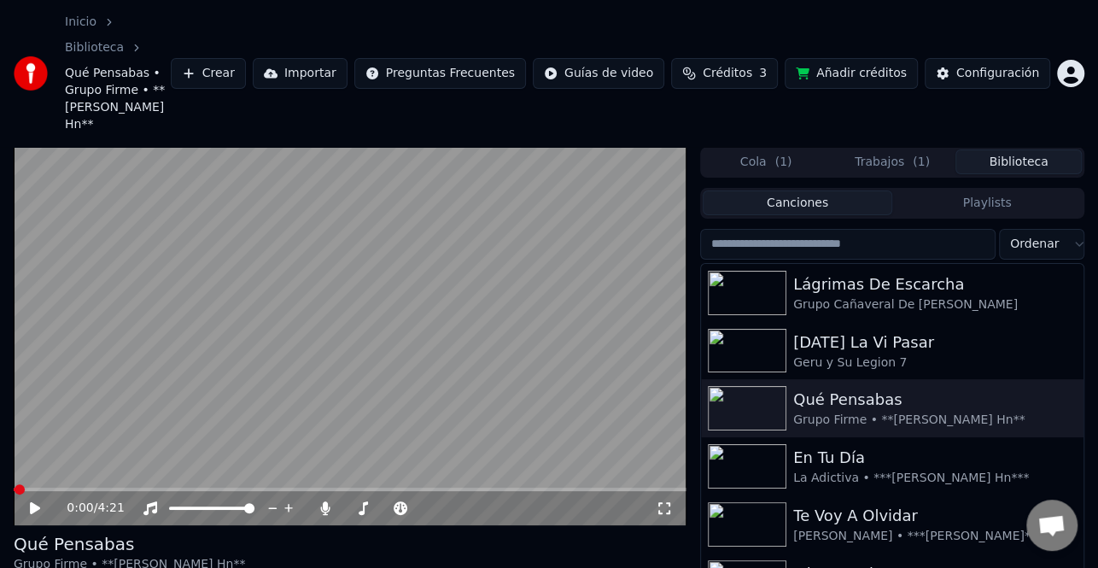
click at [35, 502] on icon at bounding box center [35, 508] width 10 height 12
click at [35, 501] on icon at bounding box center [46, 508] width 39 height 14
click at [1004, 65] on div "Configuración" at bounding box center [997, 73] width 83 height 17
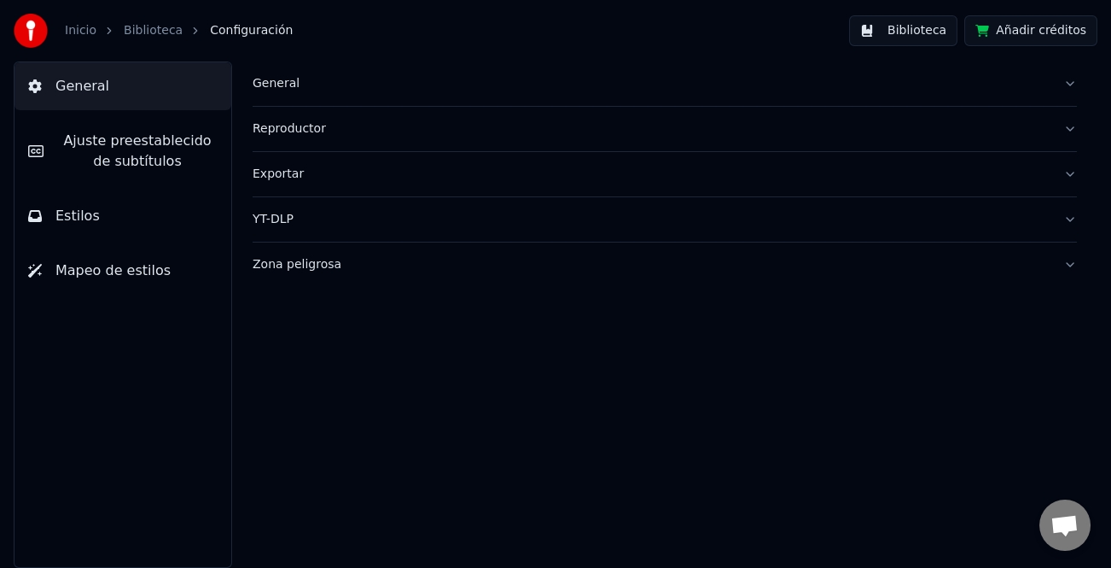
click at [125, 138] on span "Ajuste preestablecido de subtítulos" at bounding box center [137, 151] width 160 height 41
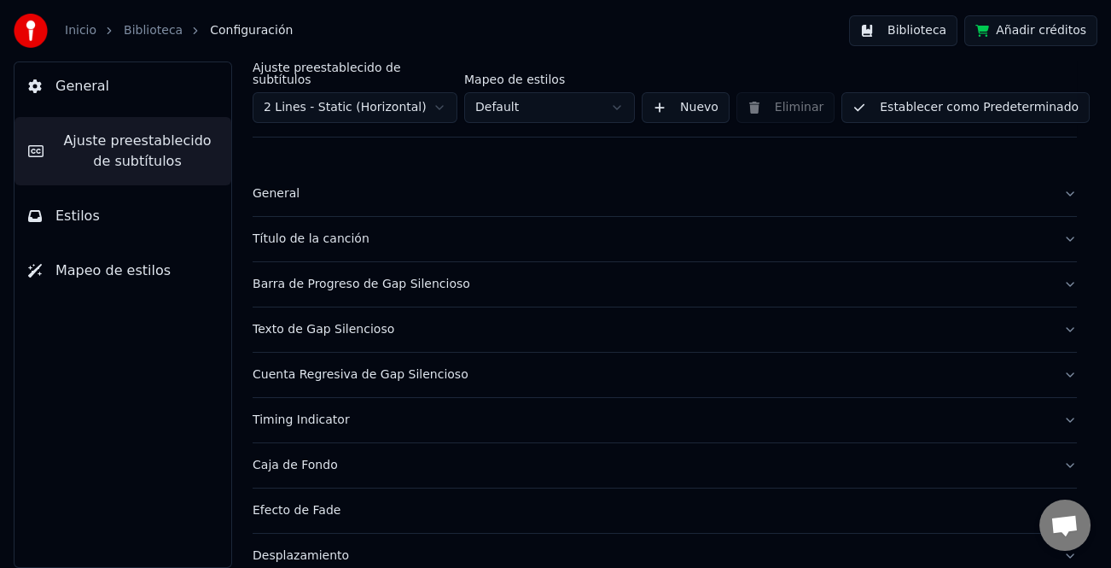
click at [321, 230] on div "Título de la canción" at bounding box center [651, 238] width 797 height 17
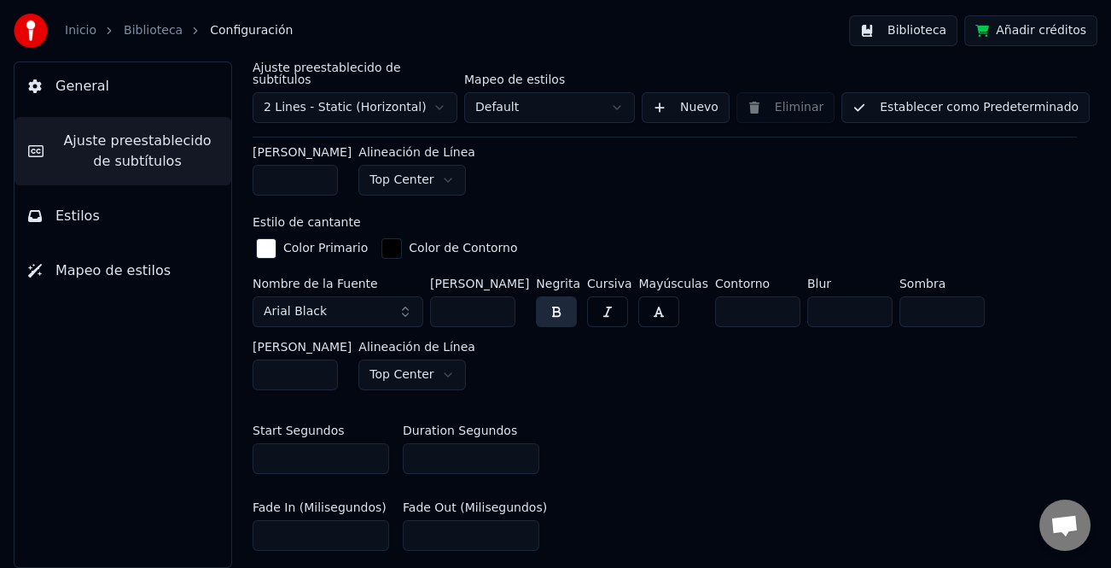
scroll to position [597, 0]
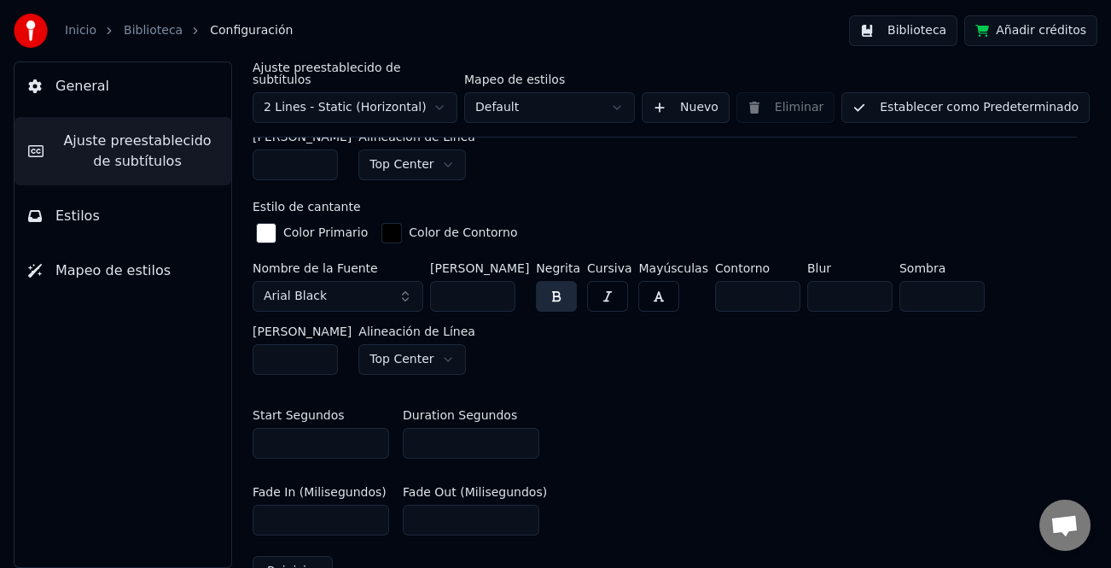
click at [522, 434] on input "*" at bounding box center [471, 443] width 137 height 31
type input "*"
click at [522, 434] on input "*" at bounding box center [471, 443] width 137 height 31
click at [968, 101] on button "Establecer como Predeterminado" at bounding box center [965, 107] width 248 height 31
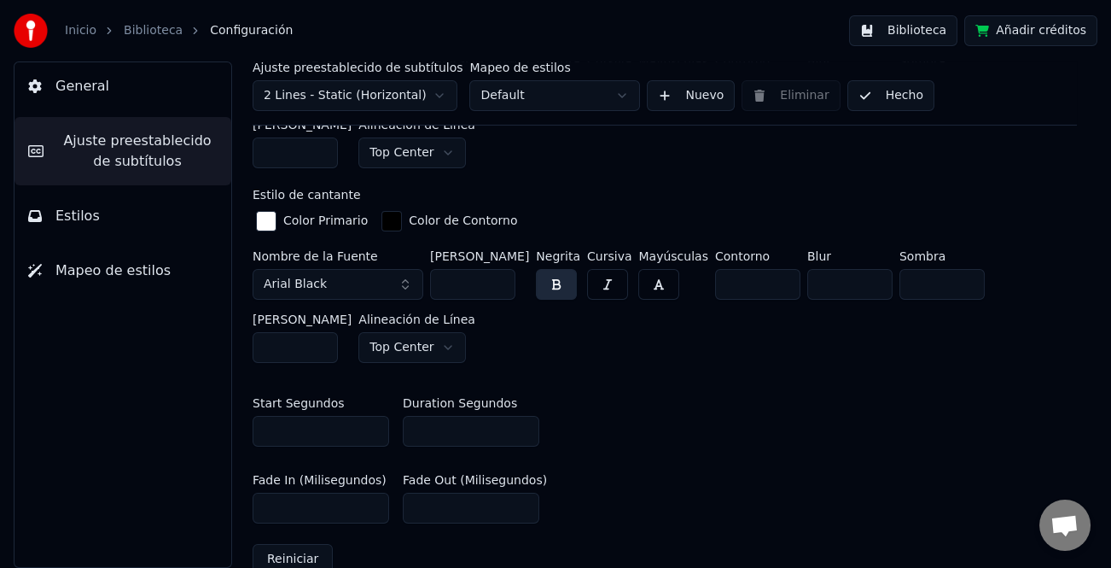
click at [895, 102] on button "Hecho" at bounding box center [890, 95] width 87 height 31
click at [873, 90] on button "Hecho" at bounding box center [890, 95] width 87 height 31
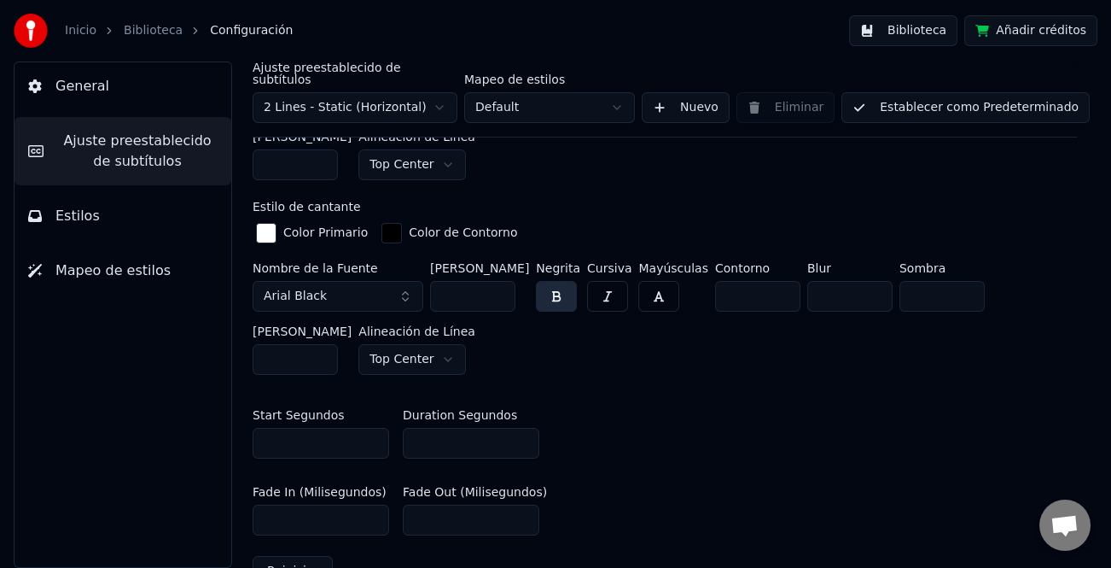
click at [905, 30] on button "Biblioteca" at bounding box center [903, 30] width 108 height 31
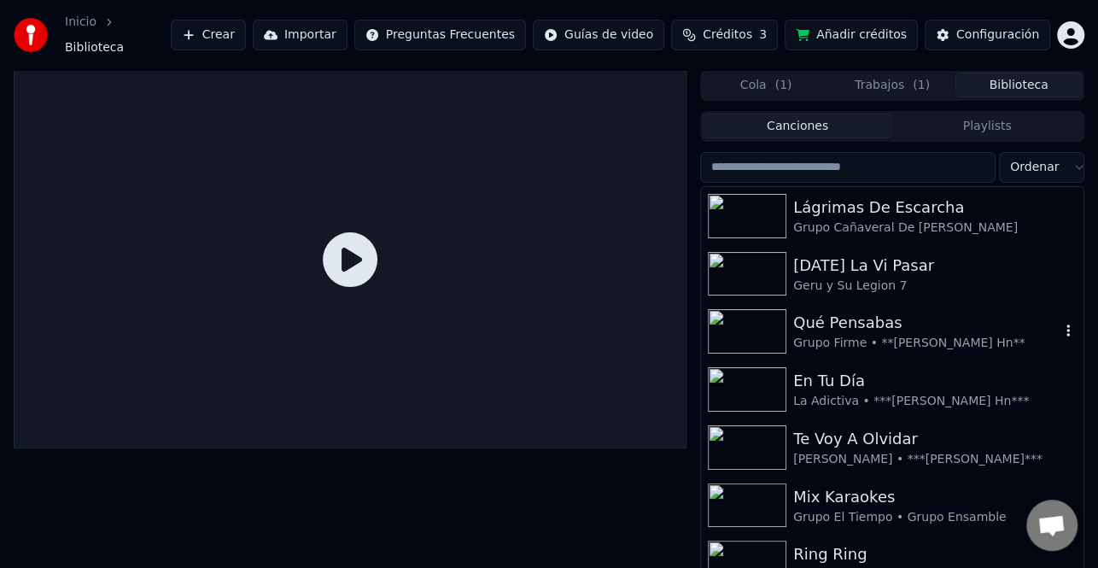
click at [886, 335] on div "Grupo Firme • **[PERSON_NAME] Hn**" at bounding box center [926, 343] width 266 height 17
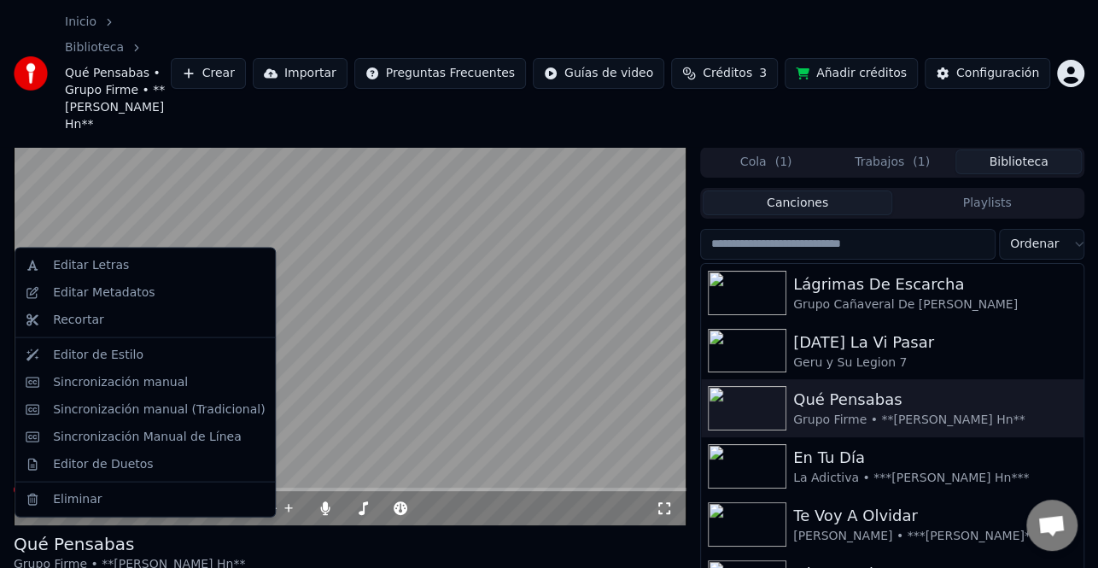
click at [413, 351] on video at bounding box center [350, 336] width 673 height 378
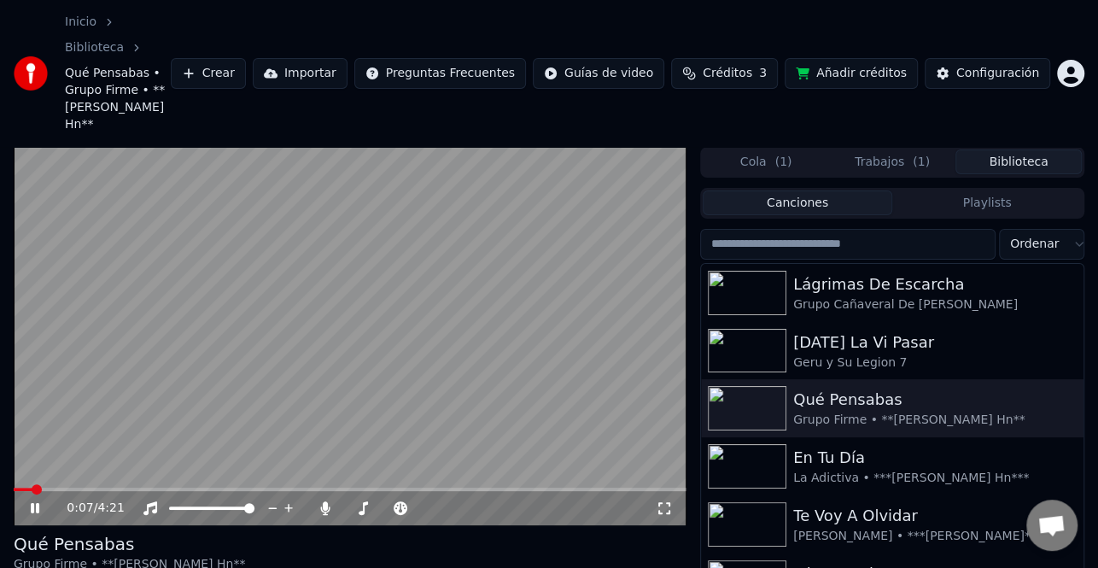
drag, startPoint x: 29, startPoint y: 444, endPoint x: 34, endPoint y: 460, distance: 17.0
click at [28, 501] on icon at bounding box center [46, 508] width 39 height 14
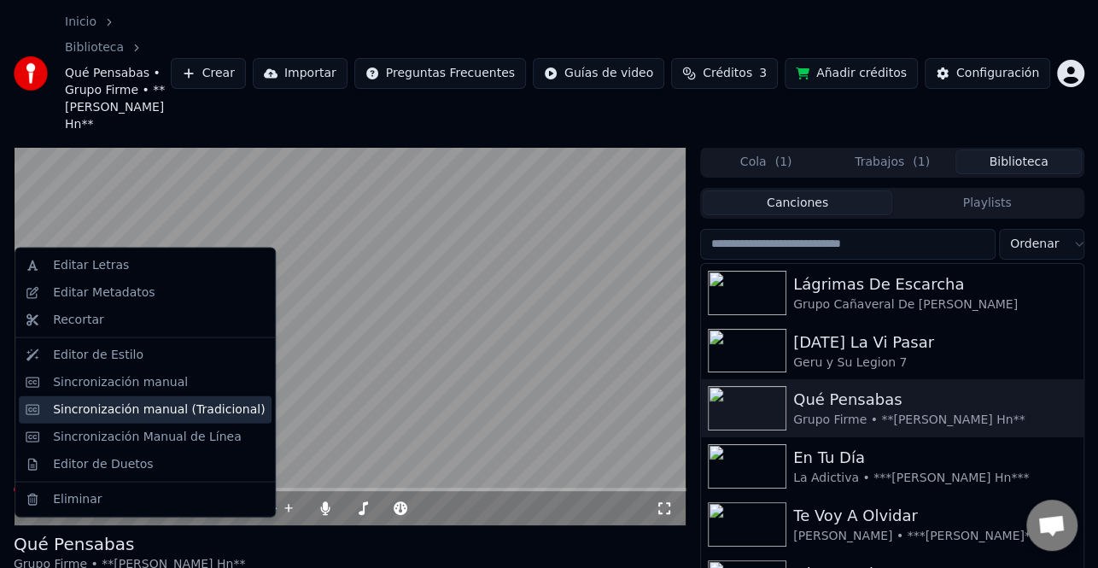
click at [163, 415] on div "Sincronización manual (Tradicional)" at bounding box center [159, 408] width 212 height 17
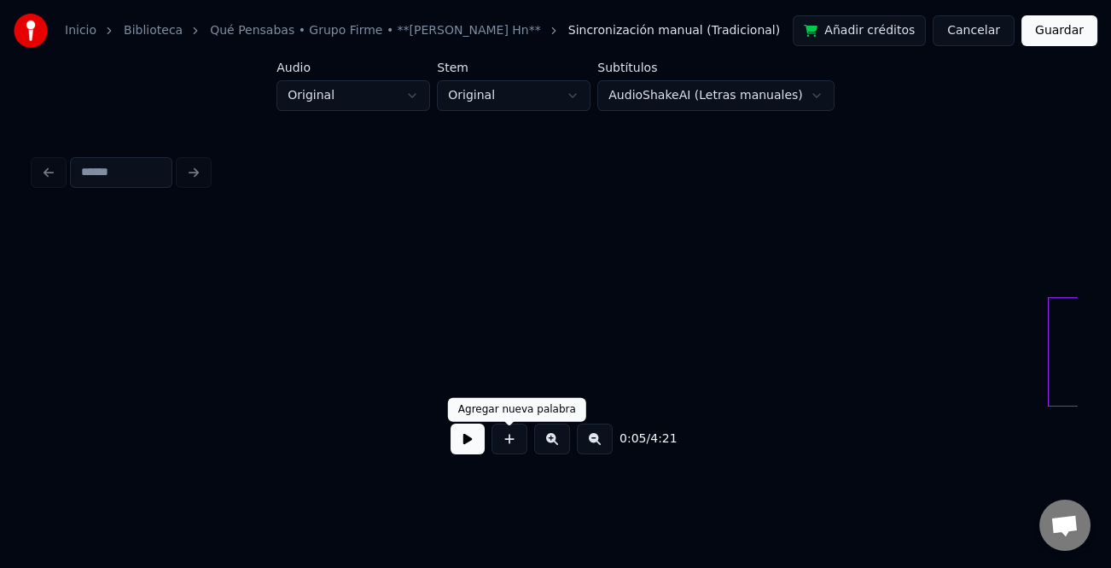
click at [486, 448] on div "0:05 / 4:21" at bounding box center [556, 439] width 1016 height 38
click at [477, 435] on button at bounding box center [468, 438] width 34 height 31
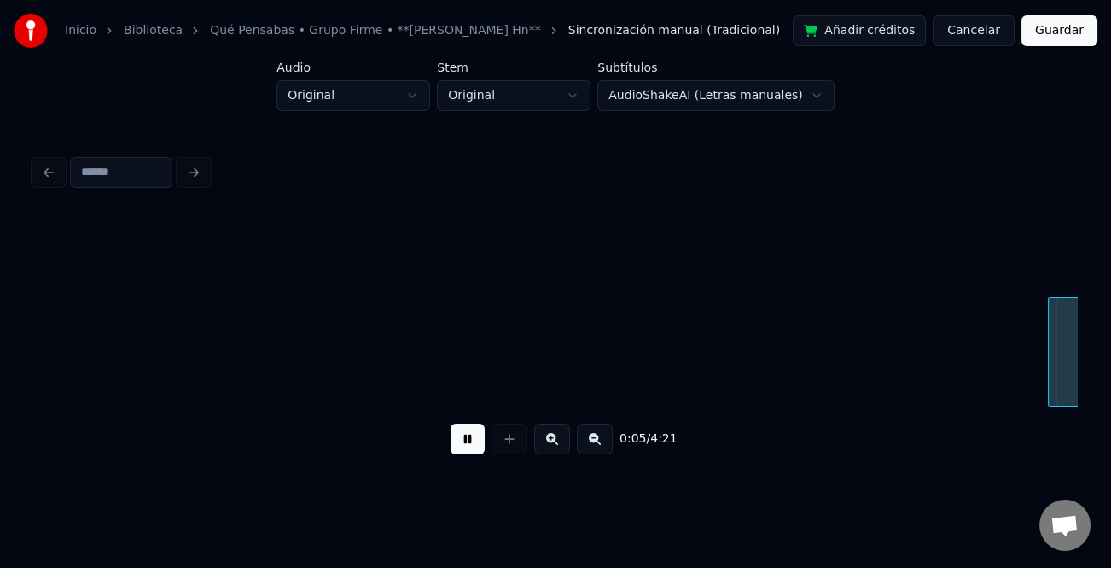
scroll to position [0, 1043]
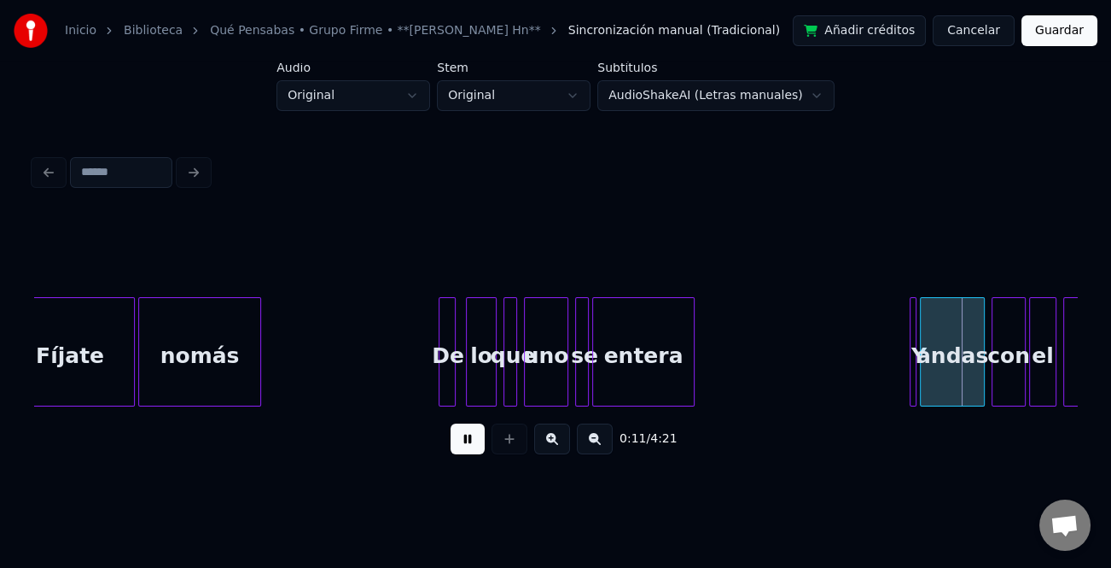
click at [550, 444] on button at bounding box center [552, 438] width 36 height 31
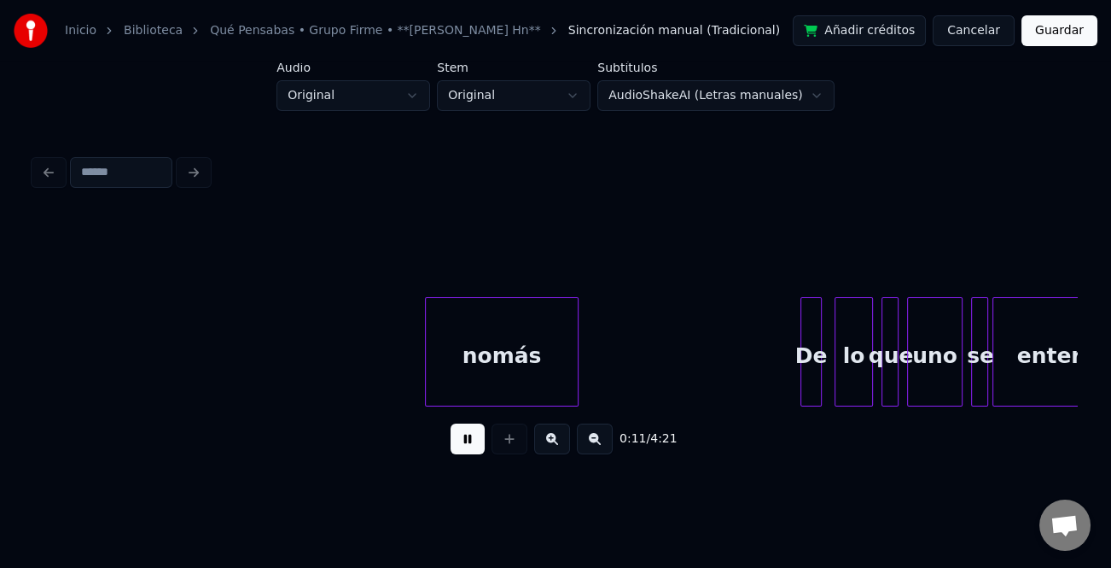
click at [550, 444] on button at bounding box center [552, 438] width 36 height 31
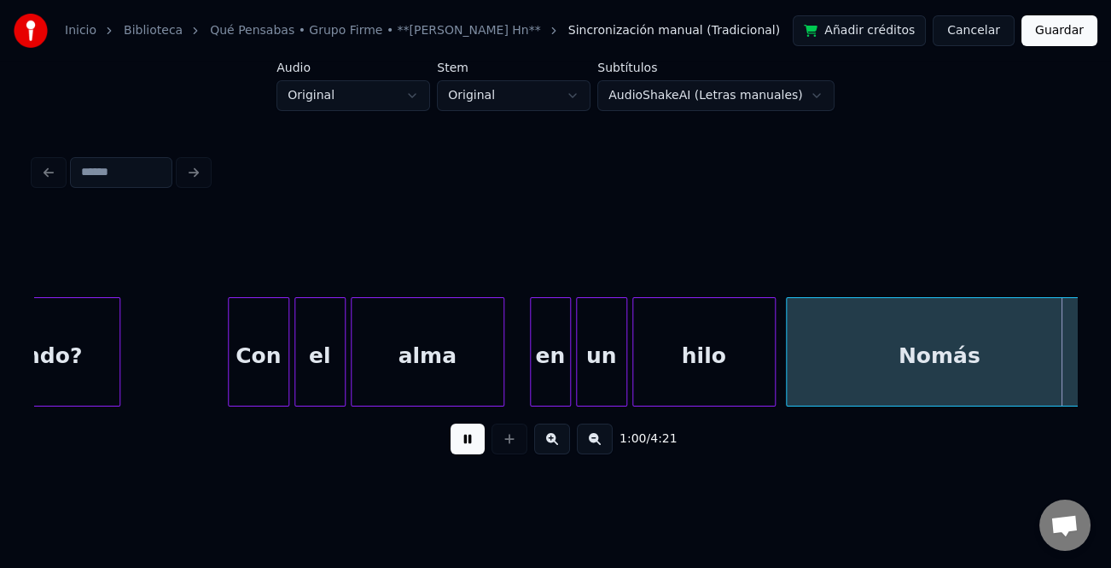
scroll to position [0, 15629]
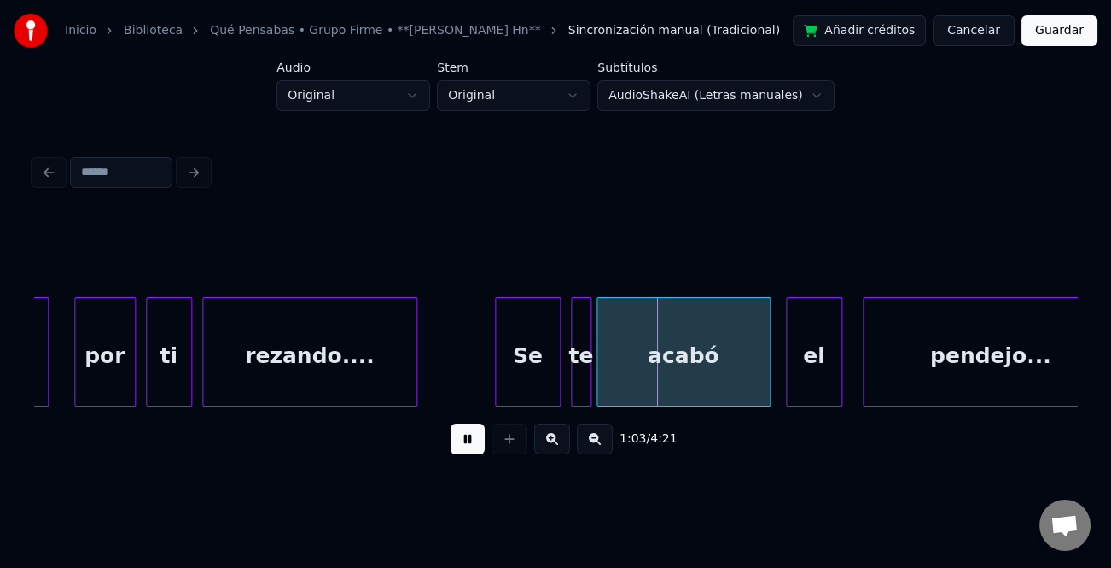
click at [499, 350] on div at bounding box center [498, 352] width 5 height 108
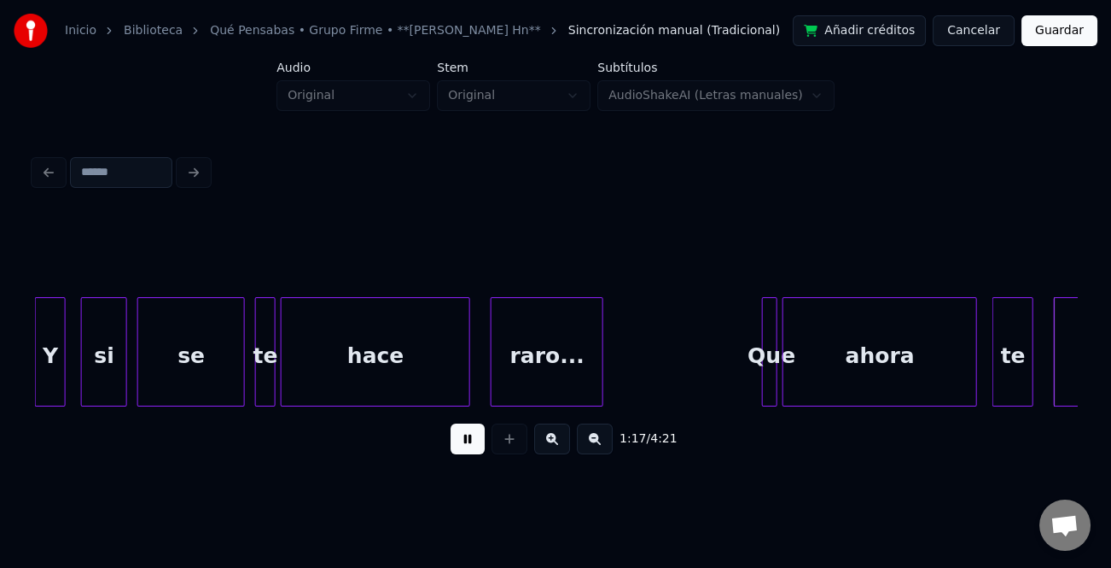
scroll to position [0, 19858]
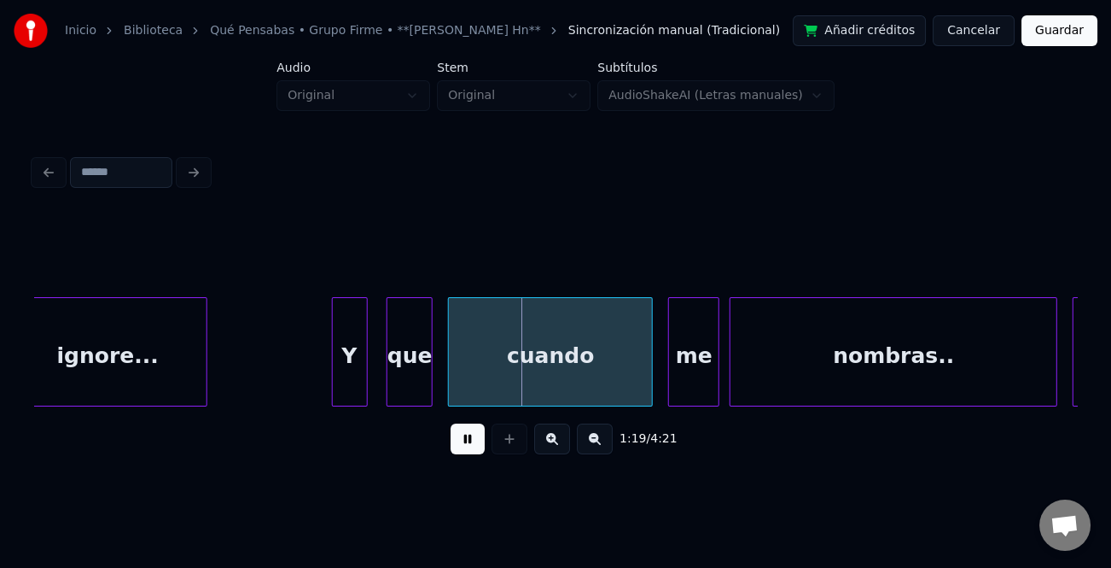
click at [346, 364] on div "Y" at bounding box center [350, 356] width 34 height 116
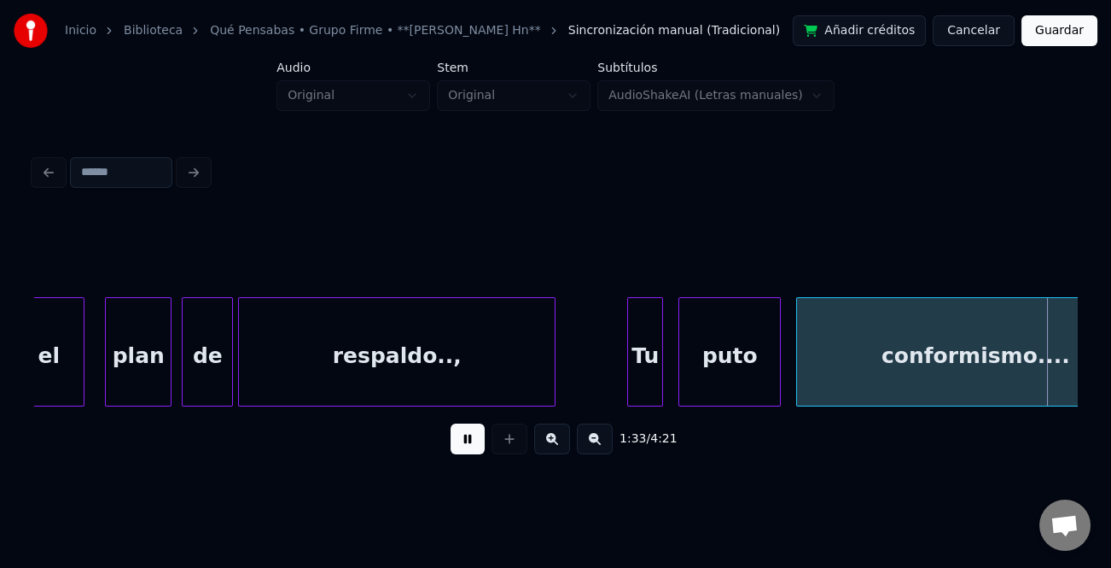
scroll to position [0, 24038]
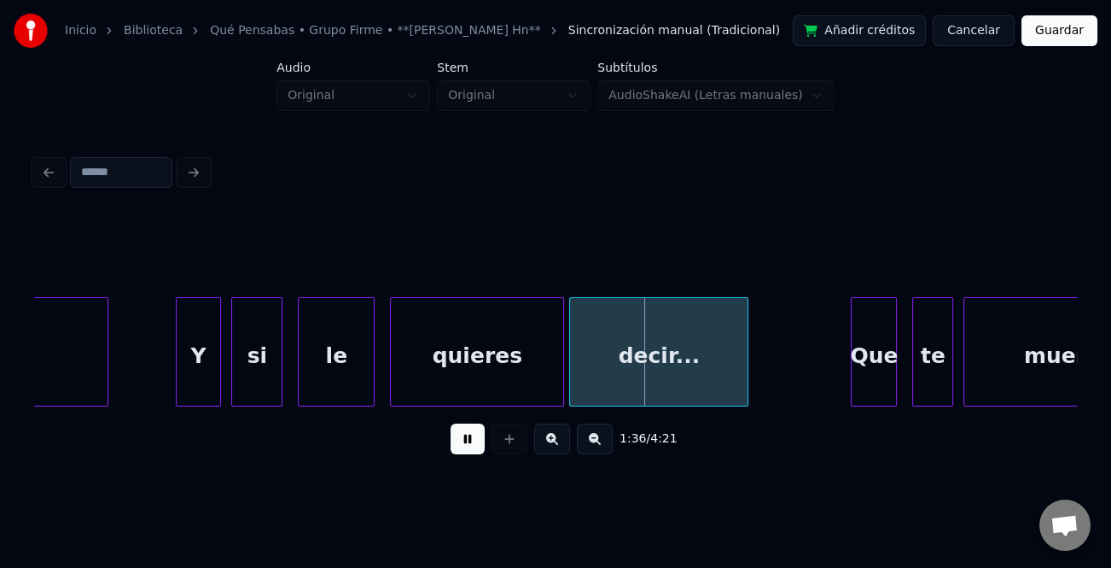
click at [177, 358] on div at bounding box center [179, 352] width 5 height 108
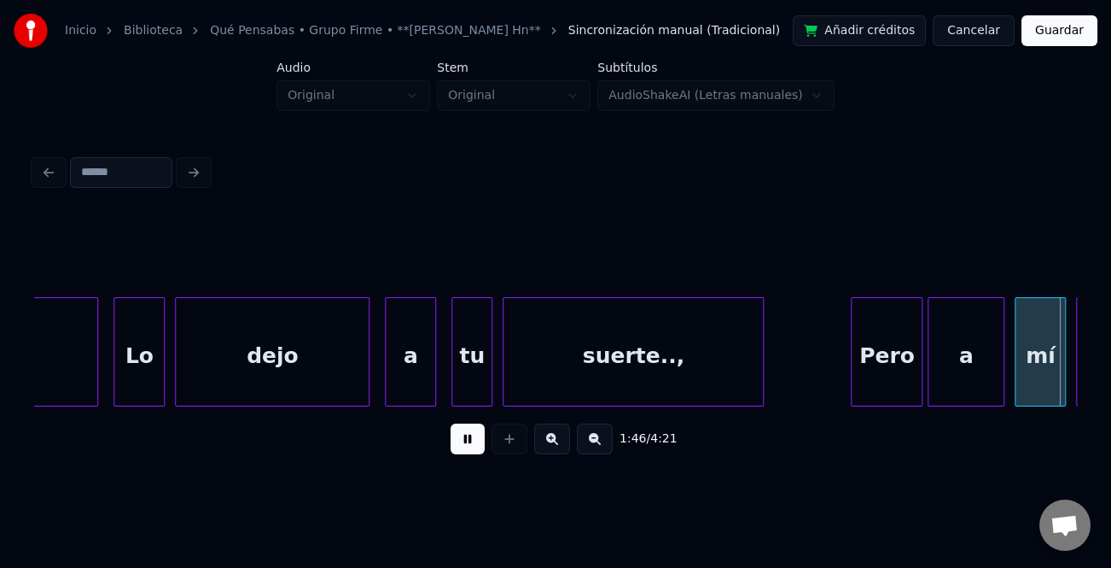
scroll to position [0, 27173]
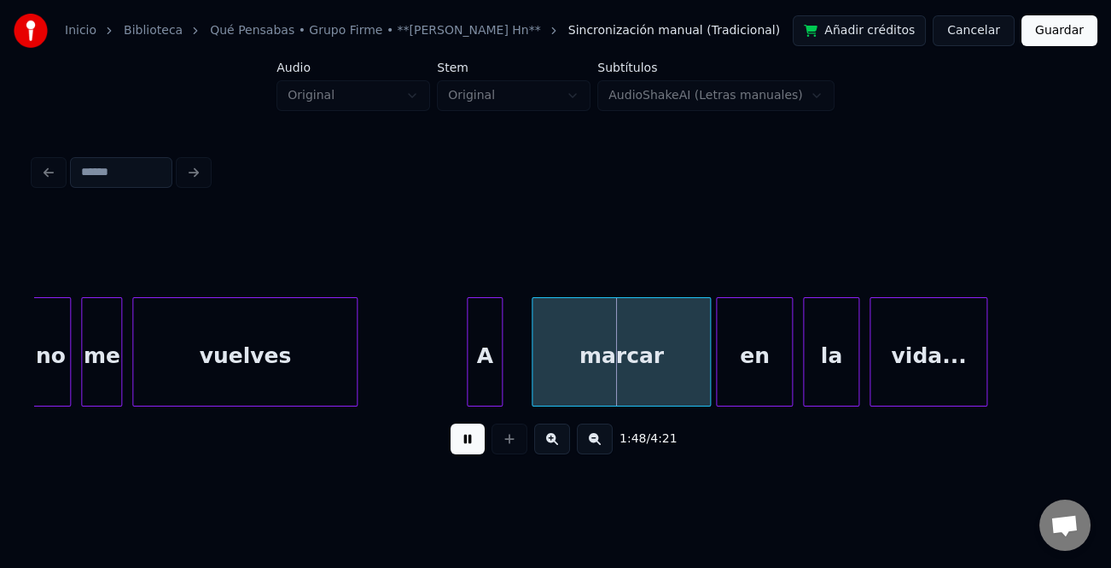
click at [475, 355] on div "A" at bounding box center [485, 356] width 34 height 116
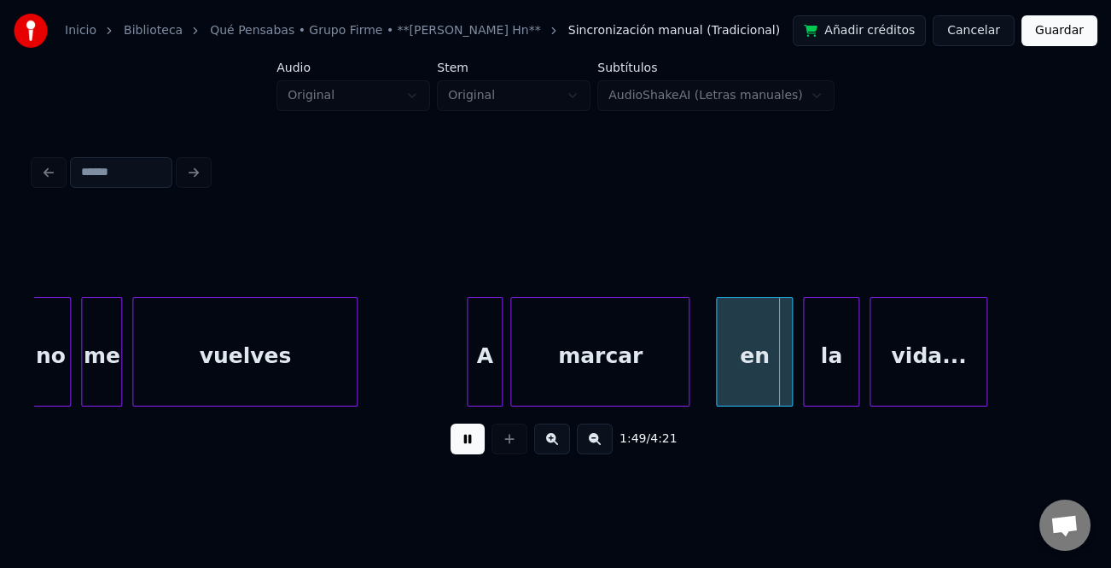
click at [664, 376] on div "marcar" at bounding box center [600, 356] width 178 height 116
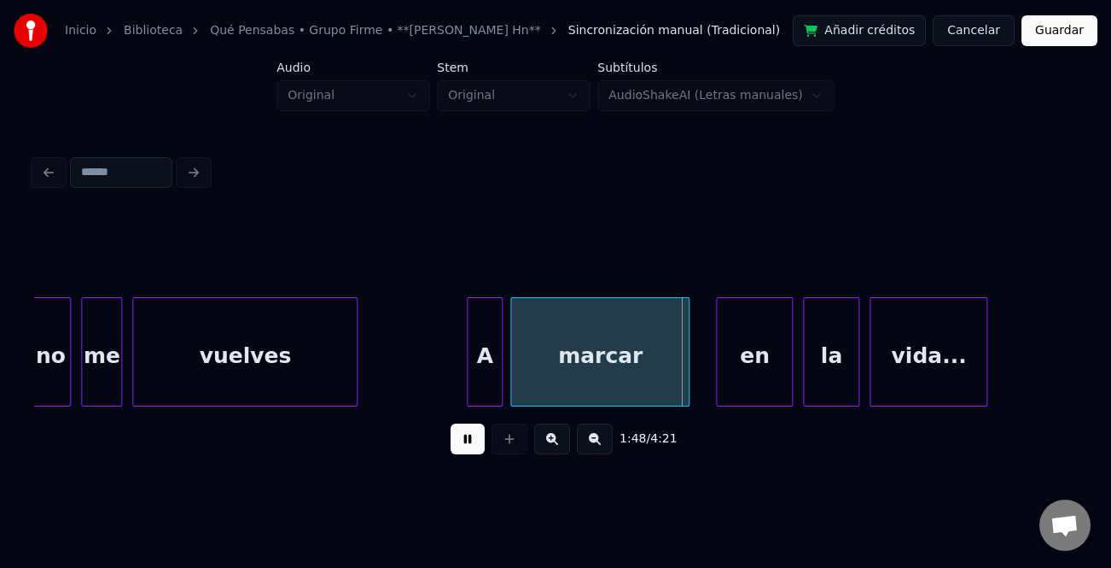
click at [765, 386] on div "en" at bounding box center [754, 356] width 75 height 116
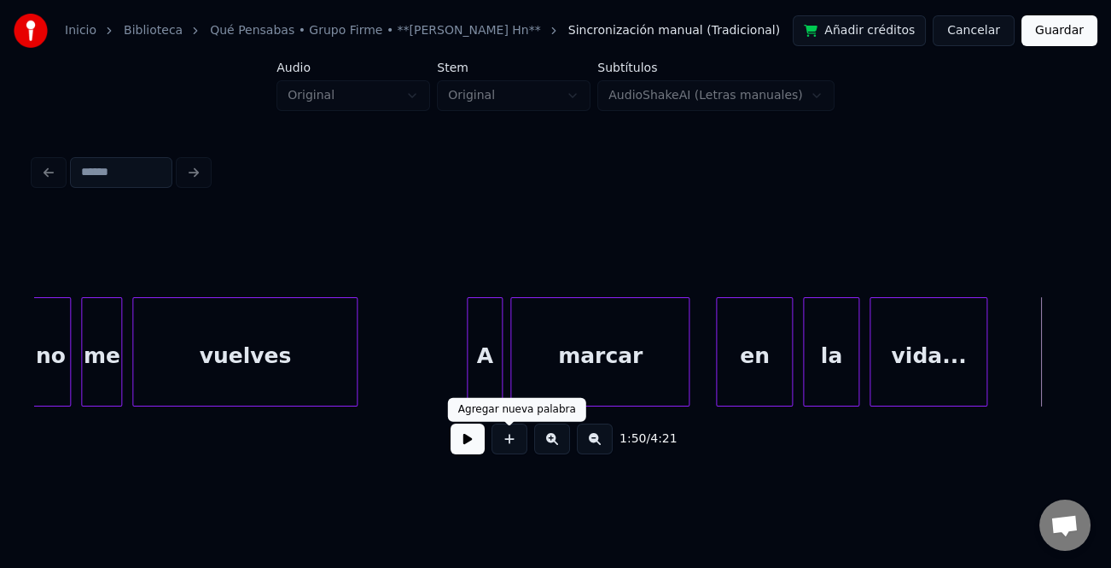
click at [469, 447] on button at bounding box center [468, 438] width 34 height 31
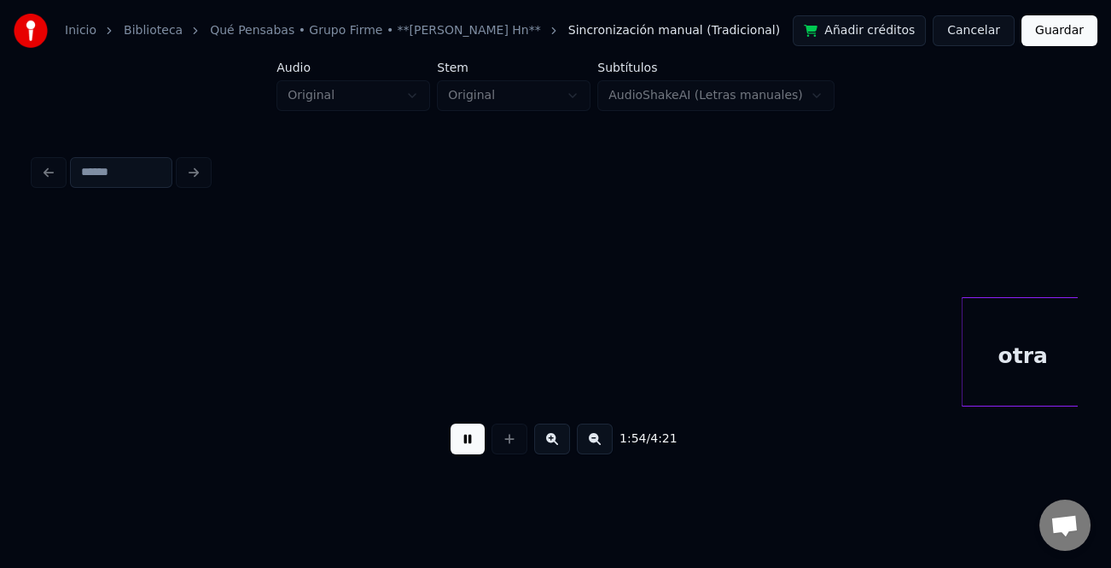
scroll to position [0, 29267]
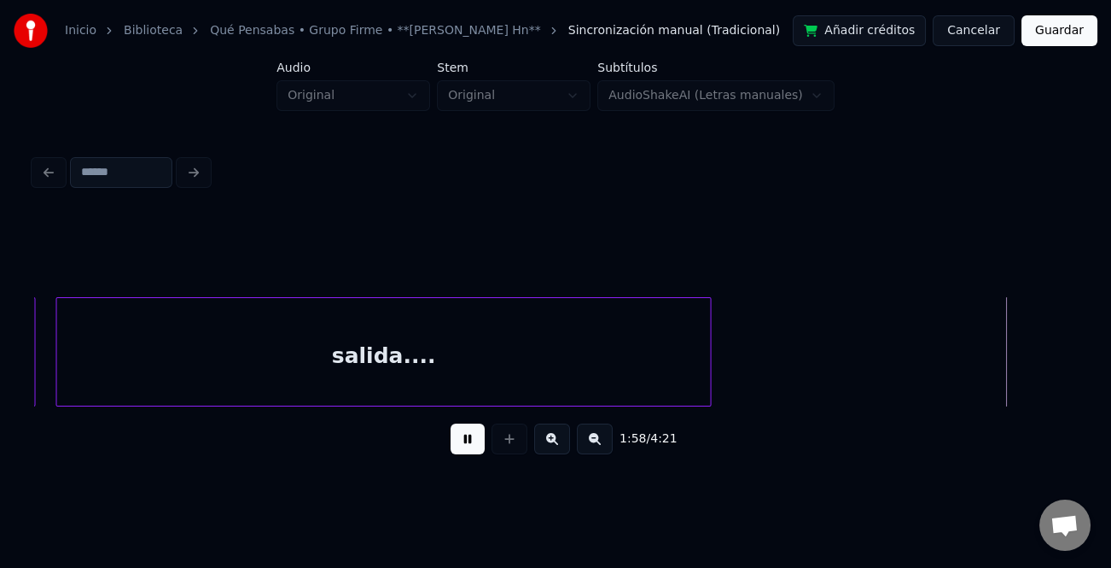
click at [603, 445] on button at bounding box center [595, 438] width 36 height 31
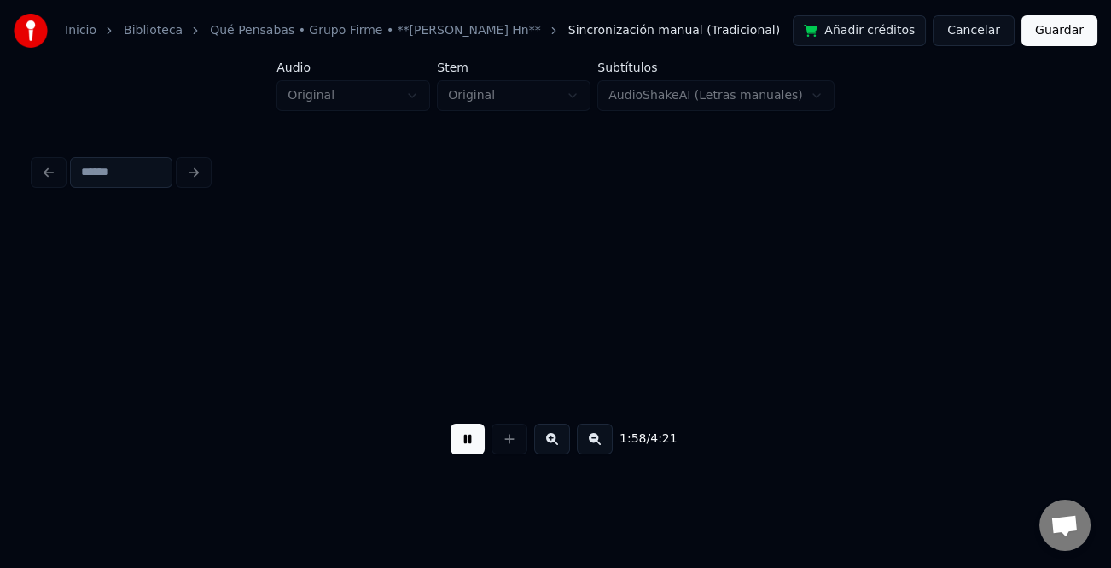
click at [603, 445] on button at bounding box center [595, 438] width 36 height 31
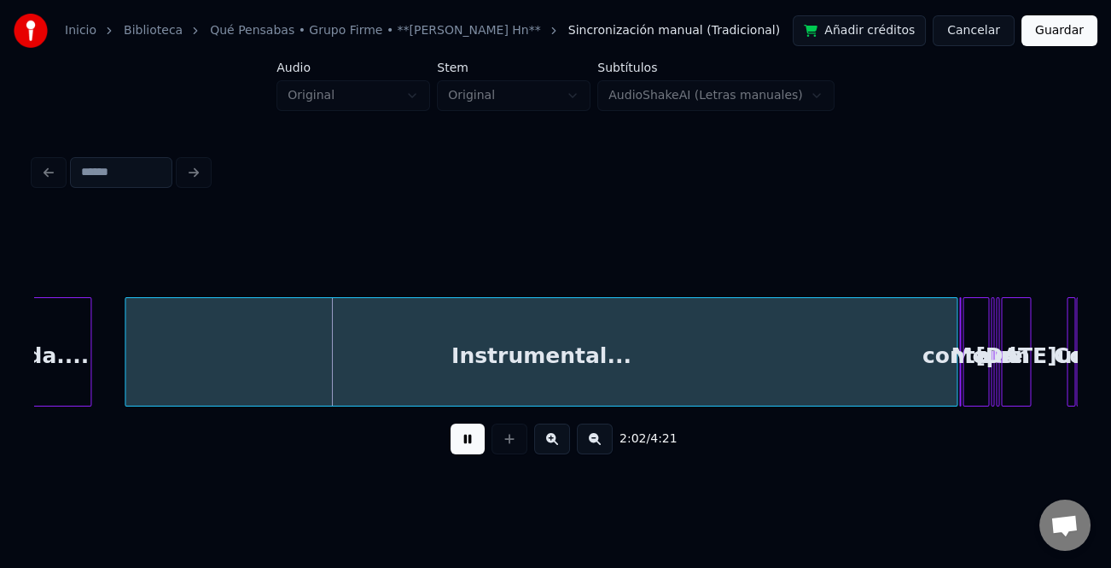
click at [125, 376] on div at bounding box center [127, 352] width 5 height 108
click at [483, 439] on button at bounding box center [468, 438] width 34 height 31
click at [936, 381] on div "Instrumental... salida.... Me contaron que el [DATE] Con unas" at bounding box center [678, 351] width 11156 height 109
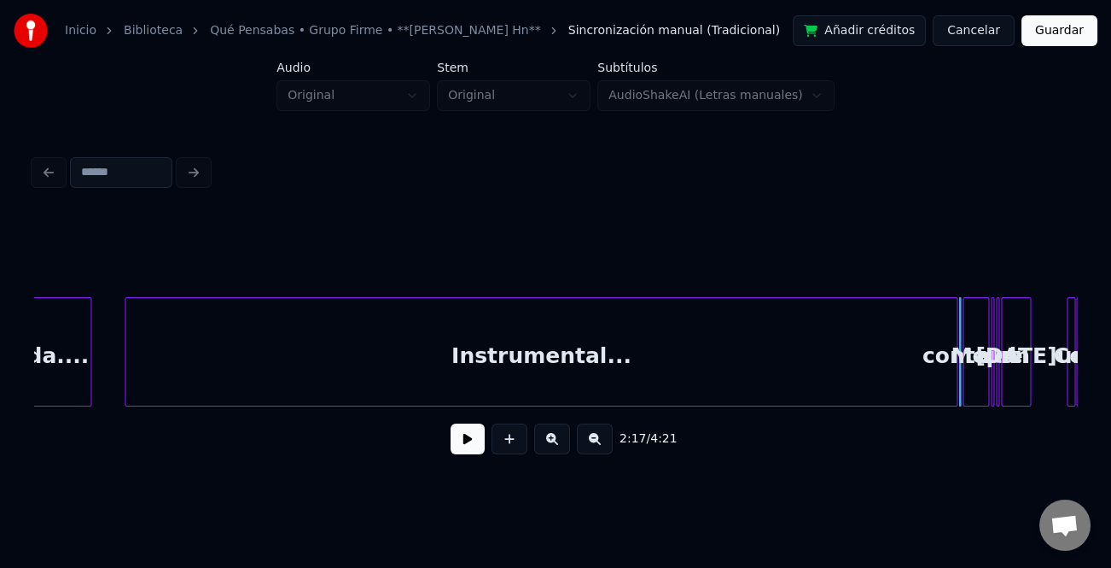
click at [936, 387] on div "Instrumental... salida.... Me contaron que el [DATE] Con unas" at bounding box center [678, 351] width 11156 height 109
click at [888, 381] on div "Instrumental..." at bounding box center [517, 356] width 831 height 116
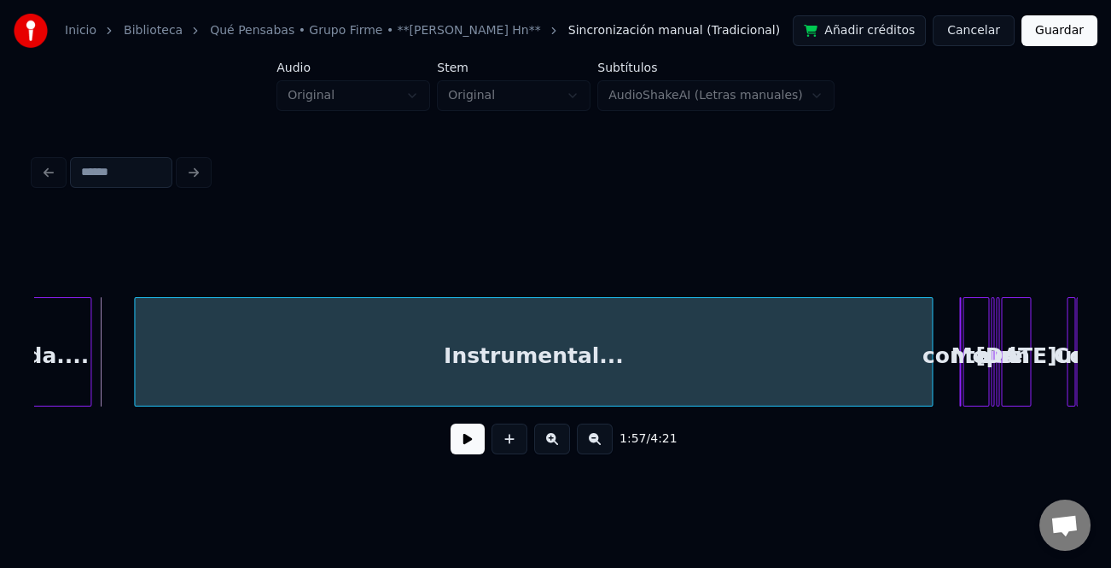
click at [137, 376] on div at bounding box center [137, 352] width 5 height 108
click at [897, 381] on div at bounding box center [899, 352] width 5 height 108
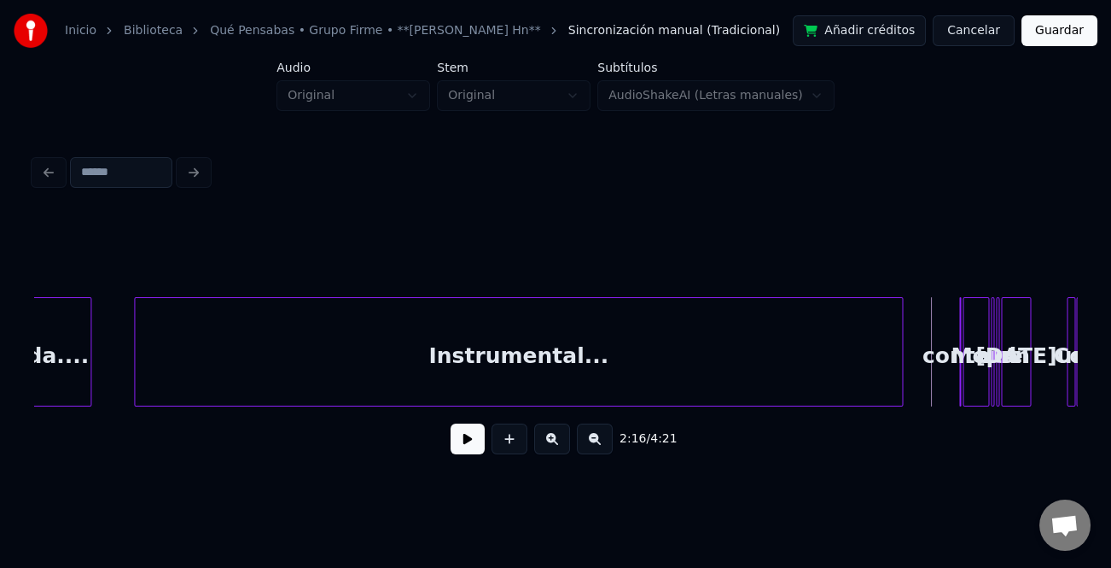
click at [466, 443] on button at bounding box center [468, 438] width 34 height 31
click at [556, 449] on button at bounding box center [552, 438] width 36 height 31
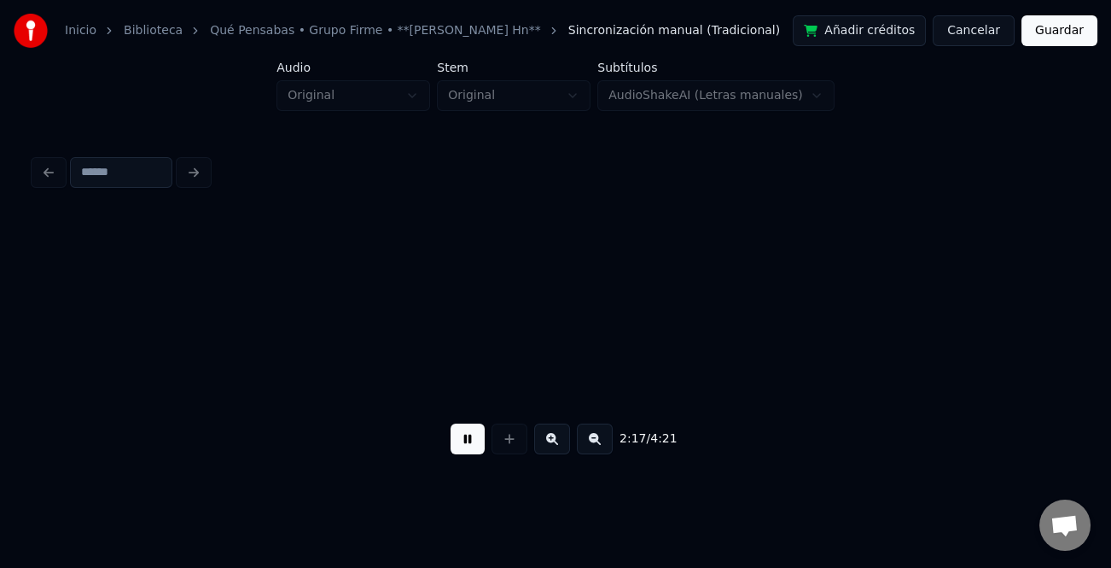
click at [556, 449] on button at bounding box center [552, 438] width 36 height 31
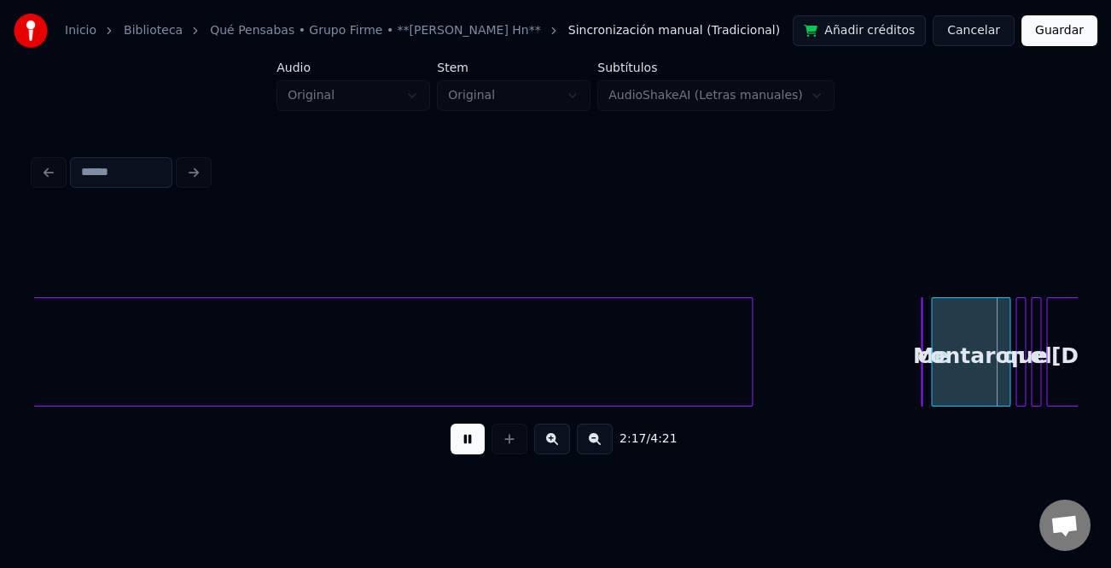
click at [556, 449] on button at bounding box center [552, 438] width 36 height 31
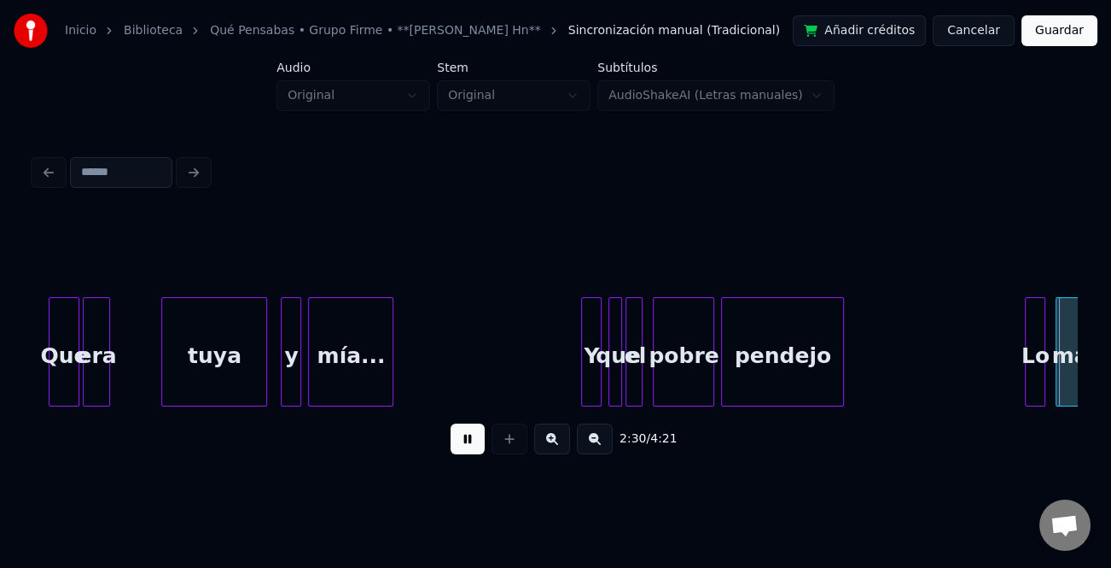
scroll to position [0, 25713]
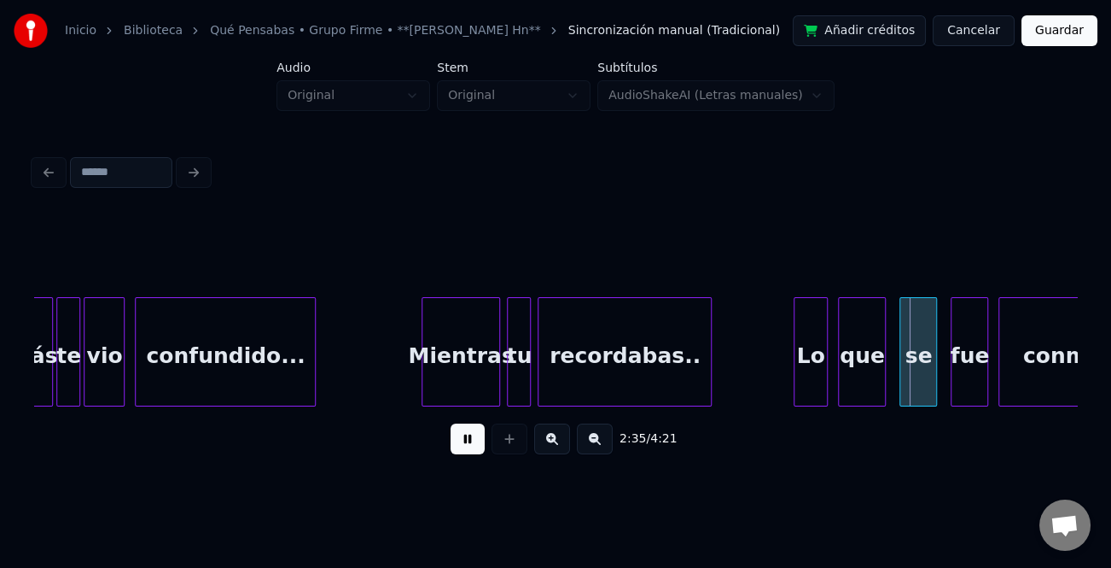
click at [795, 352] on div at bounding box center [797, 352] width 5 height 108
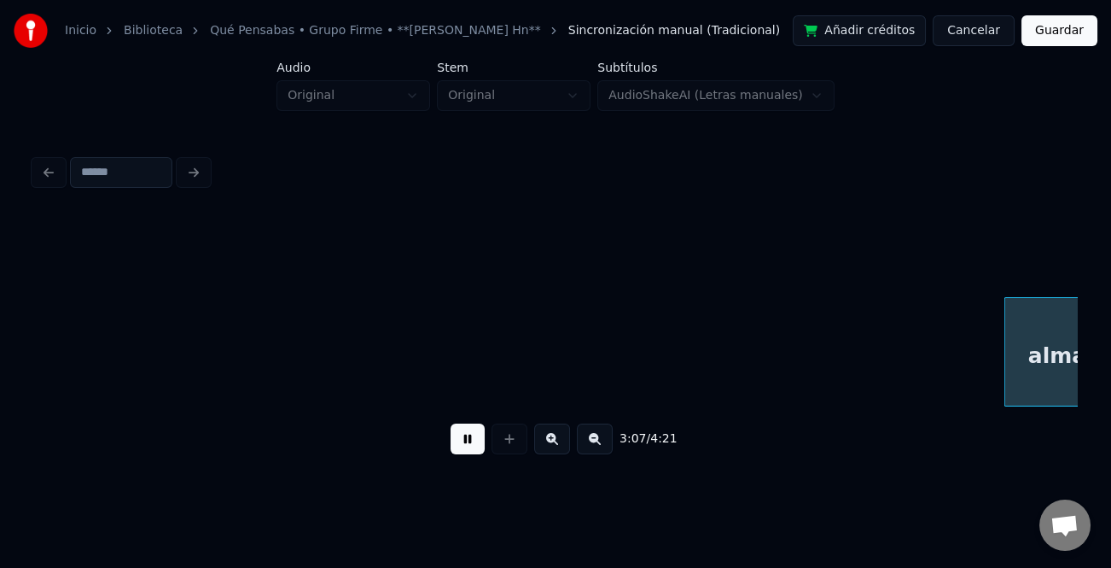
scroll to position [0, 31979]
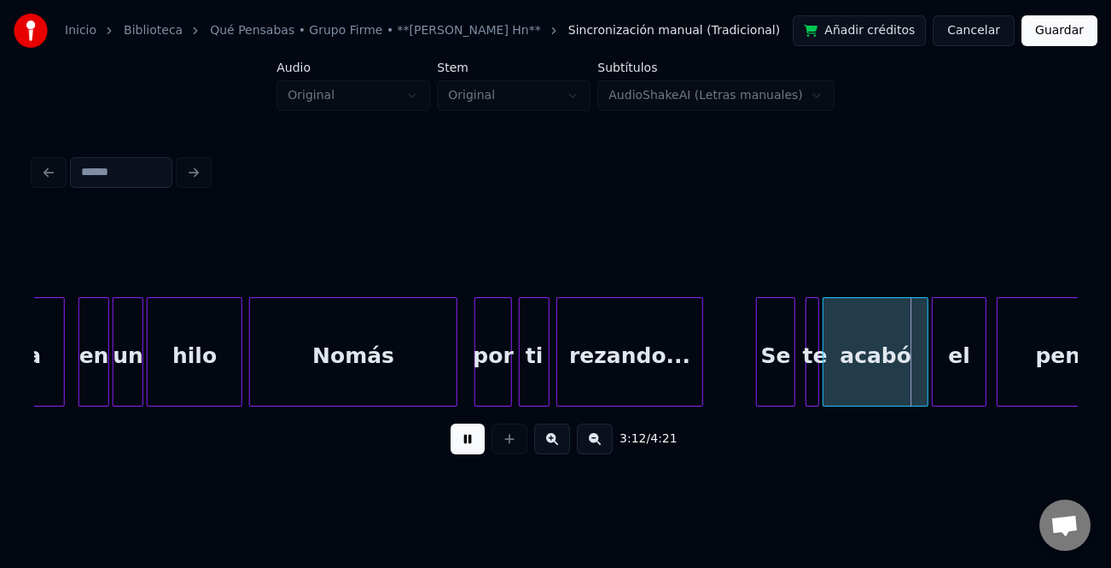
click at [757, 366] on div at bounding box center [759, 352] width 5 height 108
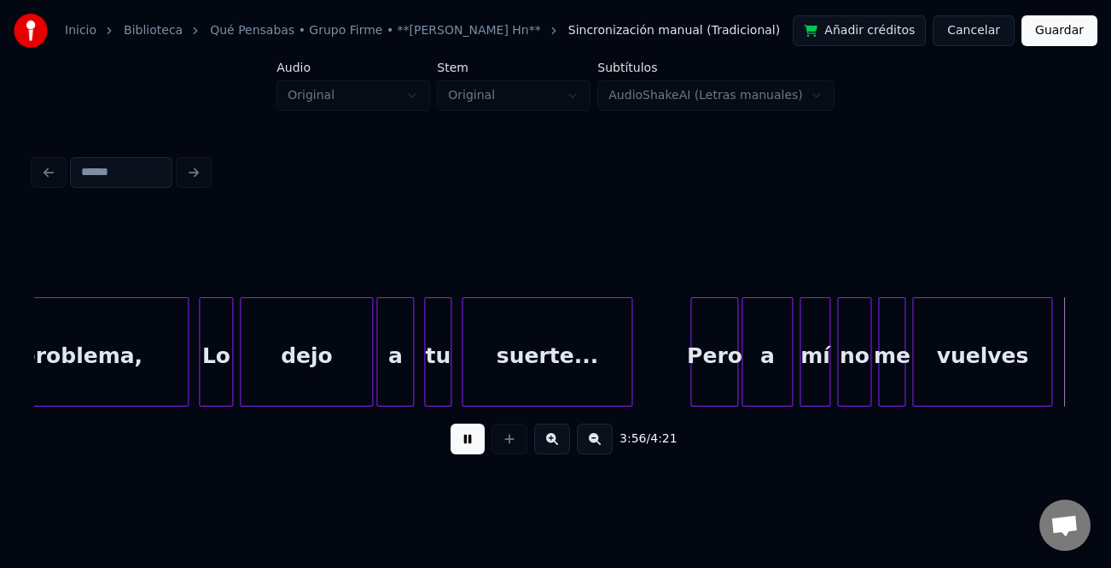
scroll to position [0, 40325]
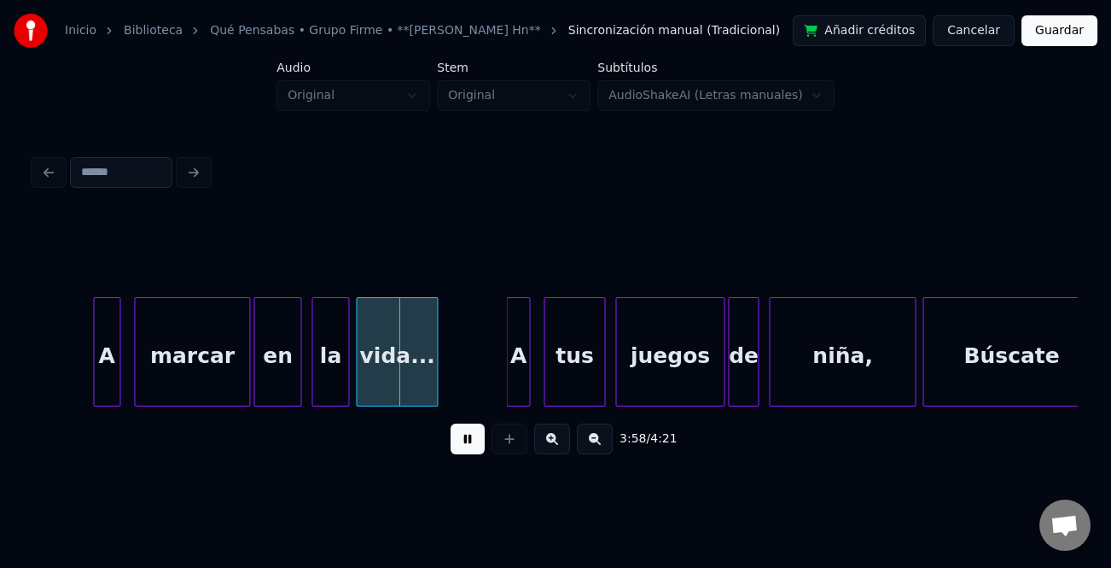
click at [94, 369] on div at bounding box center [96, 352] width 5 height 108
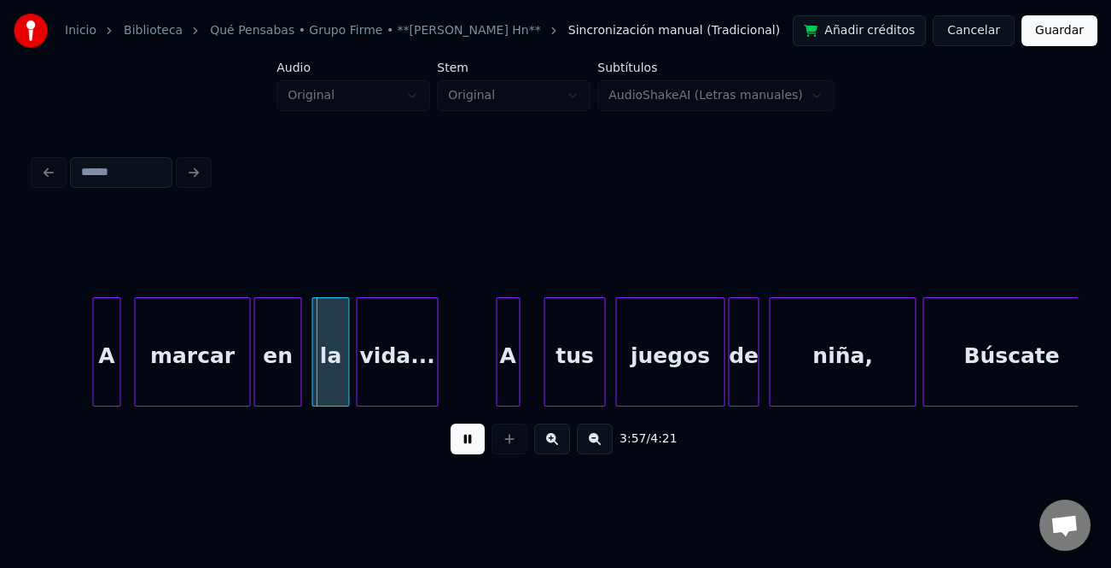
click at [496, 377] on div "A" at bounding box center [508, 351] width 24 height 109
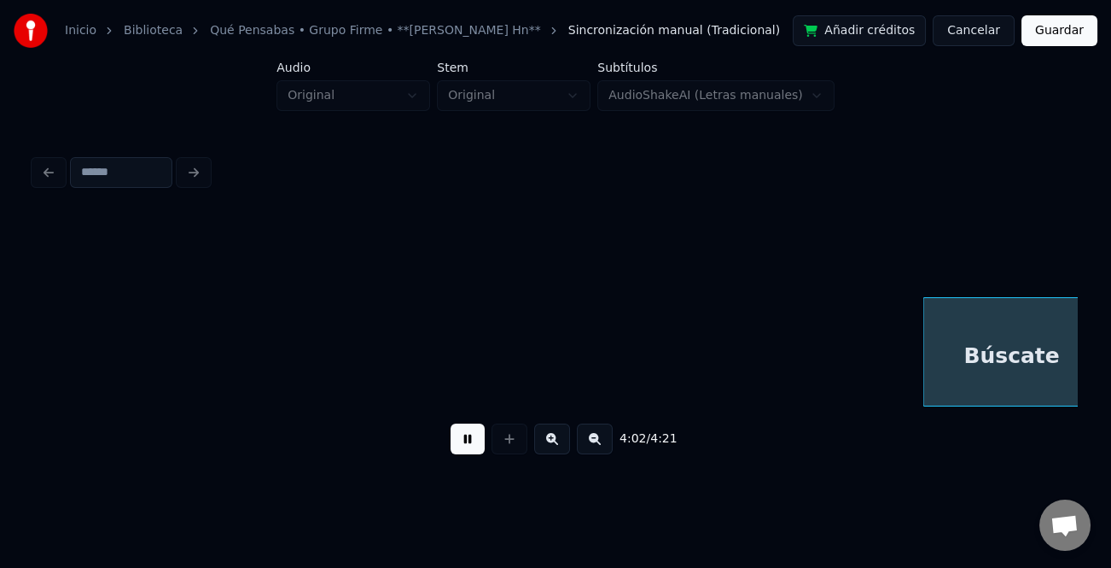
scroll to position [0, 41368]
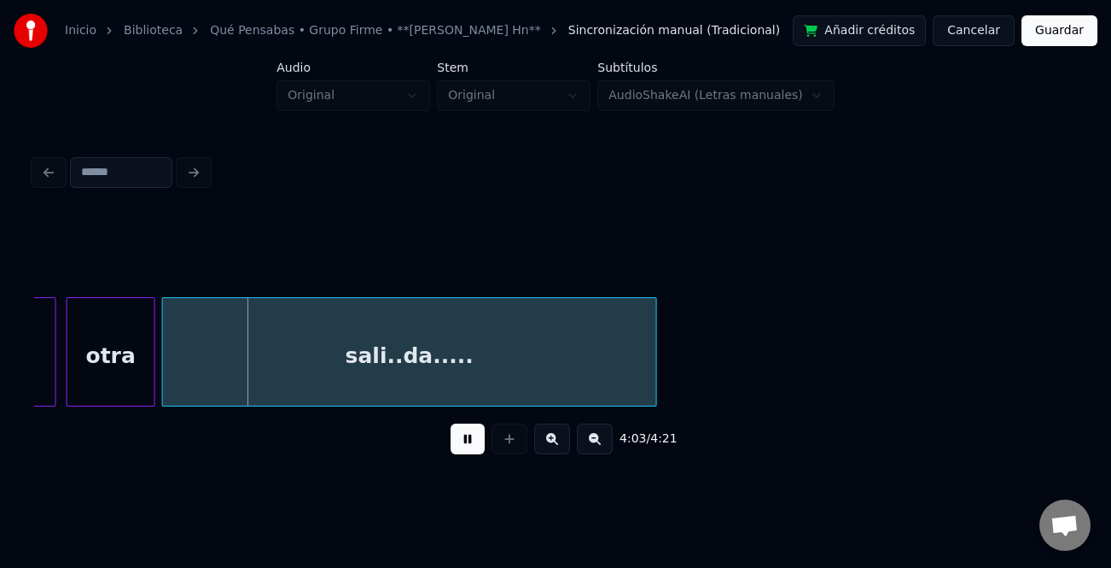
click at [1078, 335] on div "4:03 / 4:21" at bounding box center [555, 309] width 1057 height 338
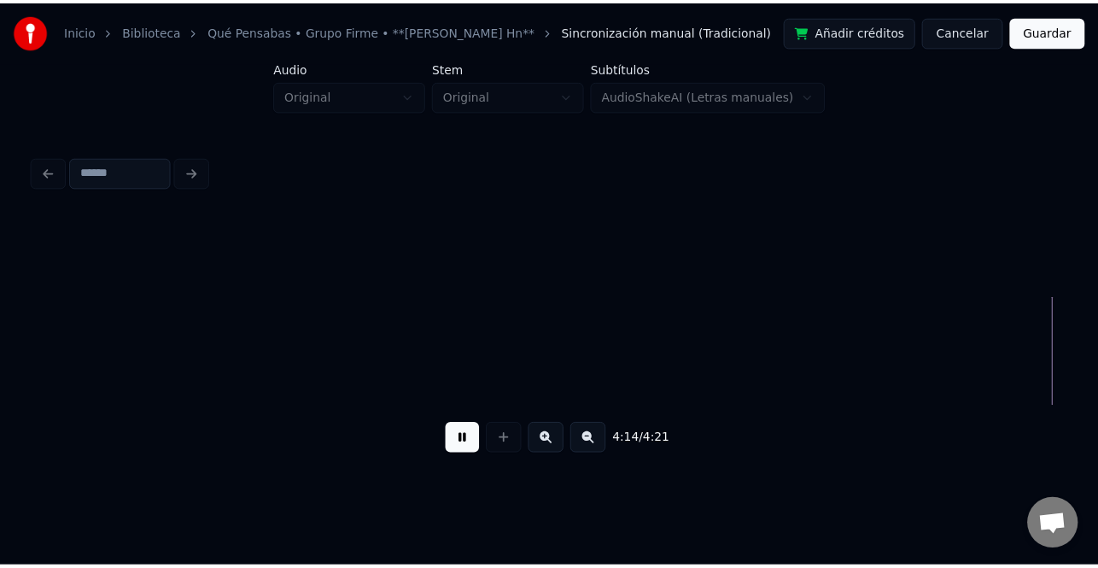
scroll to position [0, 43456]
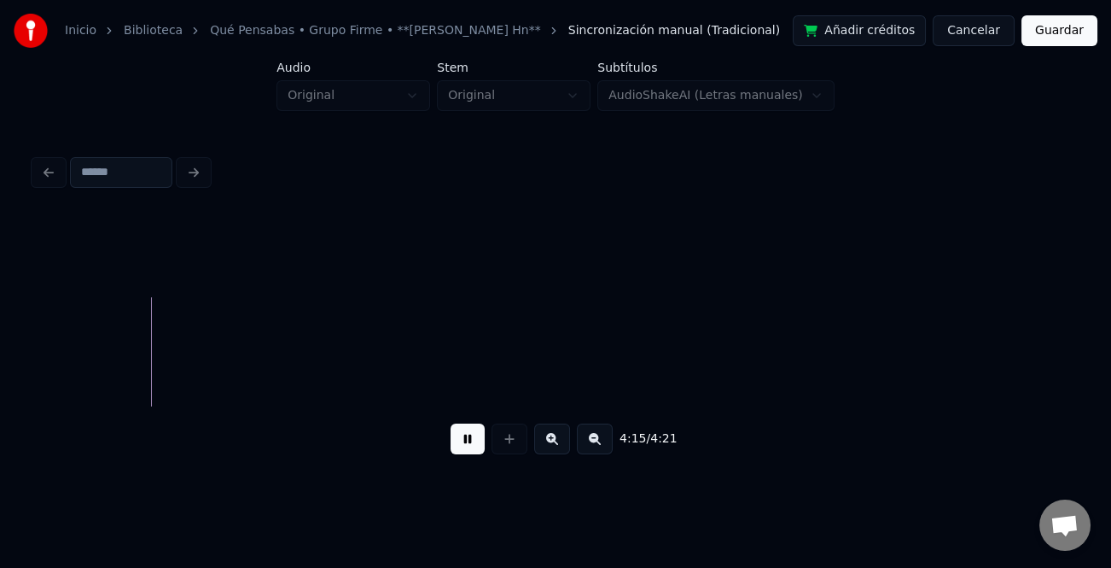
click at [1084, 43] on button "Guardar" at bounding box center [1060, 30] width 76 height 31
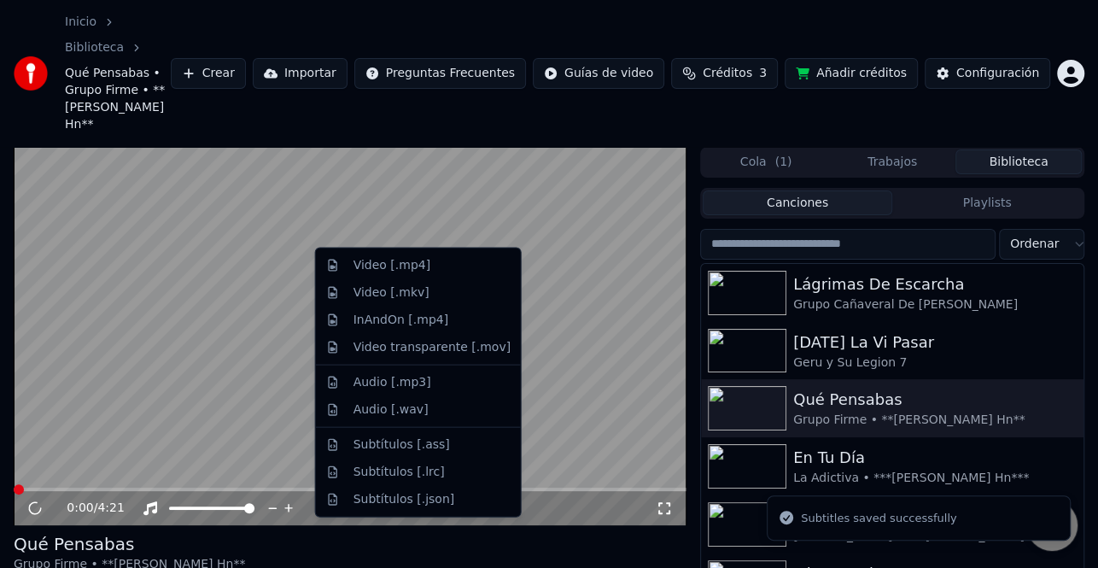
click at [424, 271] on div "Video [.mp4]" at bounding box center [431, 265] width 157 height 17
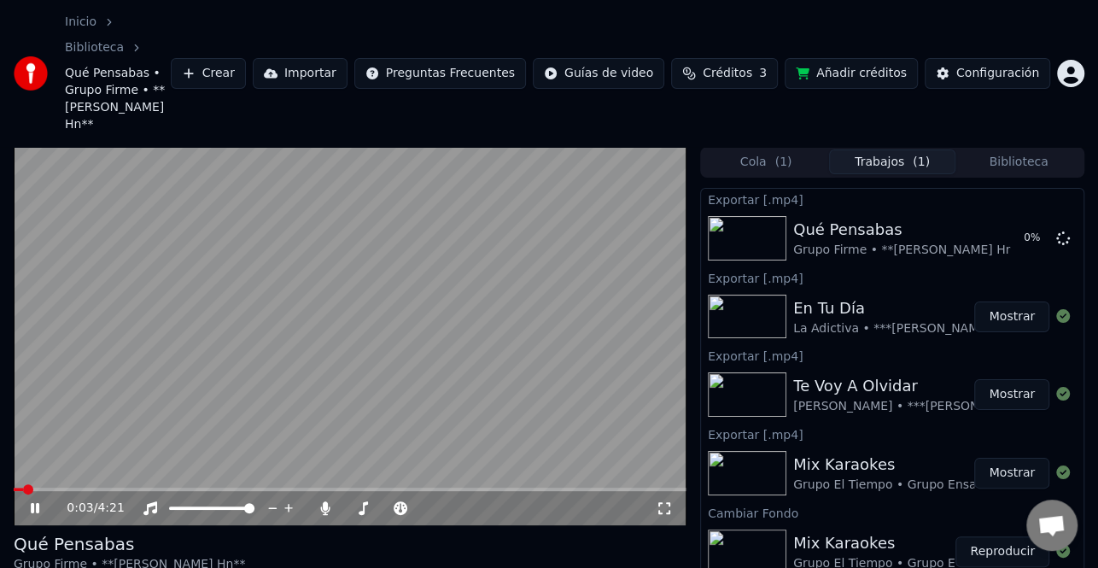
click at [1014, 379] on button "Mostrar" at bounding box center [1011, 394] width 75 height 31
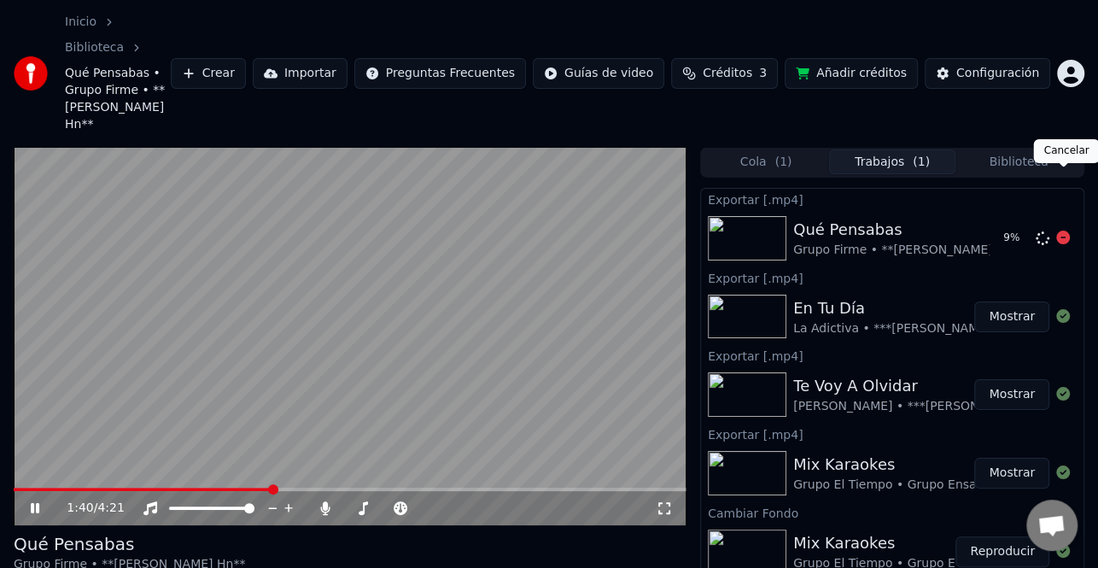
click at [1059, 230] on icon at bounding box center [1063, 237] width 14 height 14
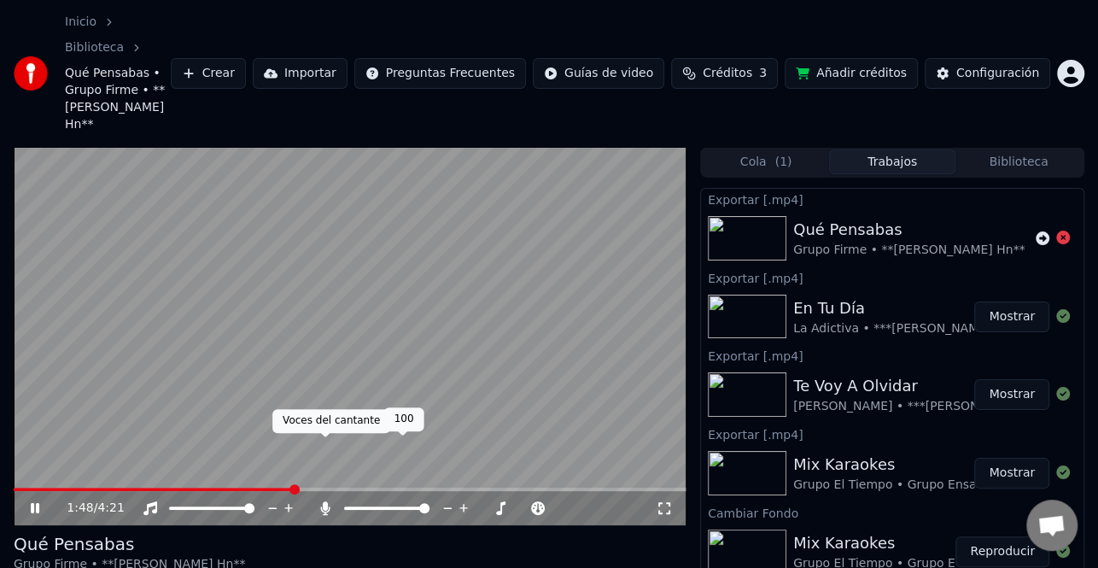
click at [327, 501] on icon at bounding box center [325, 508] width 9 height 14
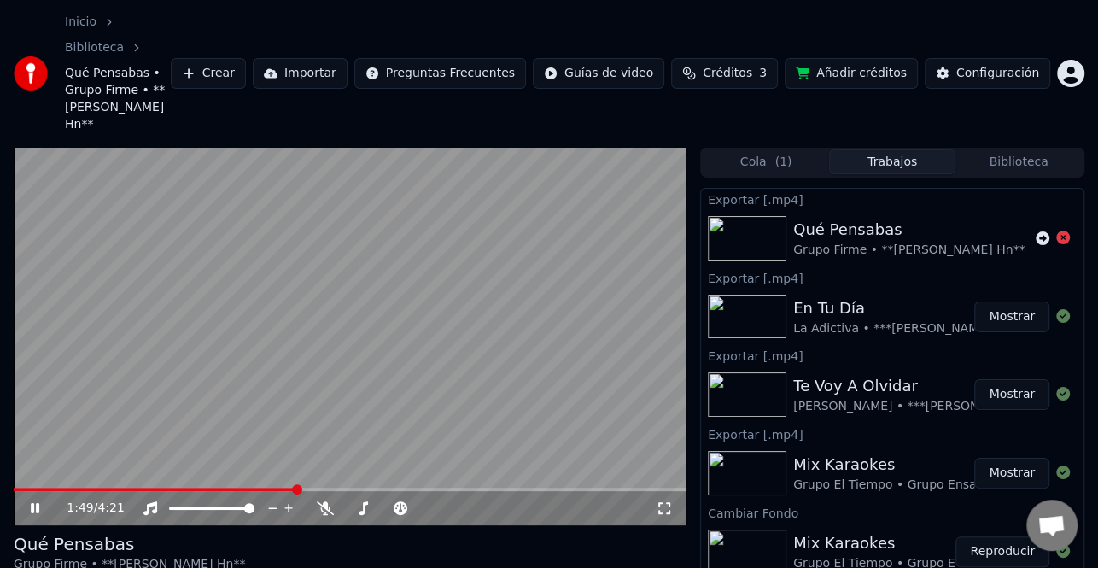
click at [34, 503] on icon at bounding box center [35, 508] width 9 height 10
click at [1020, 457] on button "Mostrar" at bounding box center [1011, 472] width 75 height 31
click at [1028, 149] on button "Biblioteca" at bounding box center [1018, 161] width 126 height 25
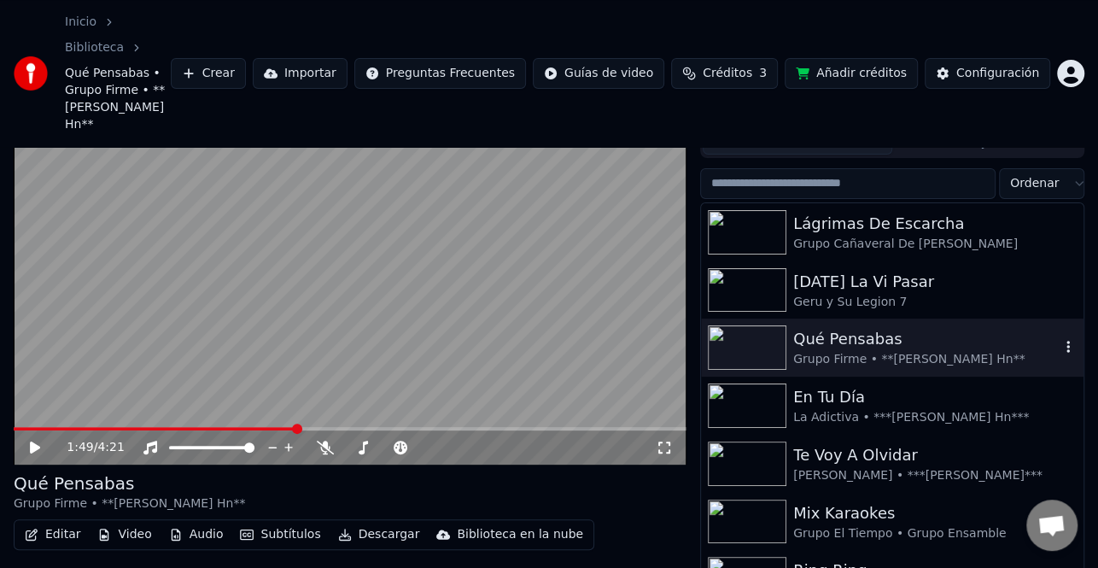
scroll to position [85, 0]
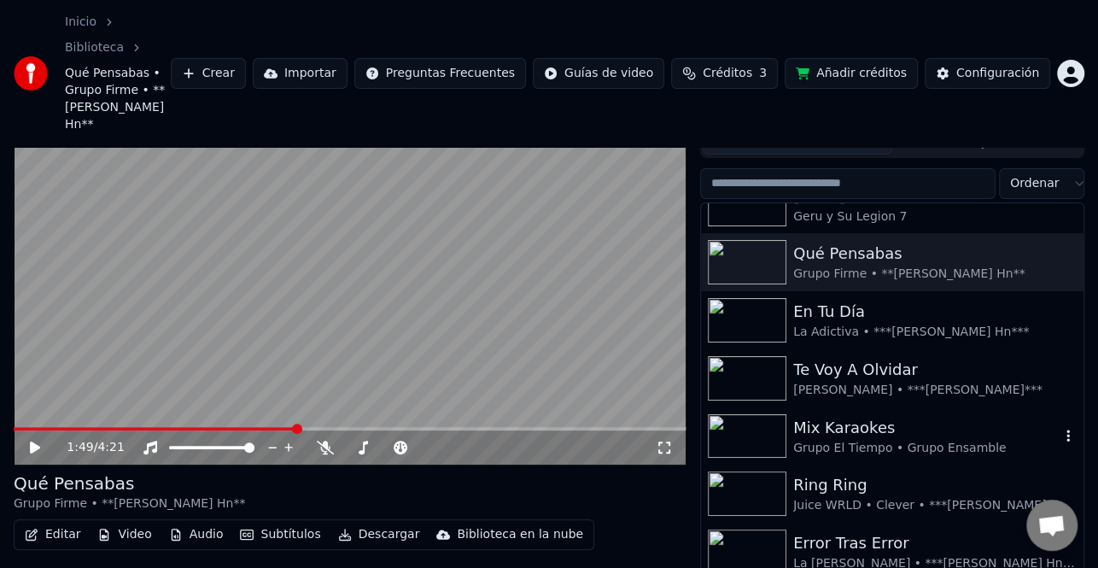
click at [890, 440] on div "Grupo El Tiempo • Grupo Ensamble" at bounding box center [926, 448] width 266 height 17
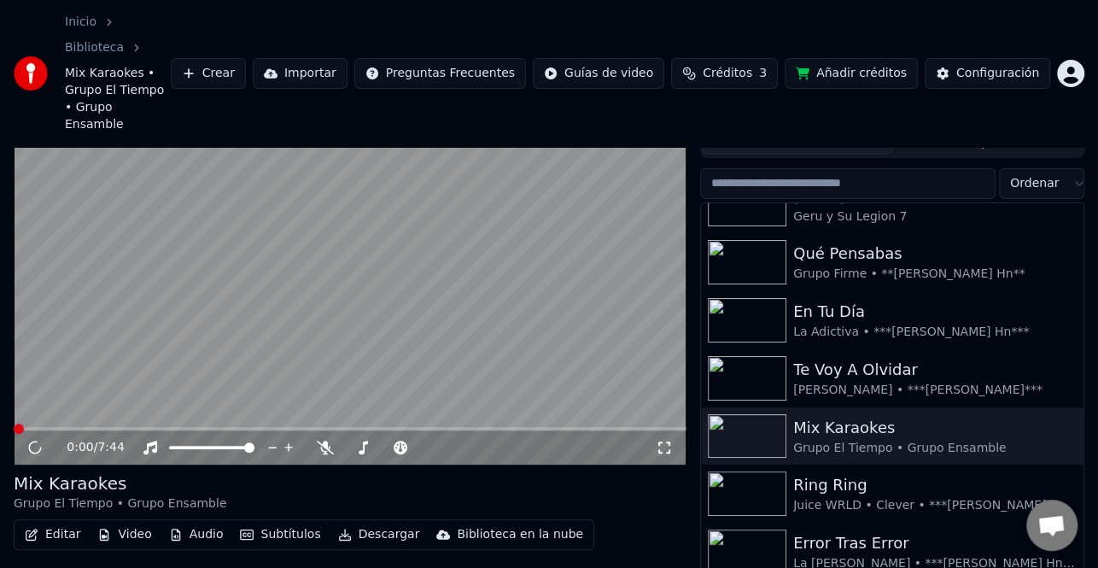
click at [384, 522] on button "Descargar" at bounding box center [379, 534] width 96 height 24
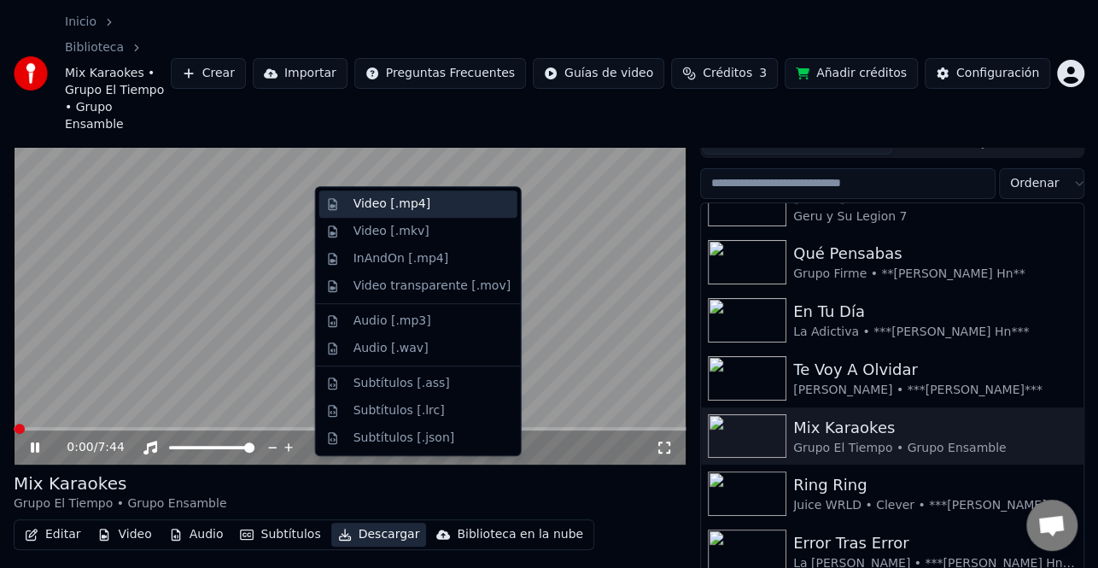
click at [411, 206] on div "Video [.mp4]" at bounding box center [391, 203] width 77 height 17
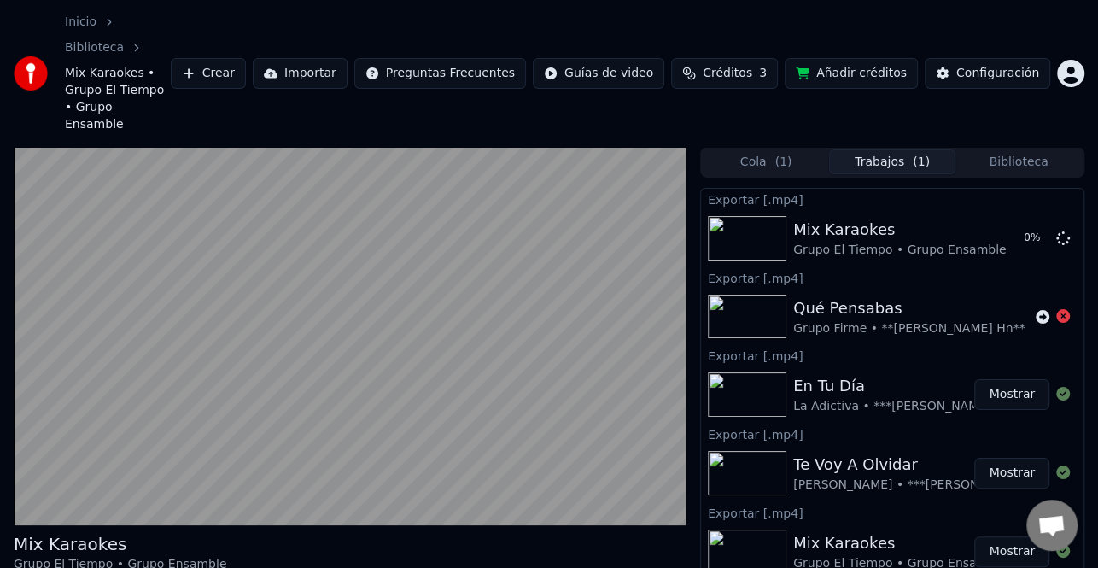
click at [1034, 149] on button "Biblioteca" at bounding box center [1018, 161] width 126 height 25
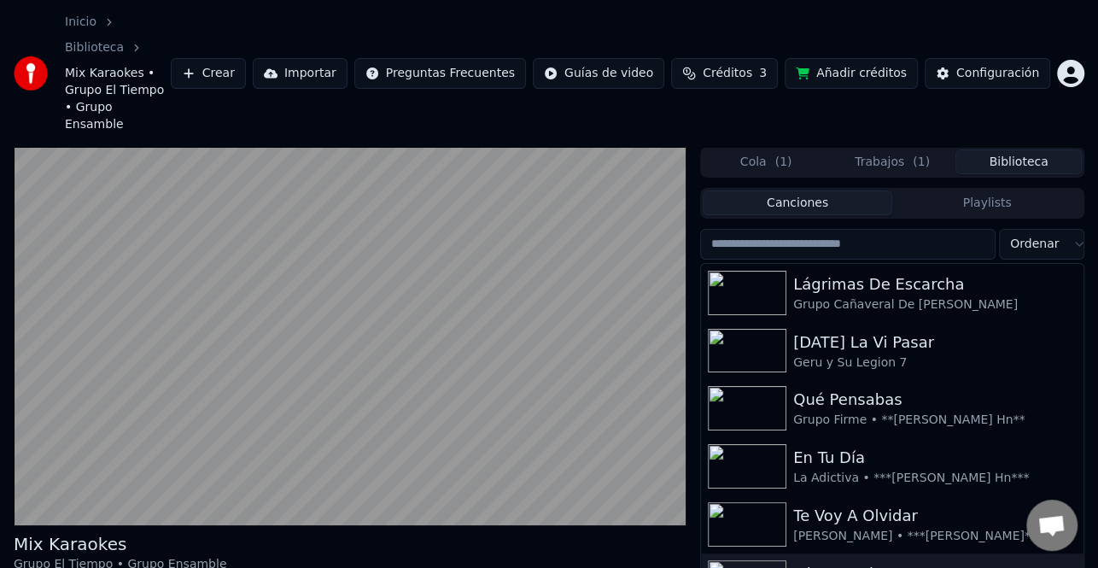
click at [905, 504] on div "Te Voy A Olvidar" at bounding box center [926, 516] width 266 height 24
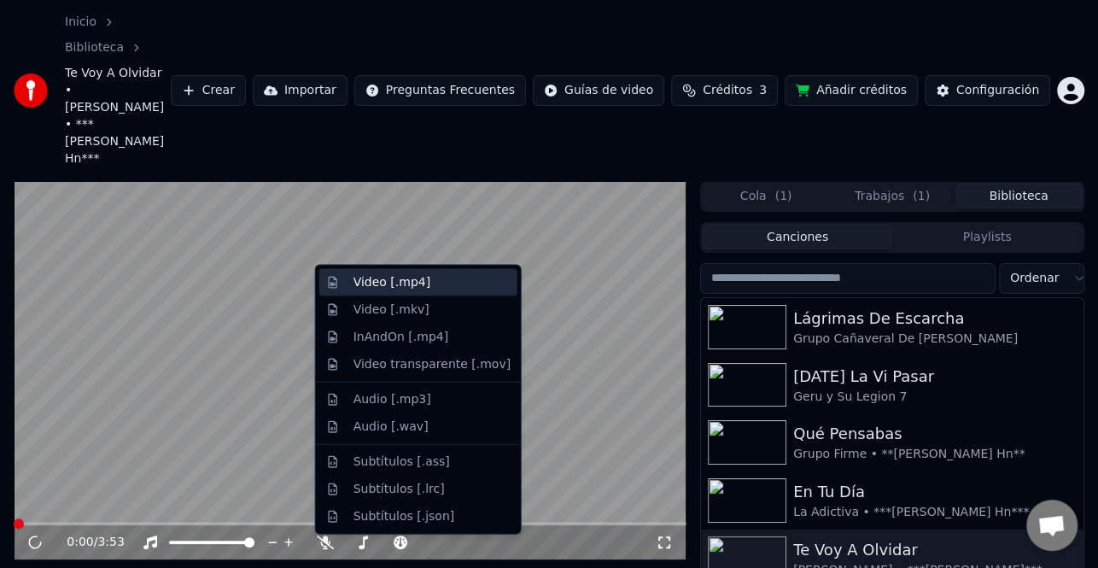
click at [433, 282] on div "Video [.mp4]" at bounding box center [431, 282] width 157 height 17
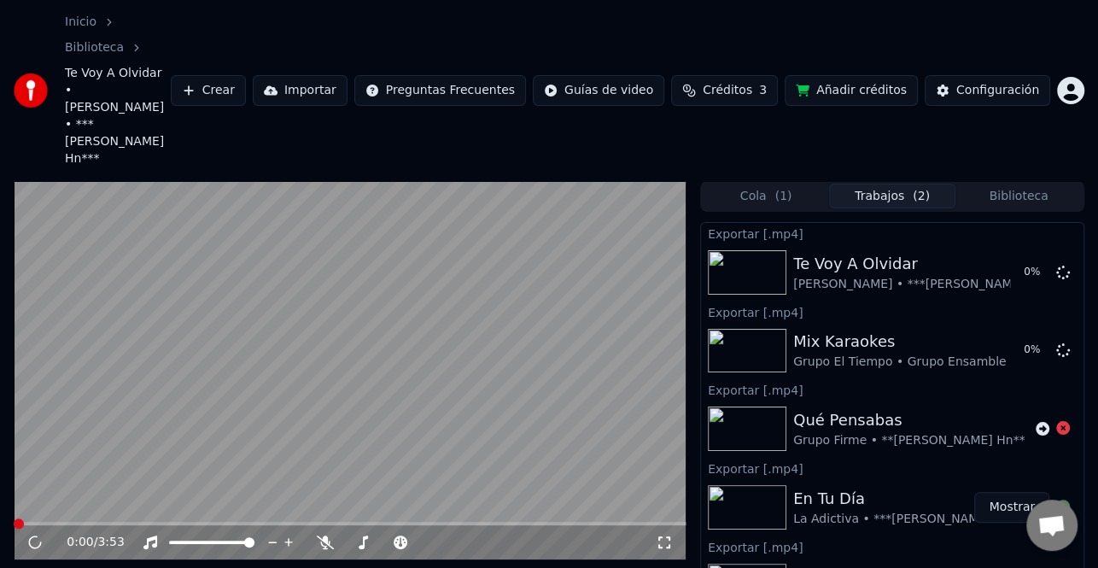
click at [1030, 183] on button "Biblioteca" at bounding box center [1018, 195] width 126 height 25
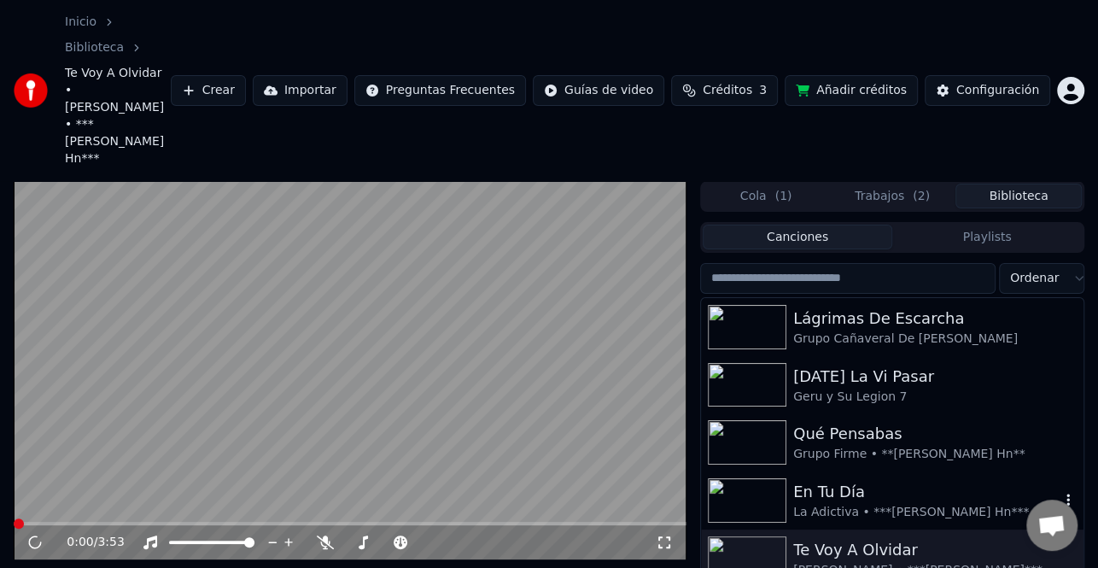
click at [857, 480] on div "En Tu Día" at bounding box center [926, 492] width 266 height 24
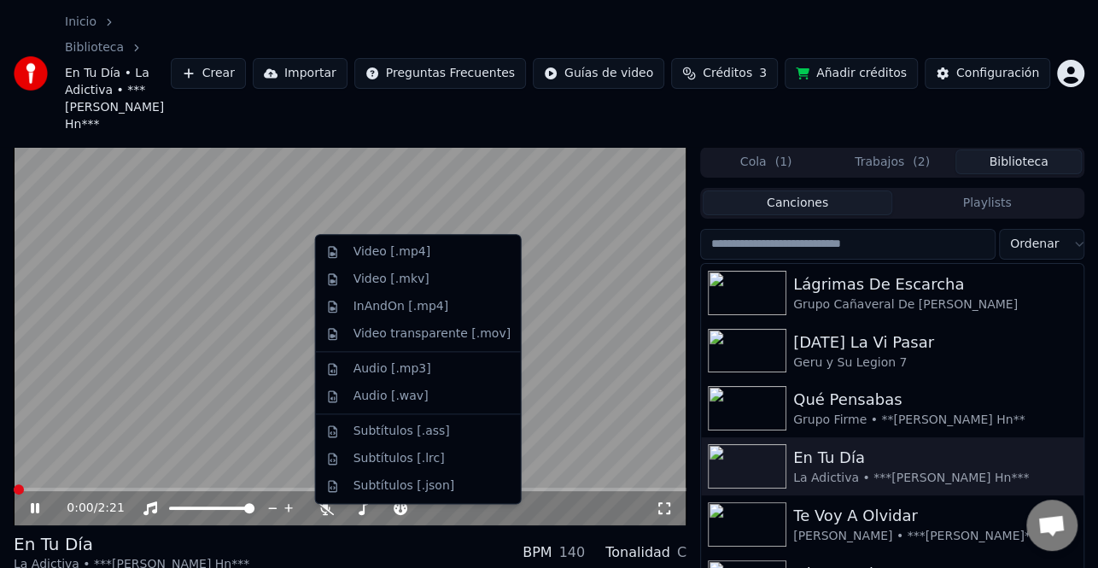
scroll to position [13, 0]
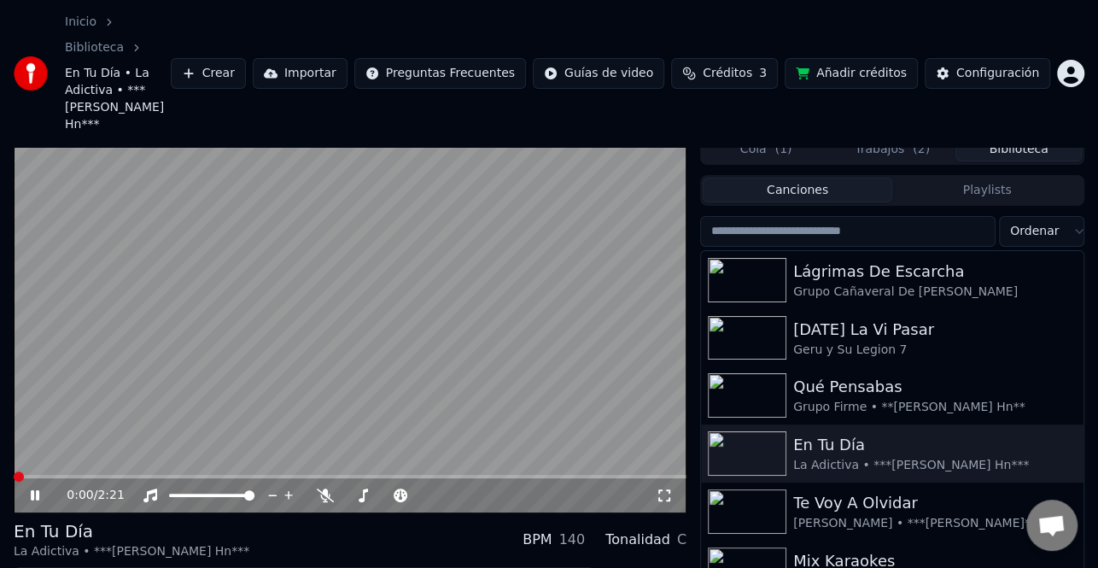
drag, startPoint x: 418, startPoint y: 230, endPoint x: 413, endPoint y: 442, distance: 212.6
click at [416, 257] on video at bounding box center [350, 323] width 673 height 378
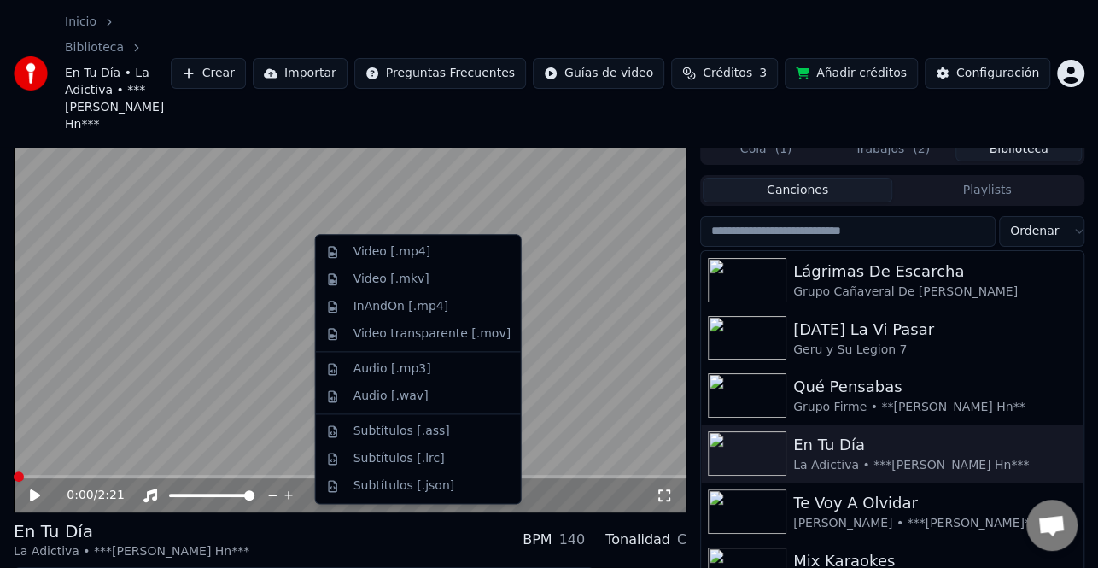
click at [435, 264] on div "Video [.mp4]" at bounding box center [418, 251] width 198 height 27
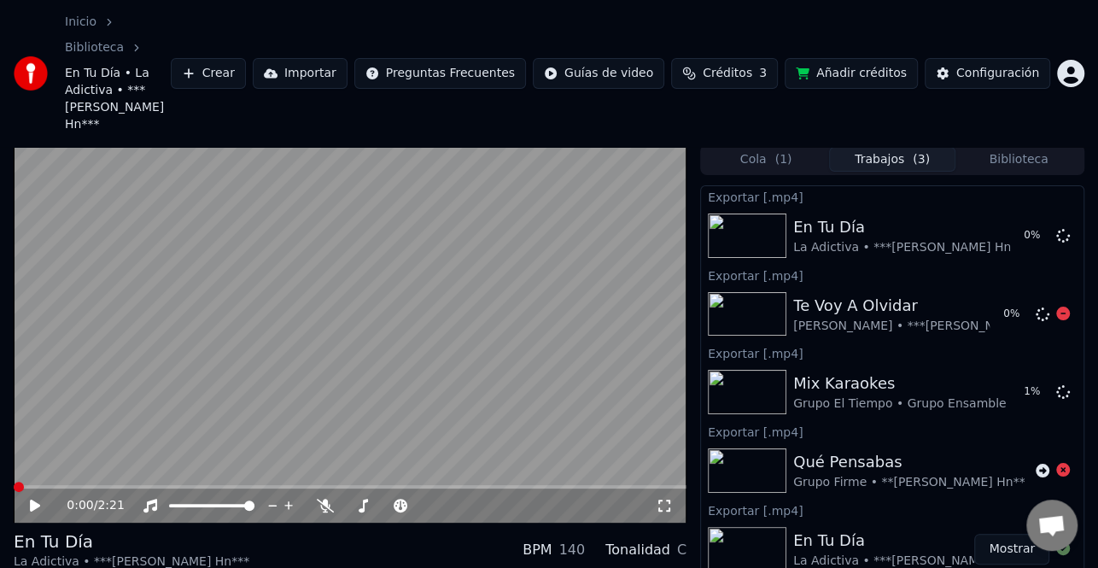
scroll to position [0, 0]
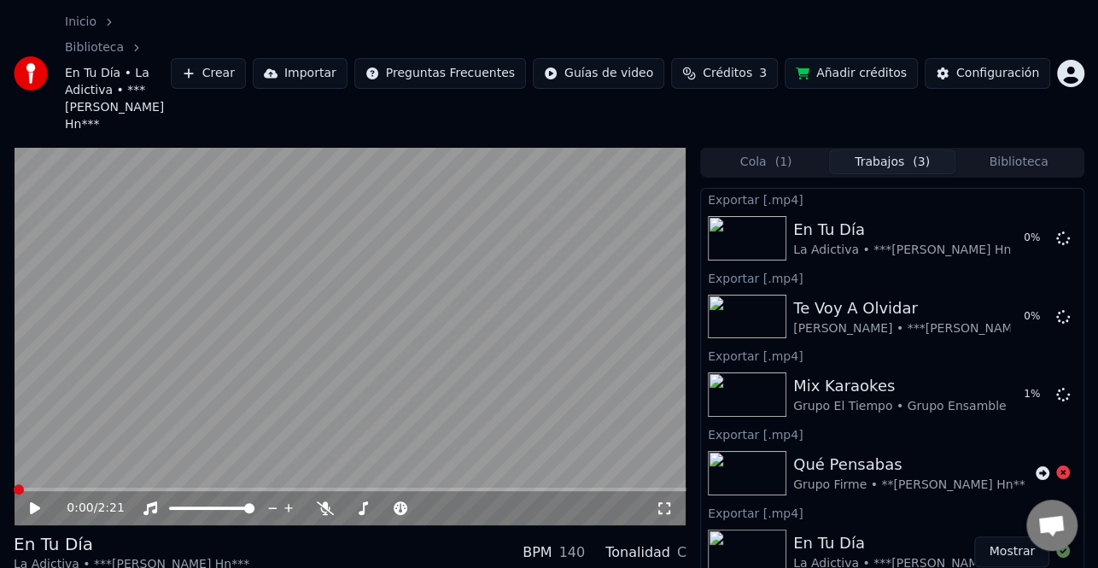
click at [1015, 147] on div "Cola ( 1 ) Trabajos ( 3 ) Biblioteca" at bounding box center [892, 162] width 384 height 31
click at [1017, 149] on button "Biblioteca" at bounding box center [1018, 161] width 126 height 25
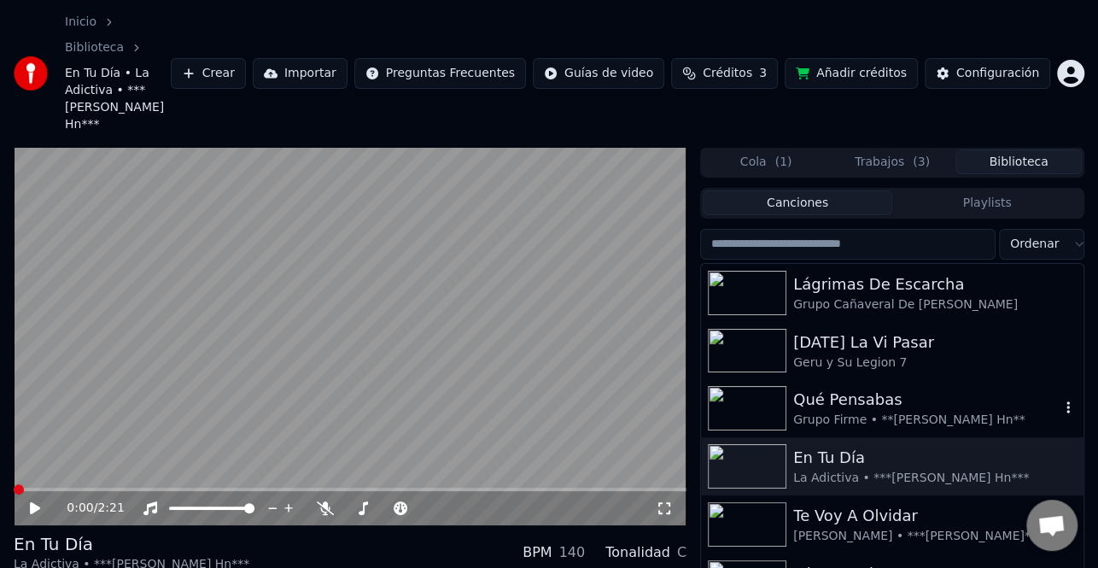
click at [876, 387] on div "Qué Pensabas" at bounding box center [926, 399] width 266 height 24
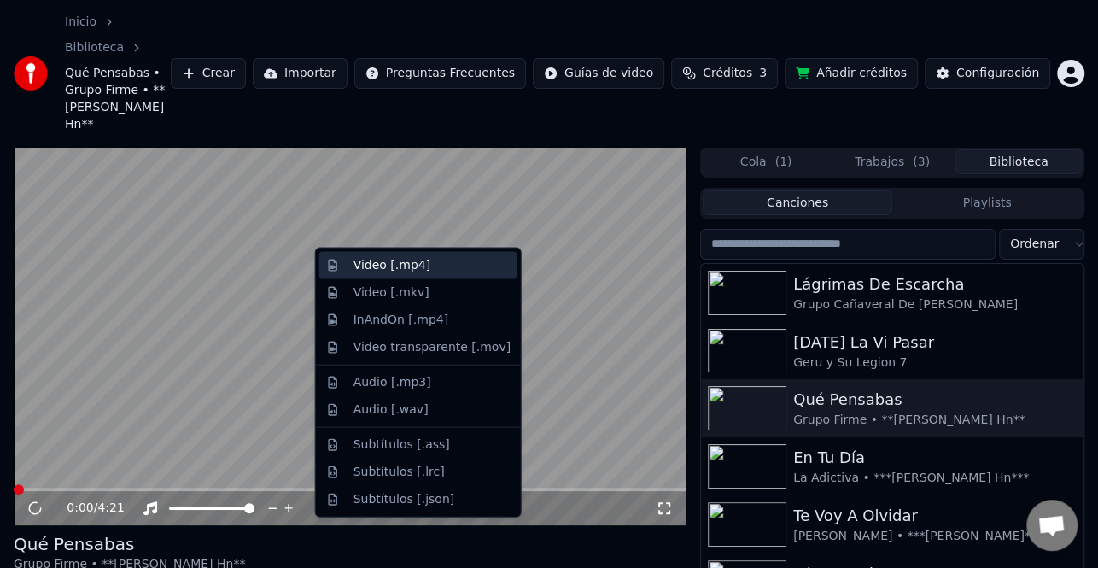
click at [440, 269] on div "Video [.mp4]" at bounding box center [431, 265] width 157 height 17
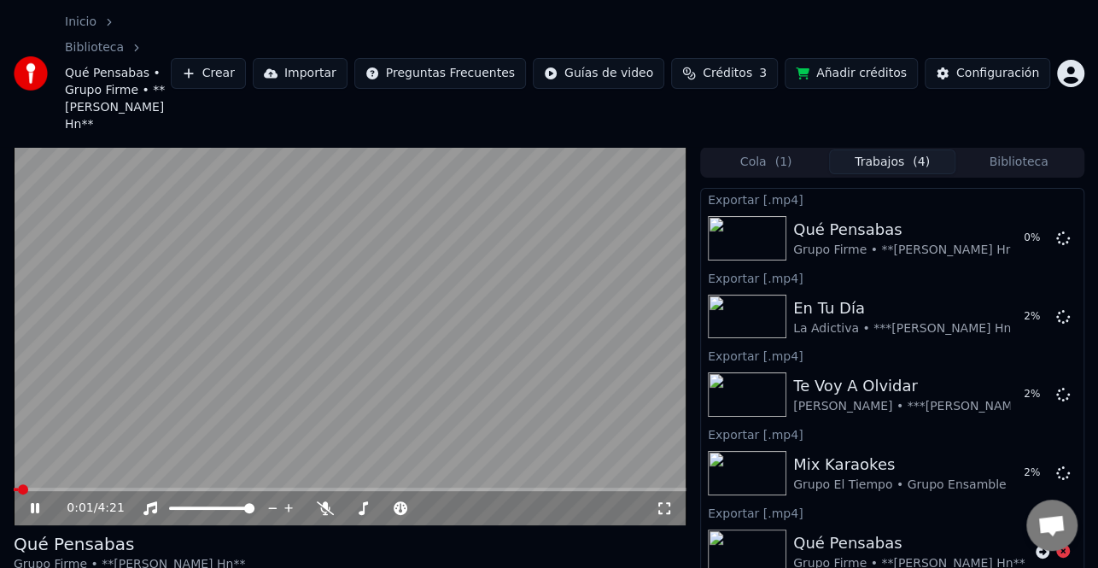
click at [38, 501] on icon at bounding box center [46, 508] width 39 height 14
